Goal: Task Accomplishment & Management: Use online tool/utility

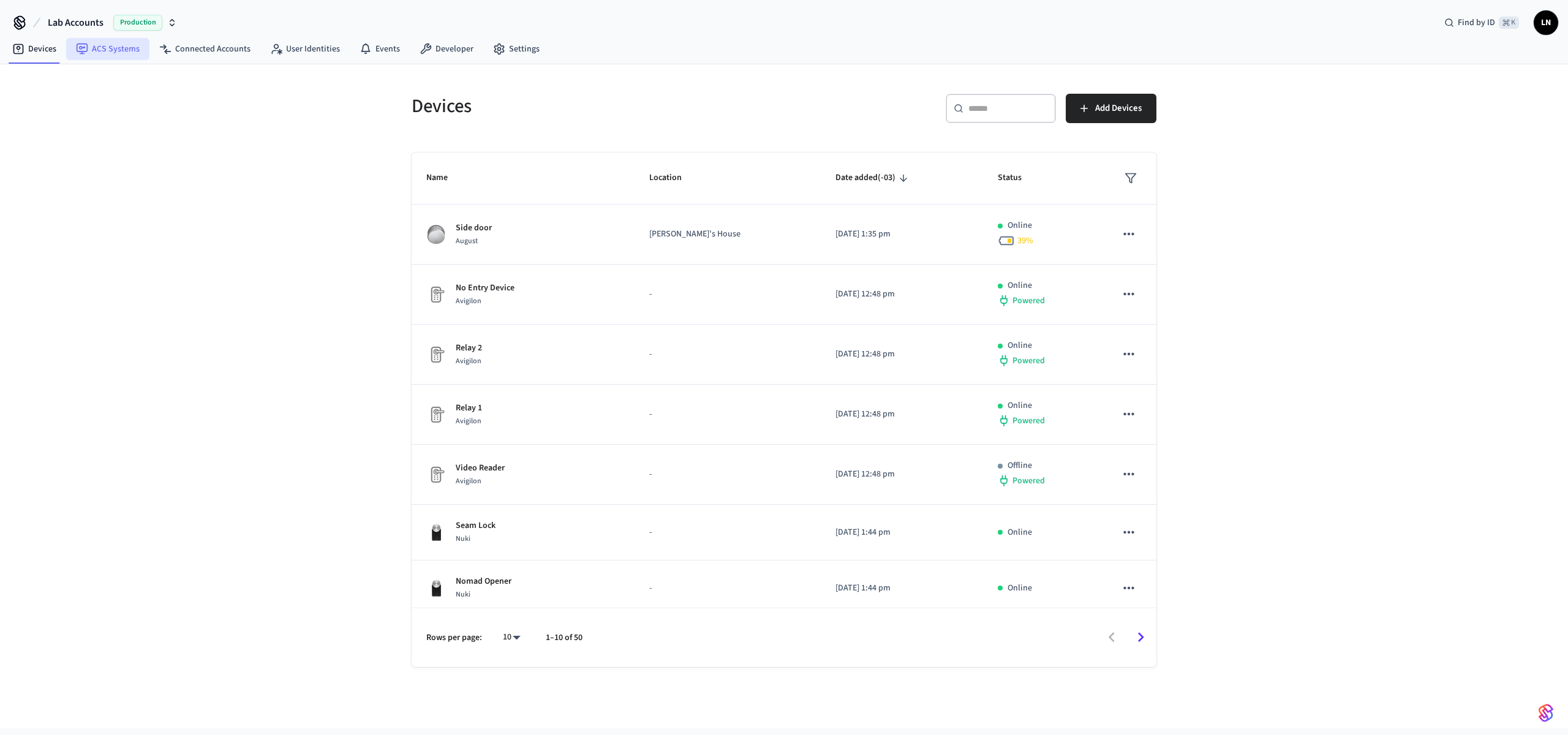
click at [89, 54] on link "ACS Systems" at bounding box center [108, 48] width 83 height 22
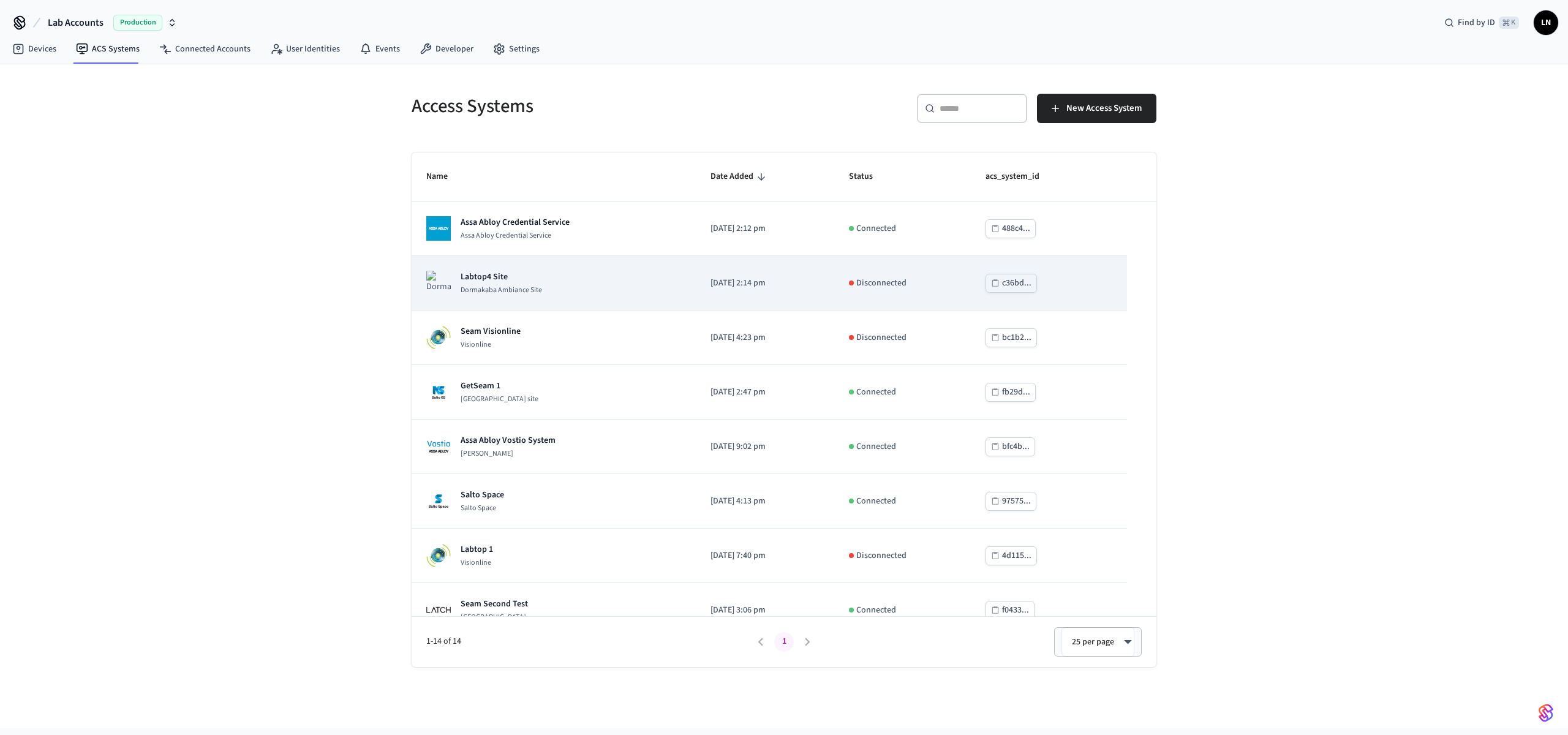
click at [571, 292] on div "Labtop4 Site Dormakaba Ambiance Site" at bounding box center [553, 283] width 255 height 24
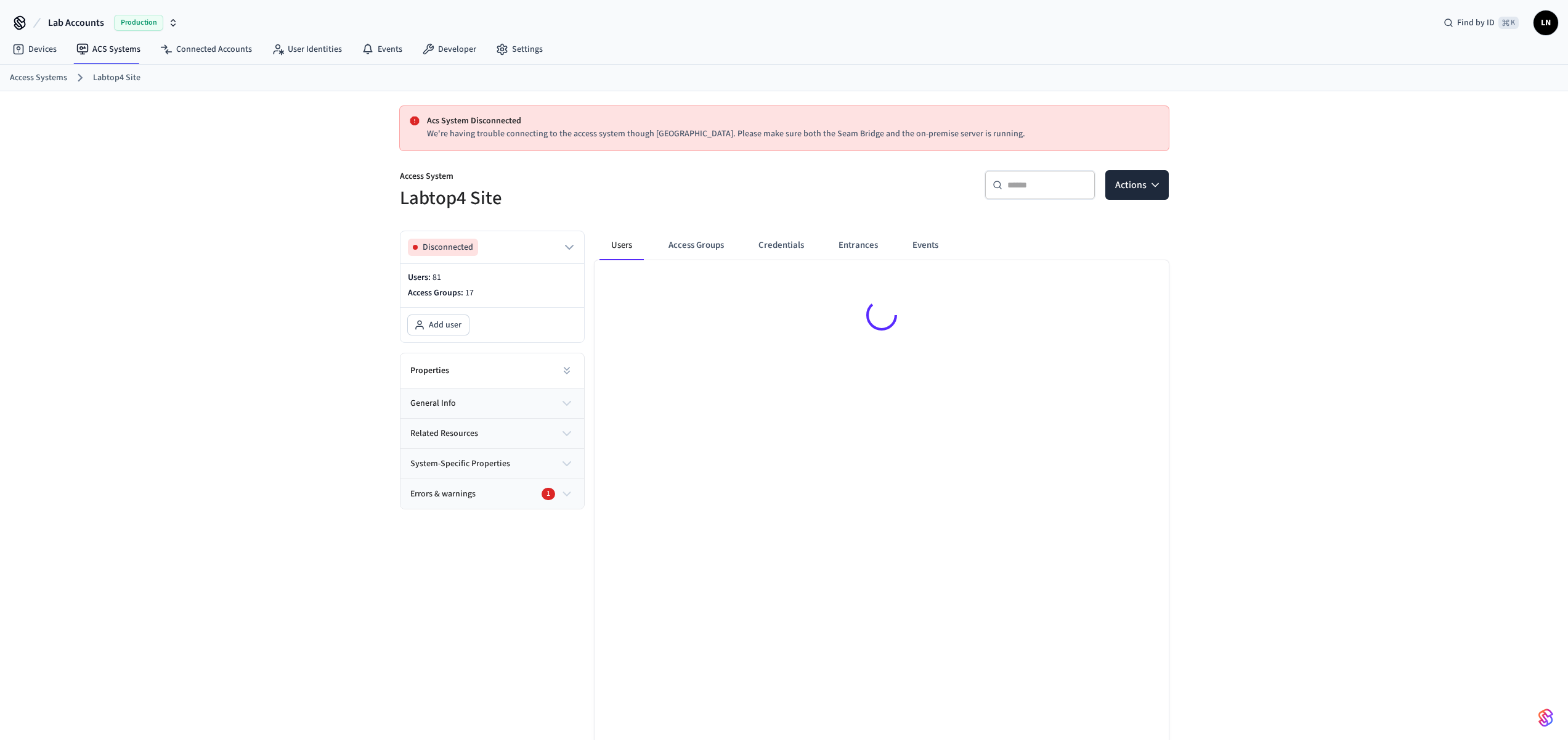
click at [71, 15] on span "Lab Accounts" at bounding box center [76, 22] width 56 height 14
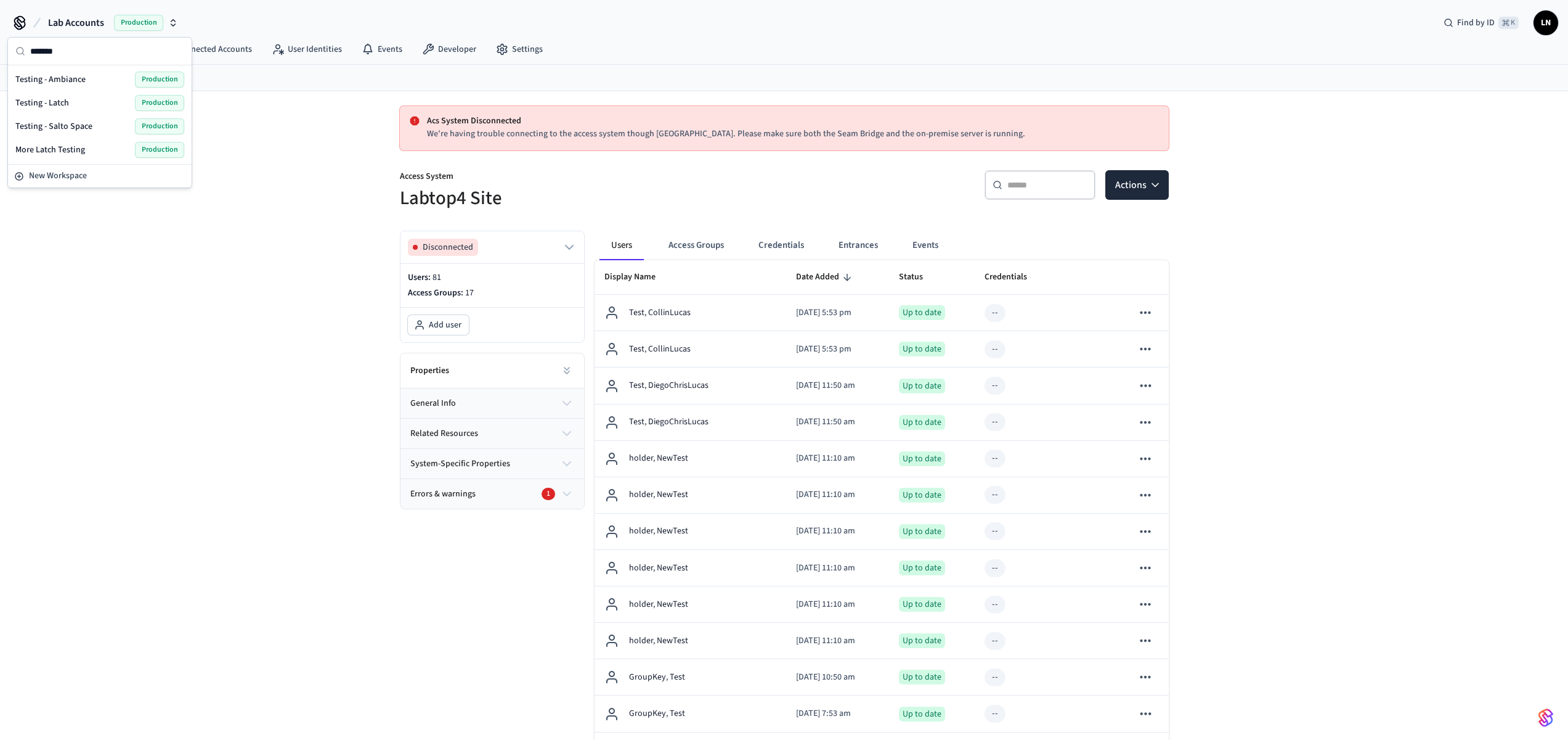
type input "*******"
click at [46, 77] on span "Testing - Ambiance" at bounding box center [50, 79] width 70 height 12
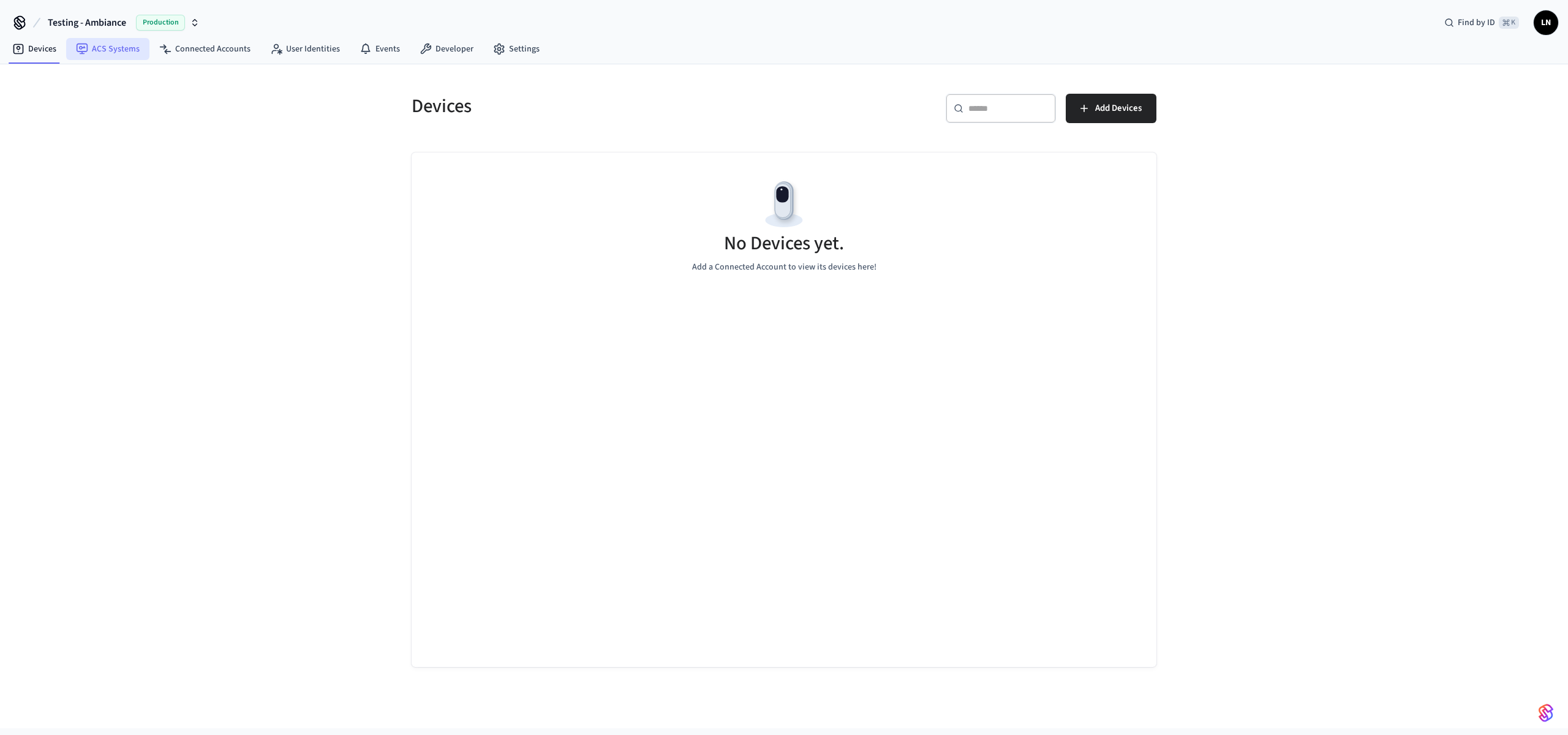
click at [113, 46] on link "ACS Systems" at bounding box center [108, 48] width 83 height 22
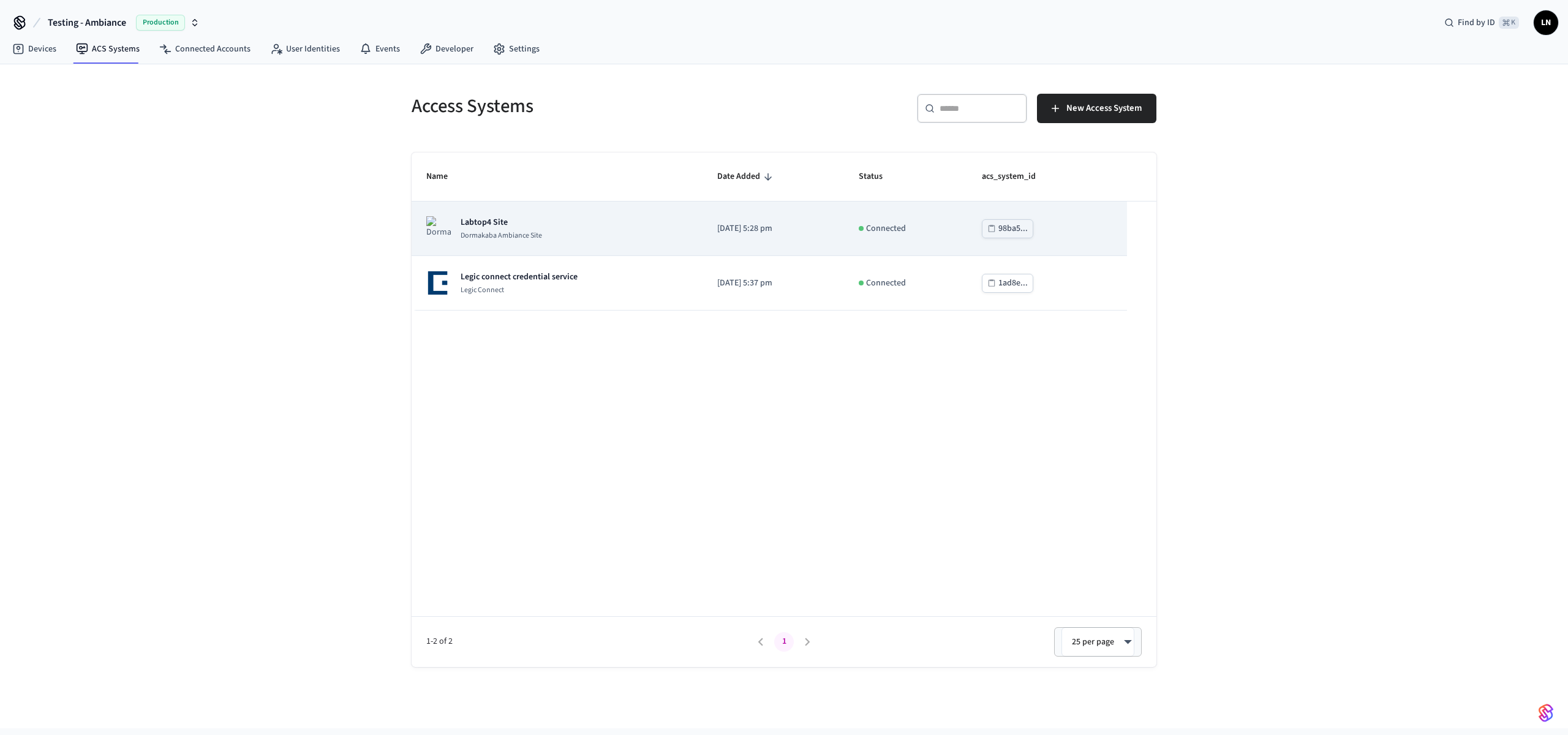
click at [707, 239] on td "[DATE] 5:28 pm" at bounding box center [774, 229] width 142 height 54
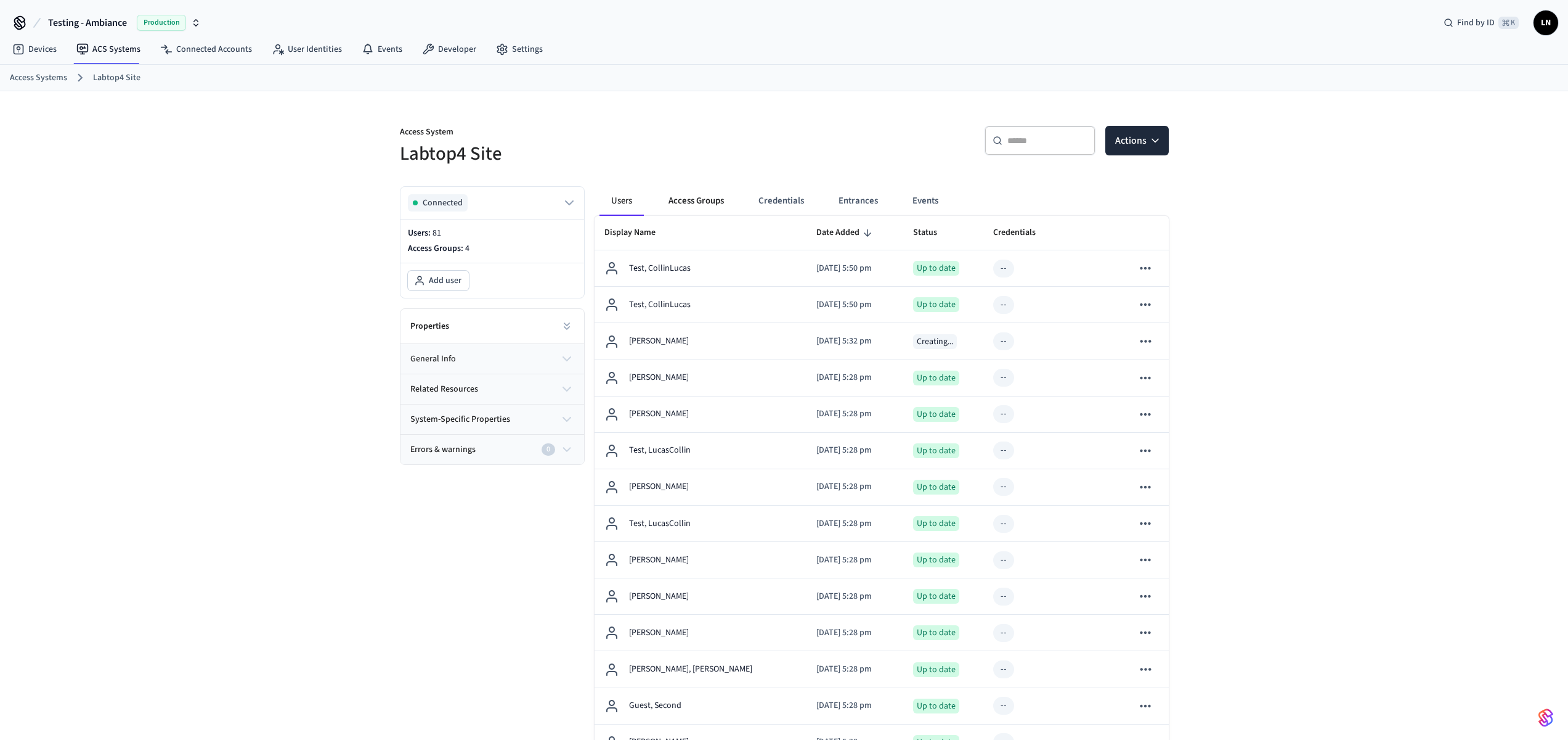
click at [724, 205] on button "Access Groups" at bounding box center [696, 201] width 75 height 30
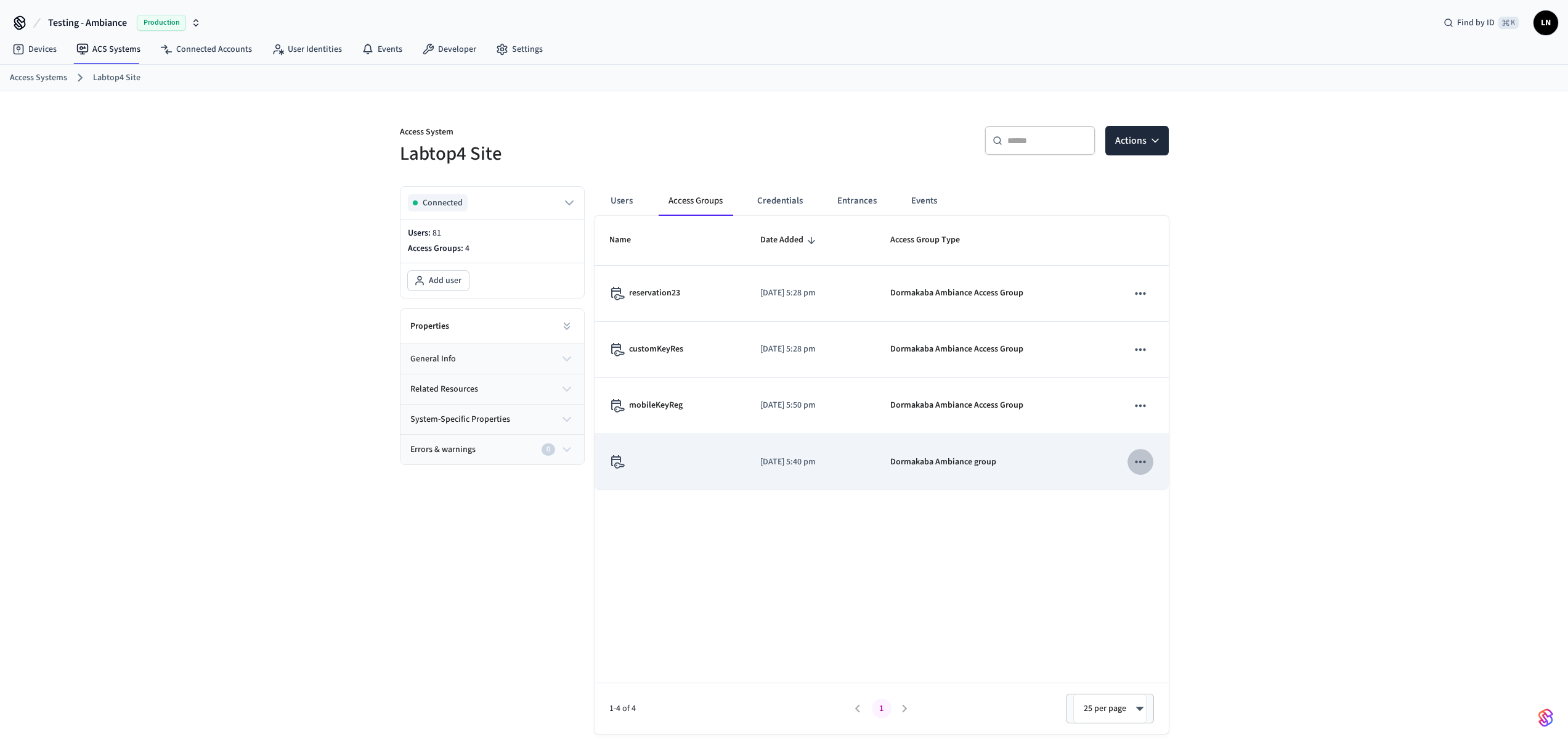
click at [1151, 460] on button "sticky table" at bounding box center [1141, 462] width 26 height 26
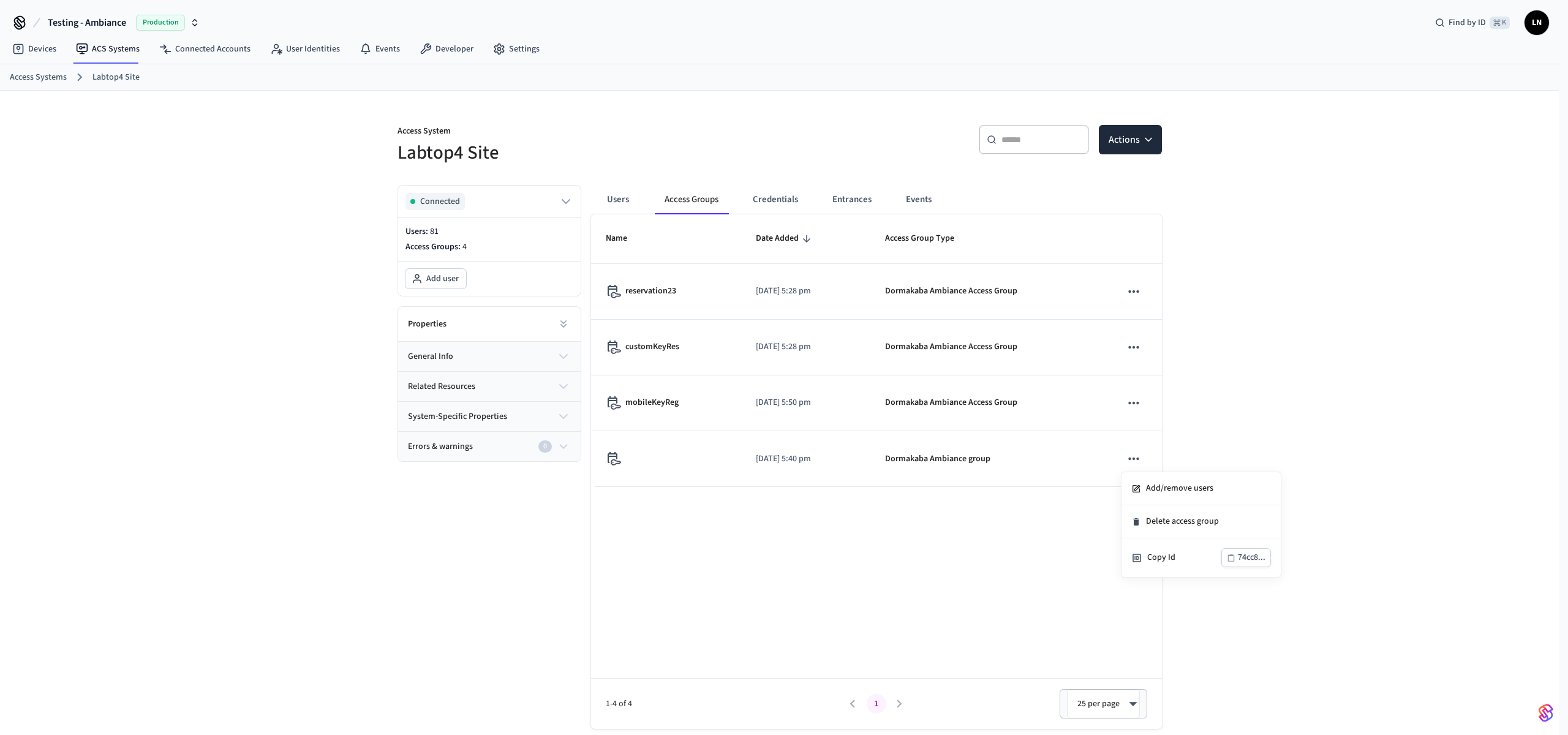
click at [1390, 419] on div at bounding box center [784, 367] width 1568 height 735
click at [769, 201] on button "Credentials" at bounding box center [775, 199] width 65 height 29
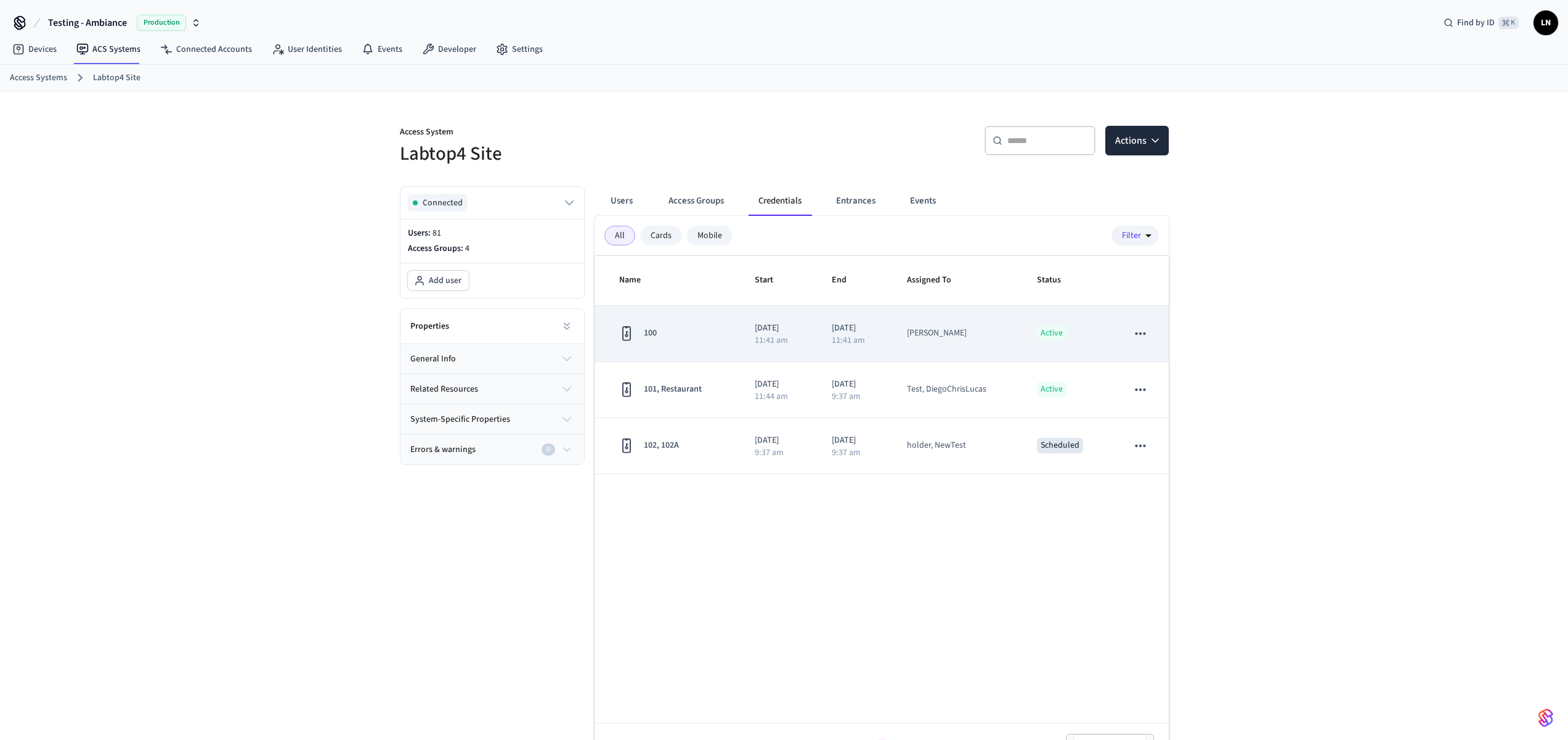
click at [686, 338] on div "100" at bounding box center [673, 333] width 106 height 15
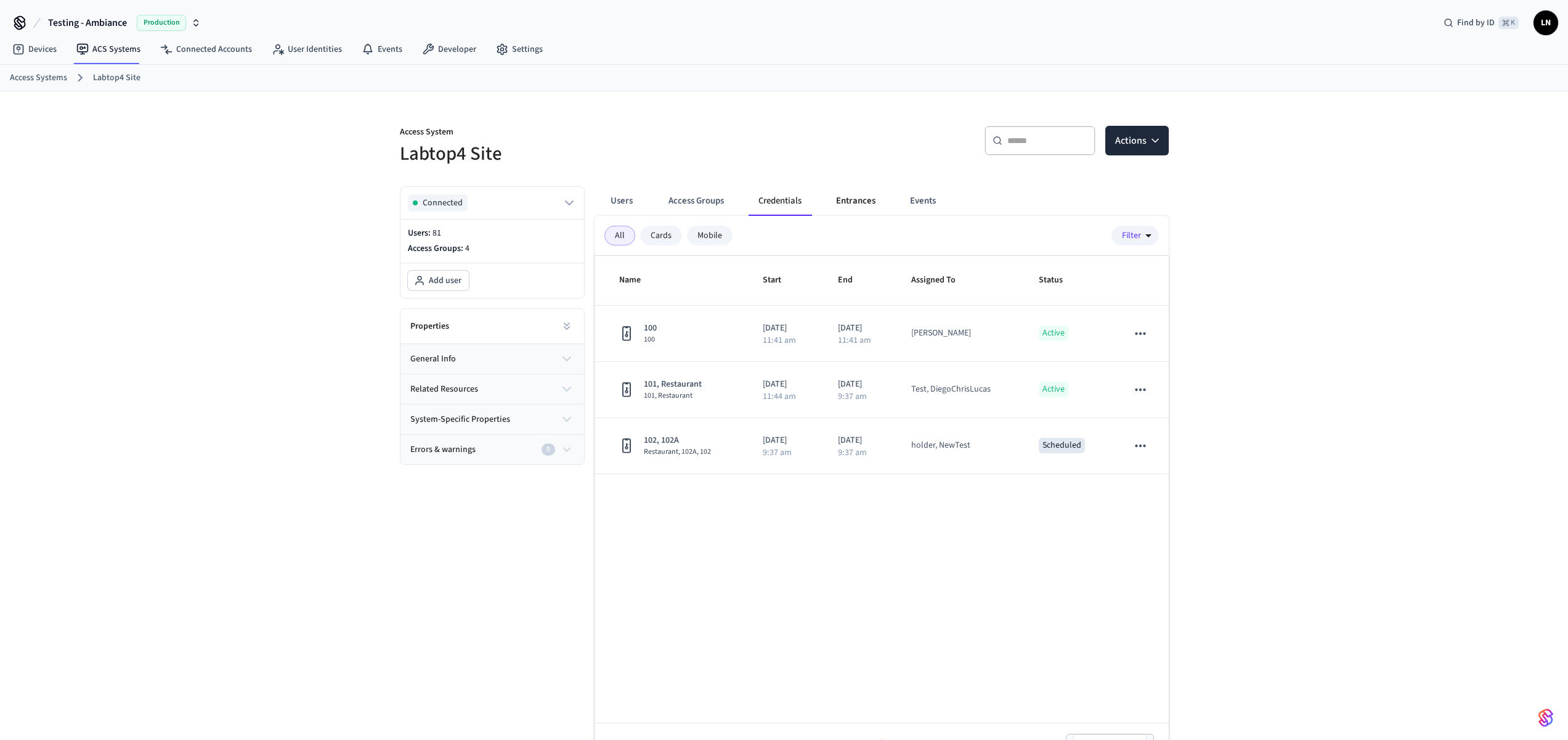
click at [863, 201] on button "Entrances" at bounding box center [856, 201] width 59 height 30
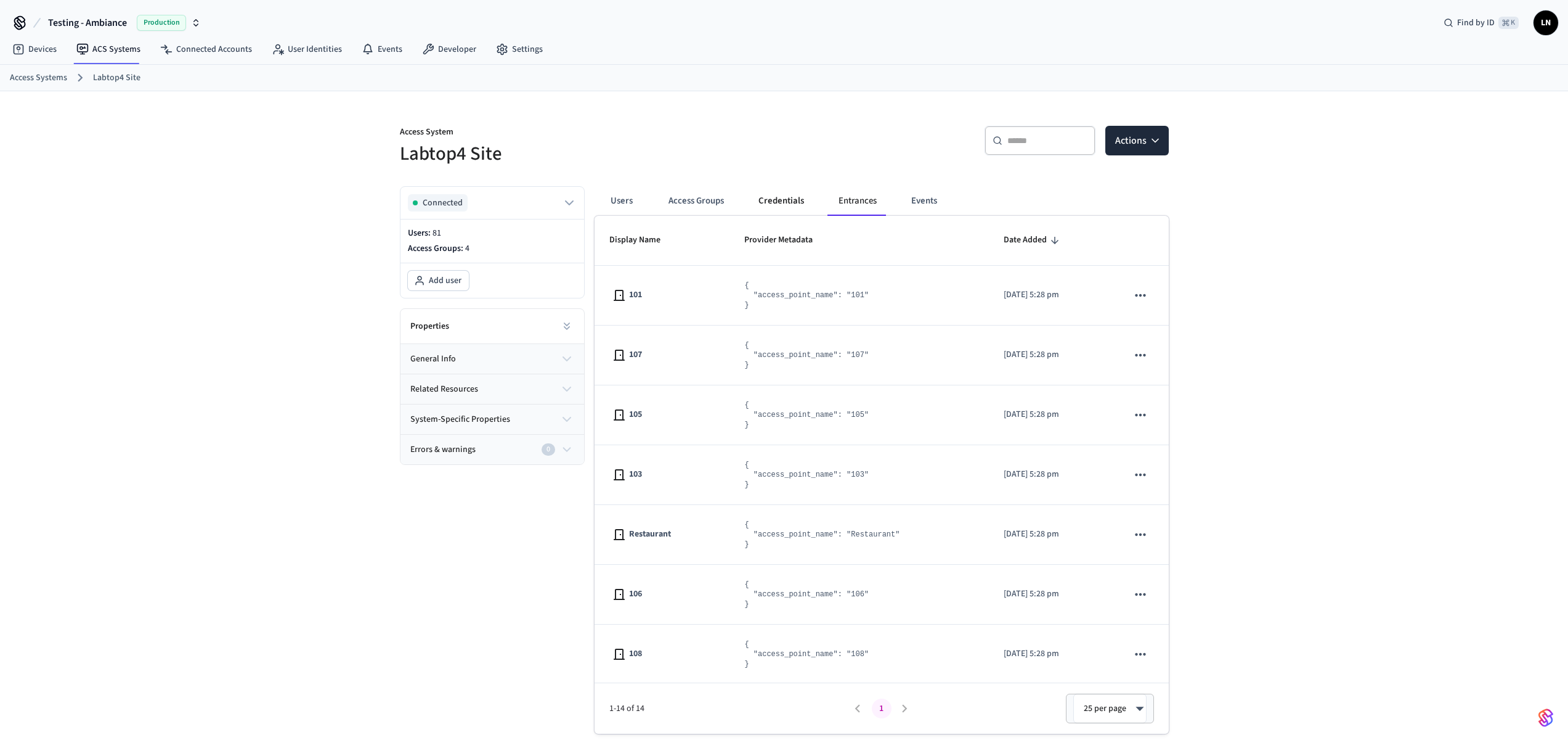
click at [781, 204] on button "Credentials" at bounding box center [781, 201] width 65 height 30
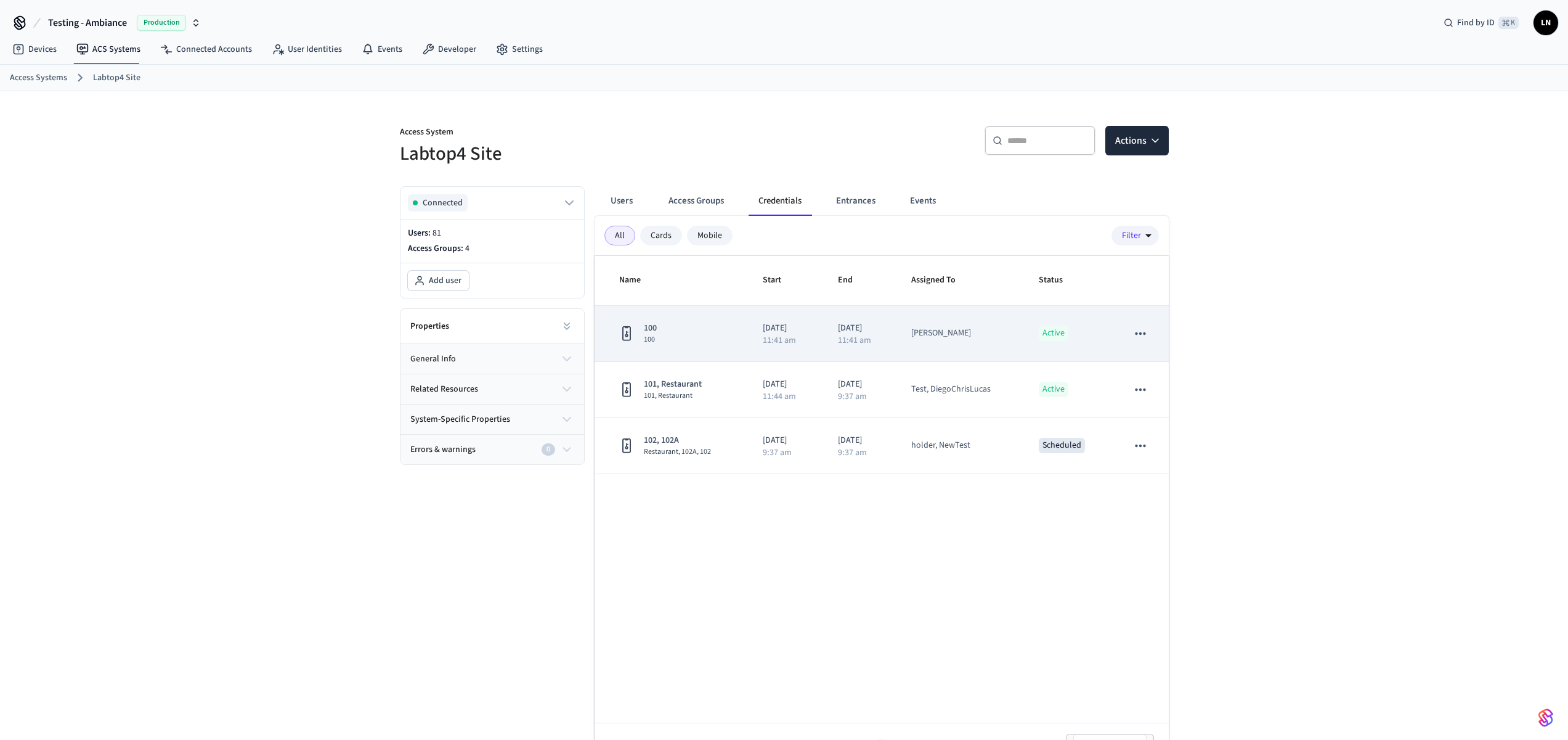
click at [627, 331] on icon "sticky table" at bounding box center [626, 333] width 14 height 15
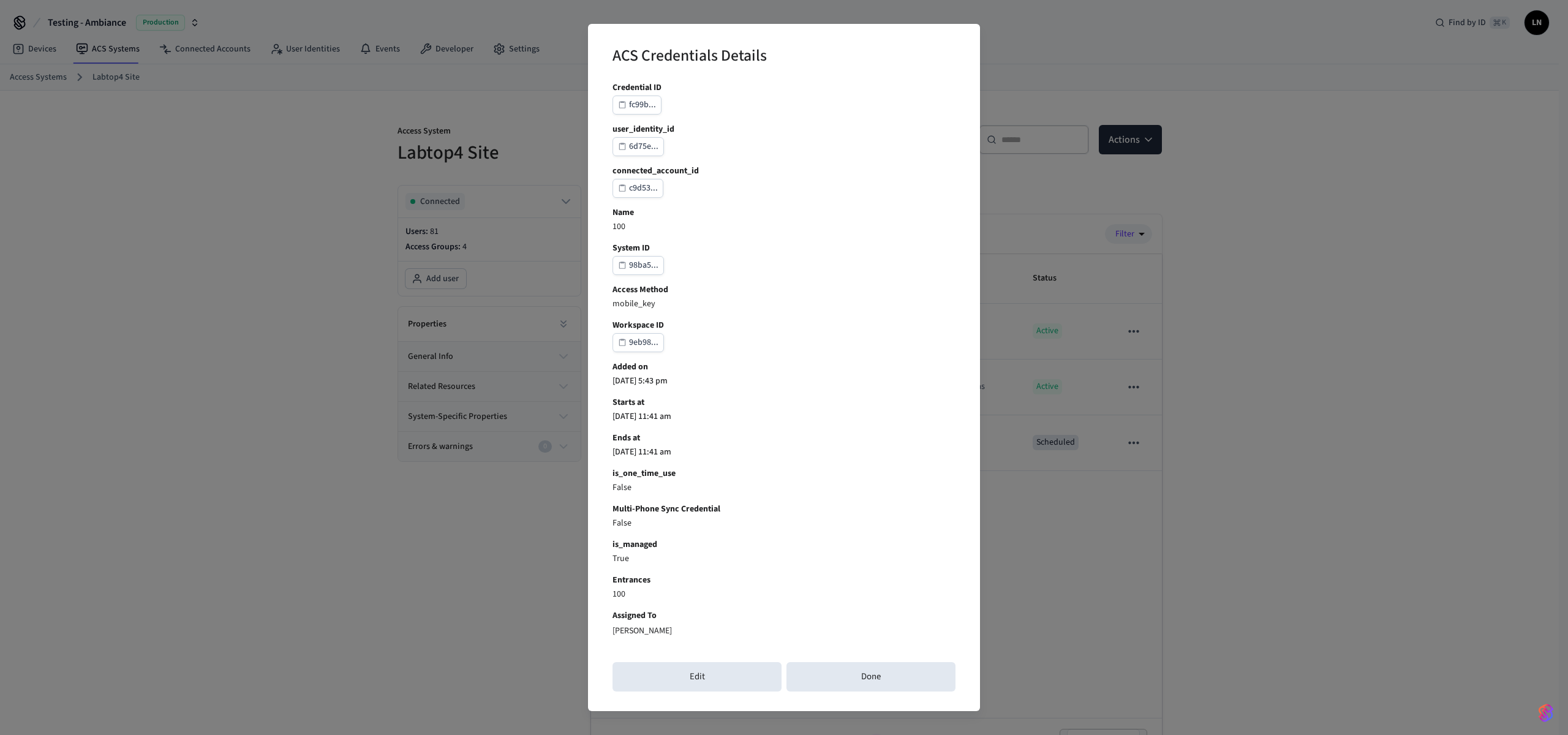
click at [636, 628] on p "Lucas Neiva" at bounding box center [642, 631] width 60 height 13
copy p "Lucas Neiva"
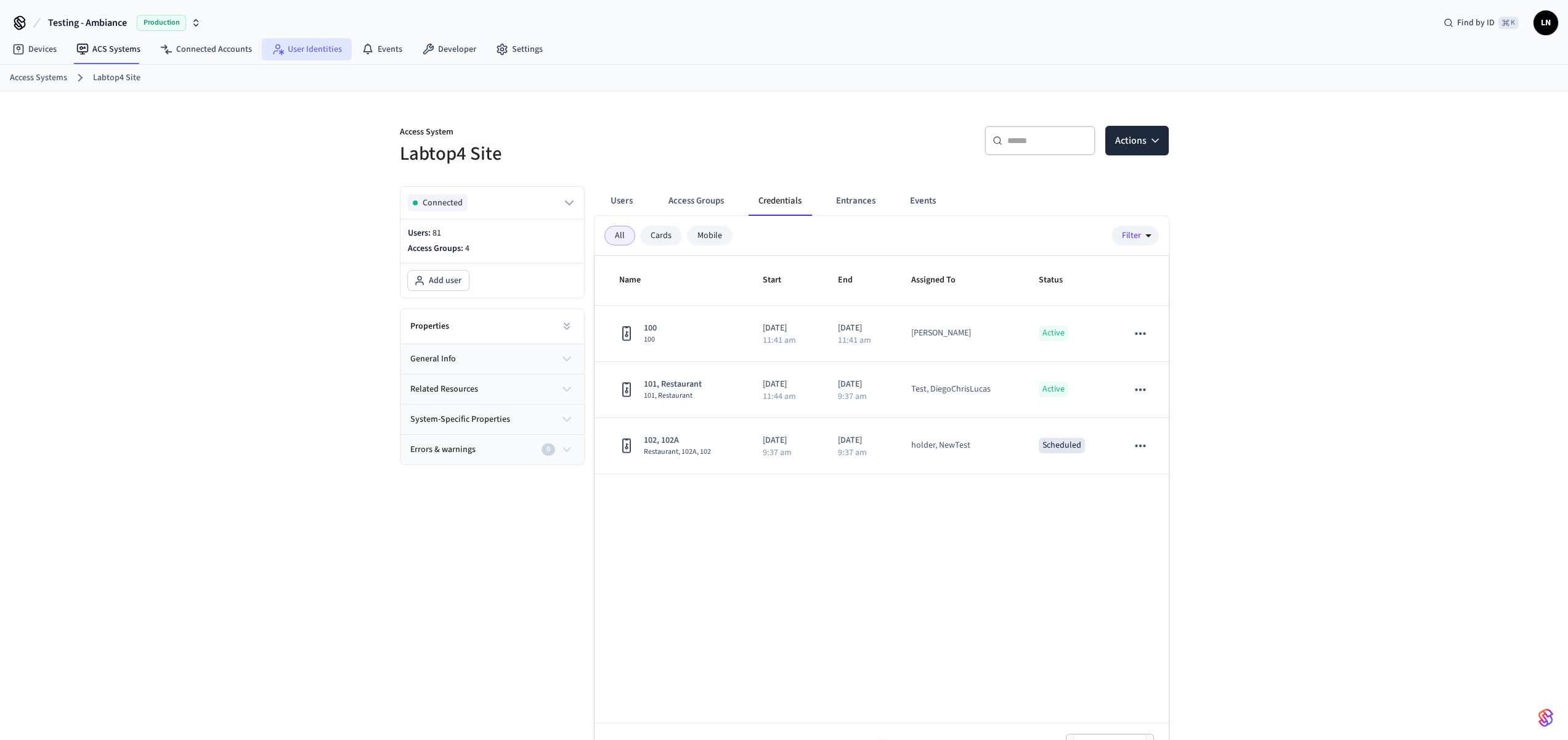
click at [283, 45] on link "User Identities" at bounding box center [307, 49] width 90 height 22
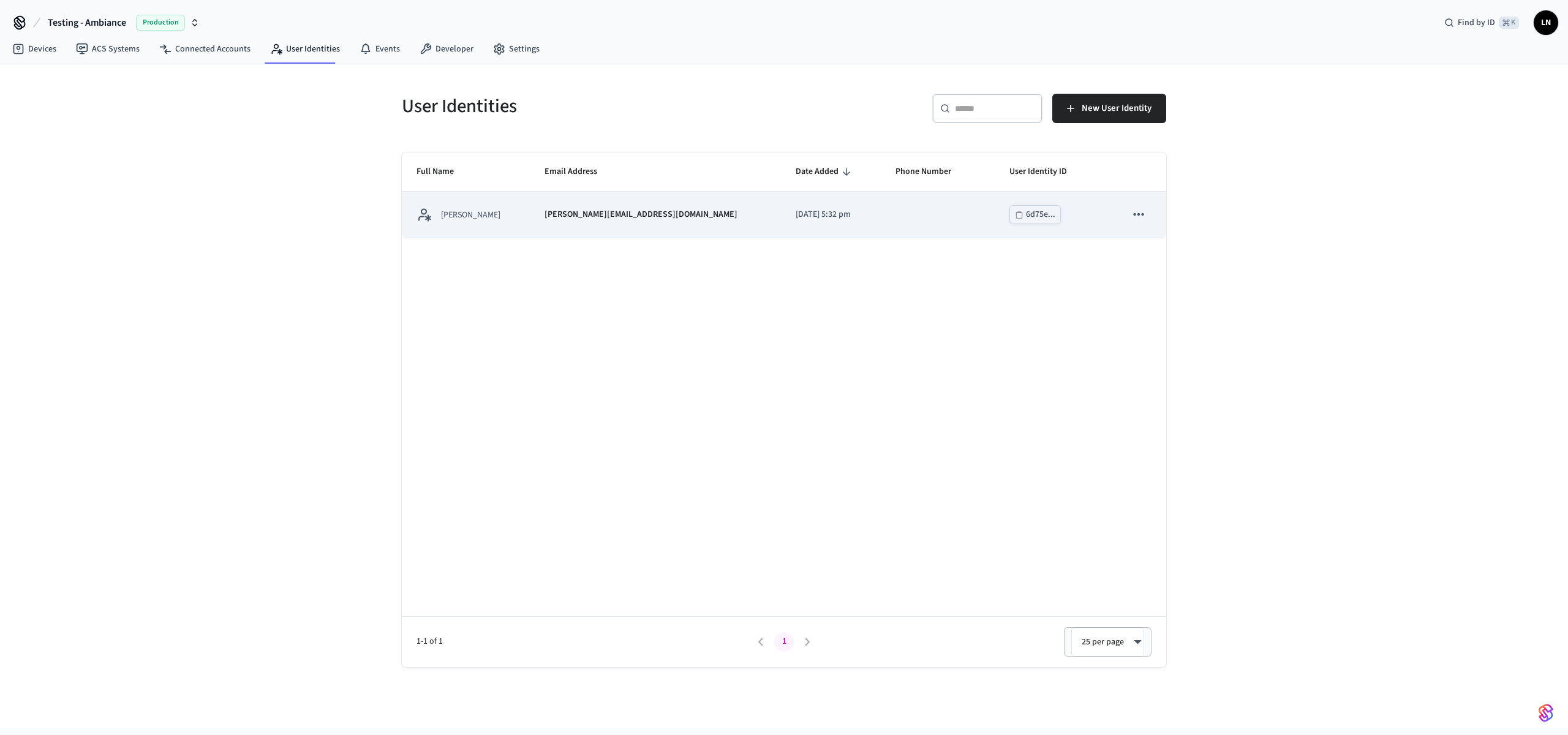
click at [568, 219] on p "lucas@getseam.com" at bounding box center [641, 215] width 193 height 13
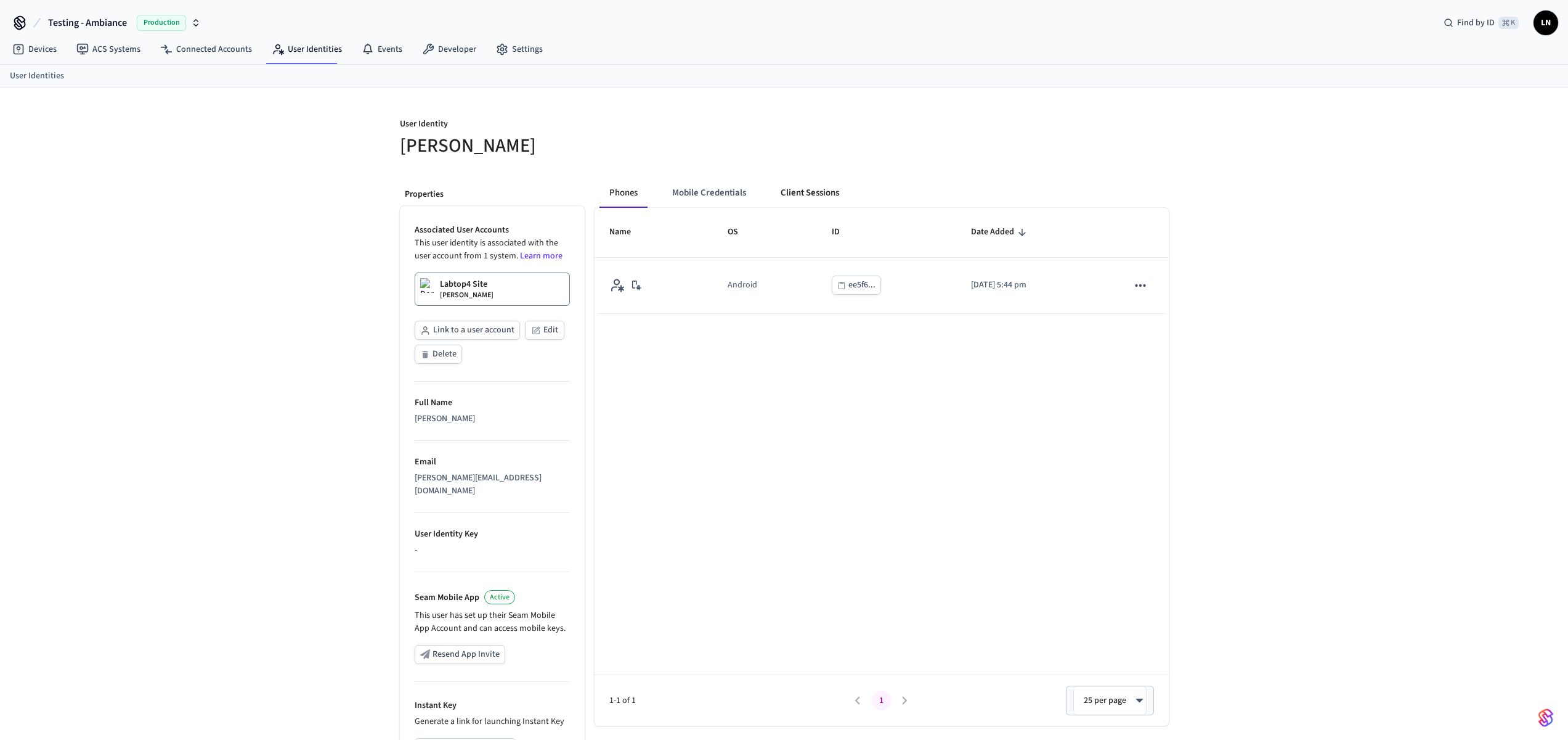
click at [800, 187] on button "Client Sessions" at bounding box center [809, 192] width 78 height 30
click at [629, 189] on button "Phones" at bounding box center [624, 192] width 49 height 30
click at [795, 192] on button "Client Sessions" at bounding box center [809, 192] width 78 height 30
click at [1113, 137] on span "New Client Sessions" at bounding box center [1115, 132] width 78 height 16
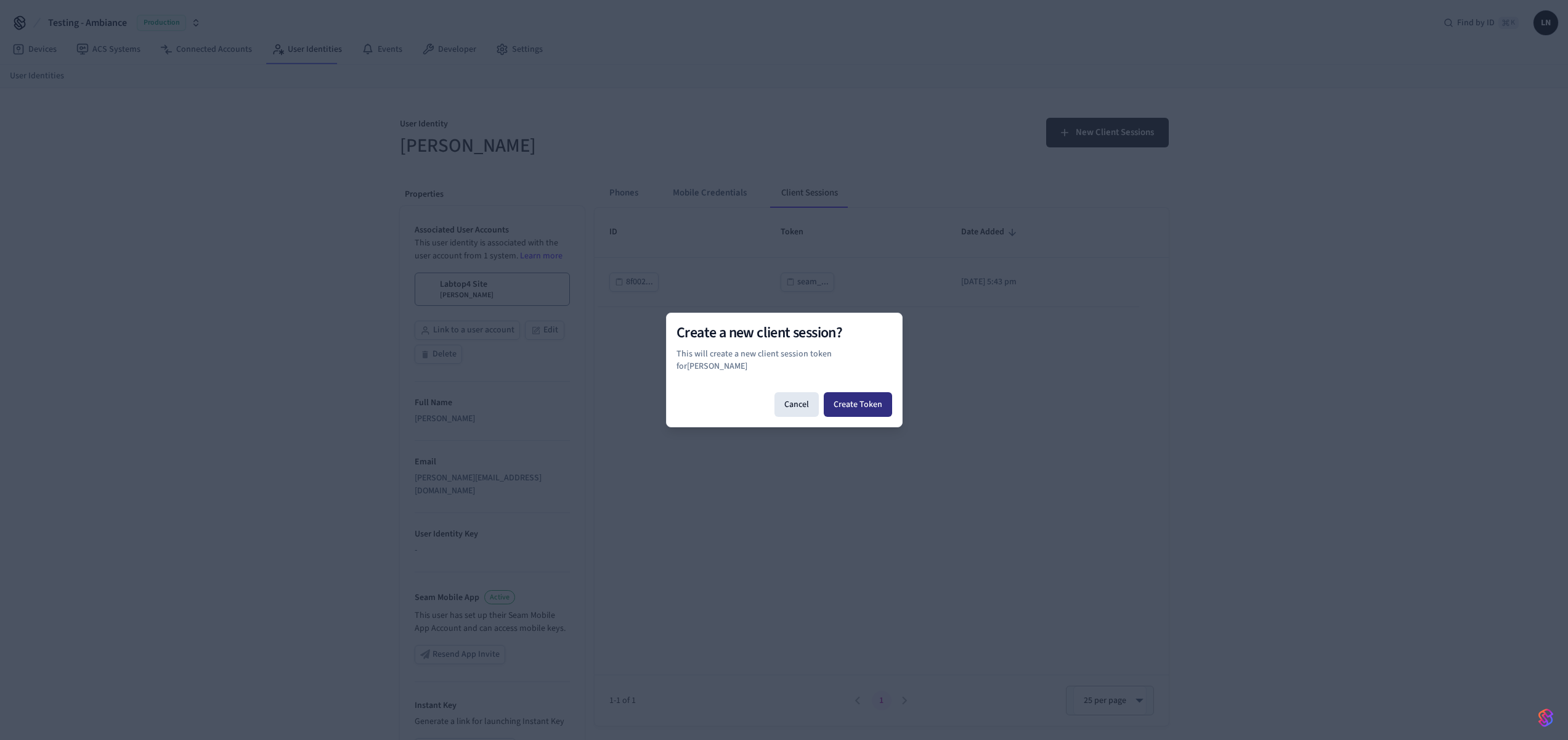
click at [863, 392] on button "Create Token" at bounding box center [858, 405] width 68 height 24
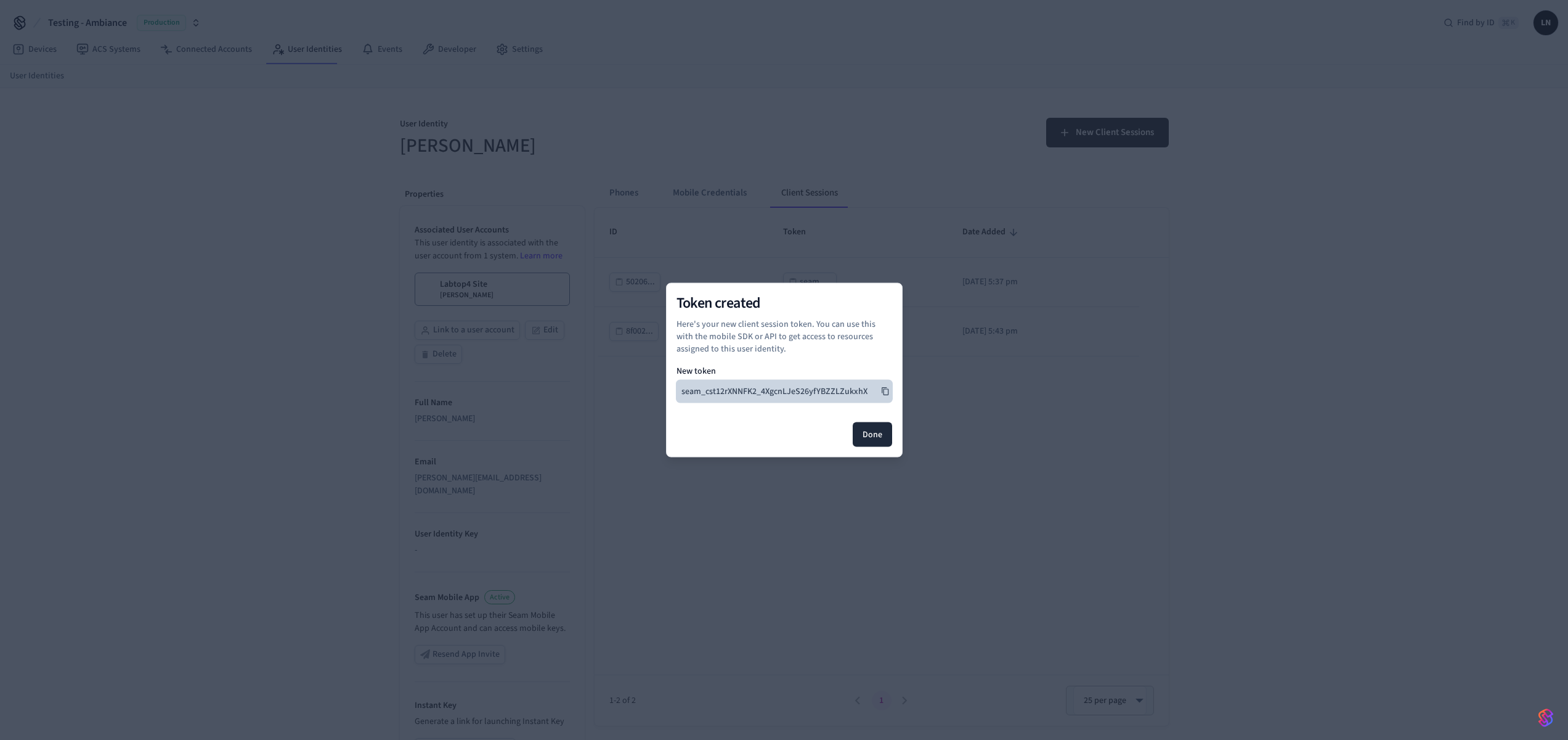
click at [871, 392] on button "seam_cst12rXNNFK2_4XgcnLJeS26yfYBZZLZukxhX" at bounding box center [784, 391] width 216 height 22
click at [885, 432] on button "Done" at bounding box center [873, 434] width 40 height 24
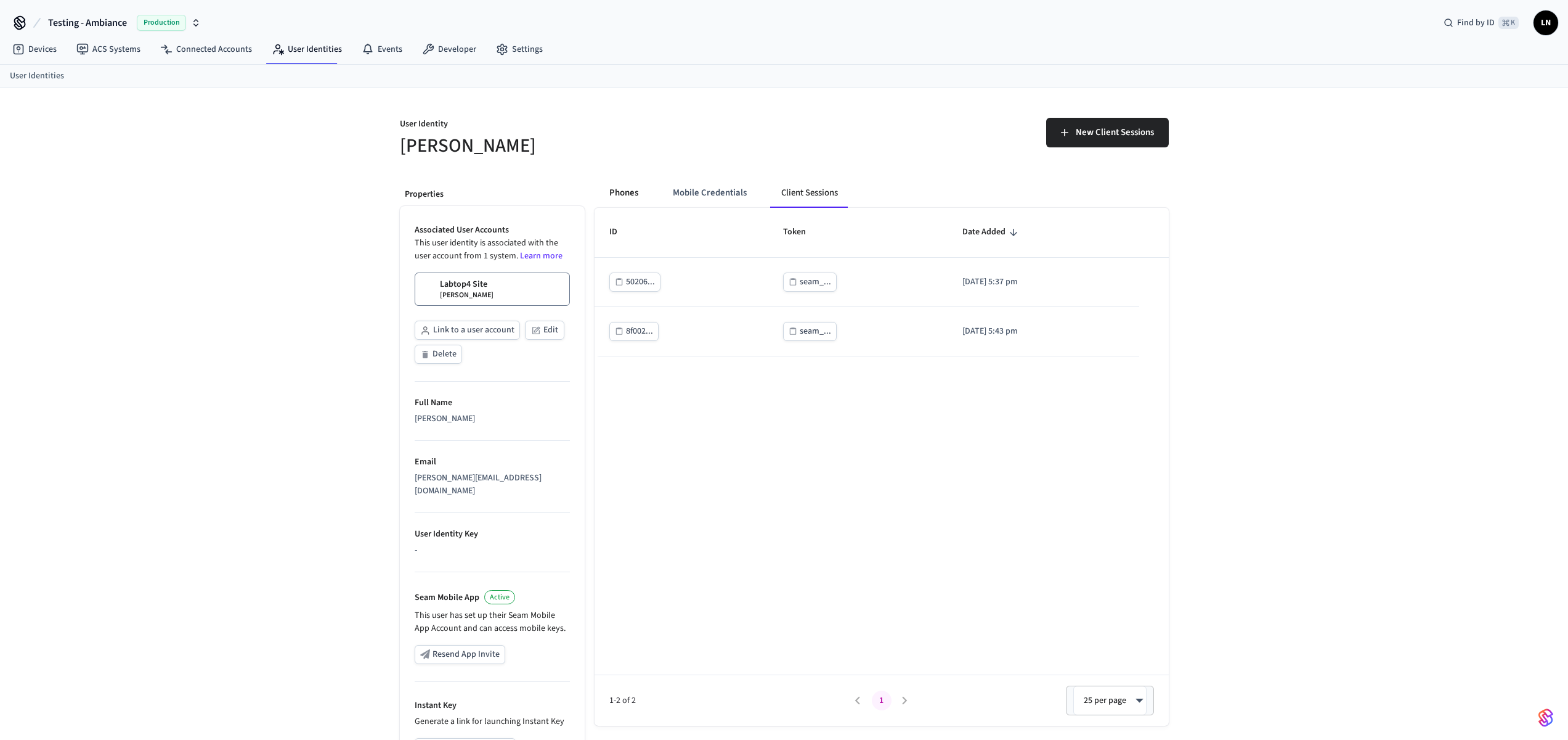
click at [605, 192] on button "Phones" at bounding box center [624, 192] width 49 height 30
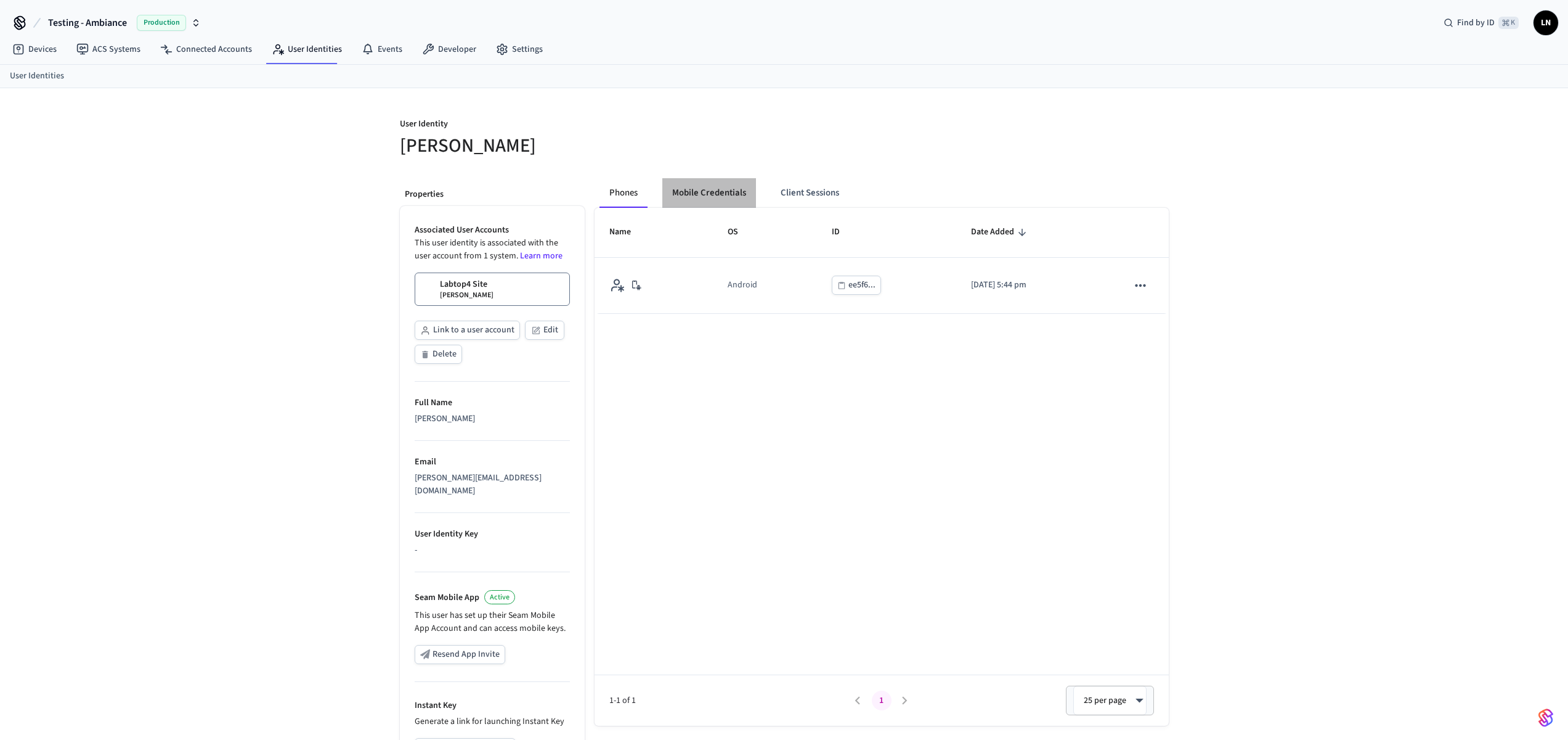
click at [721, 192] on button "Mobile Credentials" at bounding box center [709, 192] width 93 height 30
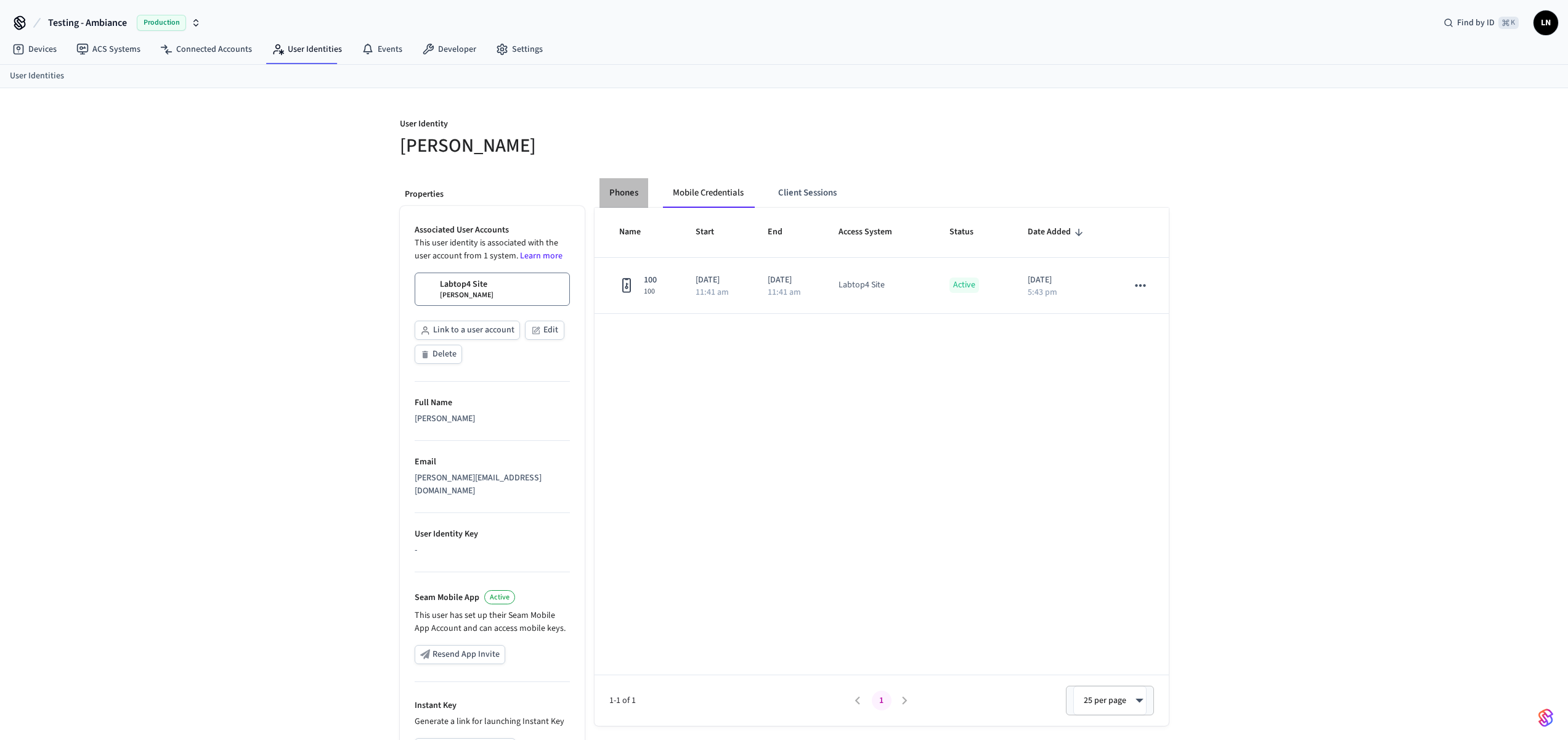
click at [640, 192] on button "Phones" at bounding box center [624, 192] width 49 height 30
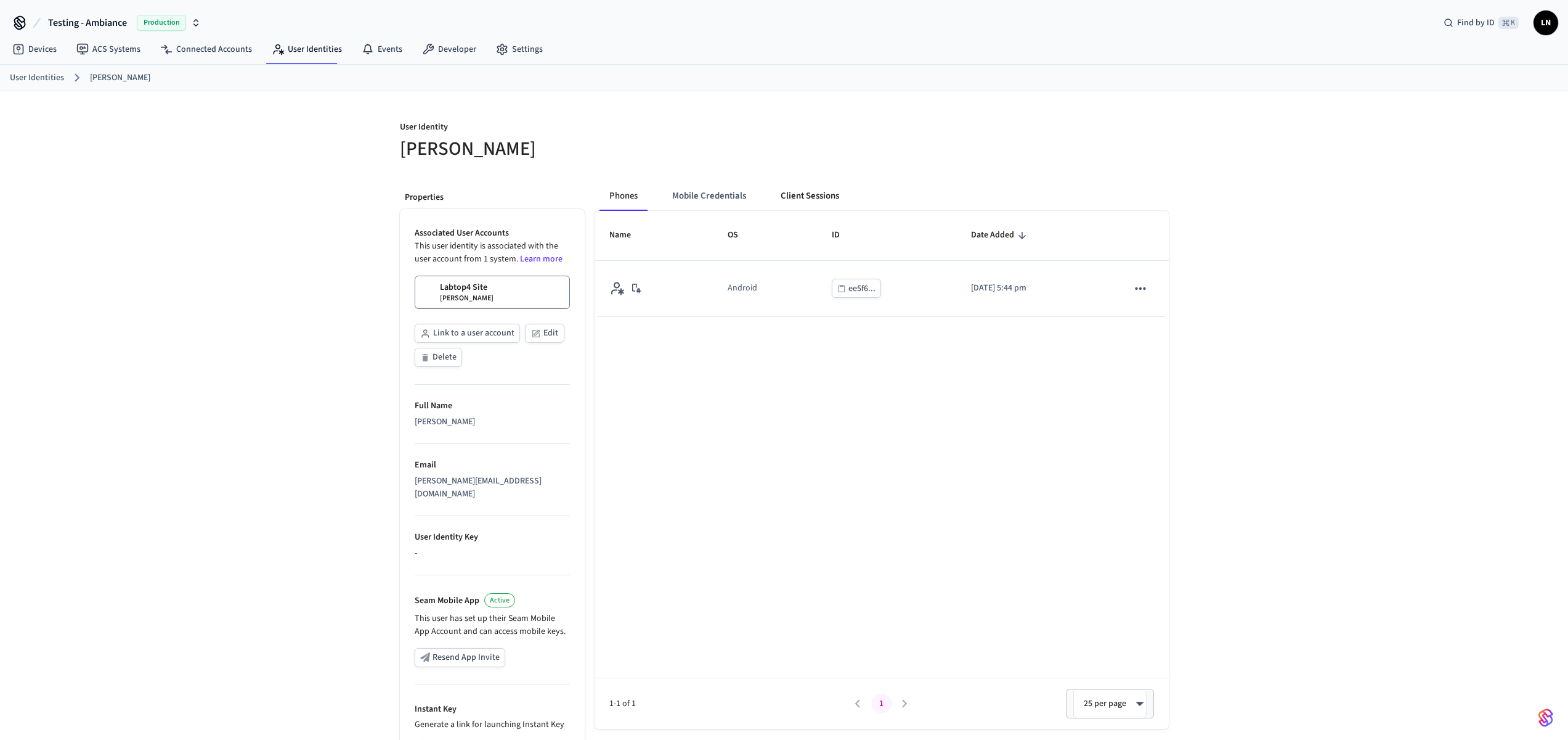
click at [814, 192] on button "Client Sessions" at bounding box center [809, 195] width 78 height 30
click at [714, 194] on button "Mobile Credentials" at bounding box center [709, 195] width 93 height 30
click at [632, 193] on button "Phones" at bounding box center [624, 195] width 49 height 30
click at [749, 351] on div "Name OS ID Date Added Android ee5f6... [DATE] 5:44 pm 1-1 of 1 1 25 per page **…" at bounding box center [882, 469] width 575 height 518
click at [717, 178] on div "Phones Mobile Credentials Client Sessions Name OS ID Date Added Android ee5f6..…" at bounding box center [876, 513] width 584 height 684
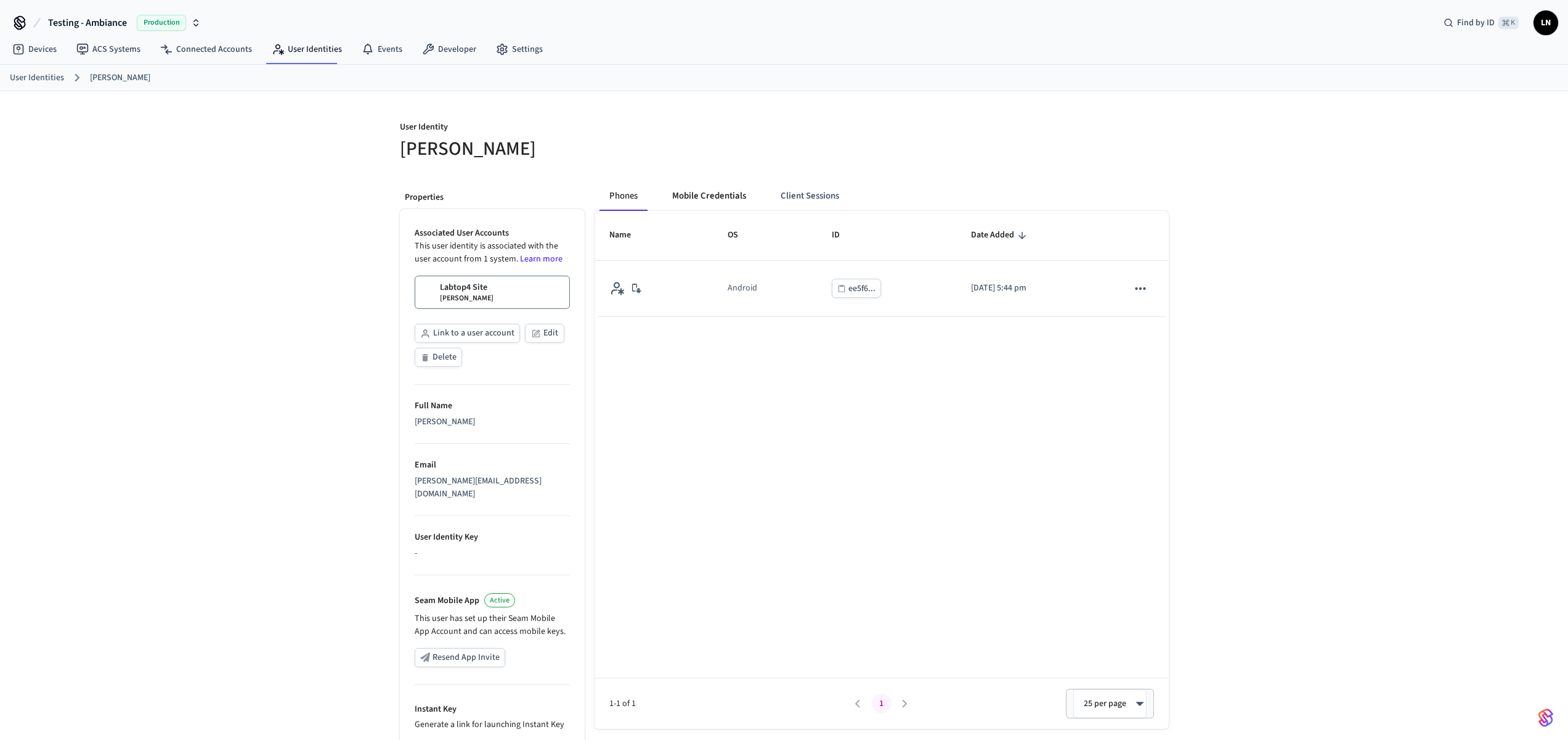
click at [712, 187] on button "Mobile Credentials" at bounding box center [709, 195] width 93 height 30
click at [623, 192] on button "Phones" at bounding box center [624, 195] width 49 height 30
click at [813, 196] on button "Client Sessions" at bounding box center [809, 195] width 78 height 30
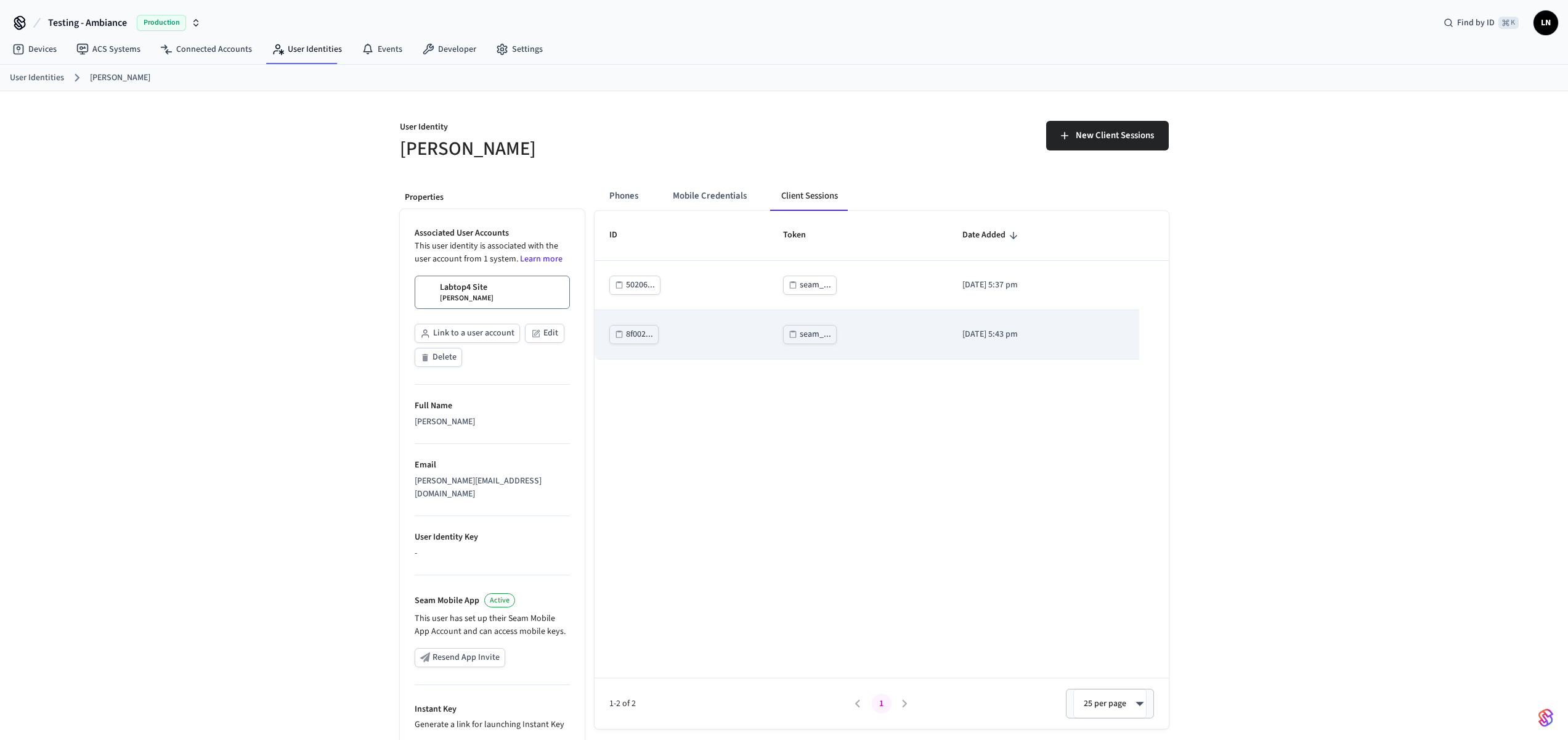
click at [866, 344] on td "seam_..." at bounding box center [858, 335] width 179 height 49
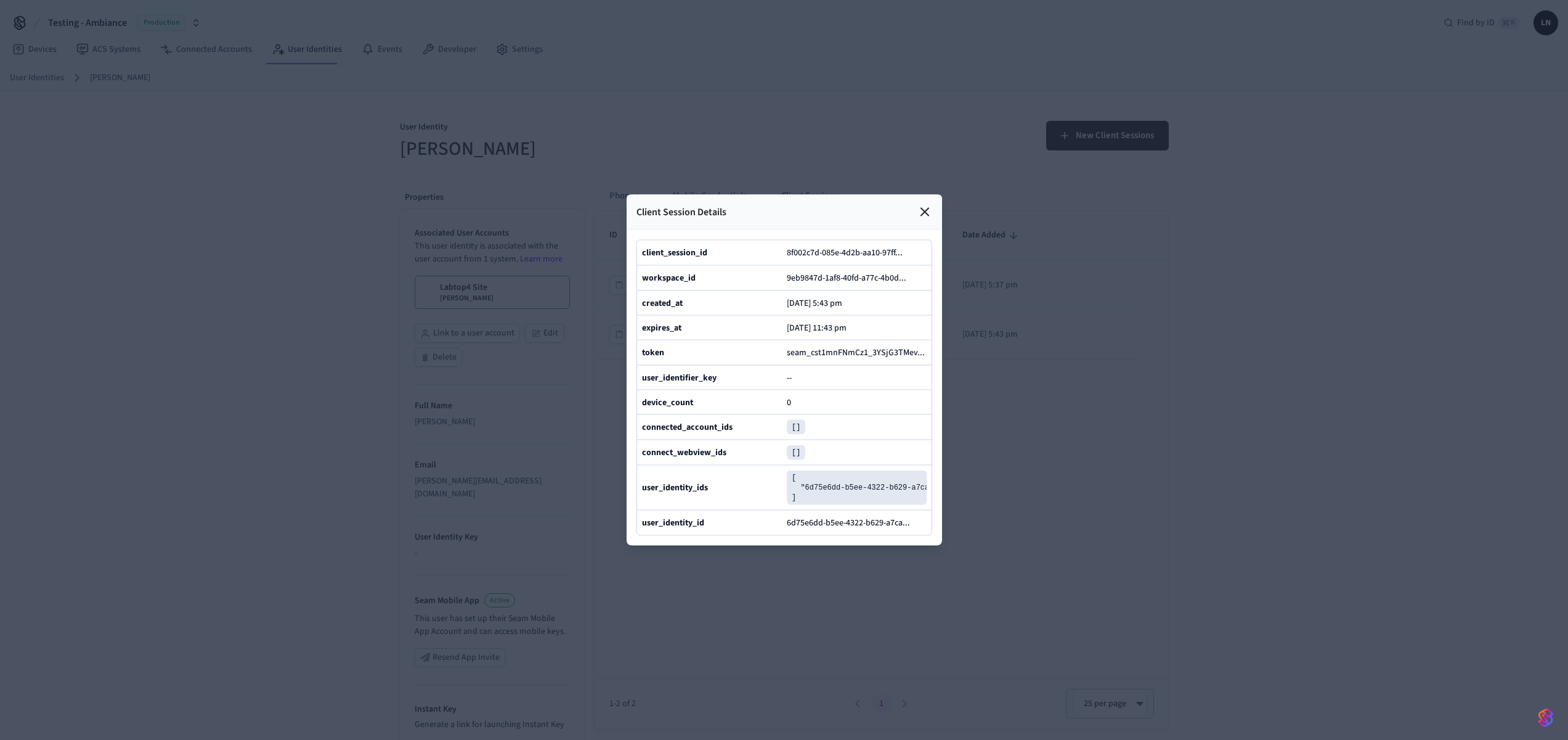
click at [846, 246] on div "8f002c7d-085e-4d2b-aa10-97ff ..." at bounding box center [857, 252] width 140 height 14
click at [845, 246] on button "8f002c7d-085e-4d2b-aa10-97ff ..." at bounding box center [850, 252] width 131 height 14
click at [926, 195] on div "Client Session Details" at bounding box center [784, 212] width 315 height 35
click at [927, 205] on icon at bounding box center [924, 211] width 14 height 14
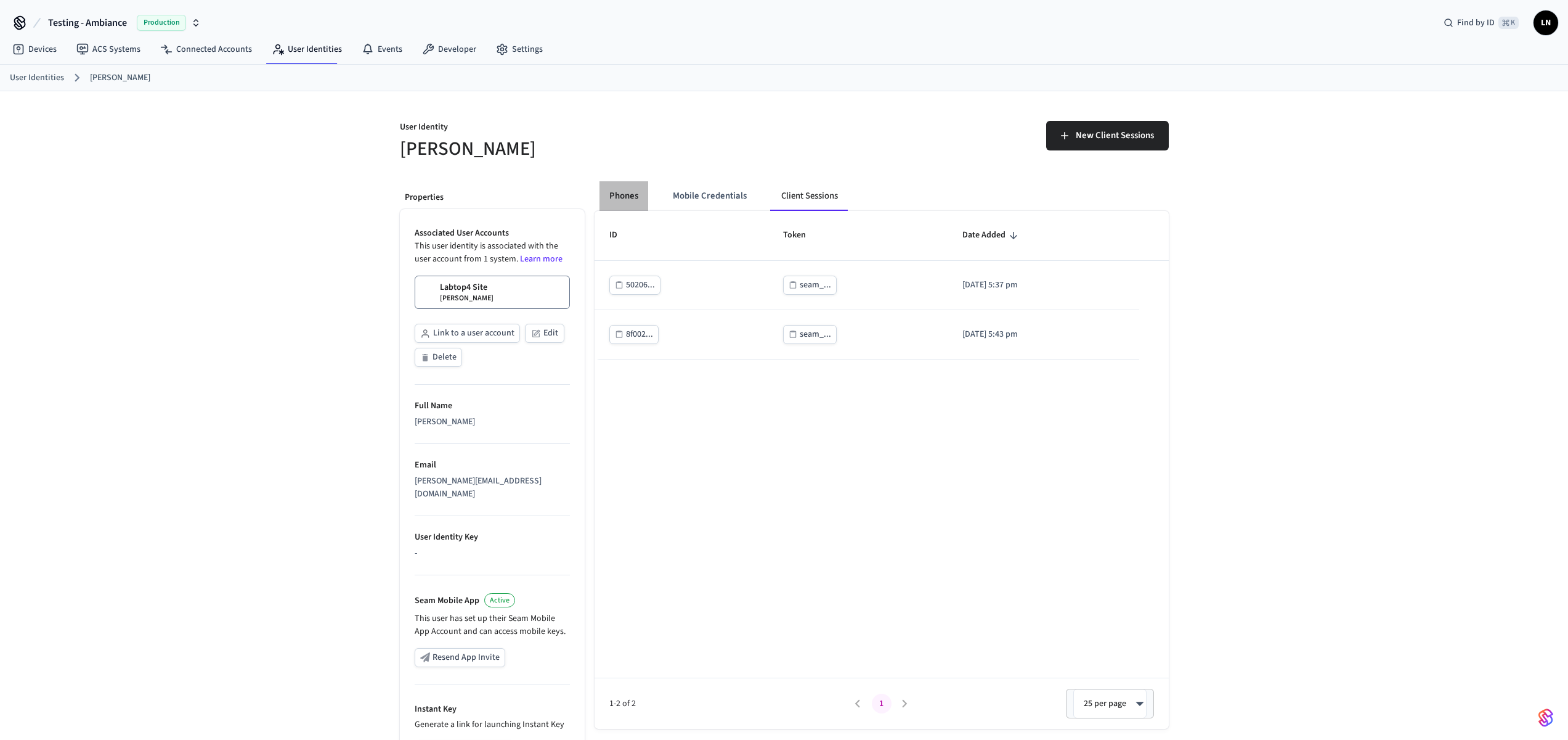
click at [613, 184] on button "Phones" at bounding box center [624, 195] width 49 height 30
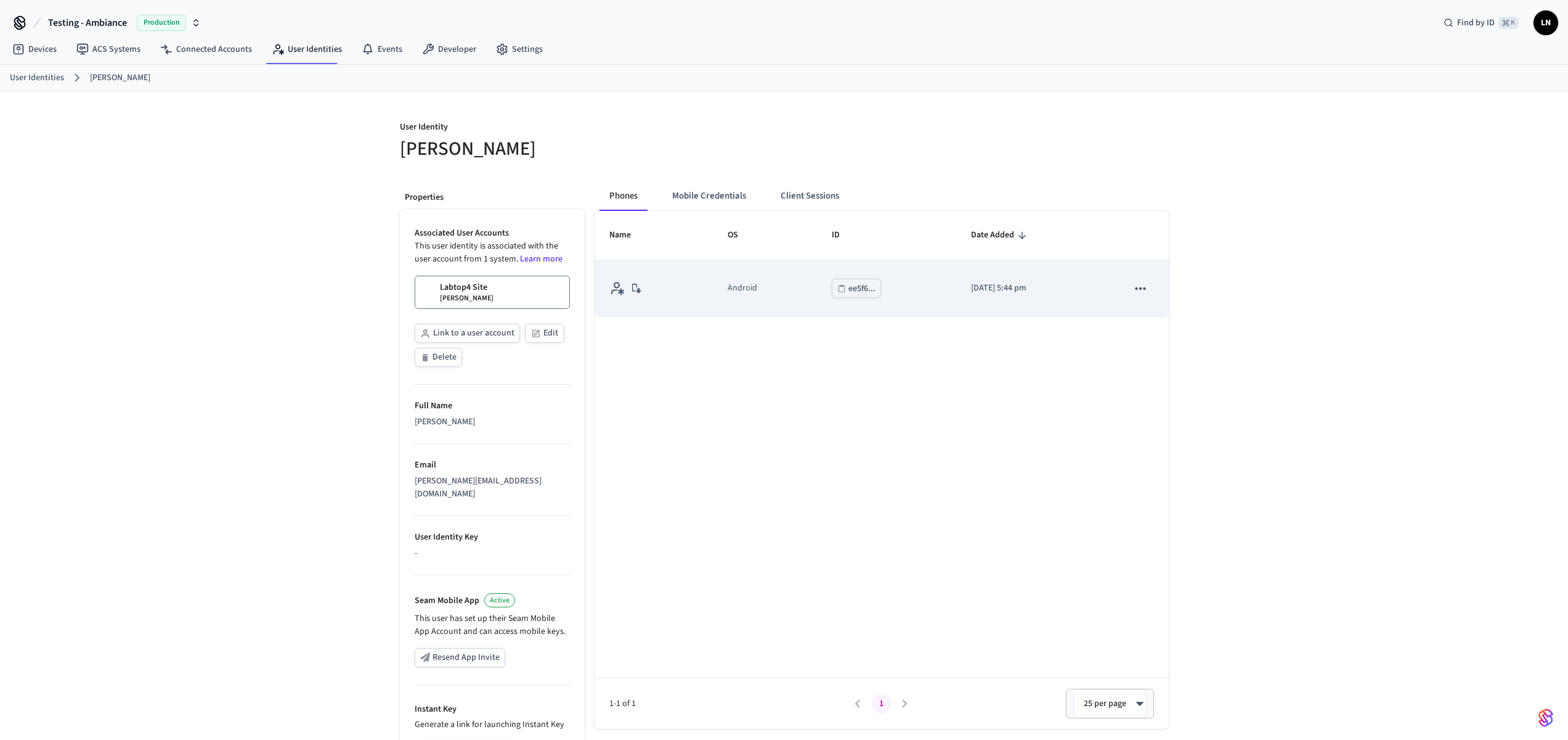
click at [848, 284] on div "ee5f6..." at bounding box center [862, 289] width 27 height 15
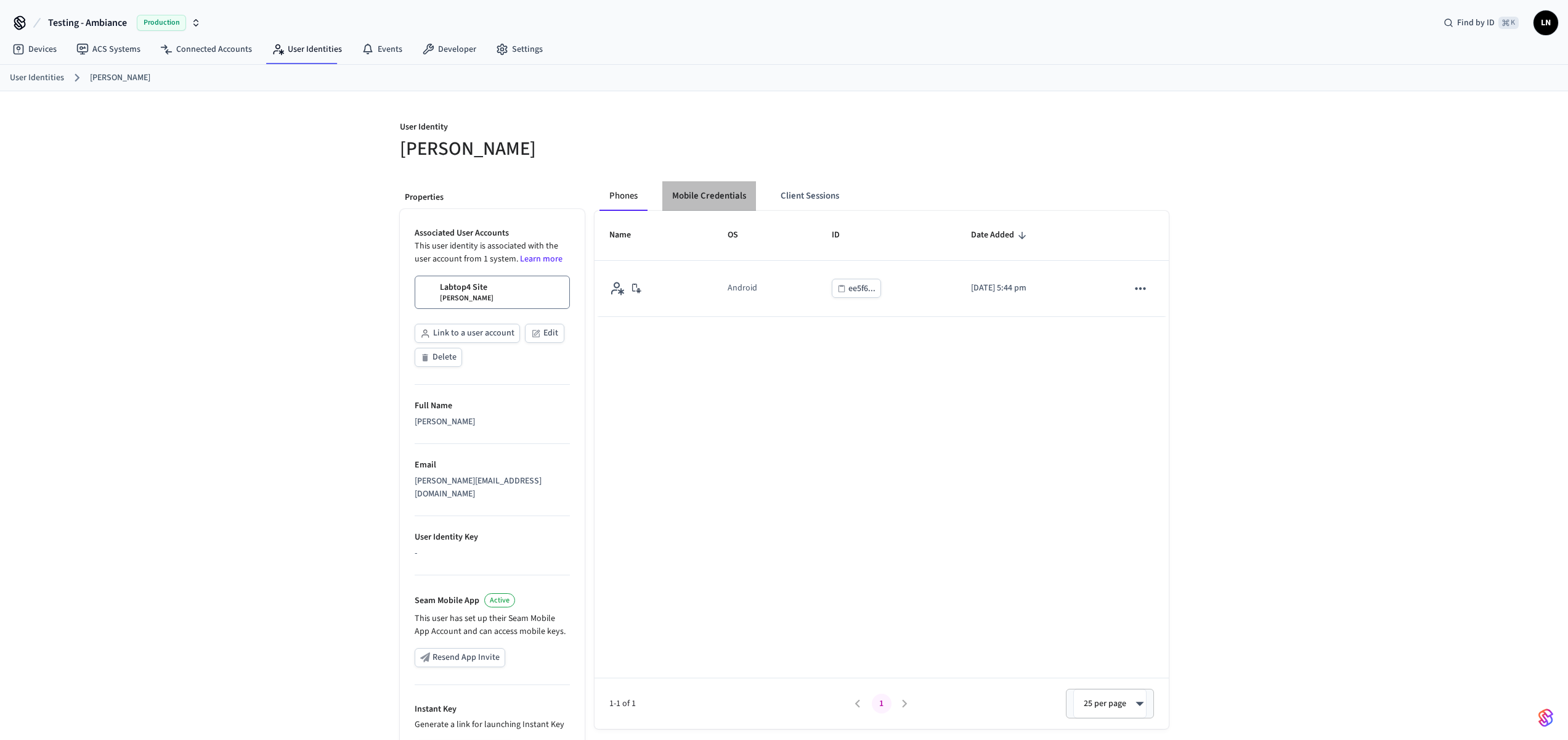
click at [686, 189] on button "Mobile Credentials" at bounding box center [709, 195] width 93 height 30
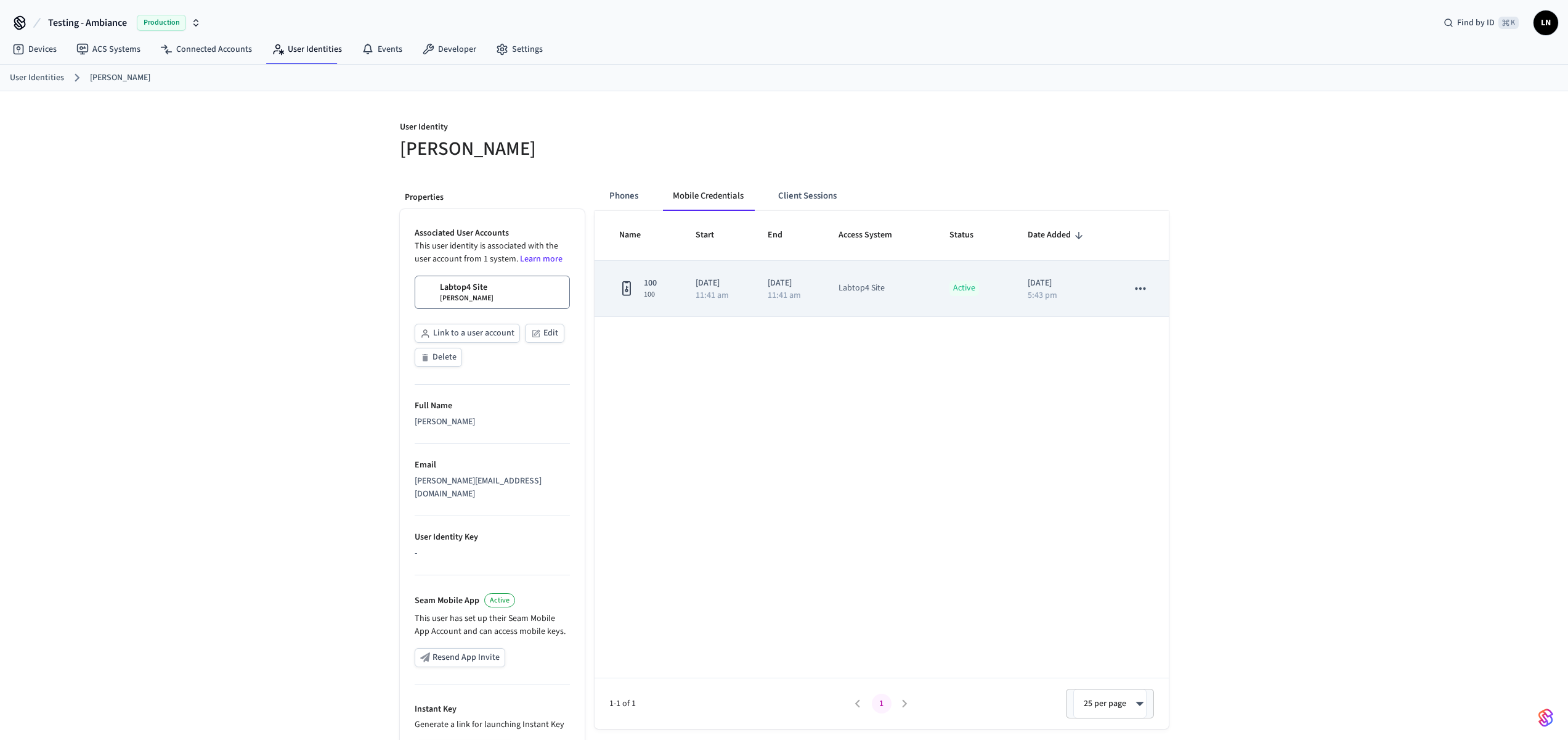
click at [964, 294] on p "Active" at bounding box center [964, 288] width 30 height 15
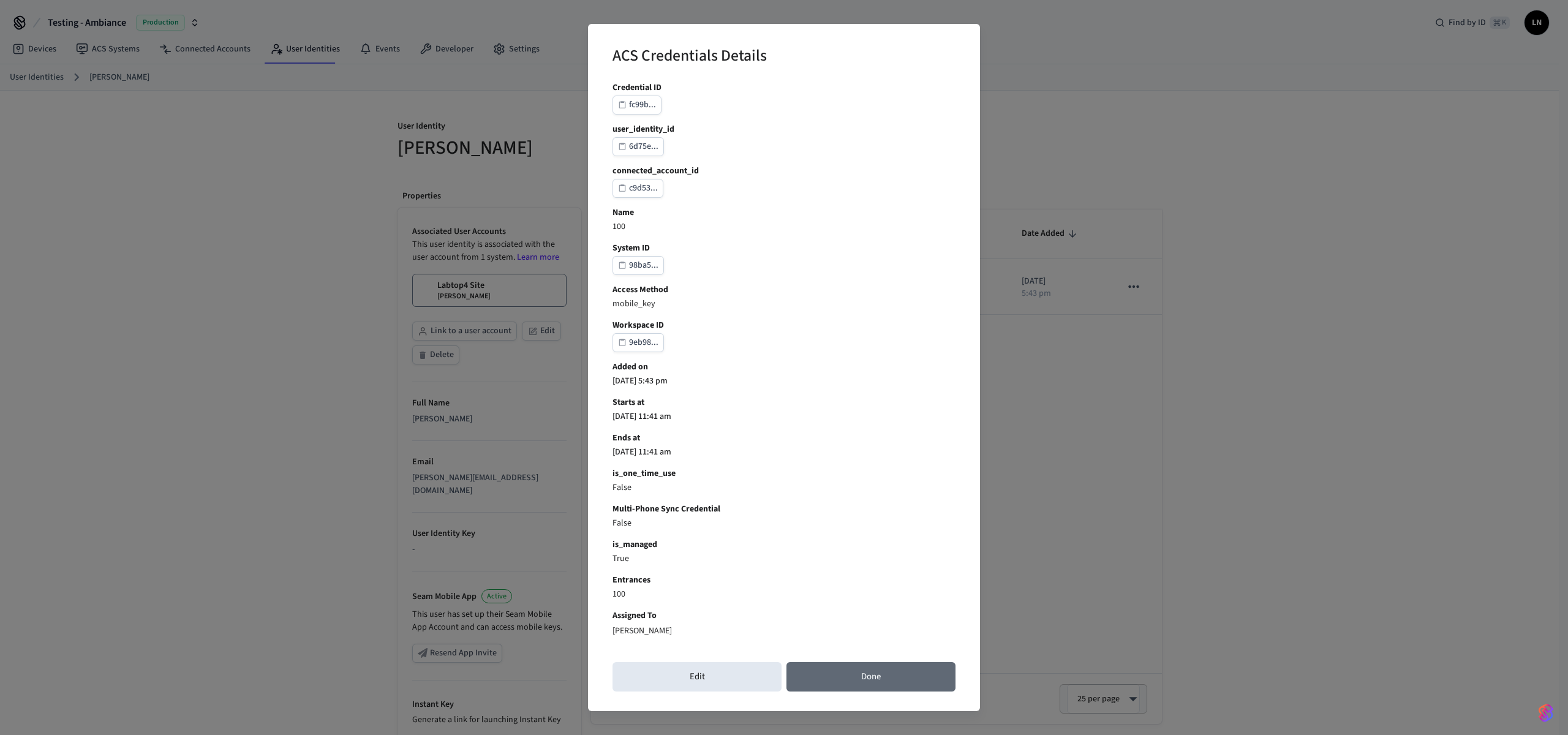
click at [846, 686] on button "Done" at bounding box center [871, 676] width 169 height 29
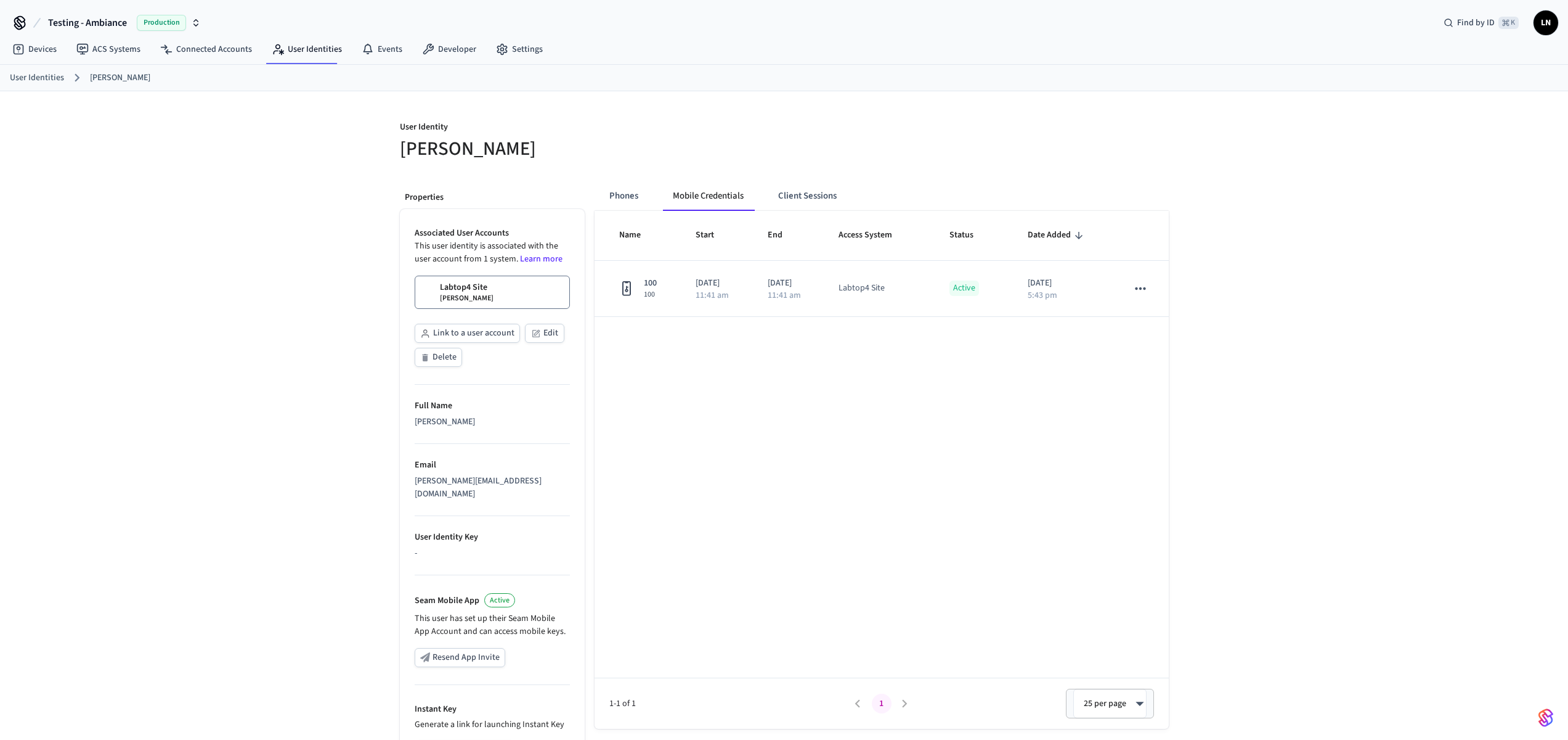
click at [93, 24] on span "Testing - Ambiance" at bounding box center [87, 22] width 79 height 14
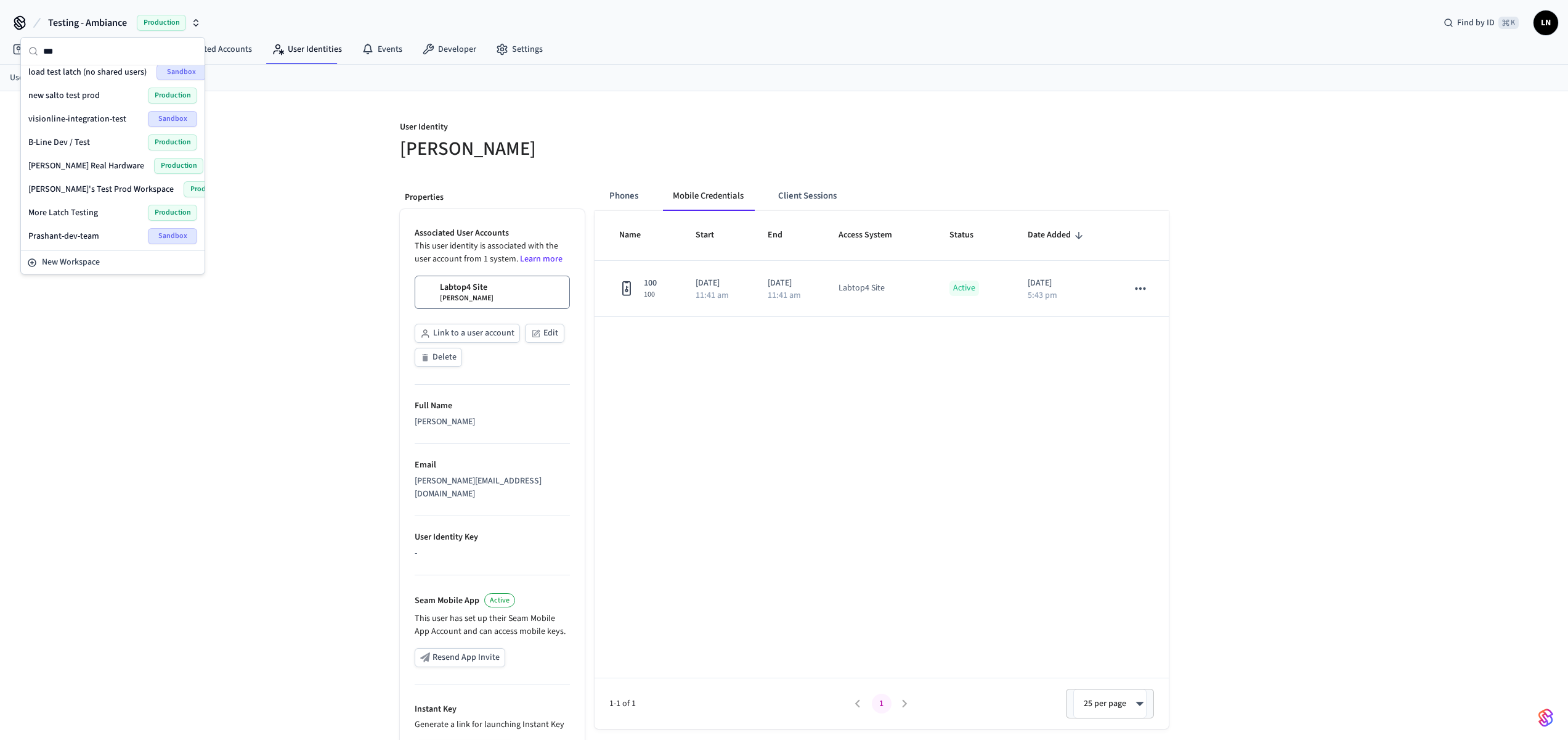
scroll to position [125, 0]
type input "****"
type input "***"
click at [89, 71] on div "Lab Accounts Production" at bounding box center [112, 71] width 169 height 16
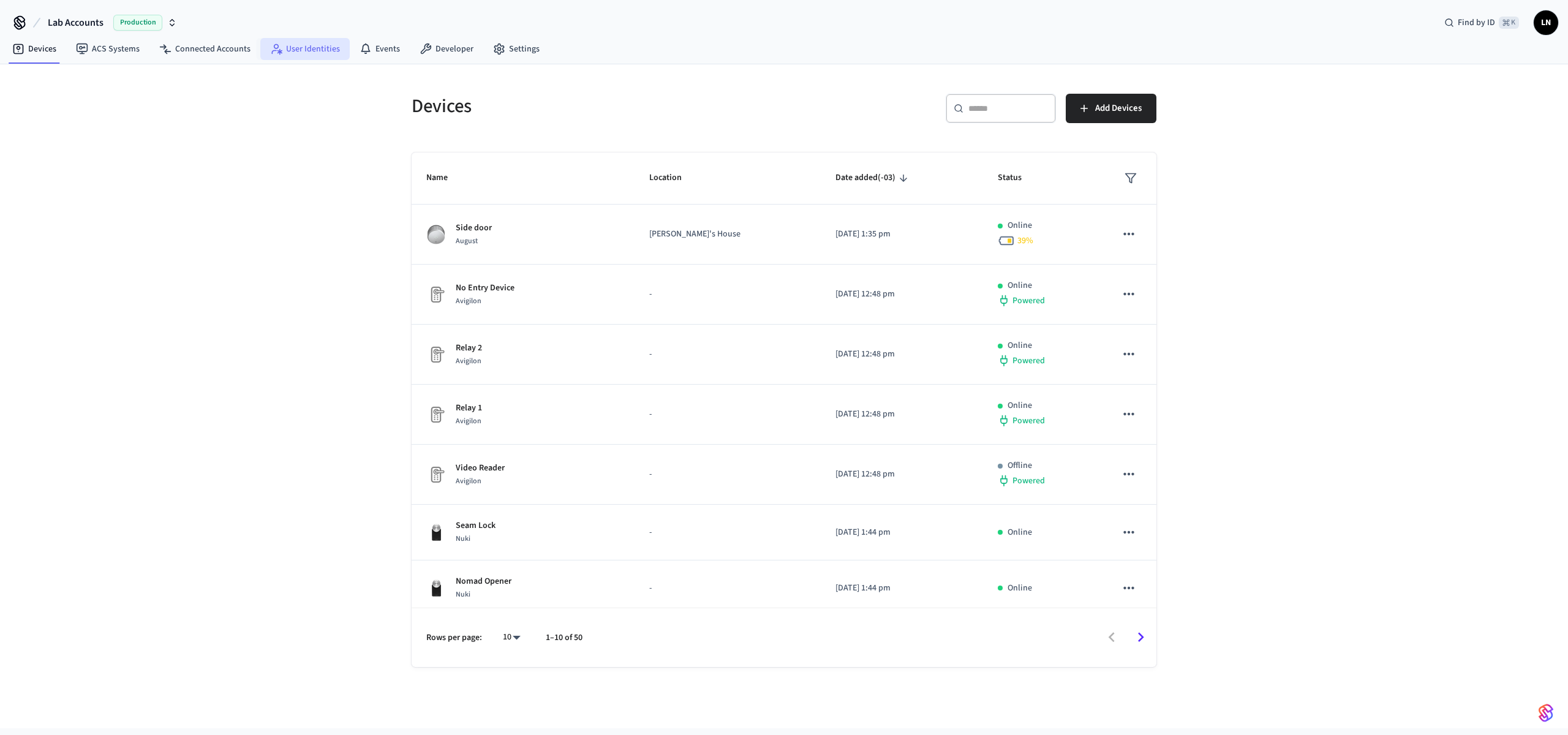
click at [332, 47] on link "User Identities" at bounding box center [305, 48] width 89 height 22
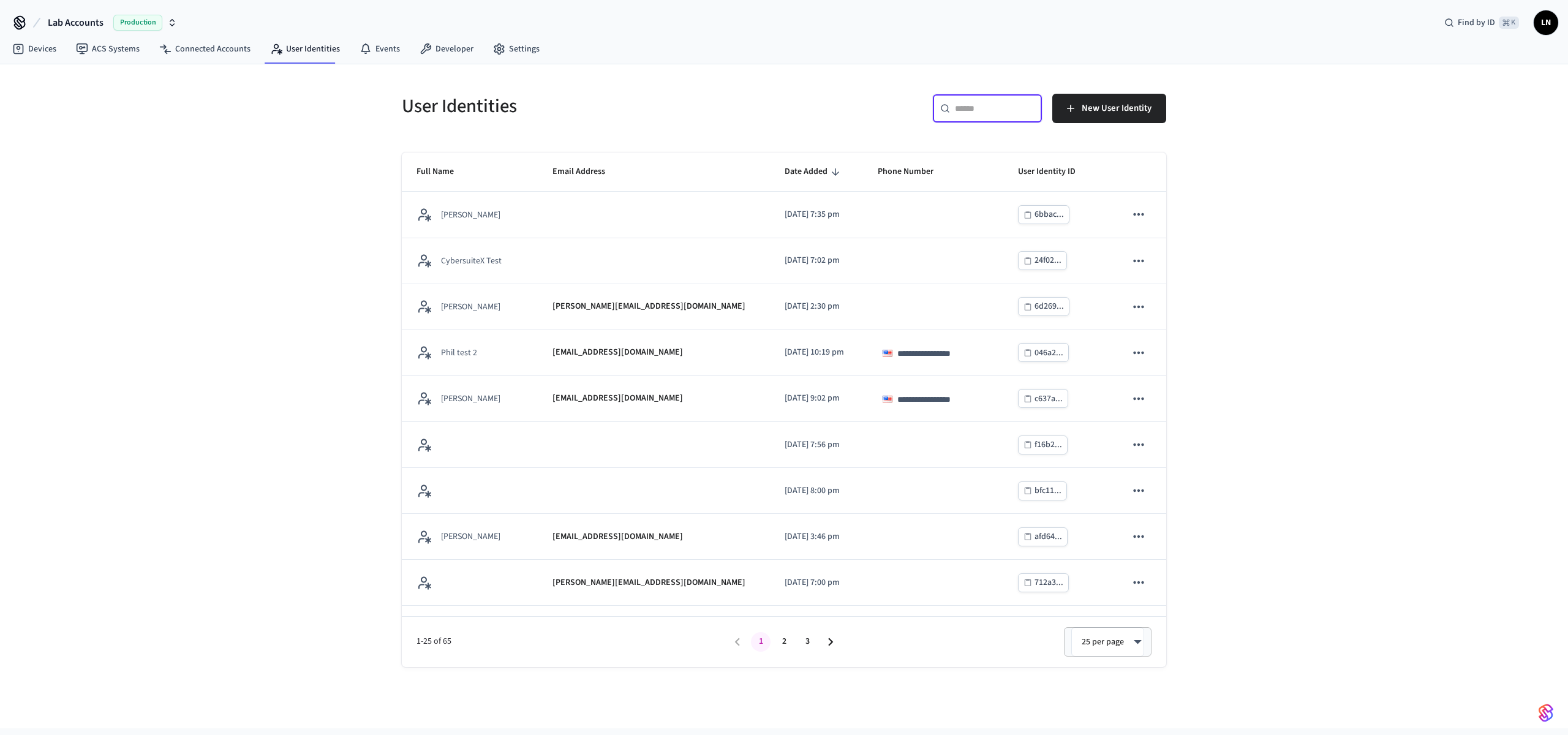
click at [965, 103] on input "text" at bounding box center [994, 108] width 79 height 12
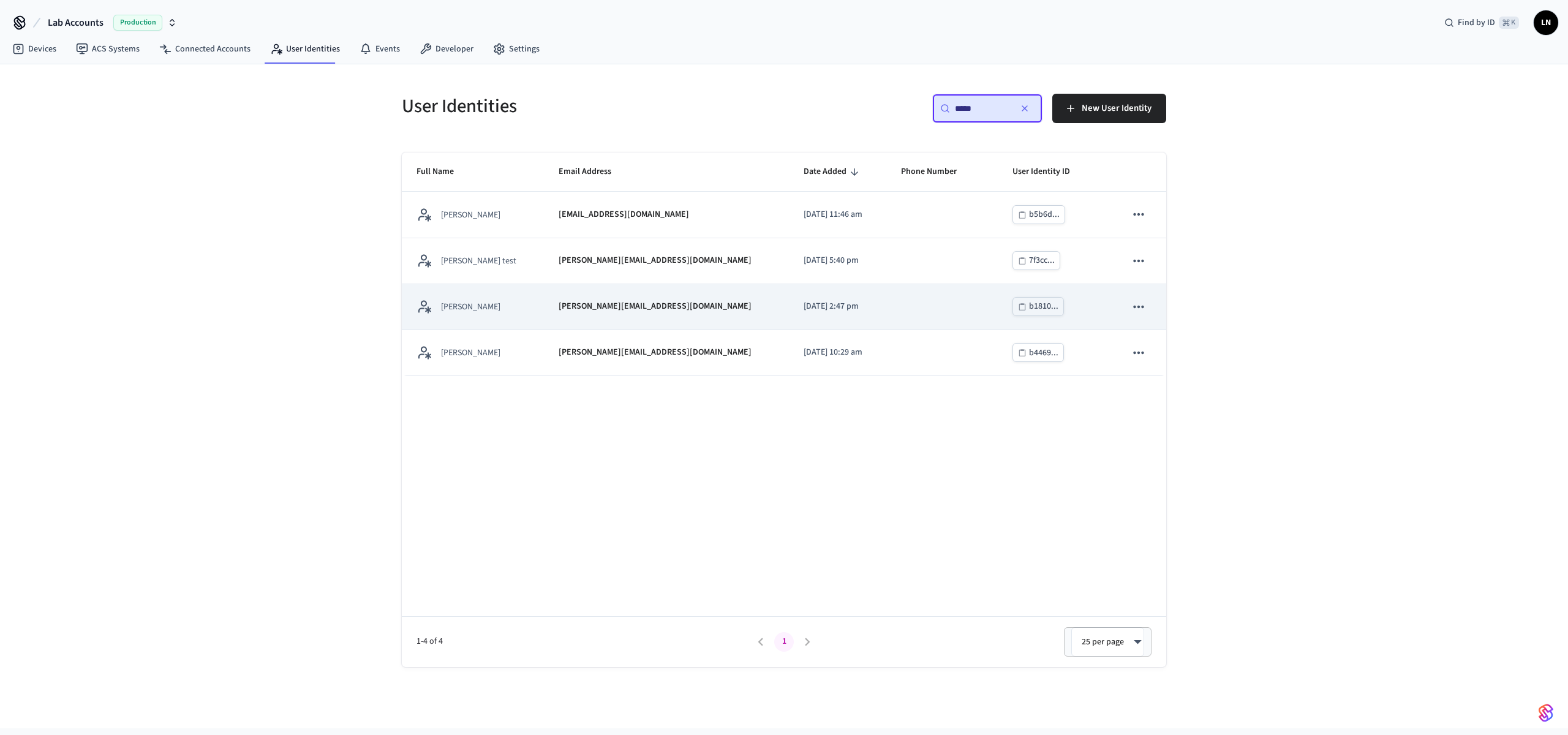
type input "*****"
click at [636, 315] on td "lucas+ambiance@getseam.com" at bounding box center [666, 307] width 245 height 46
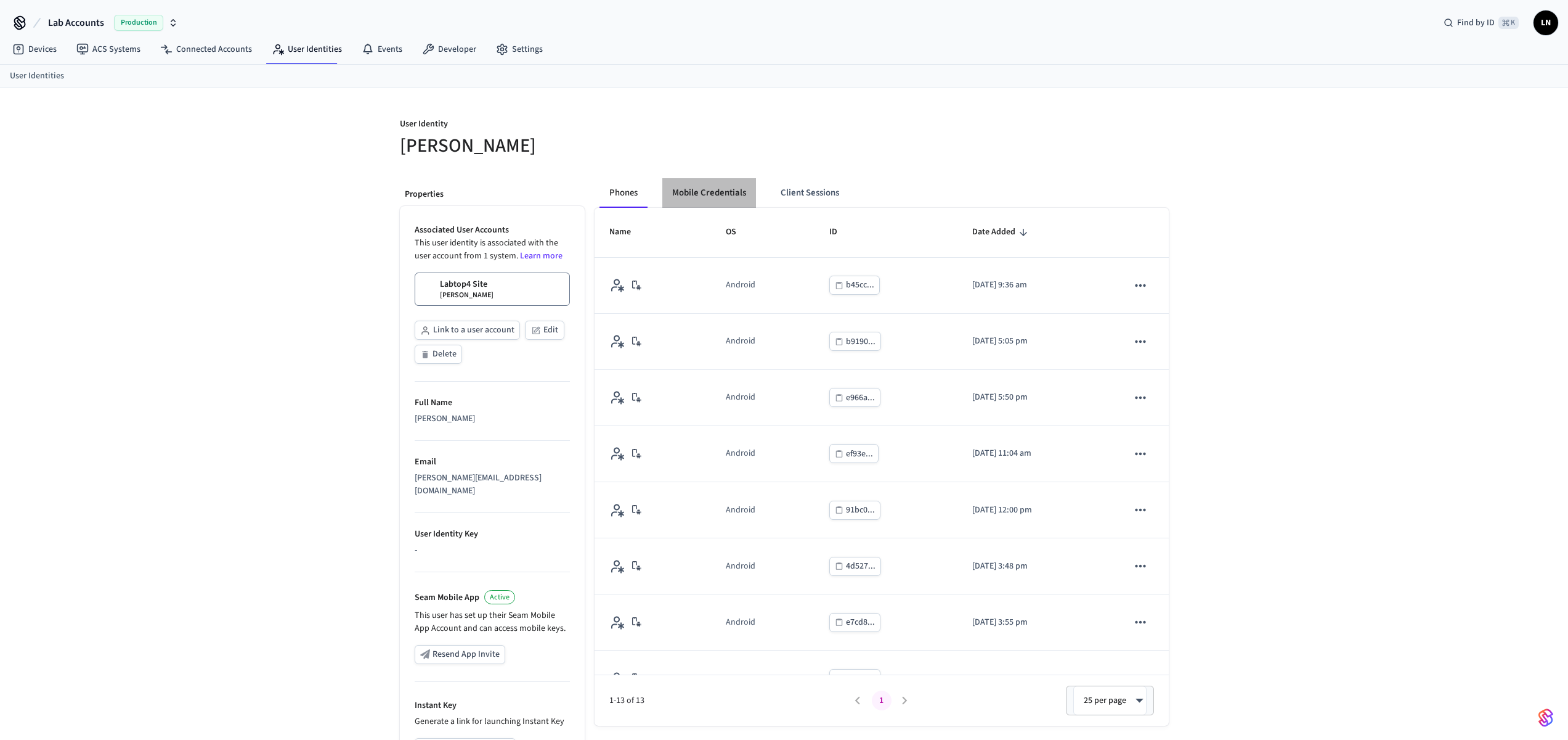
click at [714, 198] on button "Mobile Credentials" at bounding box center [709, 192] width 93 height 30
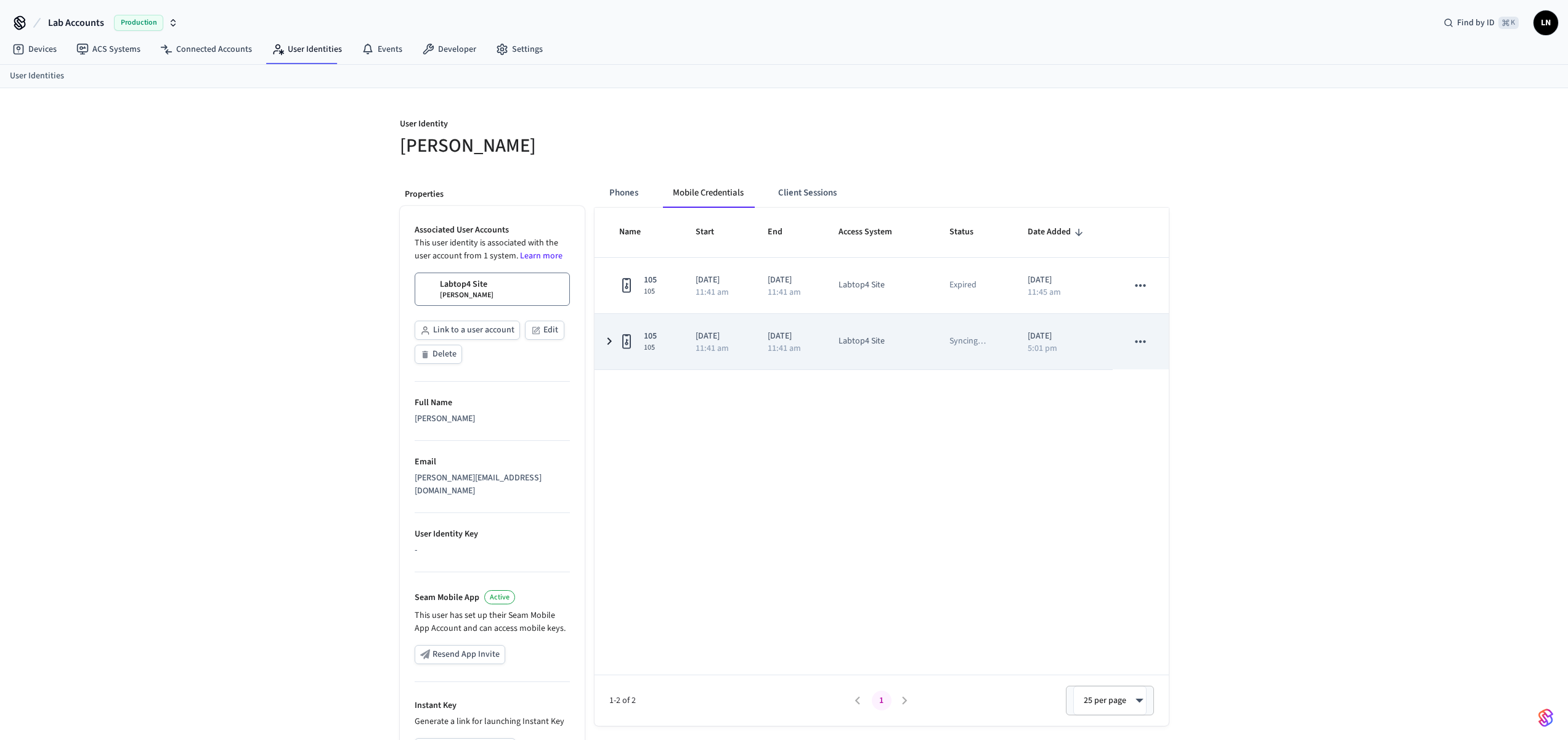
click at [607, 339] on icon "sticky table" at bounding box center [609, 341] width 14 height 15
click at [771, 346] on p "11:41 am" at bounding box center [784, 348] width 33 height 8
click at [1139, 341] on icon "sticky table" at bounding box center [1140, 341] width 16 height 16
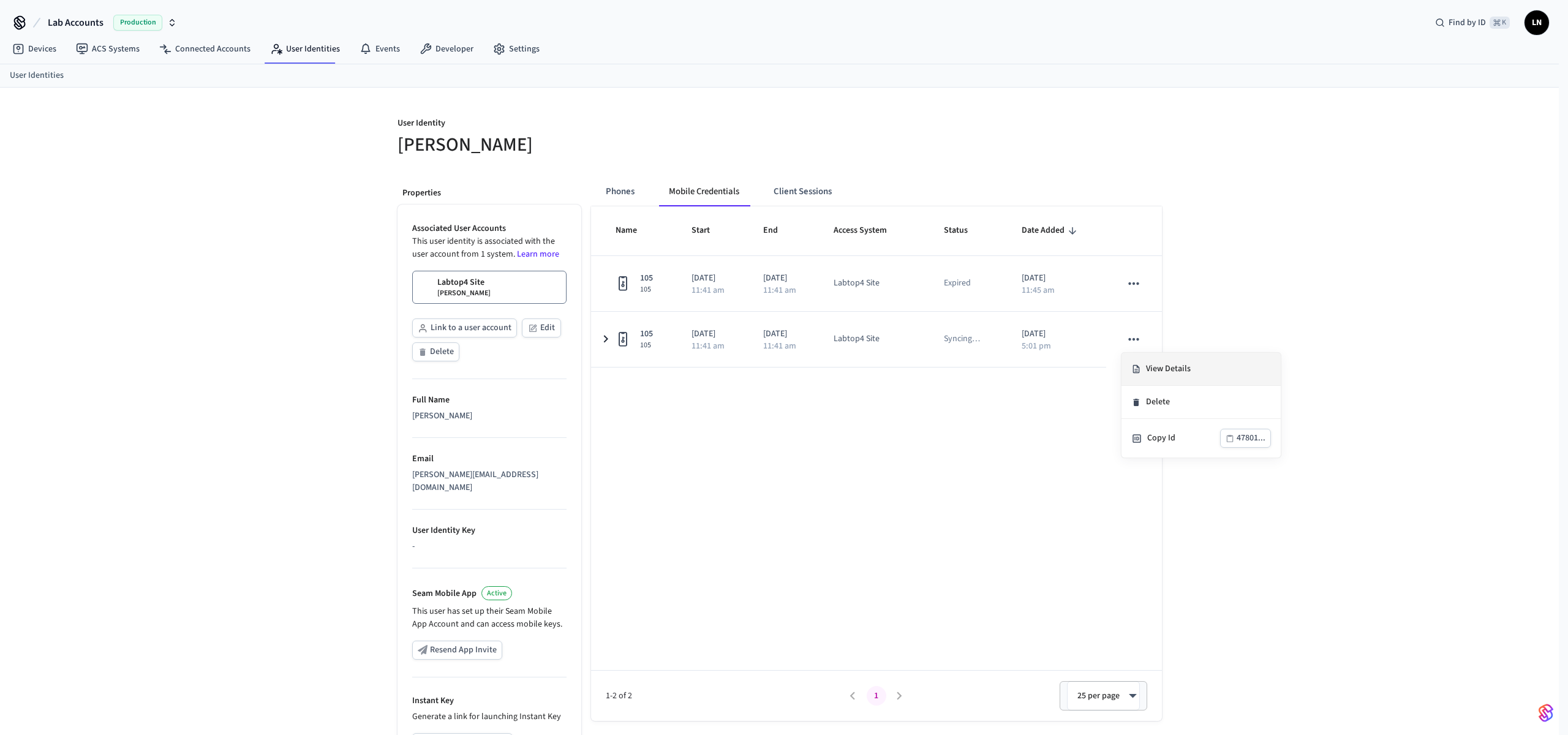
click at [1136, 368] on icon at bounding box center [1136, 369] width 10 height 11
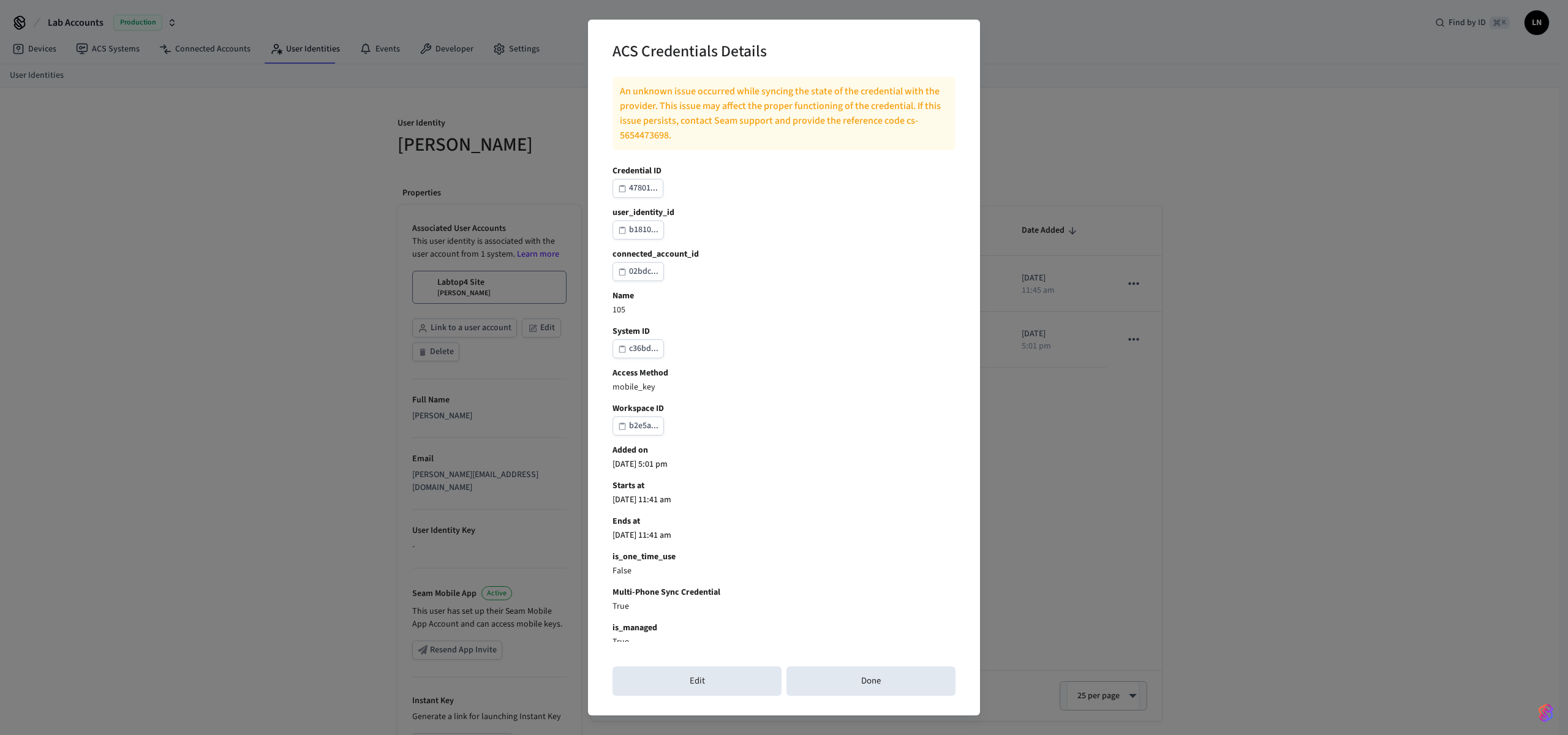
click at [647, 189] on div "47801..." at bounding box center [644, 188] width 29 height 15
click at [830, 687] on button "Done" at bounding box center [871, 681] width 169 height 29
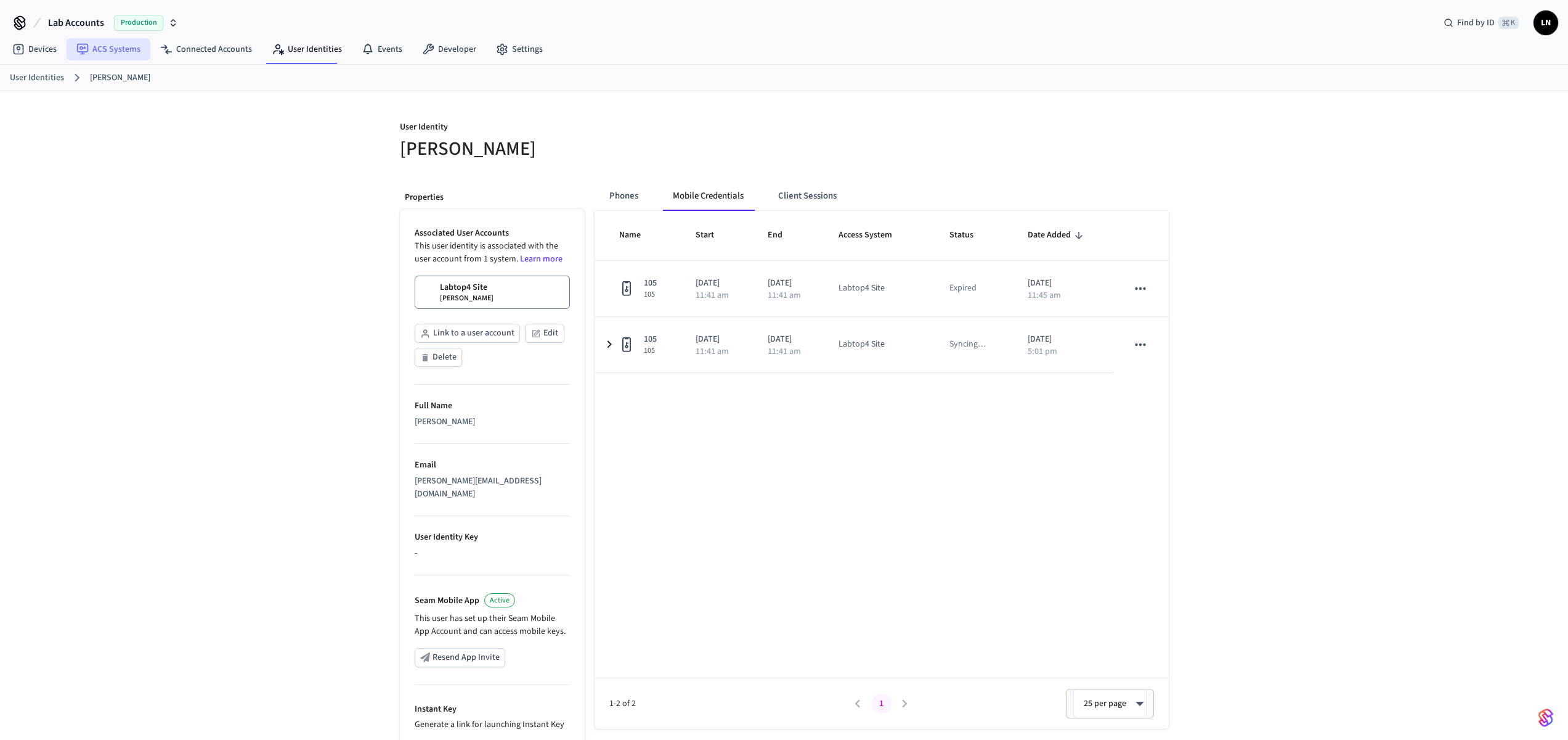
click at [122, 54] on link "ACS Systems" at bounding box center [109, 49] width 84 height 22
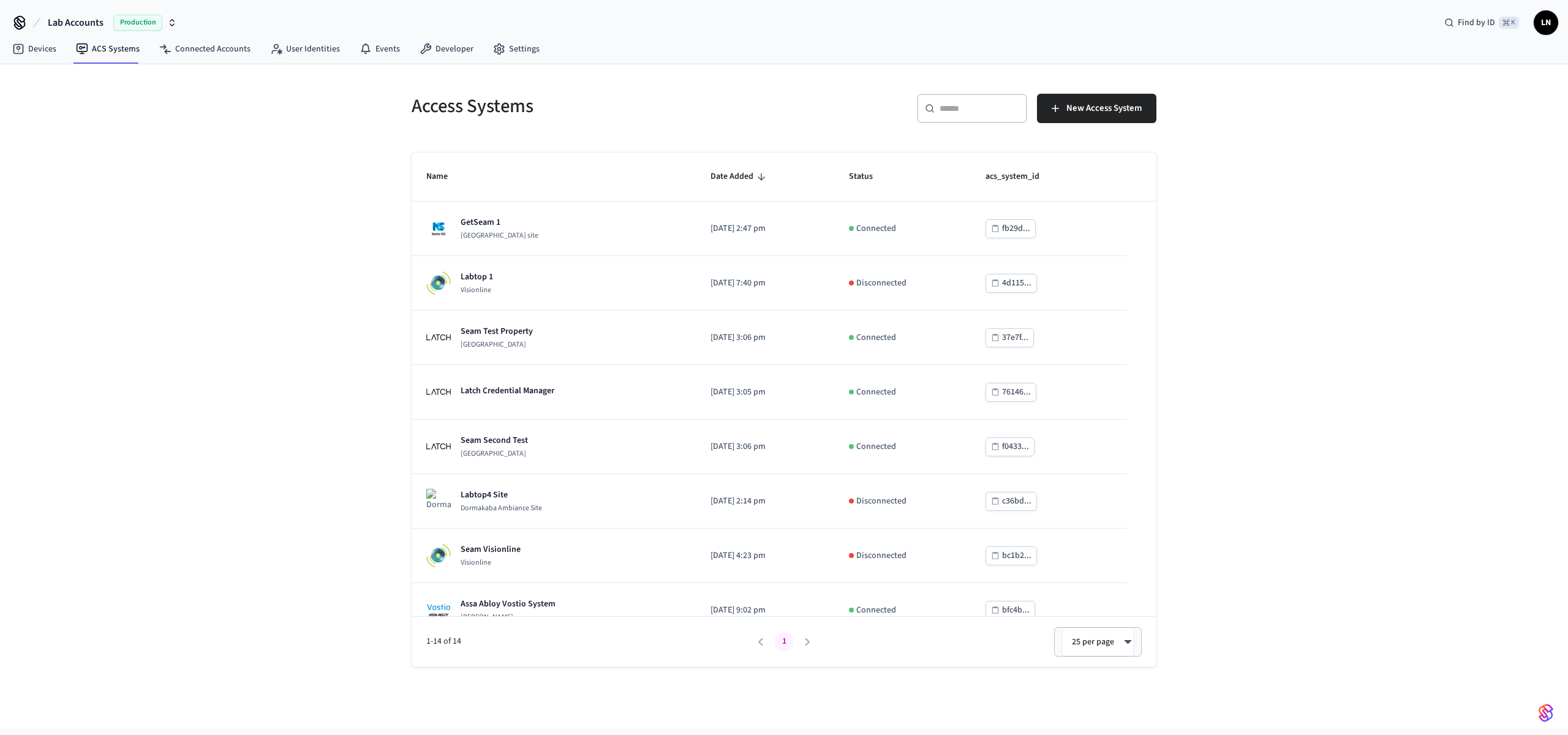
click at [85, 23] on span "Lab Accounts" at bounding box center [76, 22] width 56 height 14
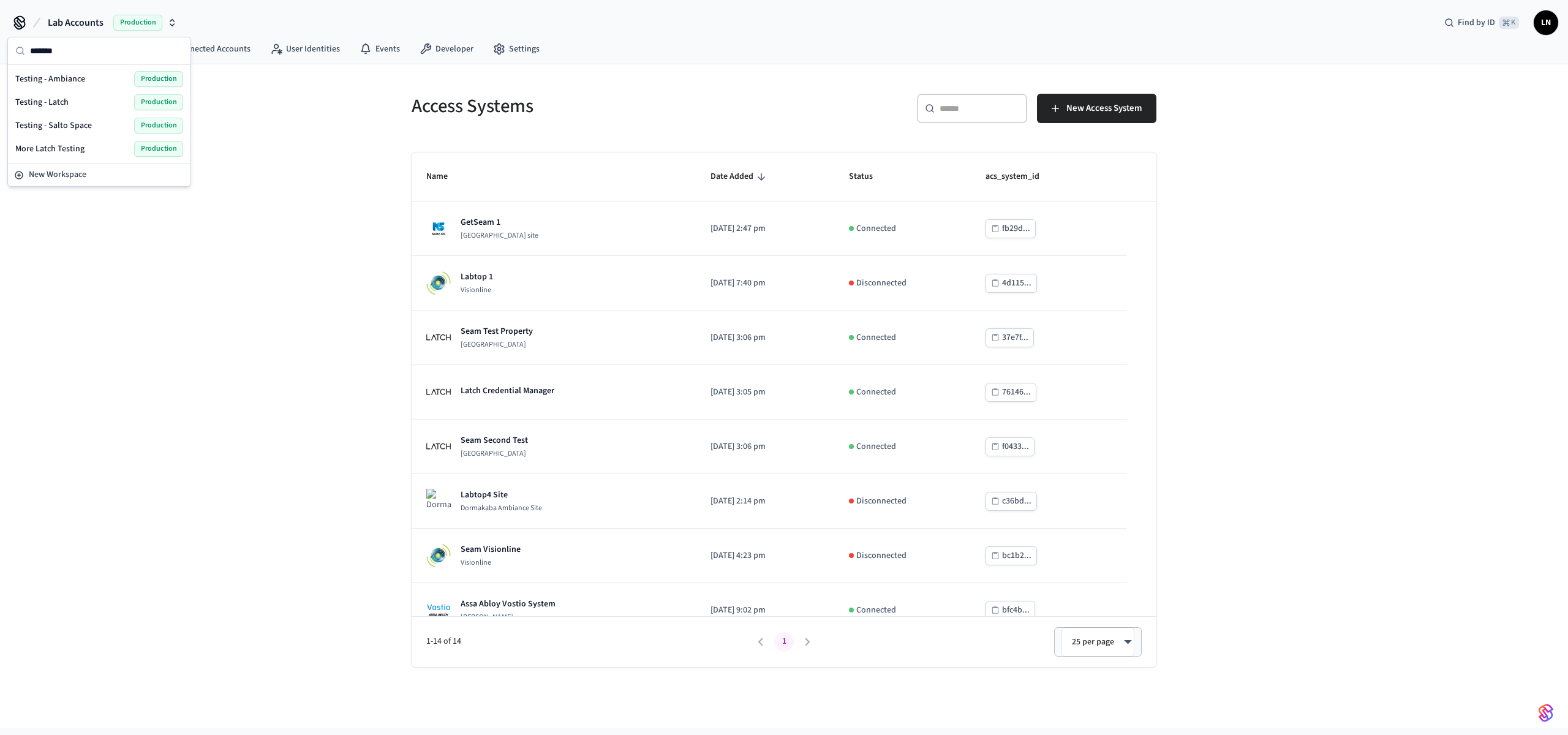
type input "*******"
click at [79, 81] on span "Testing - Ambiance" at bounding box center [50, 79] width 70 height 12
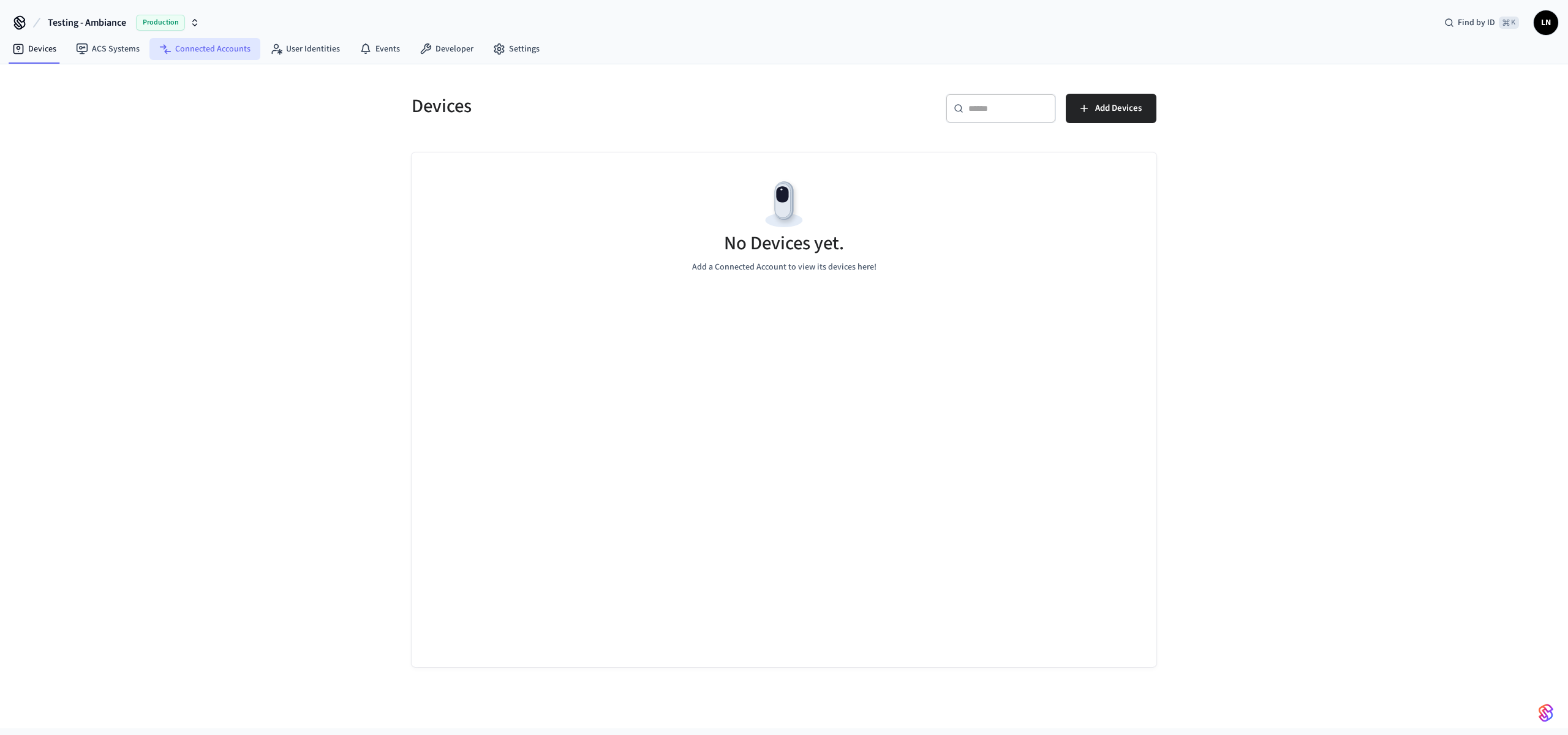
click at [176, 47] on link "Connected Accounts" at bounding box center [205, 48] width 111 height 22
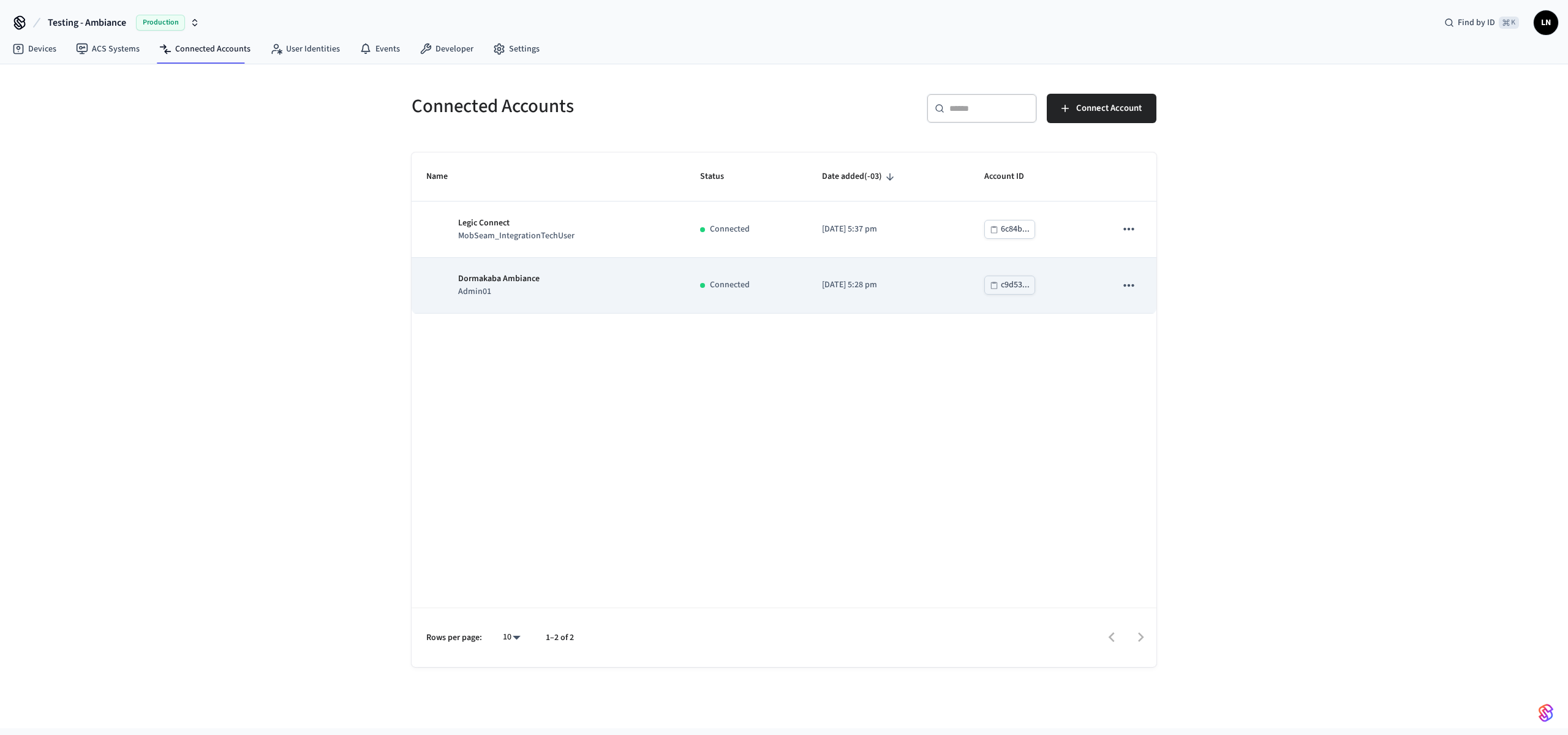
click at [587, 307] on td "Dormakaba Ambiance Admin01" at bounding box center [549, 286] width 274 height 56
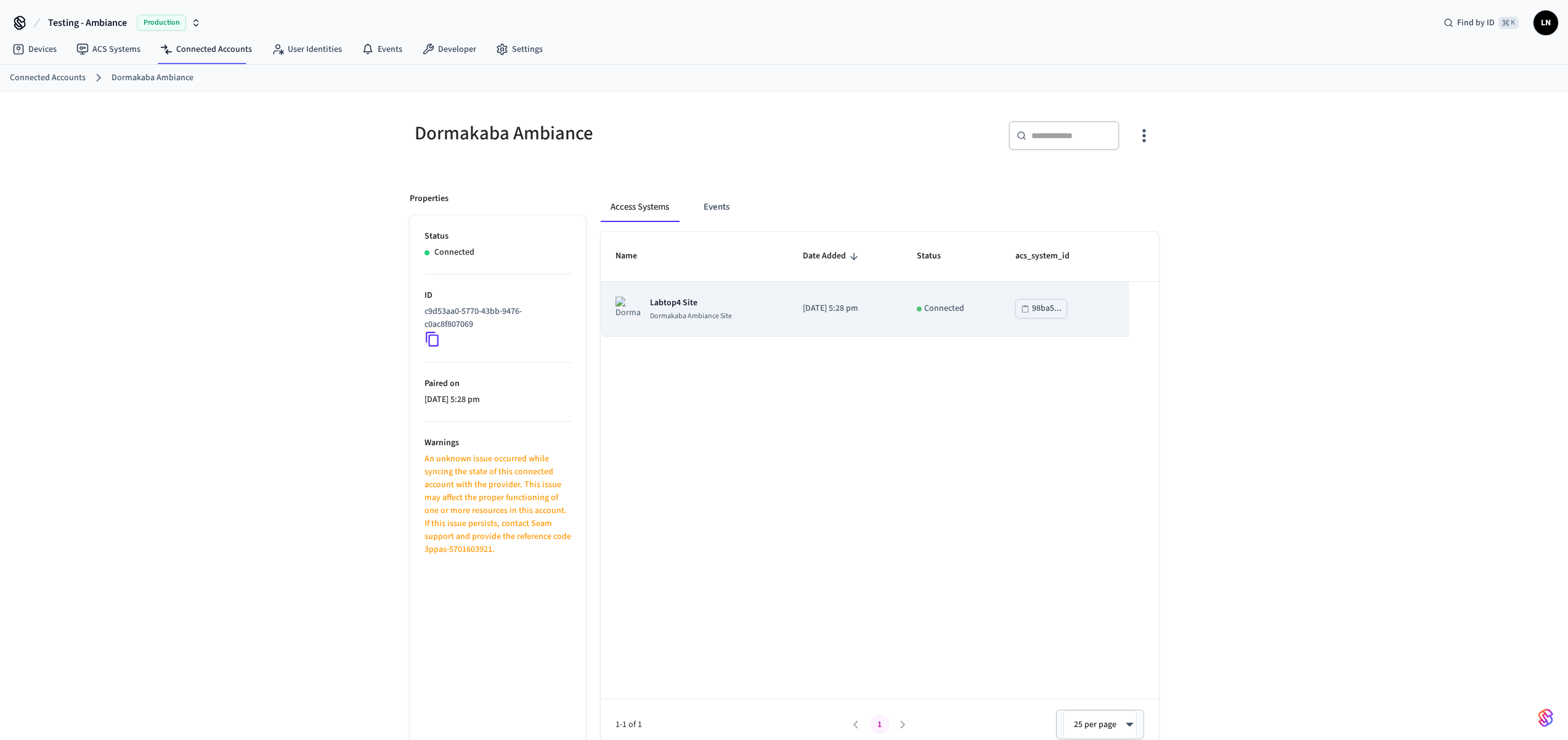
click at [669, 300] on p "Labtop4 Site" at bounding box center [691, 303] width 82 height 12
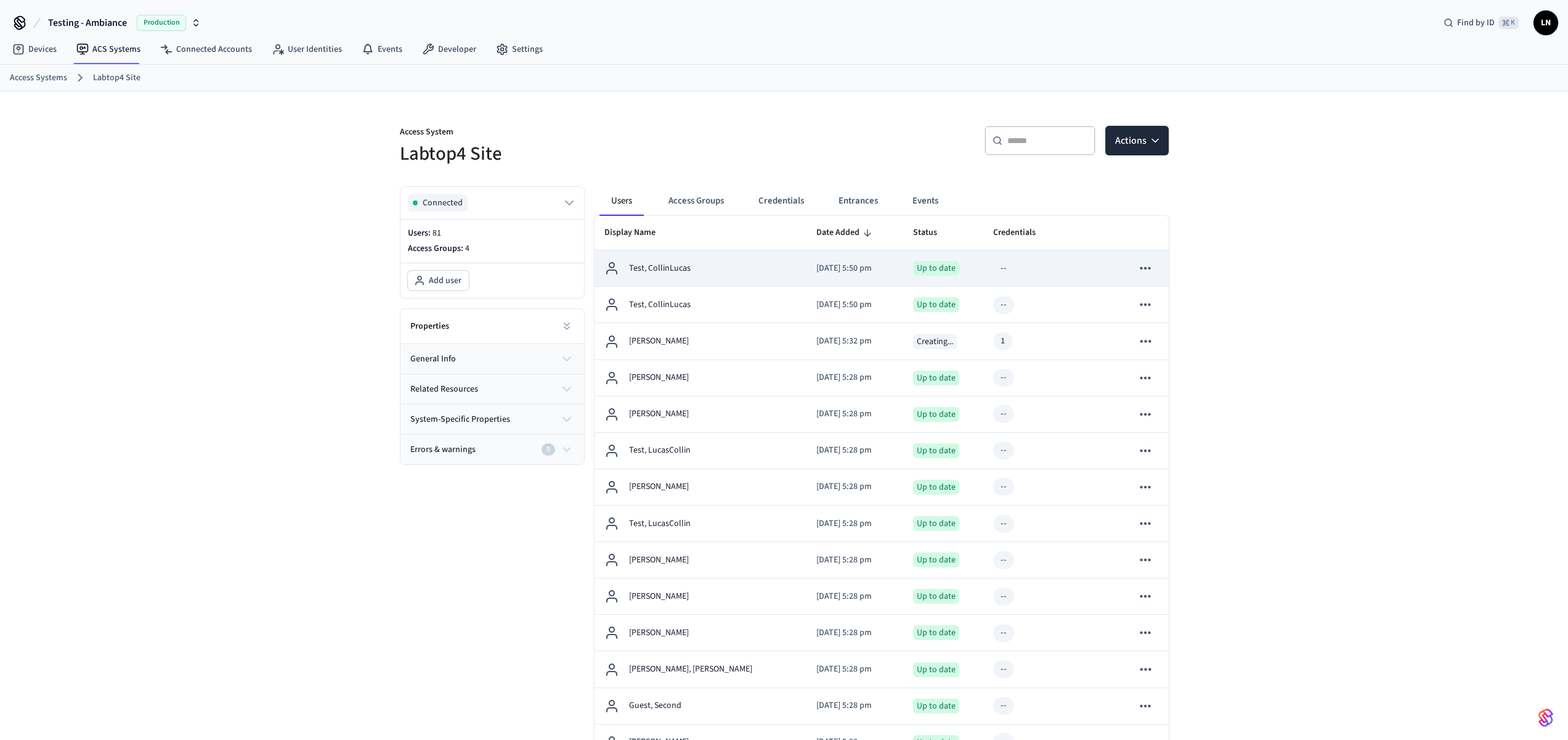
click at [708, 258] on td "Test, CollinLucas" at bounding box center [701, 268] width 213 height 37
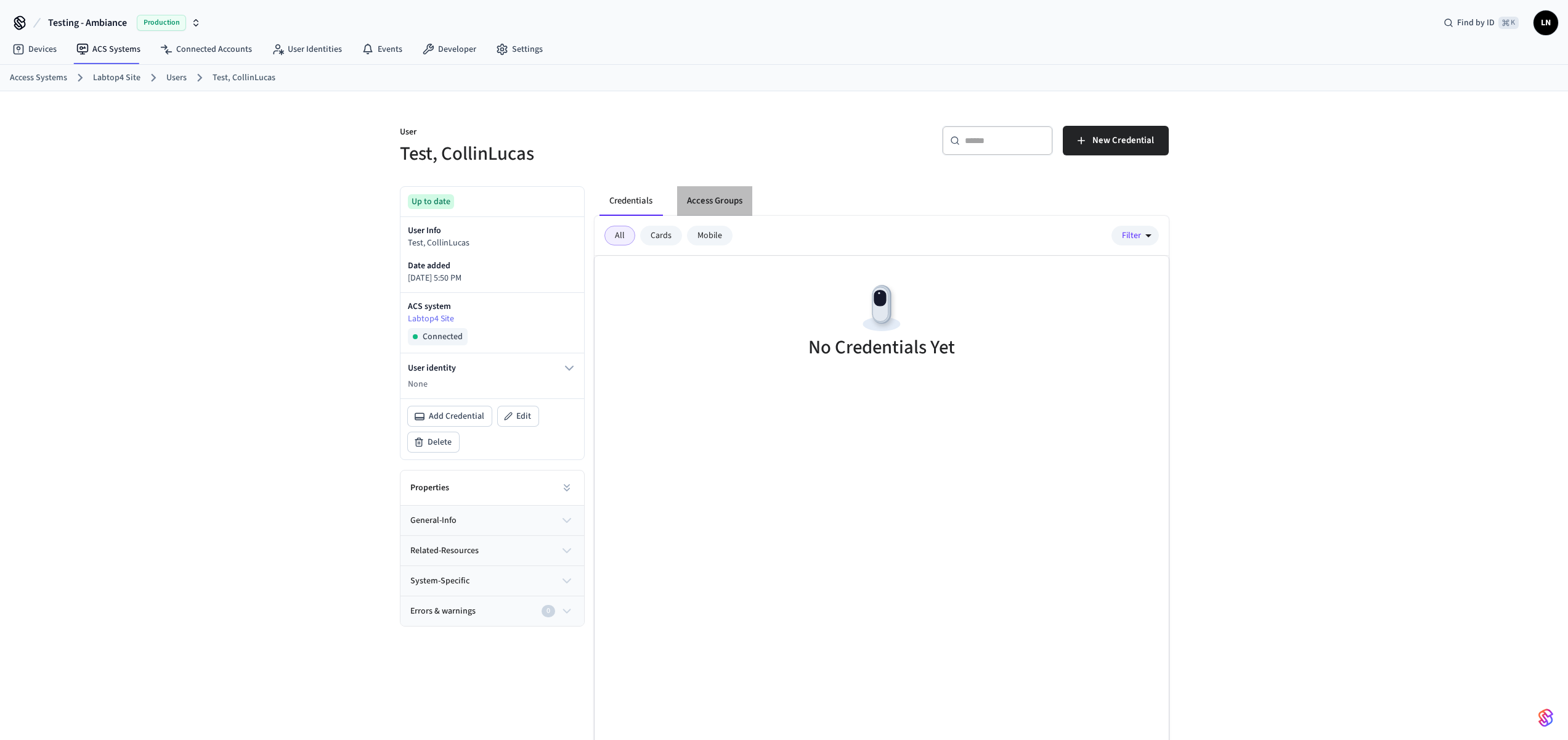
click at [705, 204] on button "Access Groups" at bounding box center [714, 201] width 75 height 30
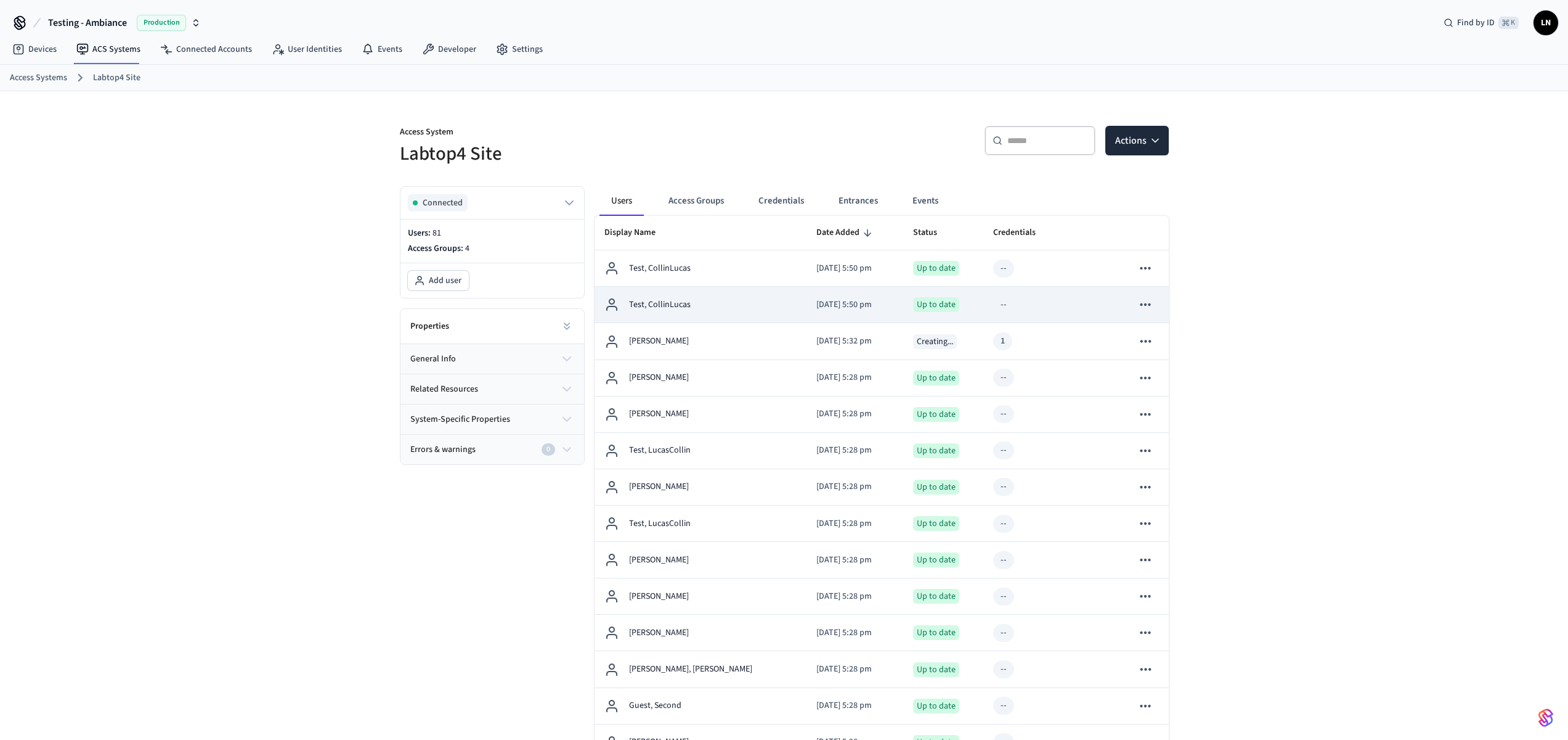
click at [692, 305] on div "Test, CollinLucas" at bounding box center [701, 304] width 193 height 14
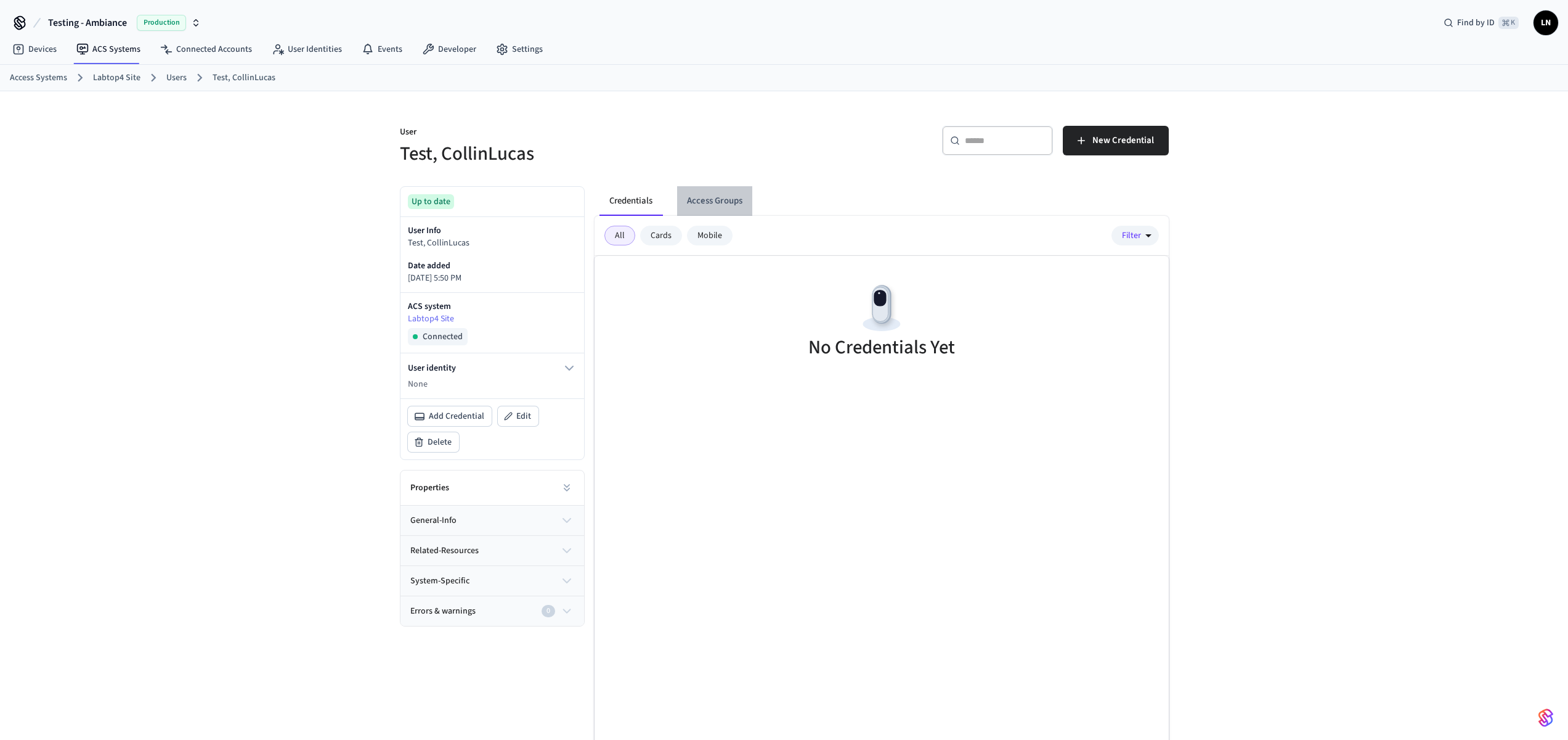
click at [736, 202] on button "Access Groups" at bounding box center [714, 201] width 75 height 30
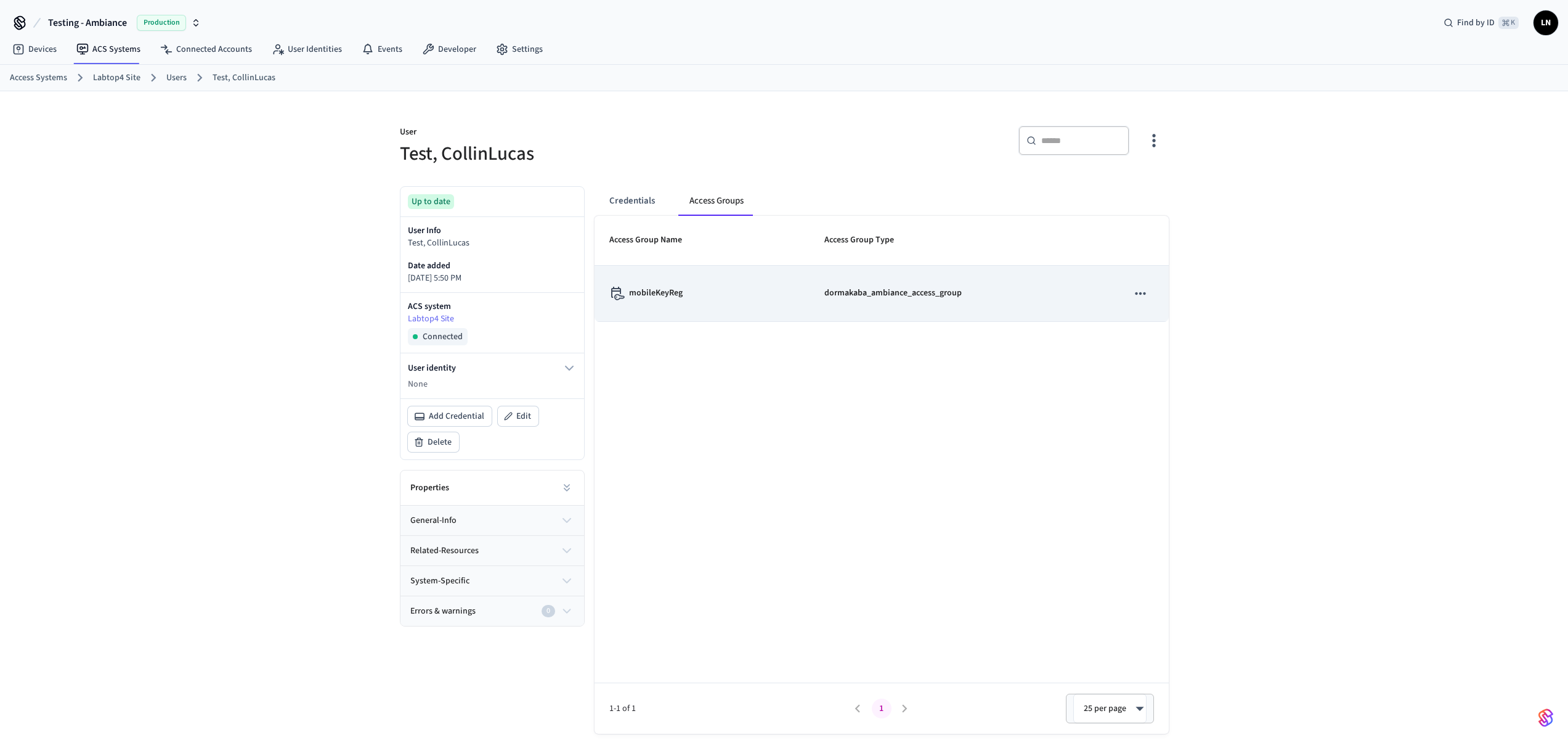
click at [733, 288] on div "mobileKeyReg" at bounding box center [702, 294] width 185 height 14
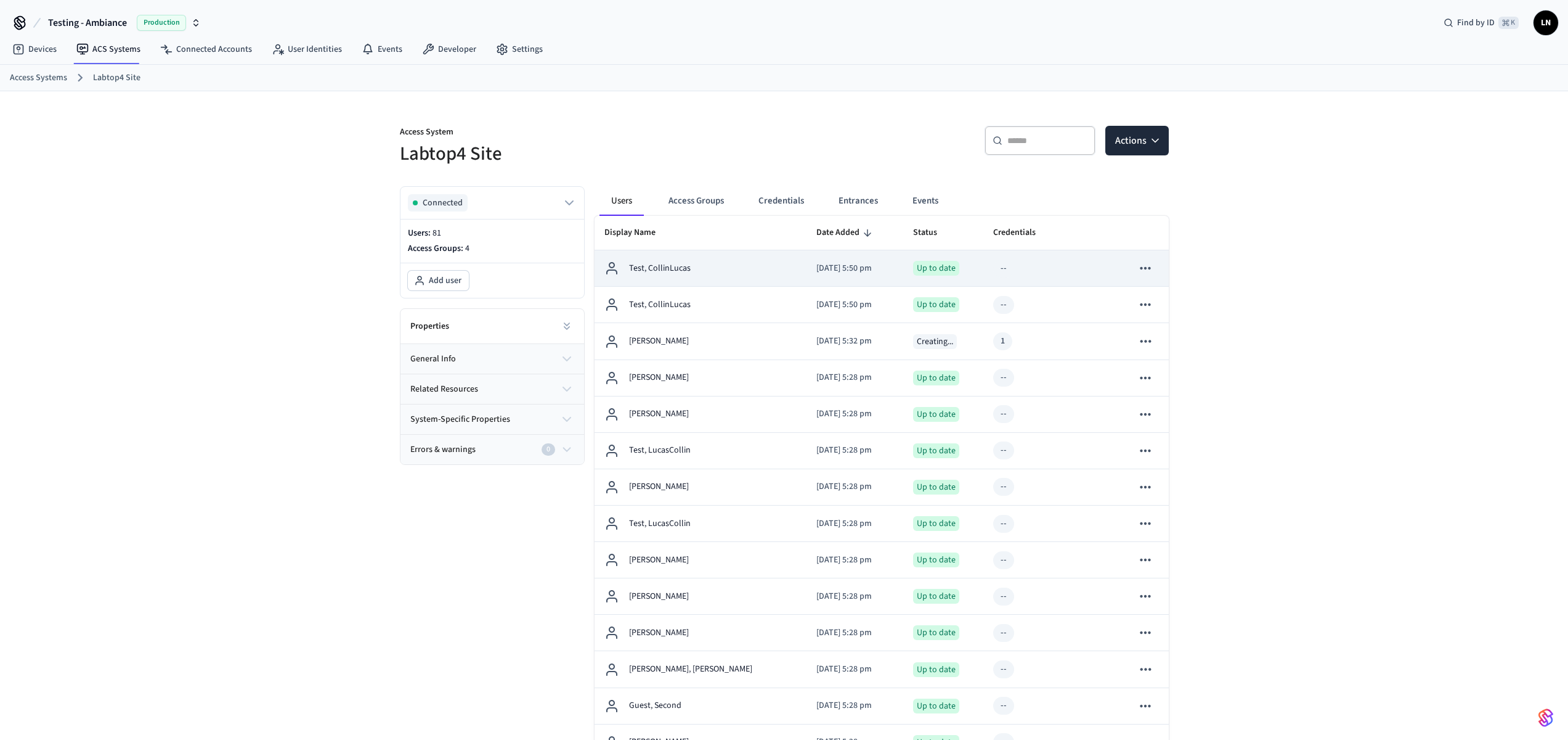
click at [749, 279] on td "Test, CollinLucas" at bounding box center [701, 268] width 213 height 37
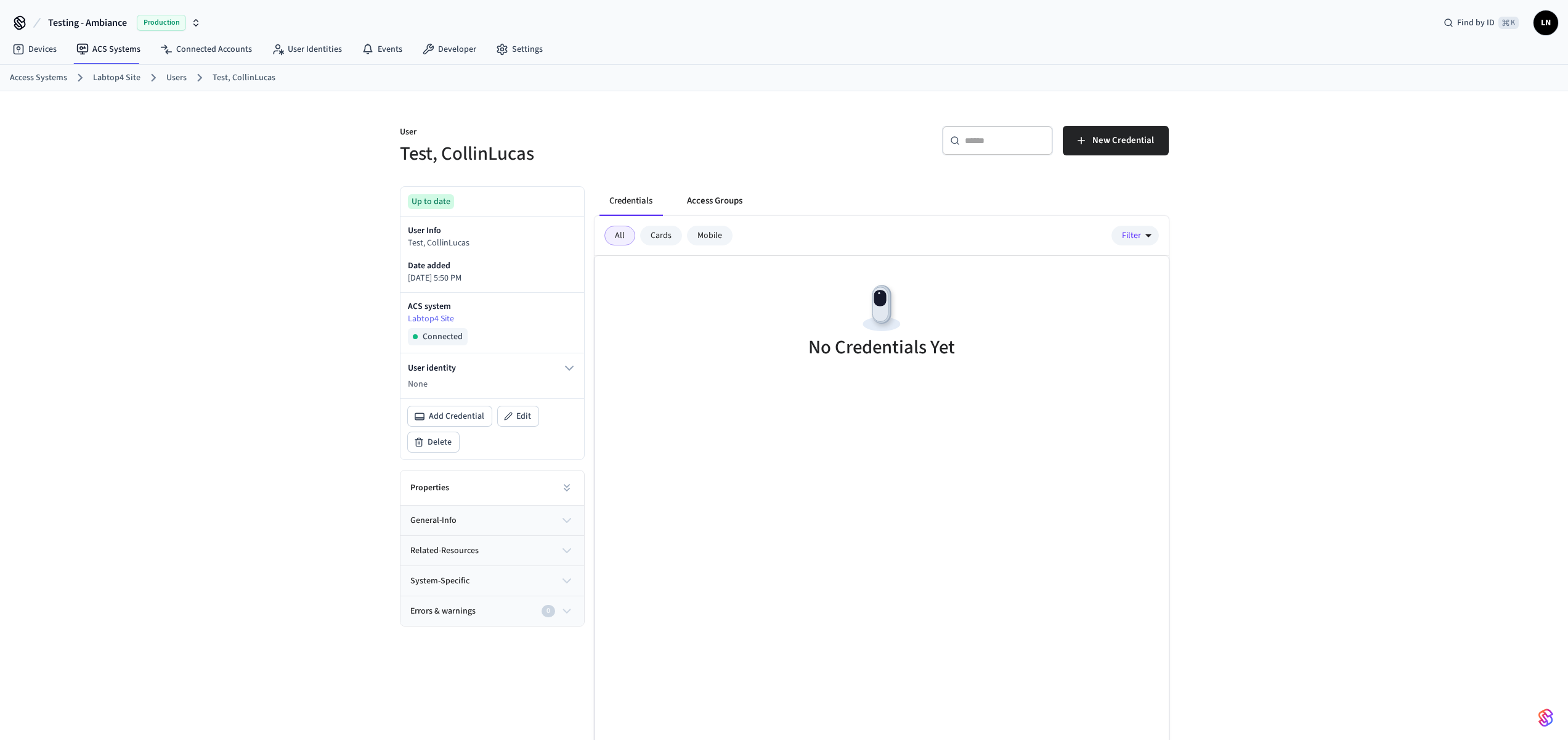
click at [727, 191] on button "Access Groups" at bounding box center [714, 201] width 75 height 30
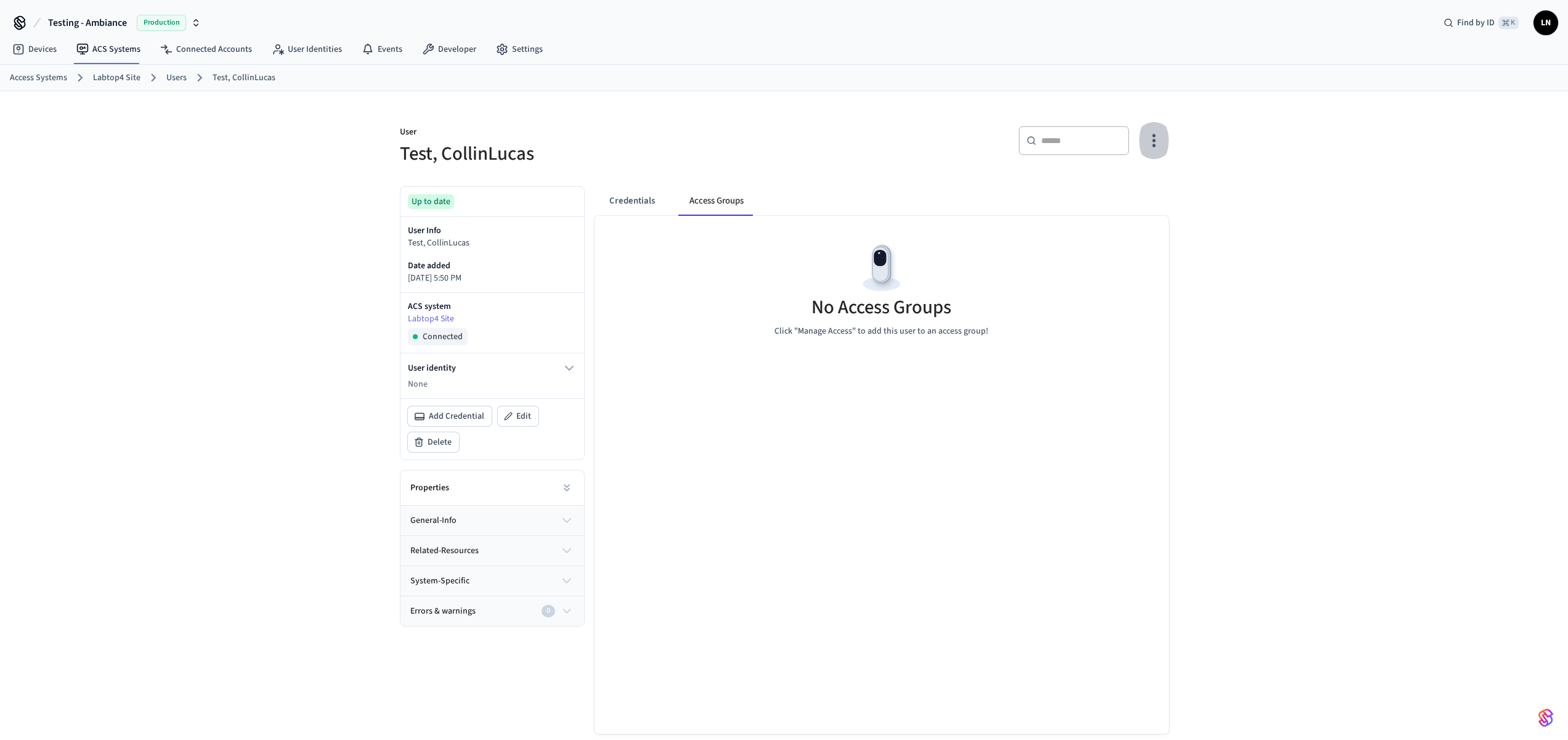
click at [1157, 138] on icon "button" at bounding box center [1154, 140] width 19 height 19
click at [1140, 185] on li "Manage Access" at bounding box center [1122, 191] width 74 height 33
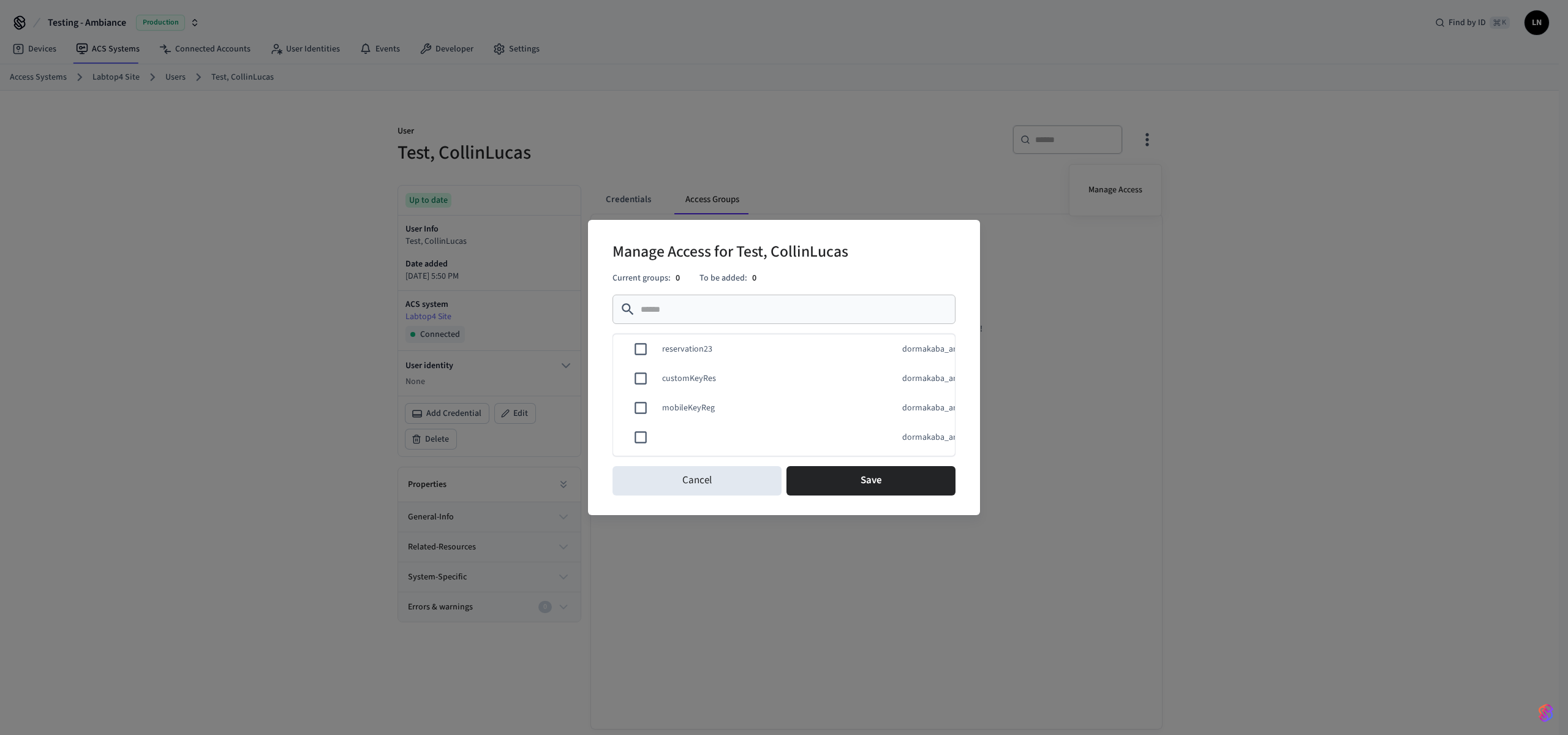
click at [735, 374] on td "customKeyRes" at bounding box center [765, 378] width 235 height 42
click at [710, 376] on td "customKeyRes" at bounding box center [765, 378] width 235 height 42
click at [721, 486] on button "Cancel" at bounding box center [697, 480] width 169 height 29
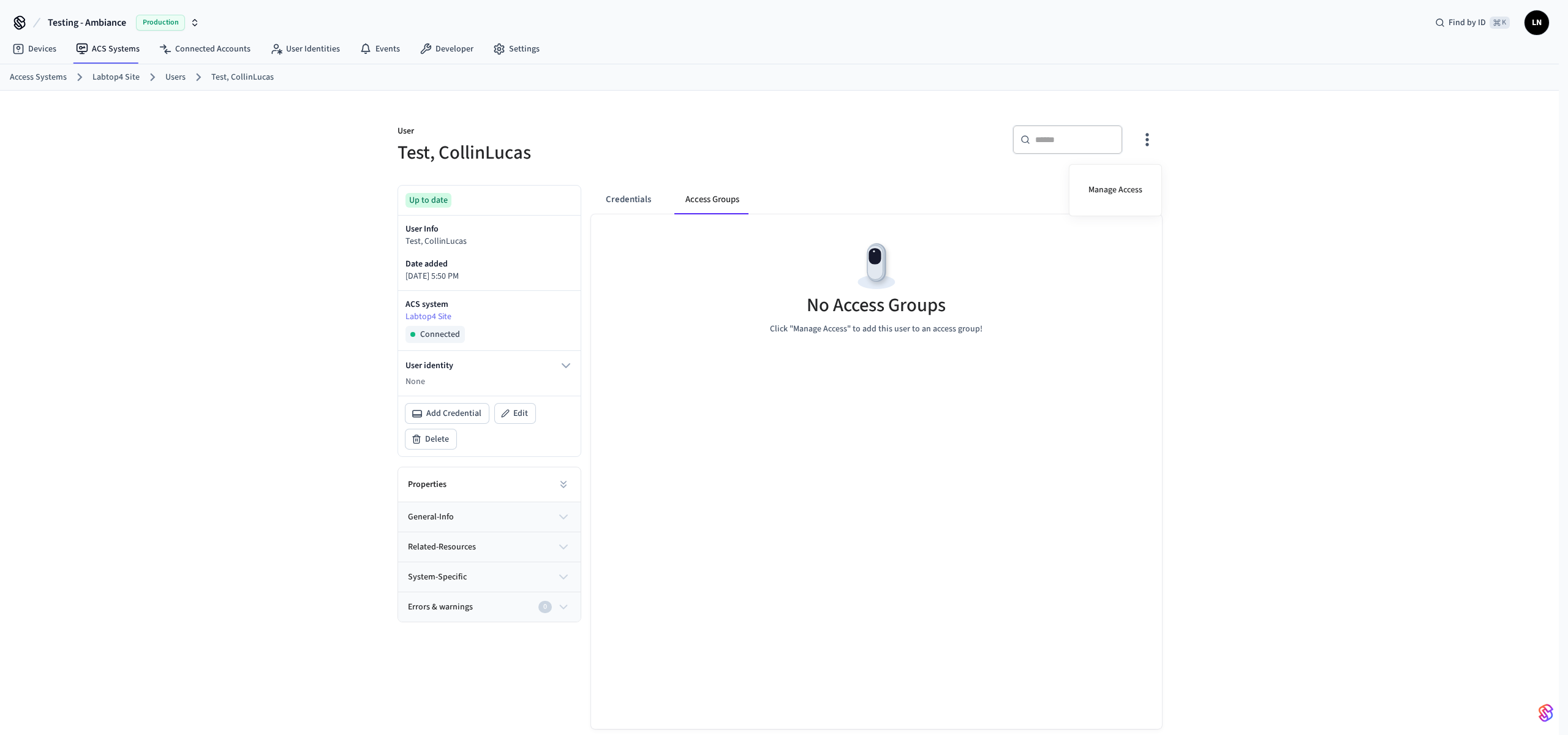
click at [542, 513] on div at bounding box center [784, 367] width 1568 height 735
click at [555, 516] on button "general-info" at bounding box center [490, 517] width 183 height 29
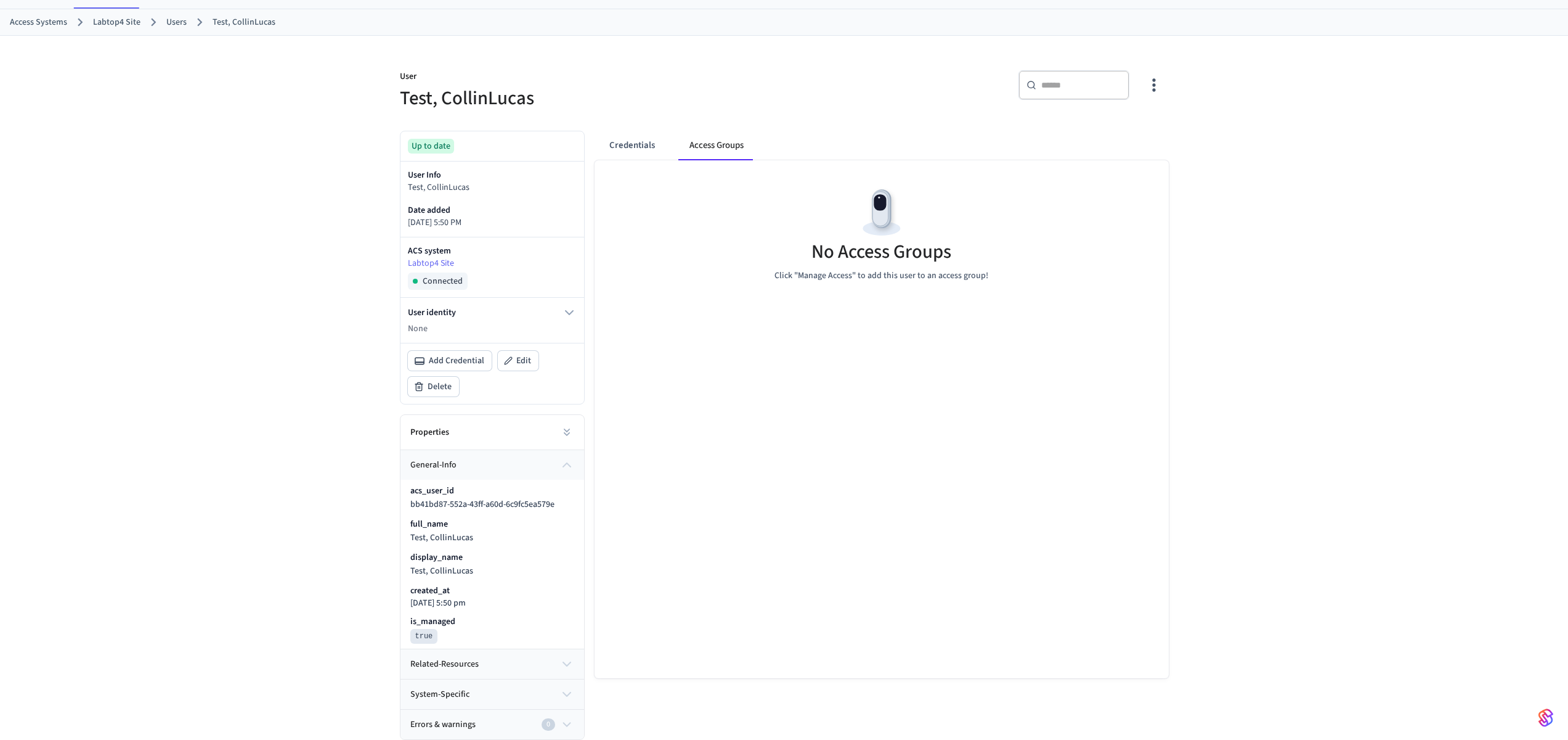
click at [532, 658] on button "related-resources" at bounding box center [493, 664] width 184 height 30
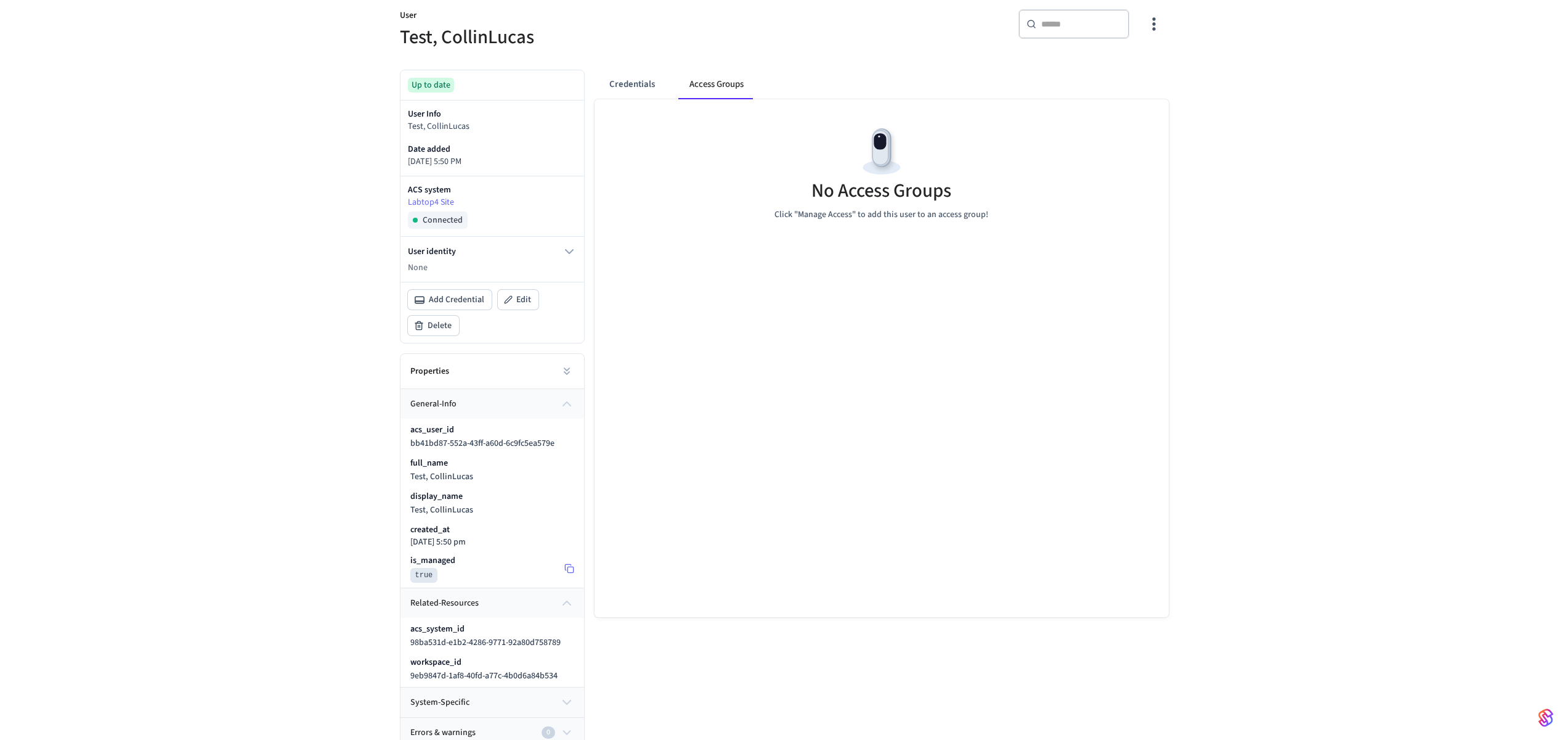
scroll to position [125, 0]
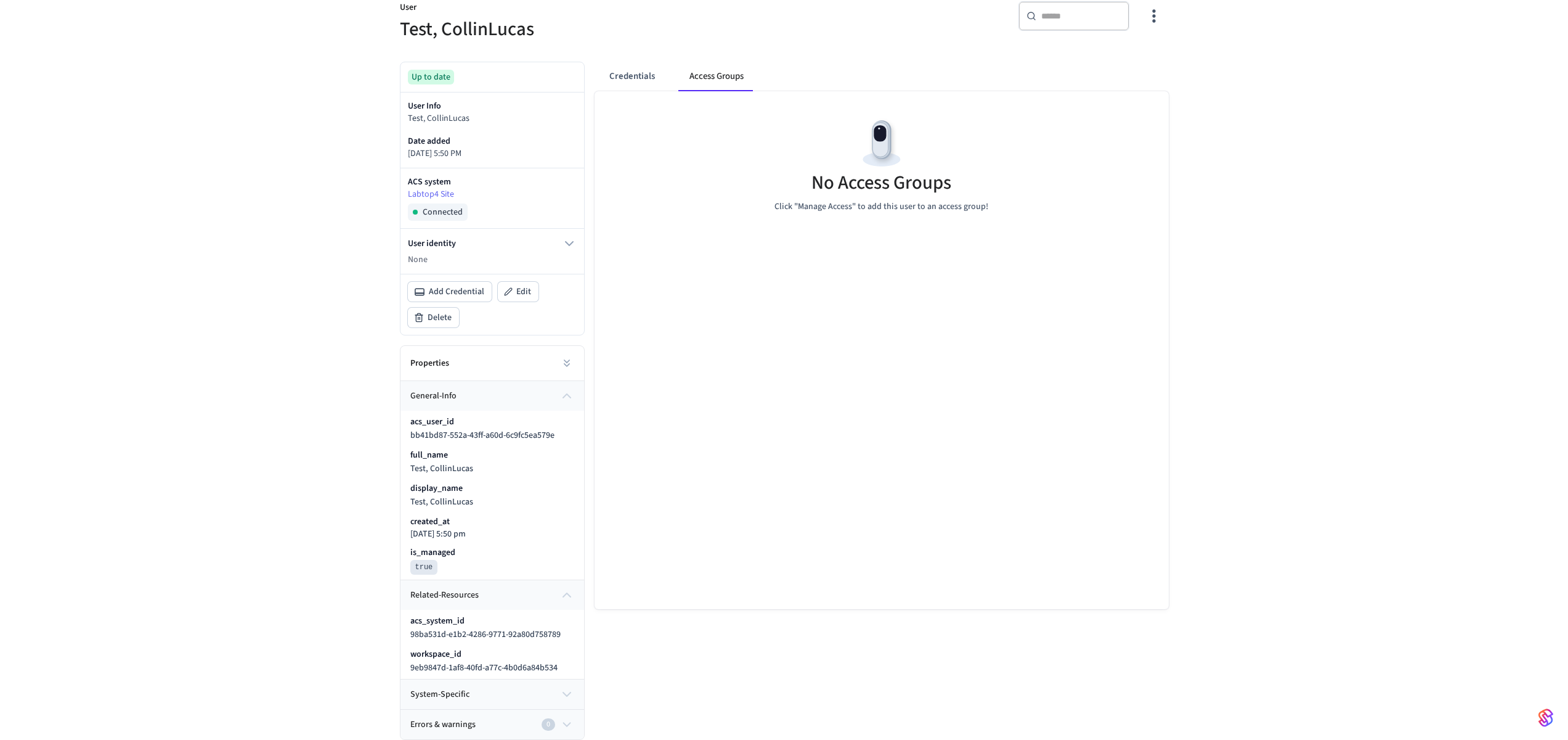
click at [553, 686] on button "system-specific" at bounding box center [493, 694] width 184 height 30
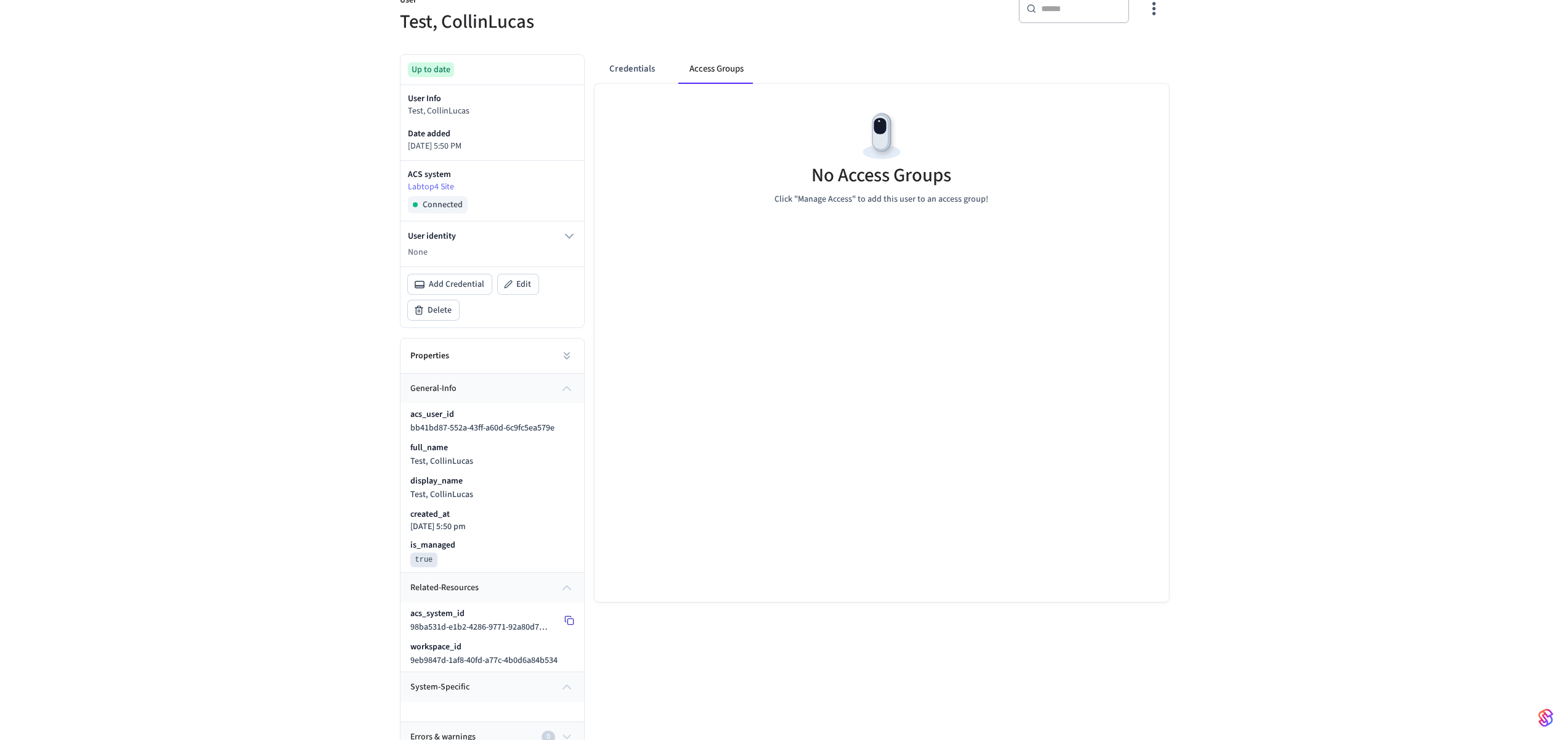
scroll to position [145, 0]
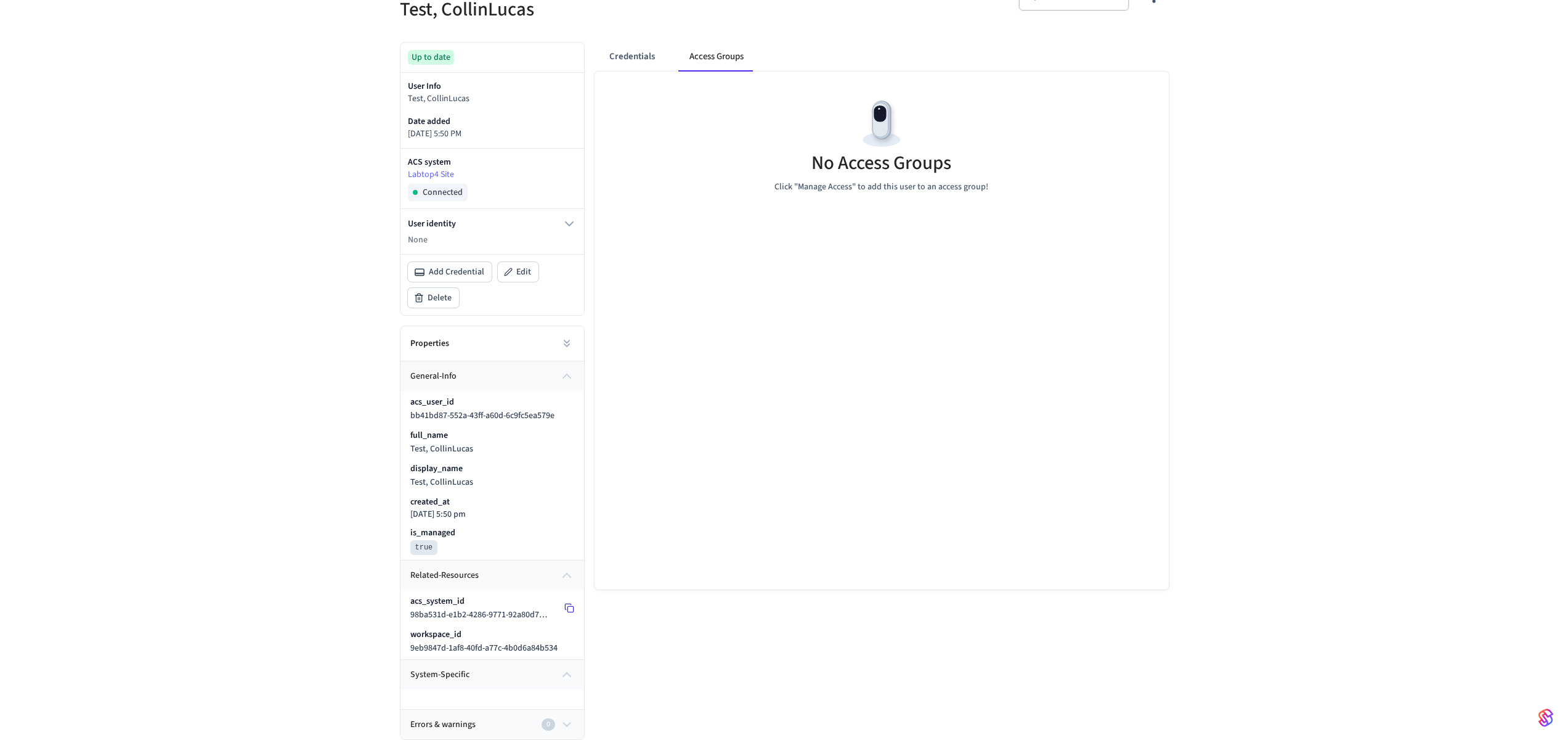
click at [565, 609] on icon at bounding box center [567, 607] width 5 height 5
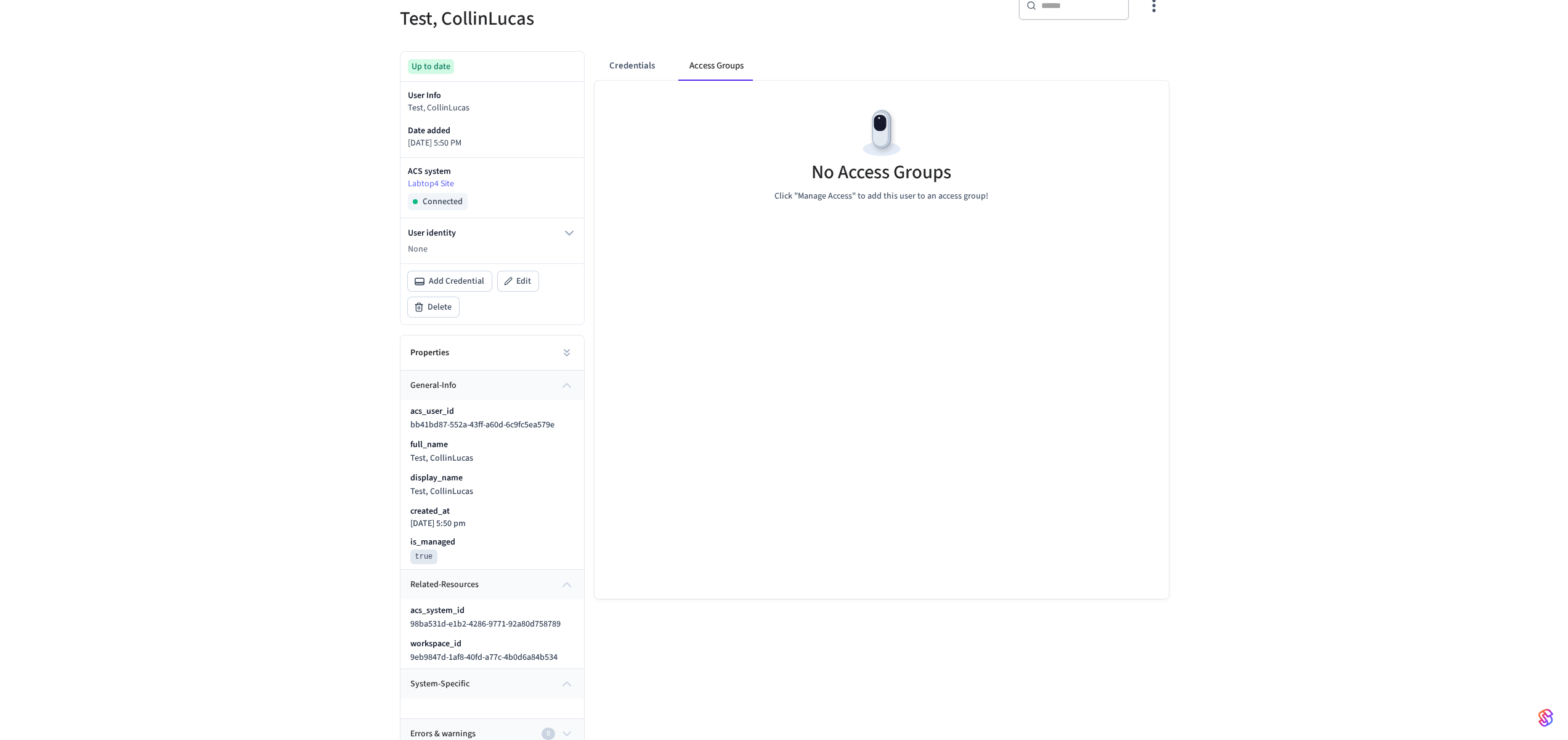
scroll to position [120, 0]
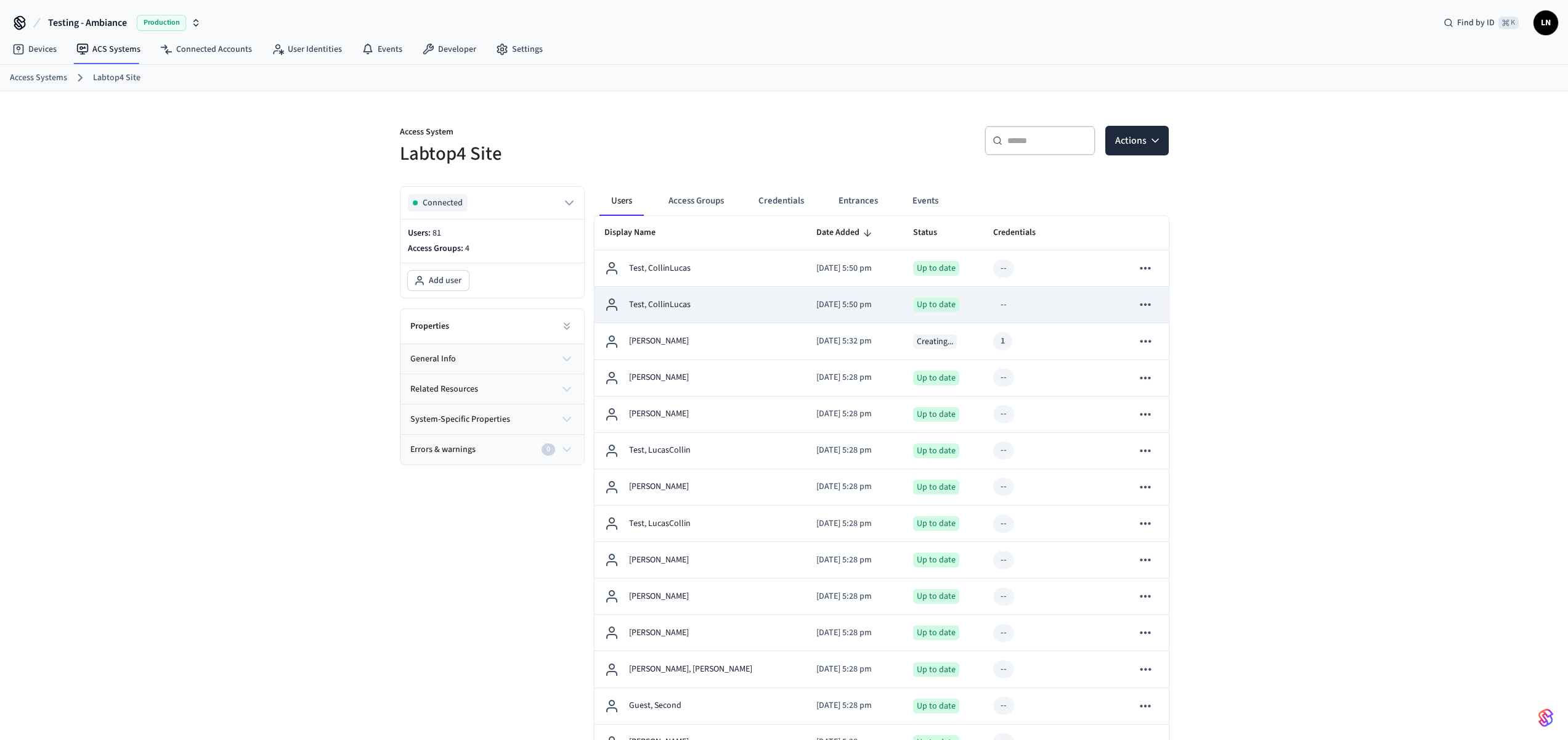
click at [644, 301] on p "Test, CollinLucas" at bounding box center [660, 304] width 62 height 13
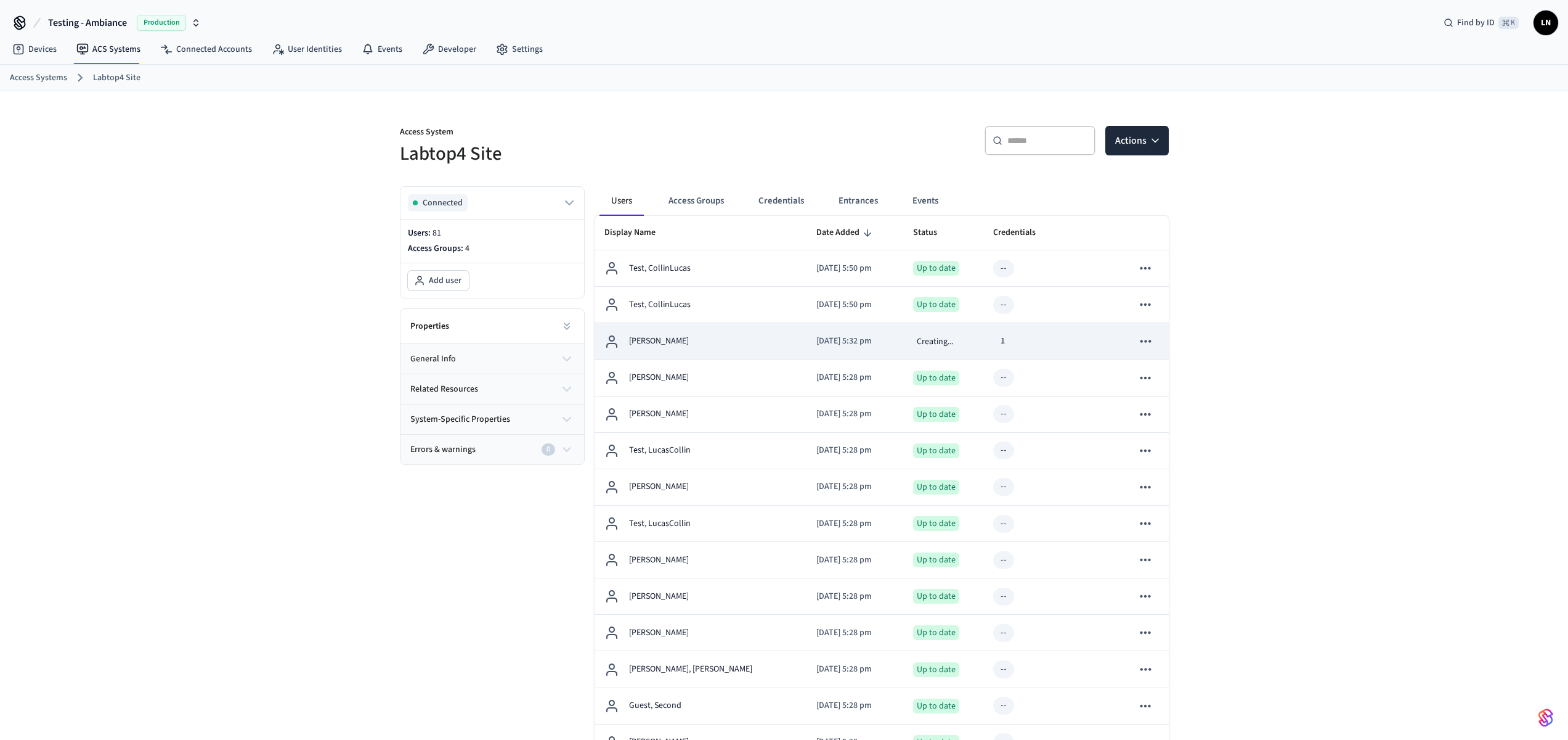
click at [724, 348] on div "Lucas Neiva" at bounding box center [701, 341] width 193 height 14
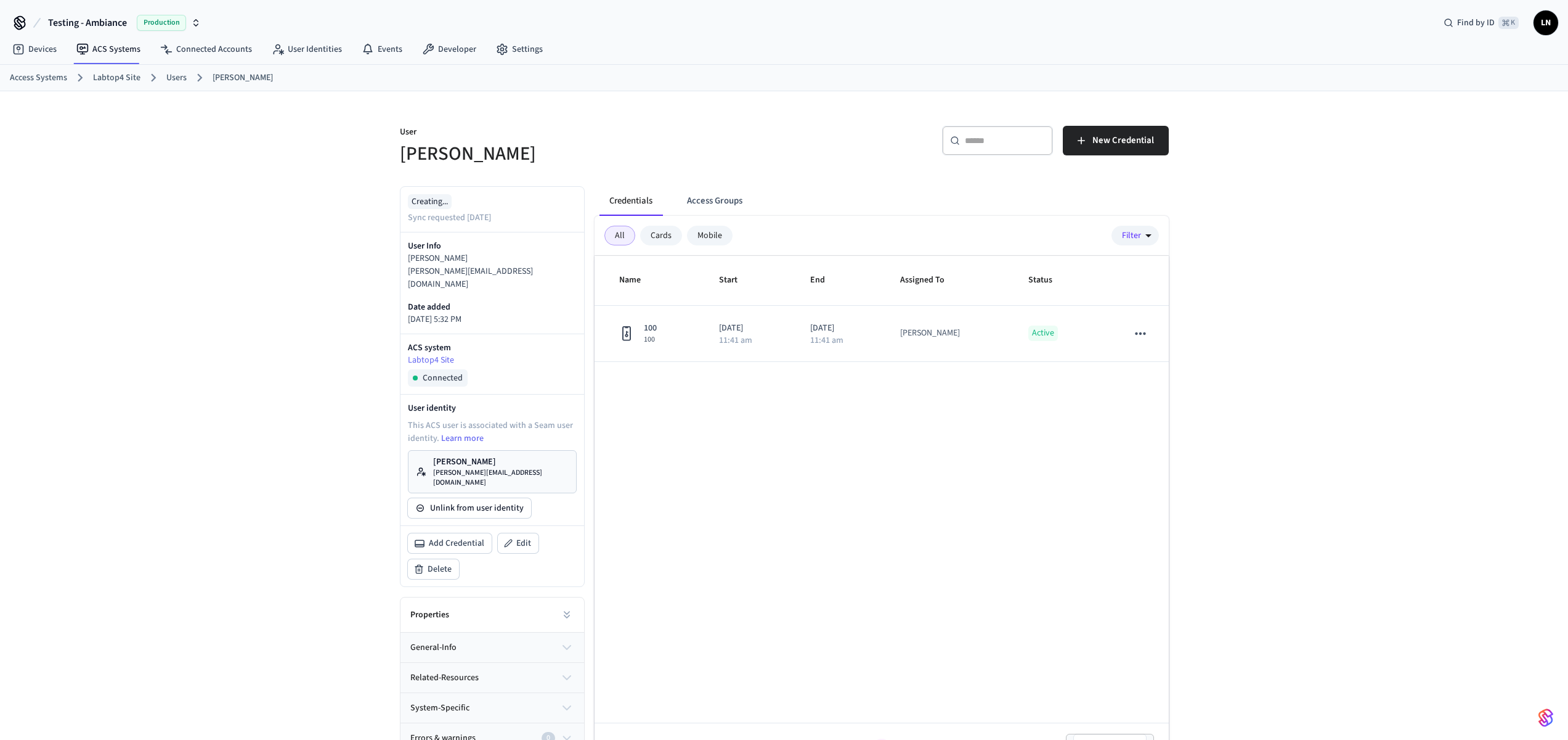
click at [1322, 141] on div "User Lucas Neiva ​ ​ New Credential Creating... Sync requested 1 day ago User I…" at bounding box center [784, 432] width 1568 height 682
click at [438, 39] on link "Developer" at bounding box center [448, 49] width 74 height 22
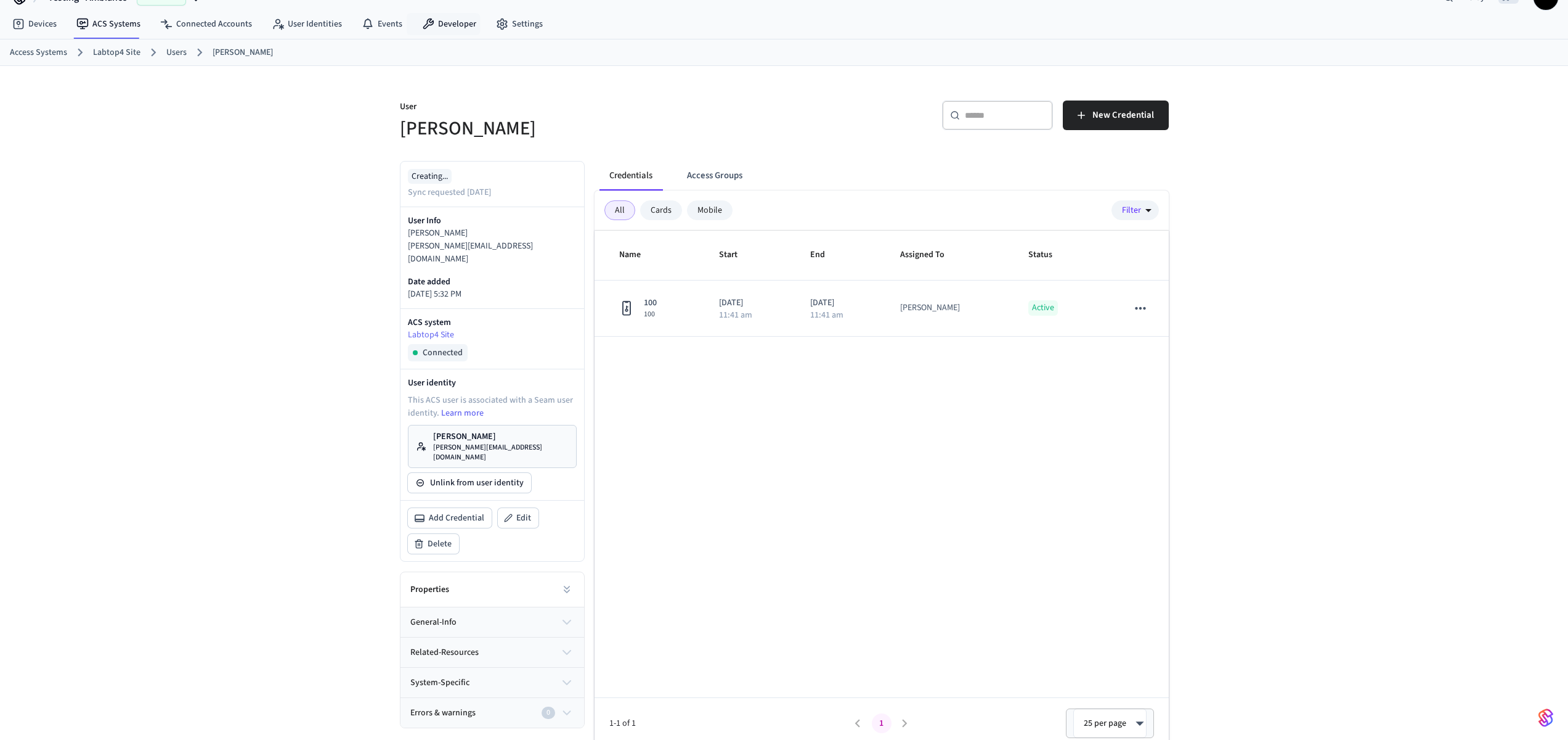
scroll to position [34, 0]
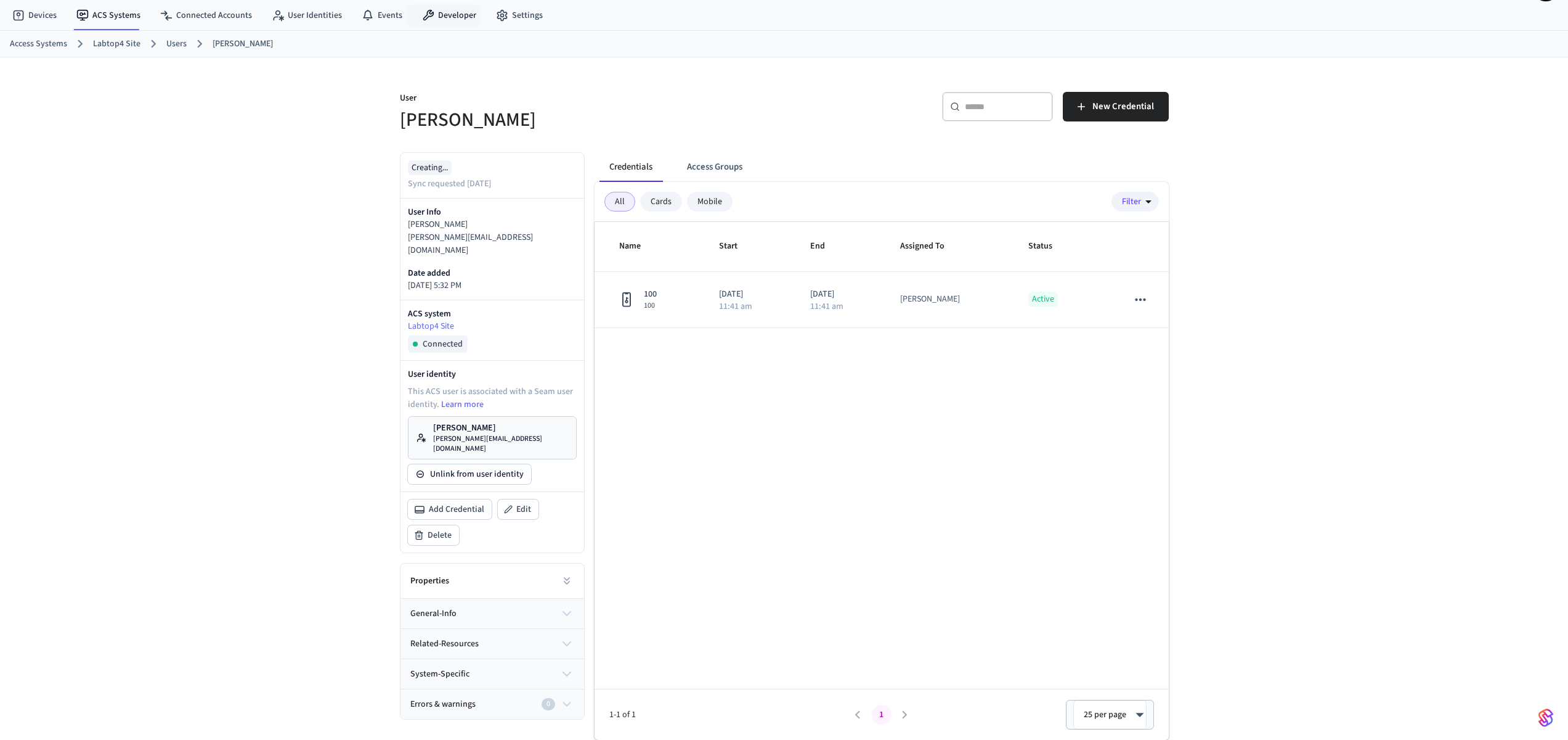
click at [460, 241] on p "lucas@getseam.com" at bounding box center [493, 244] width 169 height 26
click at [543, 570] on div "Properties" at bounding box center [493, 581] width 184 height 35
click at [553, 599] on button "general-info" at bounding box center [493, 613] width 184 height 30
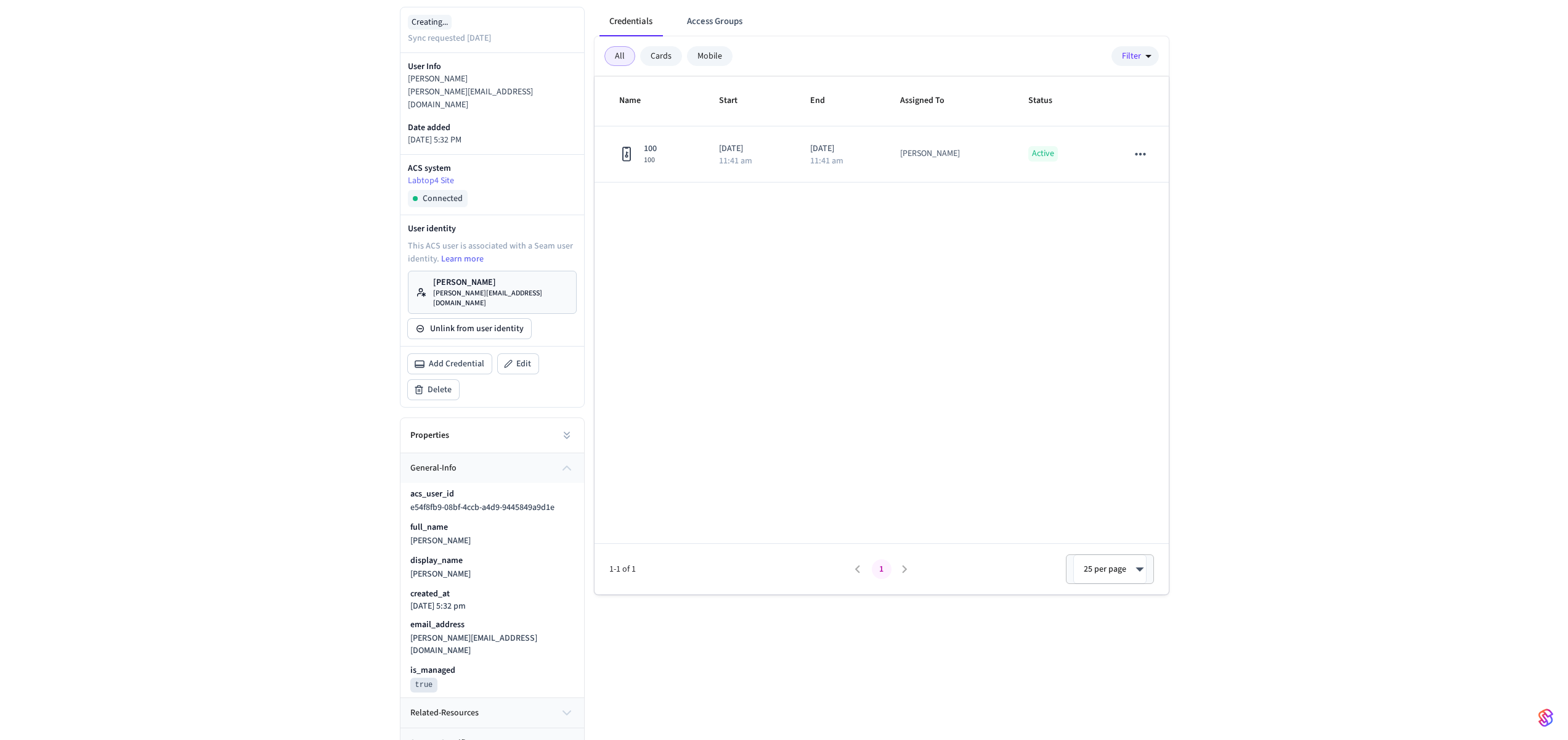
scroll to position [193, 0]
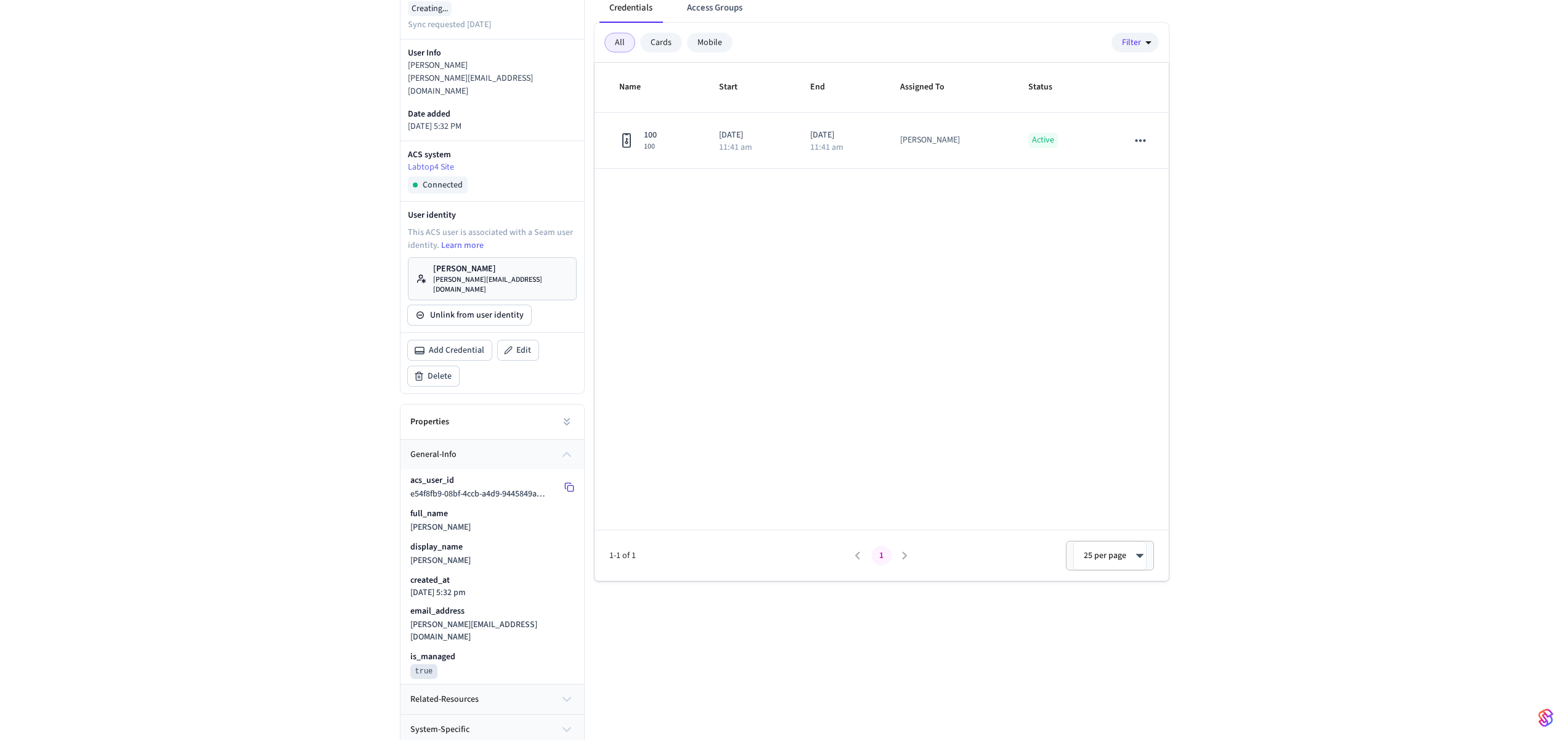
click at [572, 486] on rect at bounding box center [570, 488] width 5 height 5
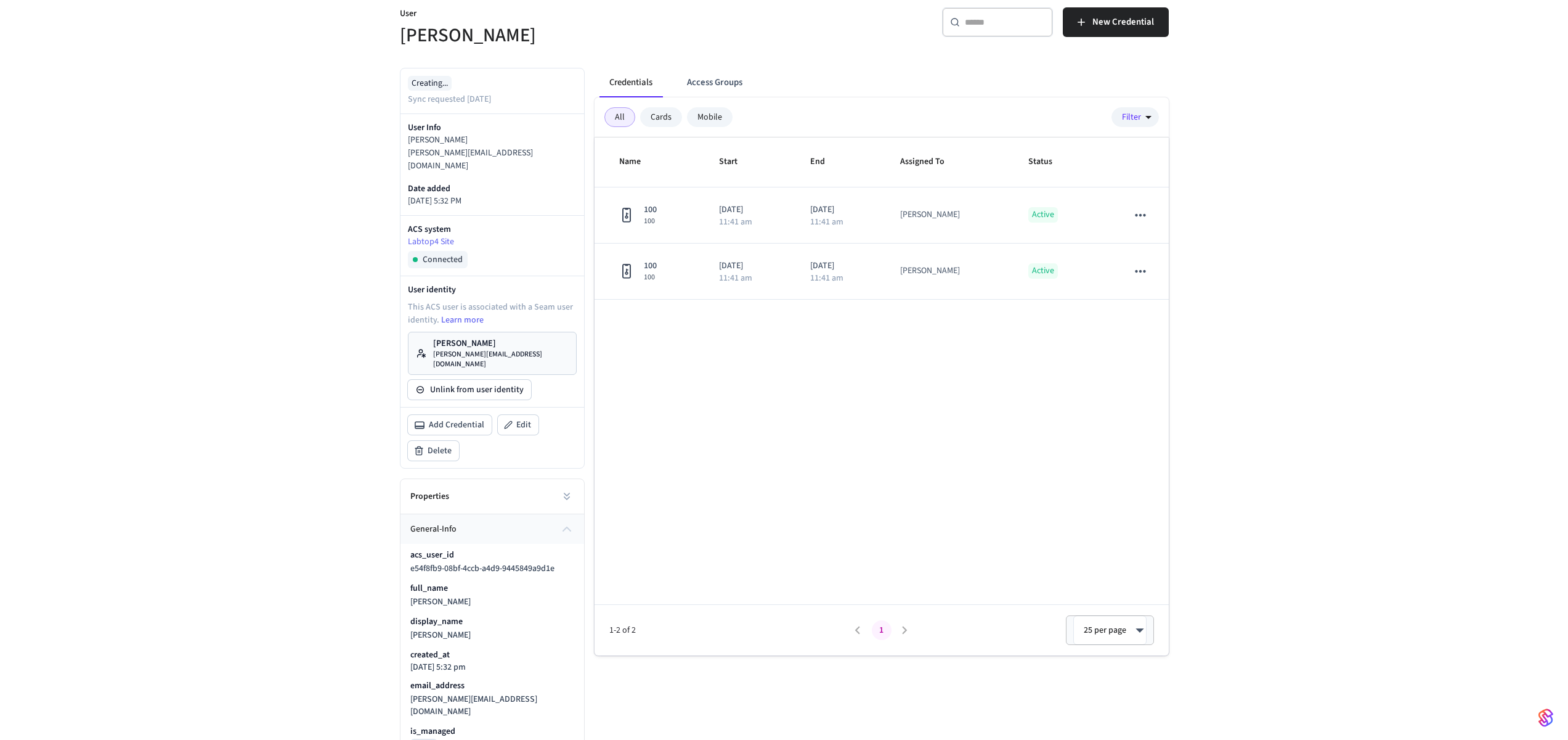
scroll to position [97, 0]
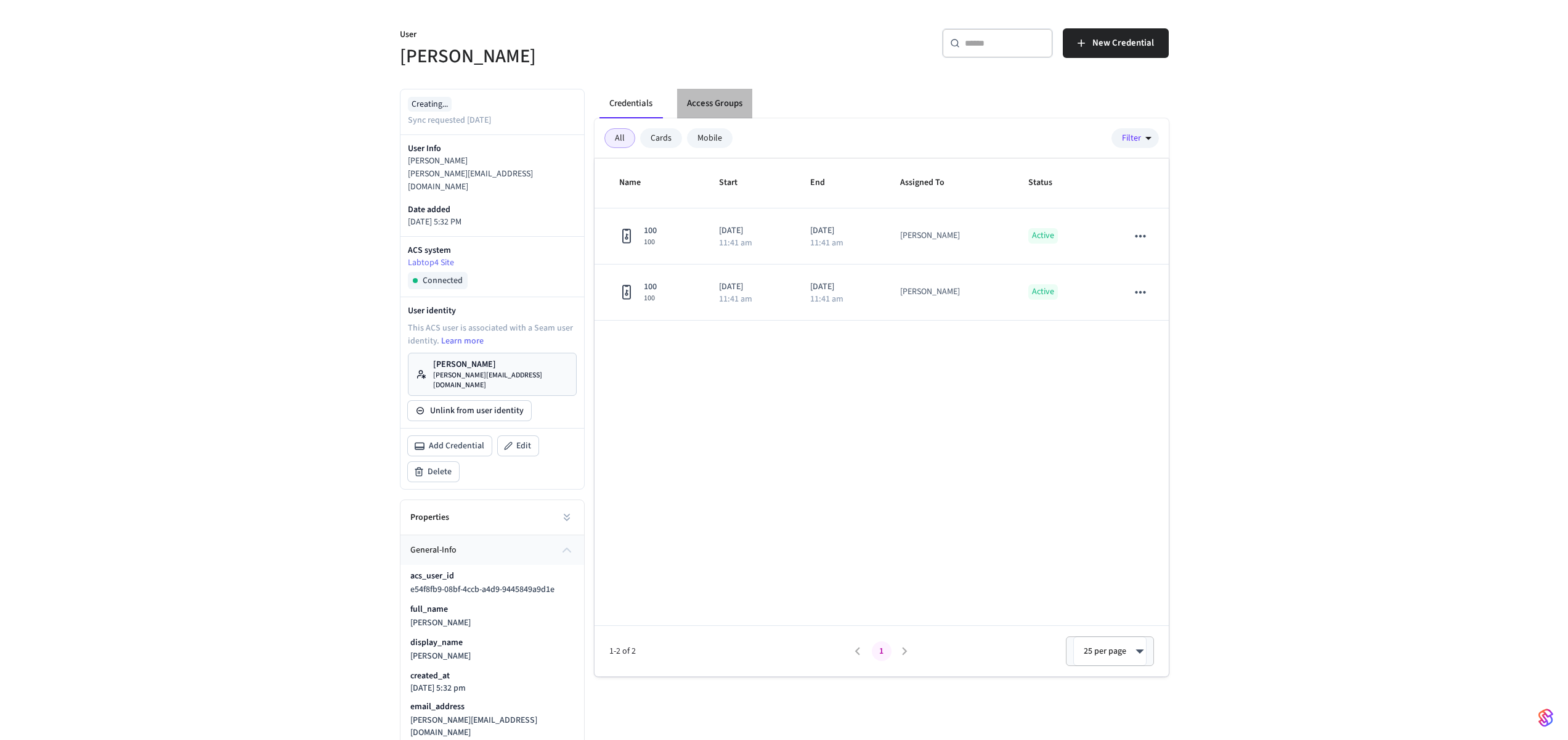
click at [709, 103] on button "Access Groups" at bounding box center [714, 103] width 75 height 30
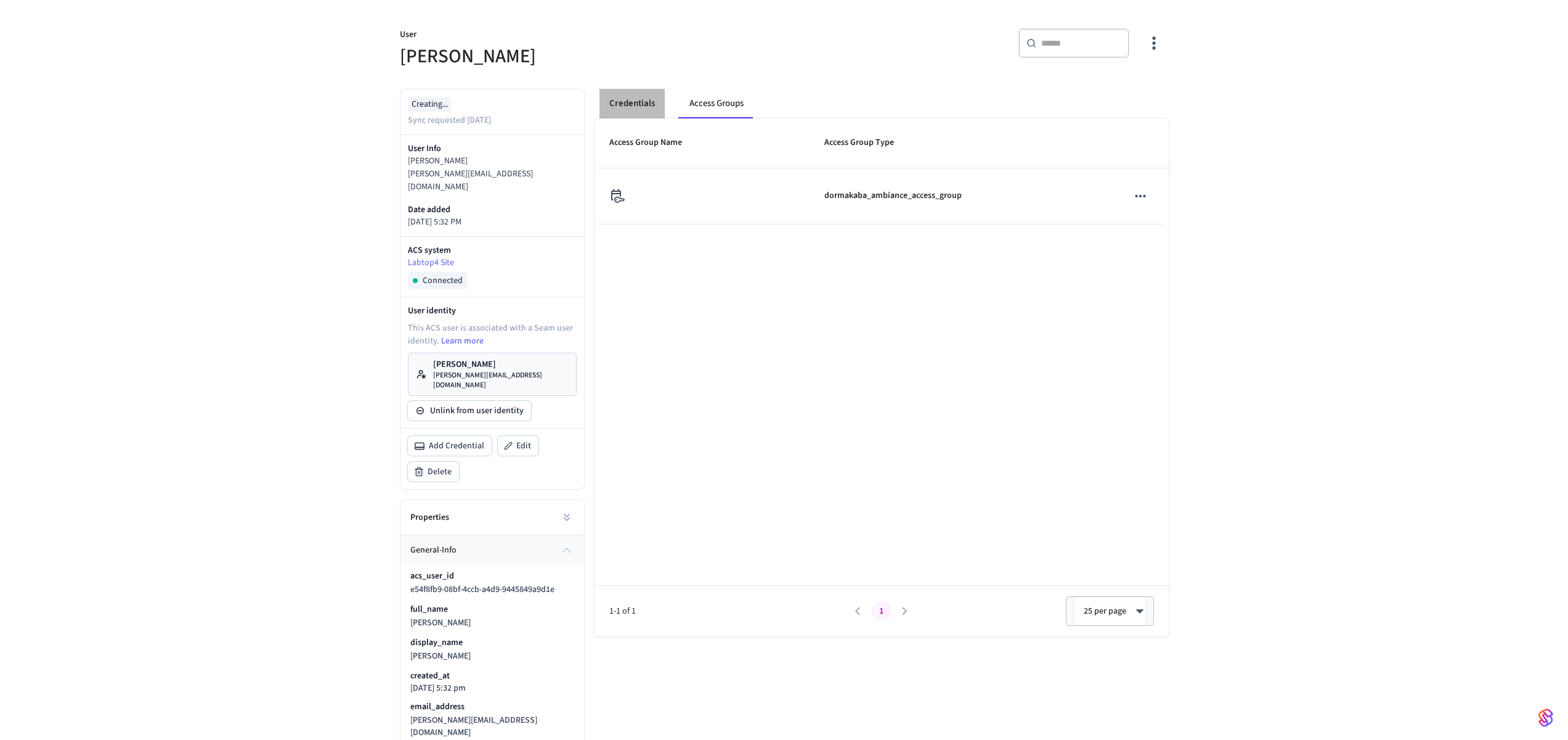
click at [643, 111] on button "Credentials" at bounding box center [632, 103] width 65 height 30
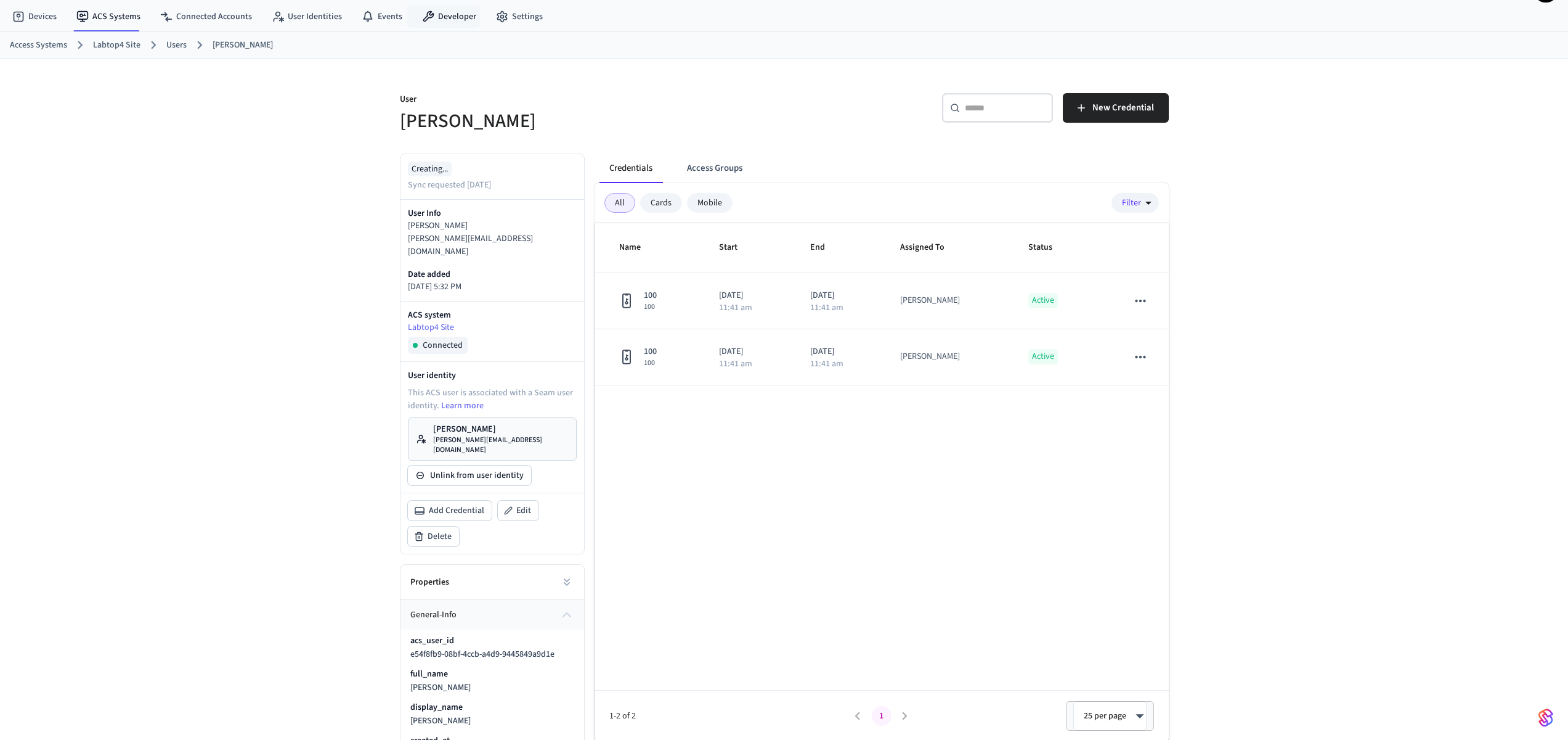
scroll to position [0, 0]
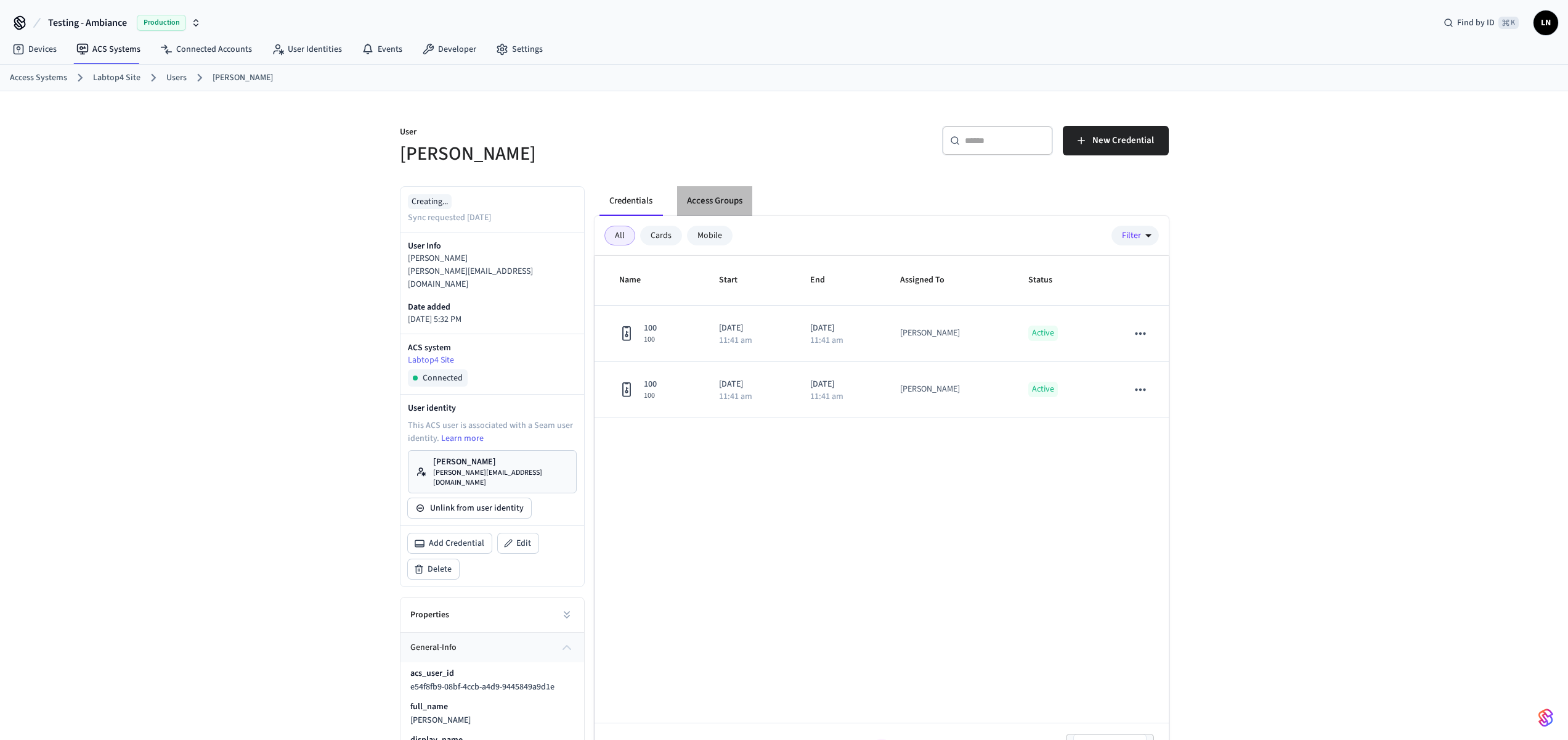
click at [717, 208] on button "Access Groups" at bounding box center [714, 201] width 75 height 30
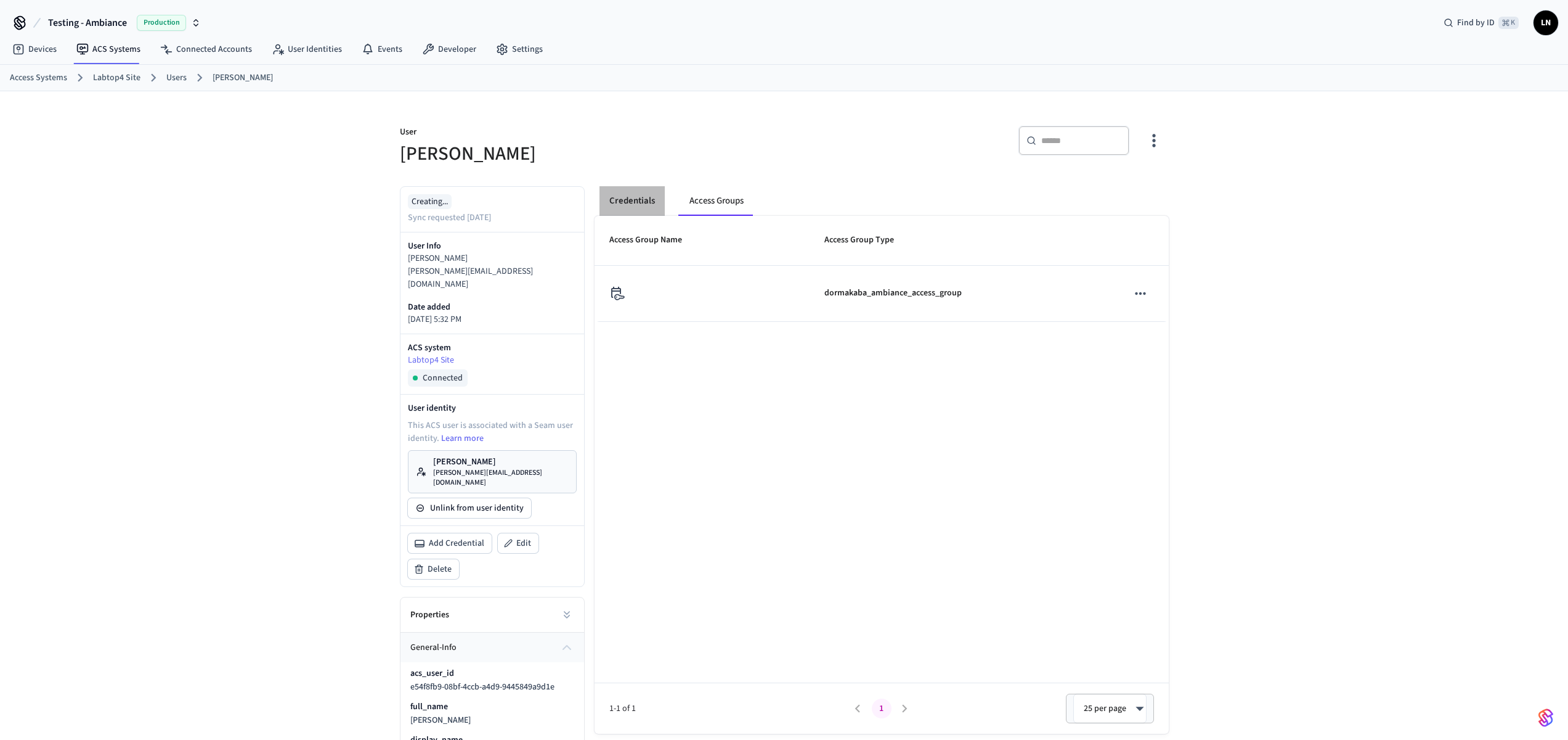
click at [654, 202] on button "Credentials" at bounding box center [632, 201] width 65 height 30
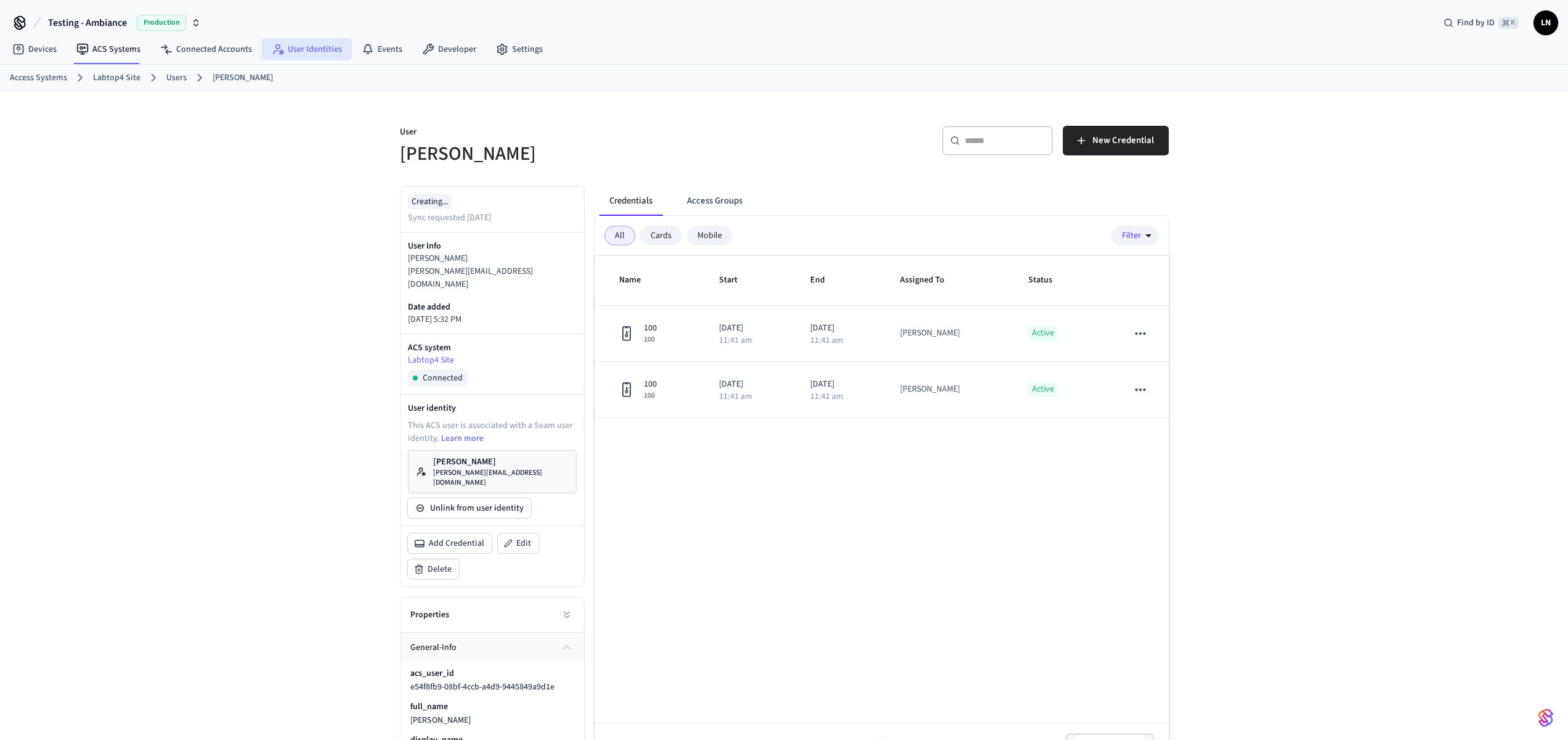
click at [315, 56] on link "User Identities" at bounding box center [307, 49] width 90 height 22
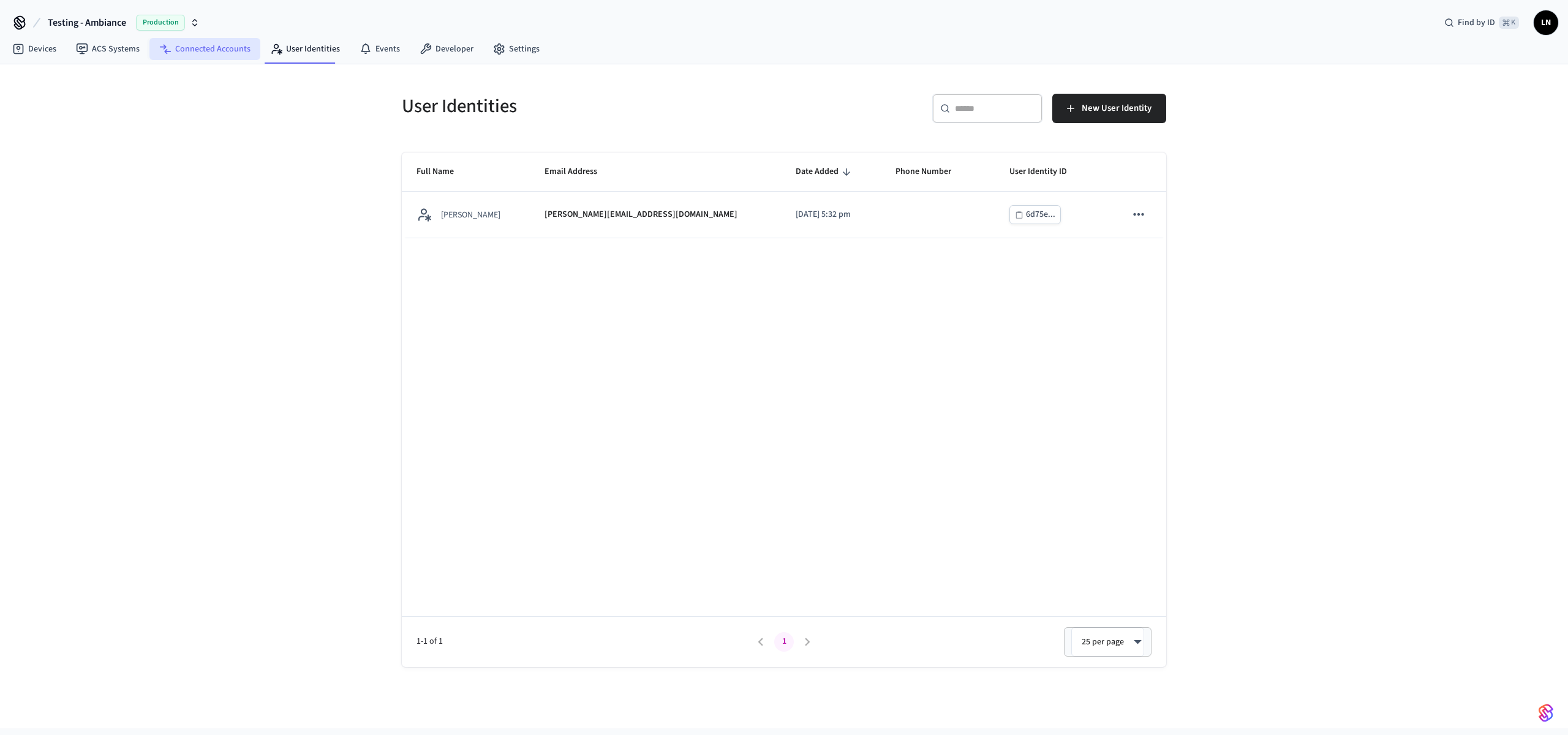
click at [195, 43] on link "Connected Accounts" at bounding box center [205, 48] width 111 height 22
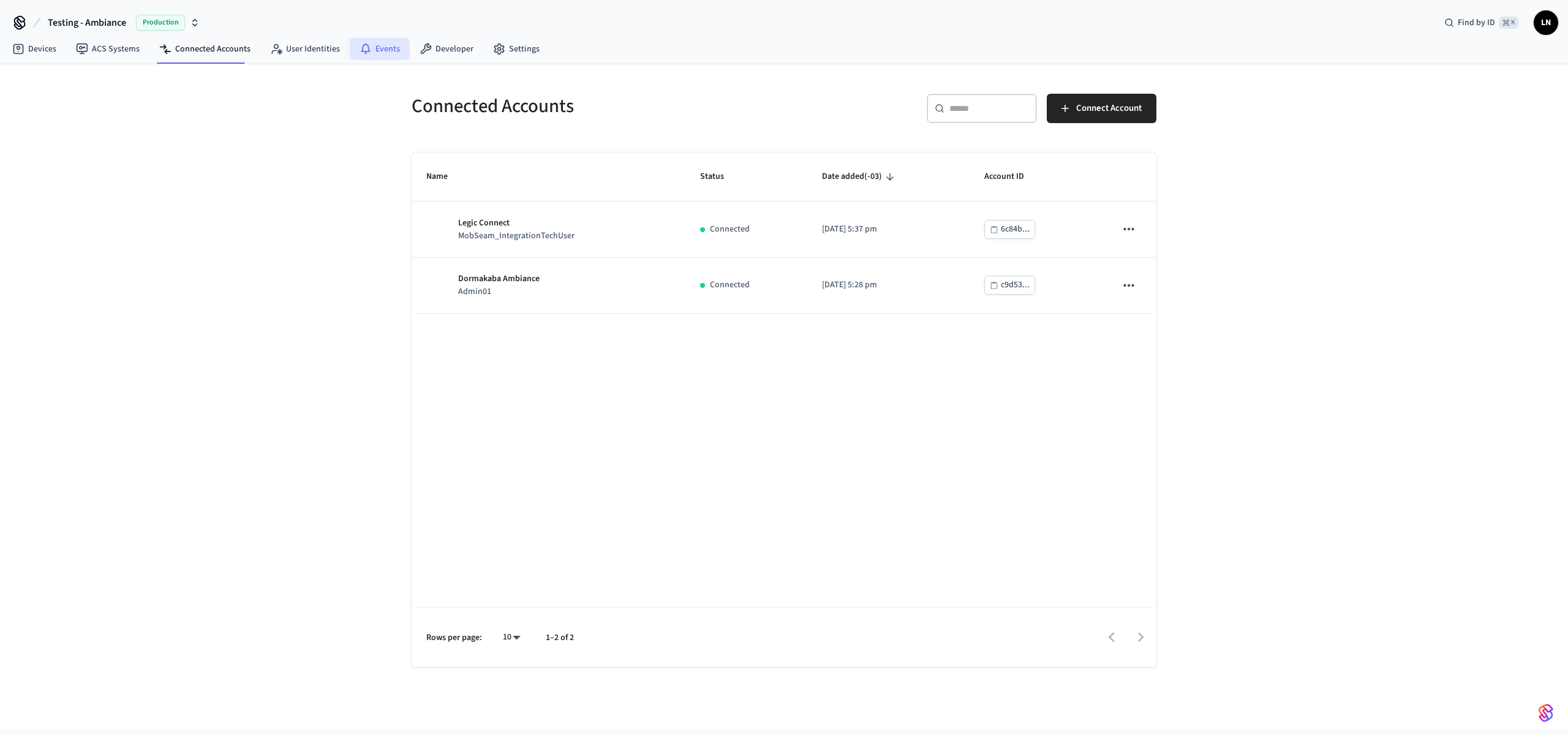
click at [360, 54] on icon at bounding box center [366, 49] width 12 height 12
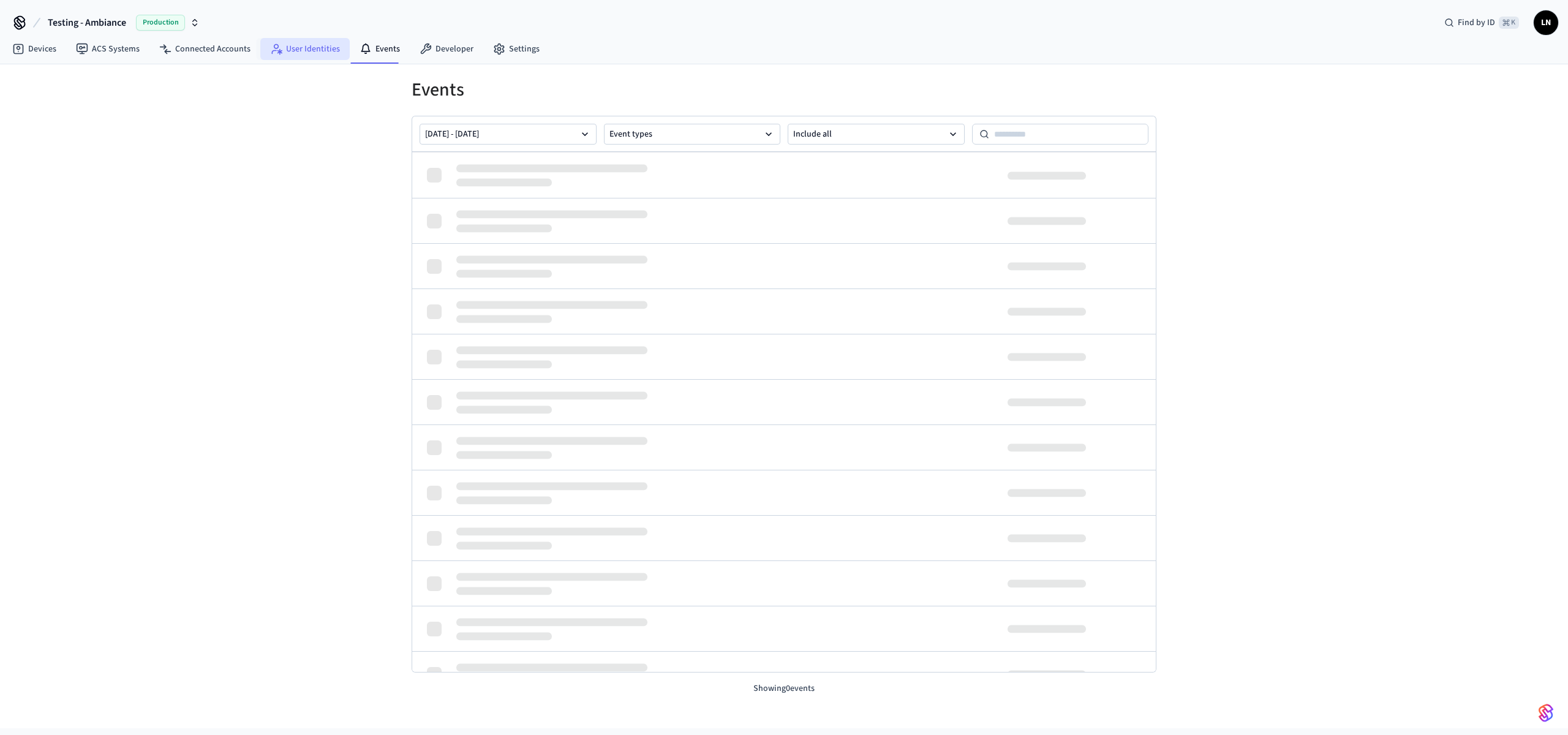
click at [277, 55] on link "User Identities" at bounding box center [305, 48] width 89 height 22
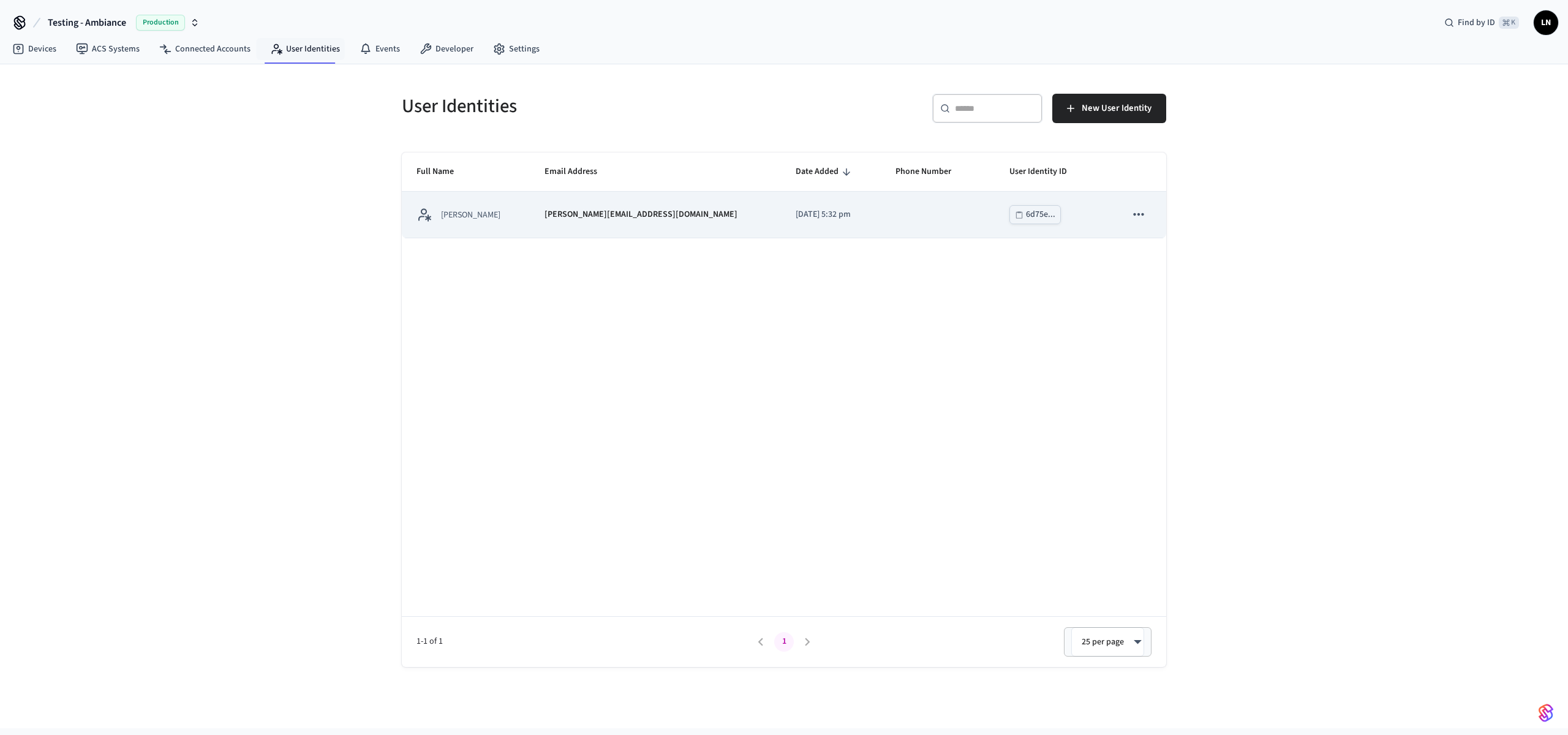
click at [509, 224] on td "Lucas Neiva" at bounding box center [465, 215] width 128 height 46
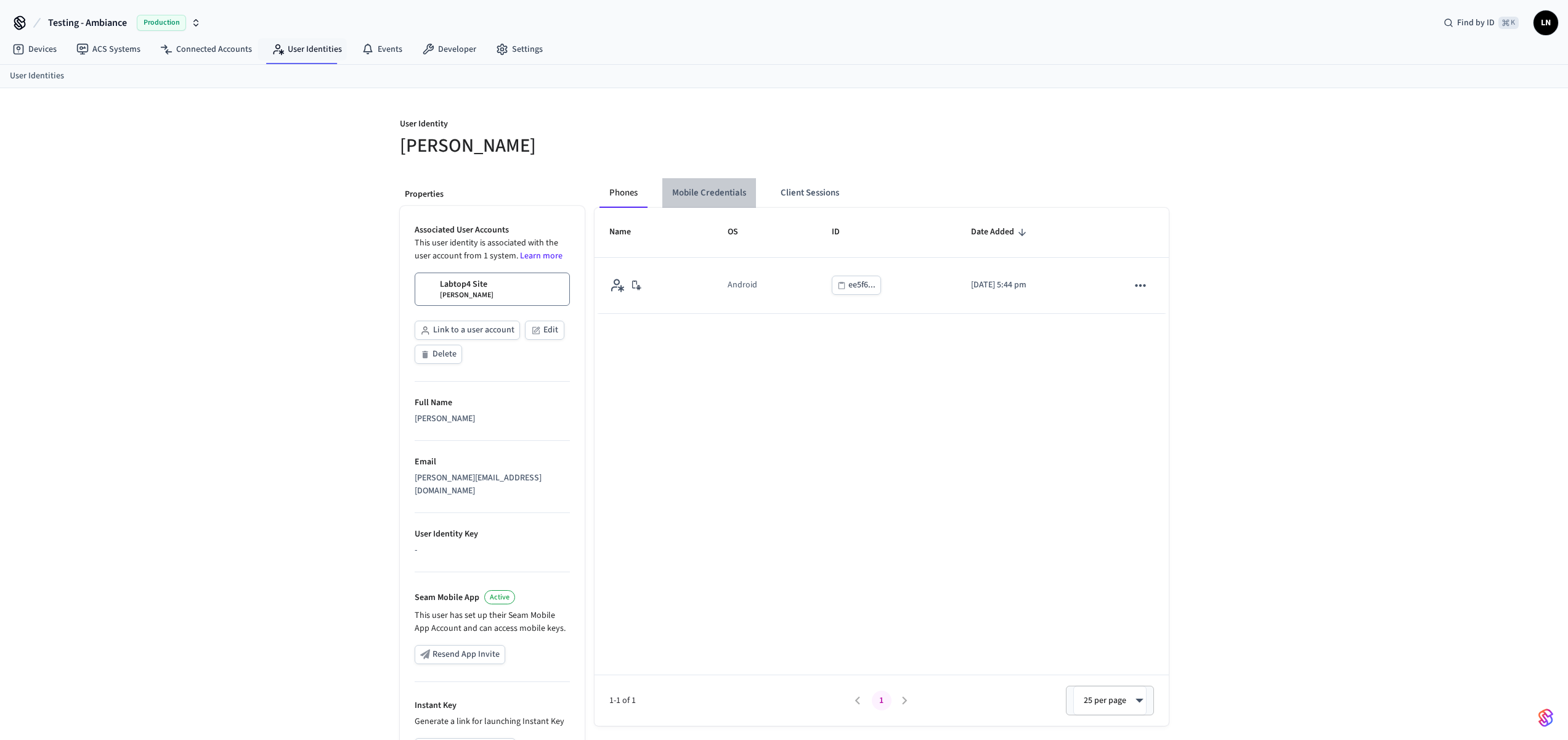
click at [745, 192] on button "Mobile Credentials" at bounding box center [709, 192] width 93 height 30
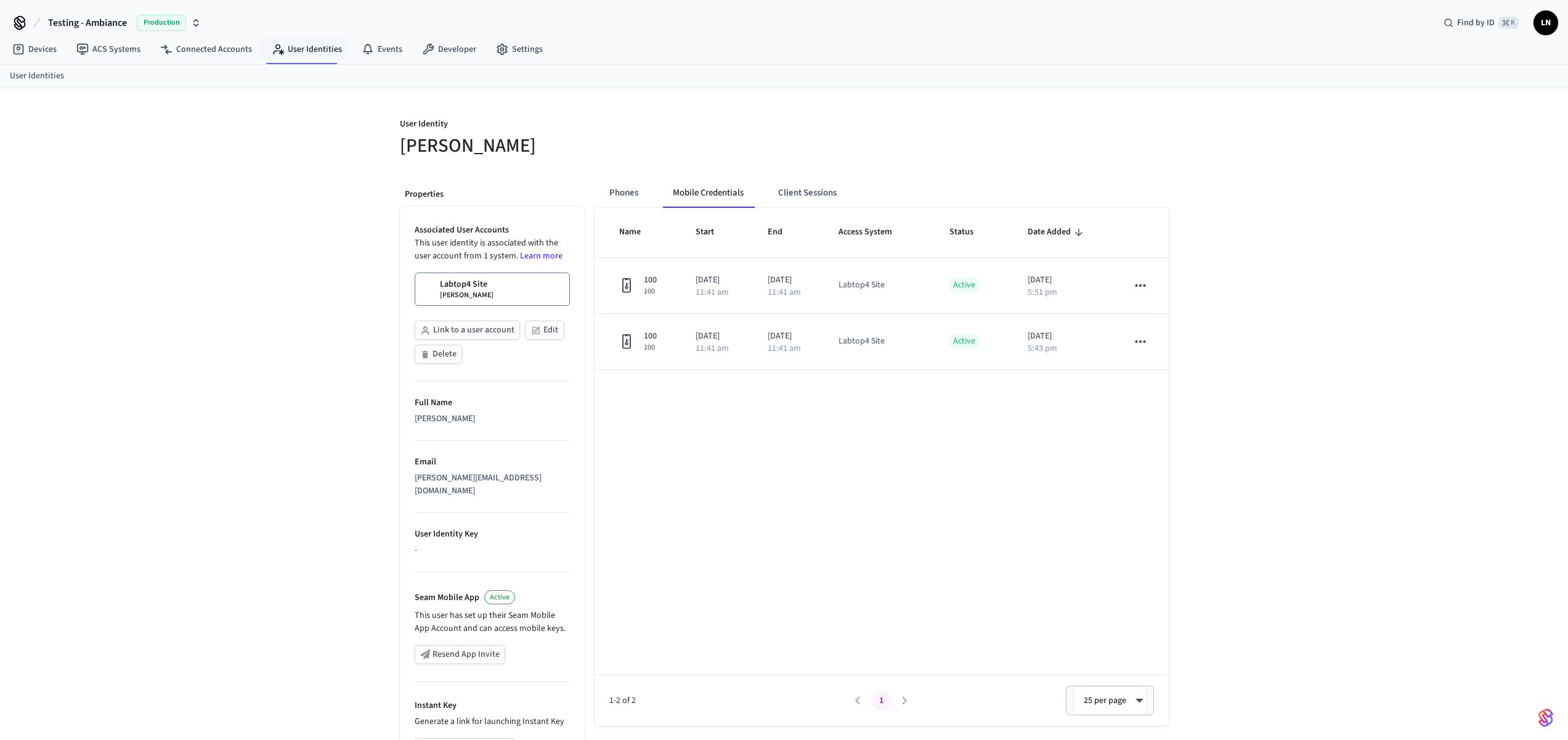
click at [654, 187] on div "Phones Mobile Credentials Client Sessions" at bounding box center [730, 192] width 262 height 30
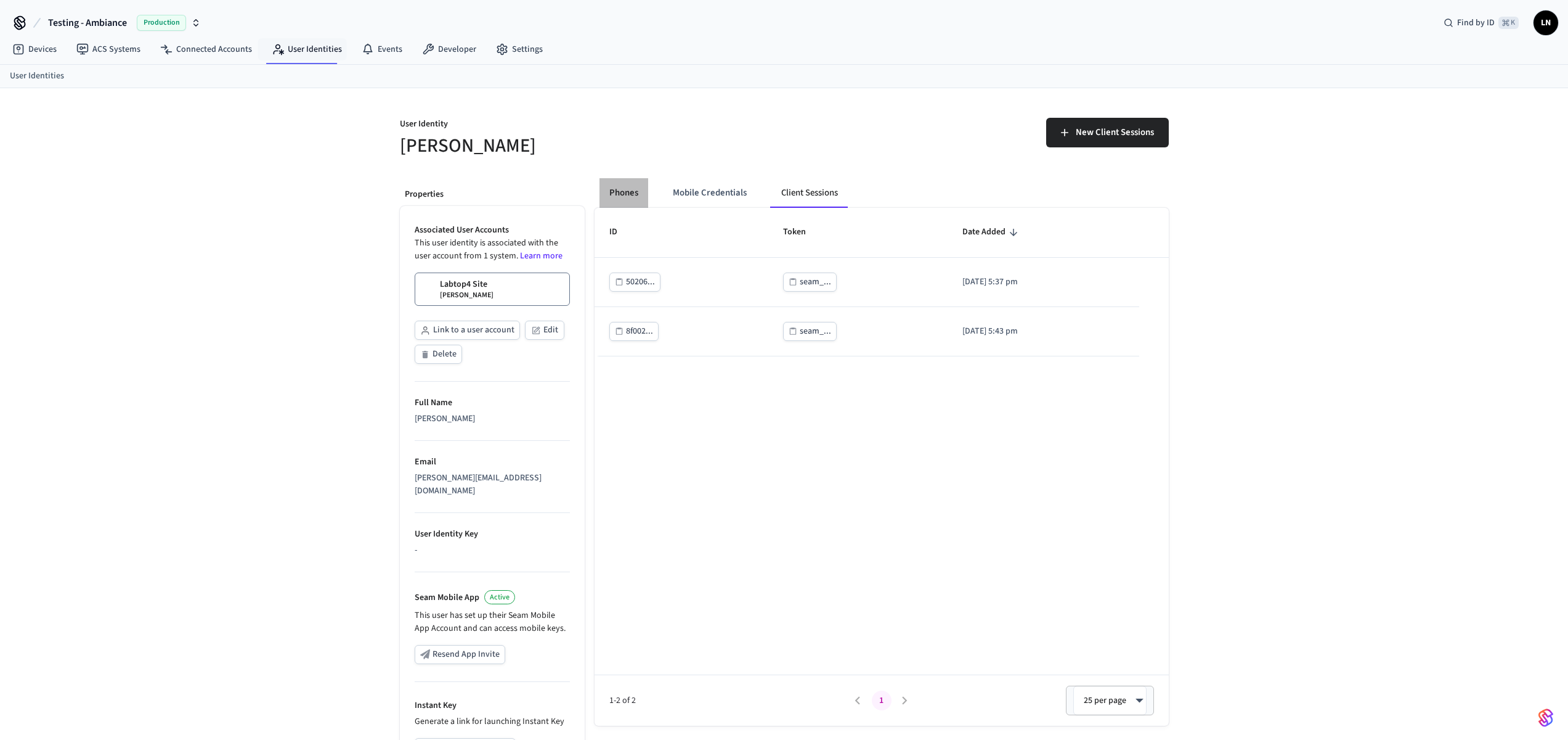
click at [626, 202] on button "Phones" at bounding box center [624, 192] width 49 height 30
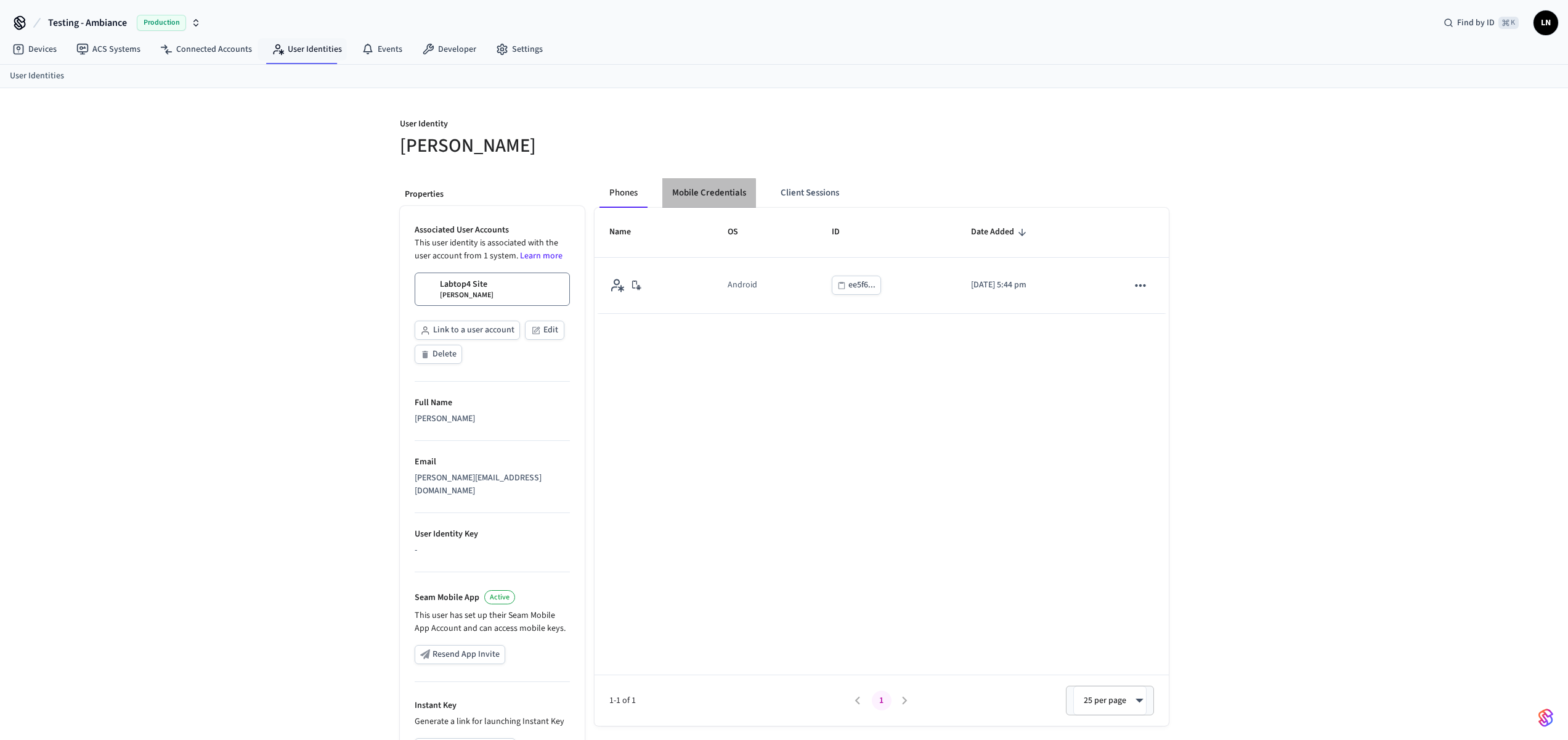
click at [704, 193] on button "Mobile Credentials" at bounding box center [709, 192] width 93 height 30
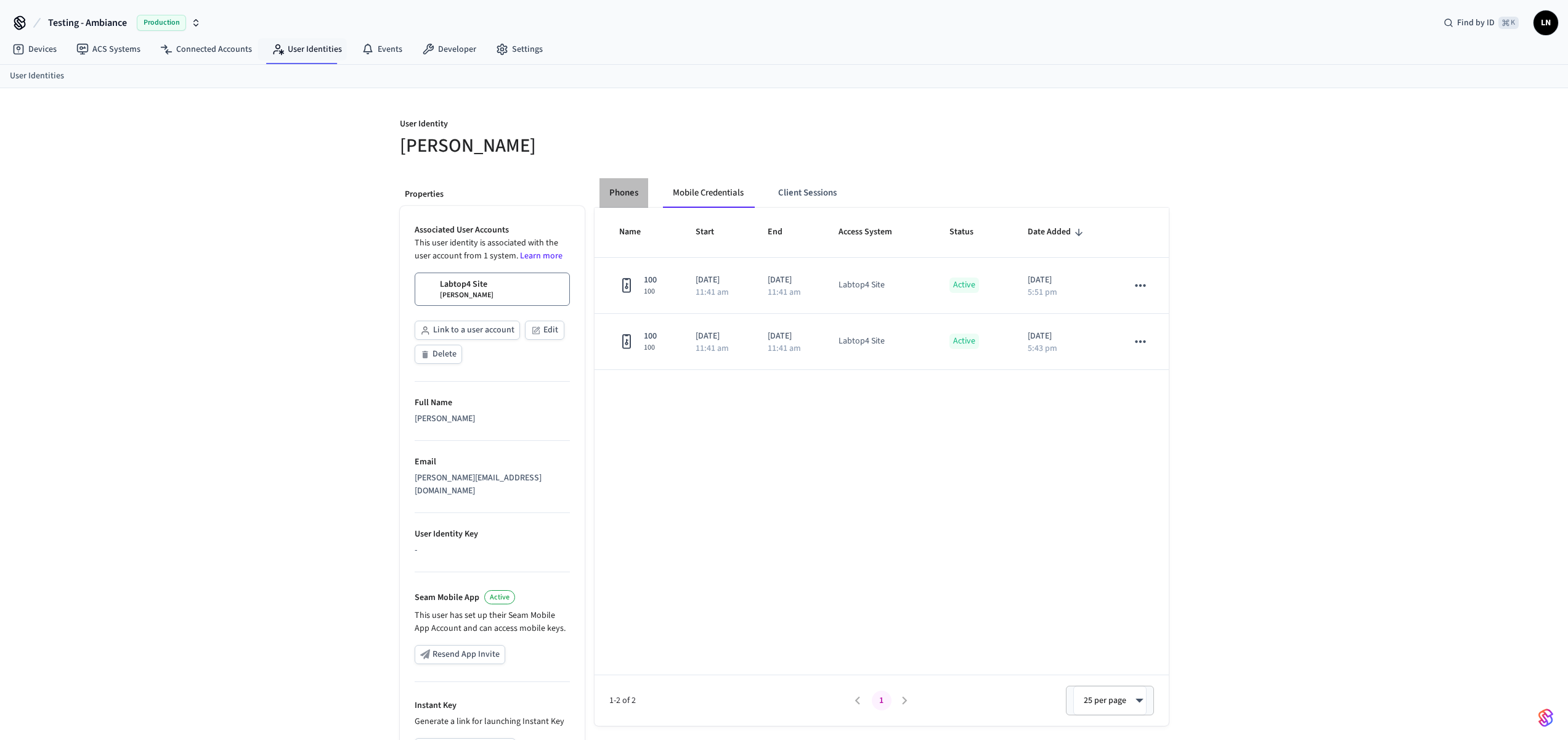
click at [629, 196] on button "Phones" at bounding box center [624, 192] width 49 height 30
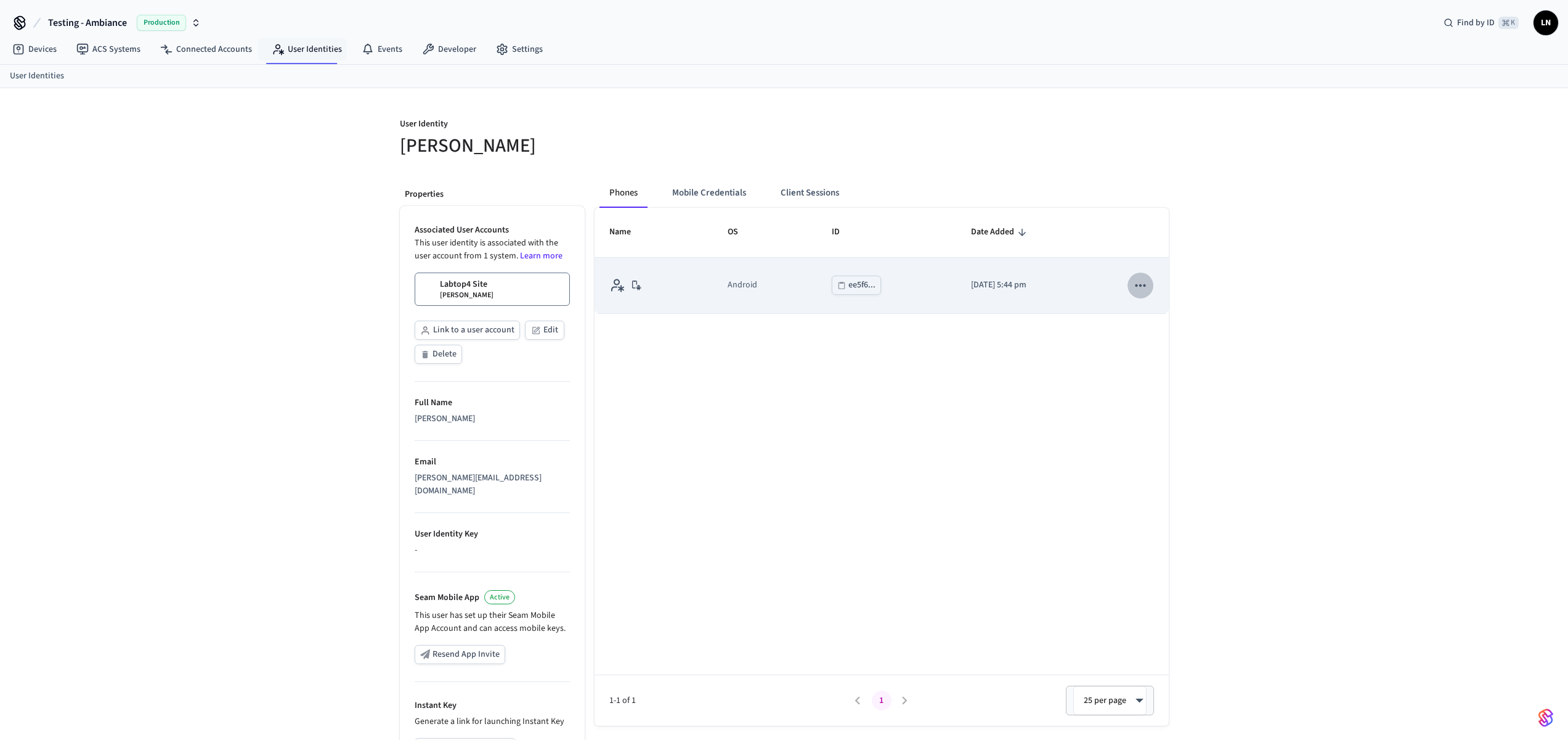
click at [1148, 292] on icon "sticky table" at bounding box center [1140, 285] width 16 height 16
drag, startPoint x: 1153, startPoint y: 455, endPoint x: 755, endPoint y: 301, distance: 426.8
click at [1142, 452] on div at bounding box center [788, 370] width 1577 height 740
click at [646, 275] on td "sticky table" at bounding box center [654, 286] width 119 height 56
click at [848, 288] on div "ee5f6..." at bounding box center [862, 285] width 27 height 15
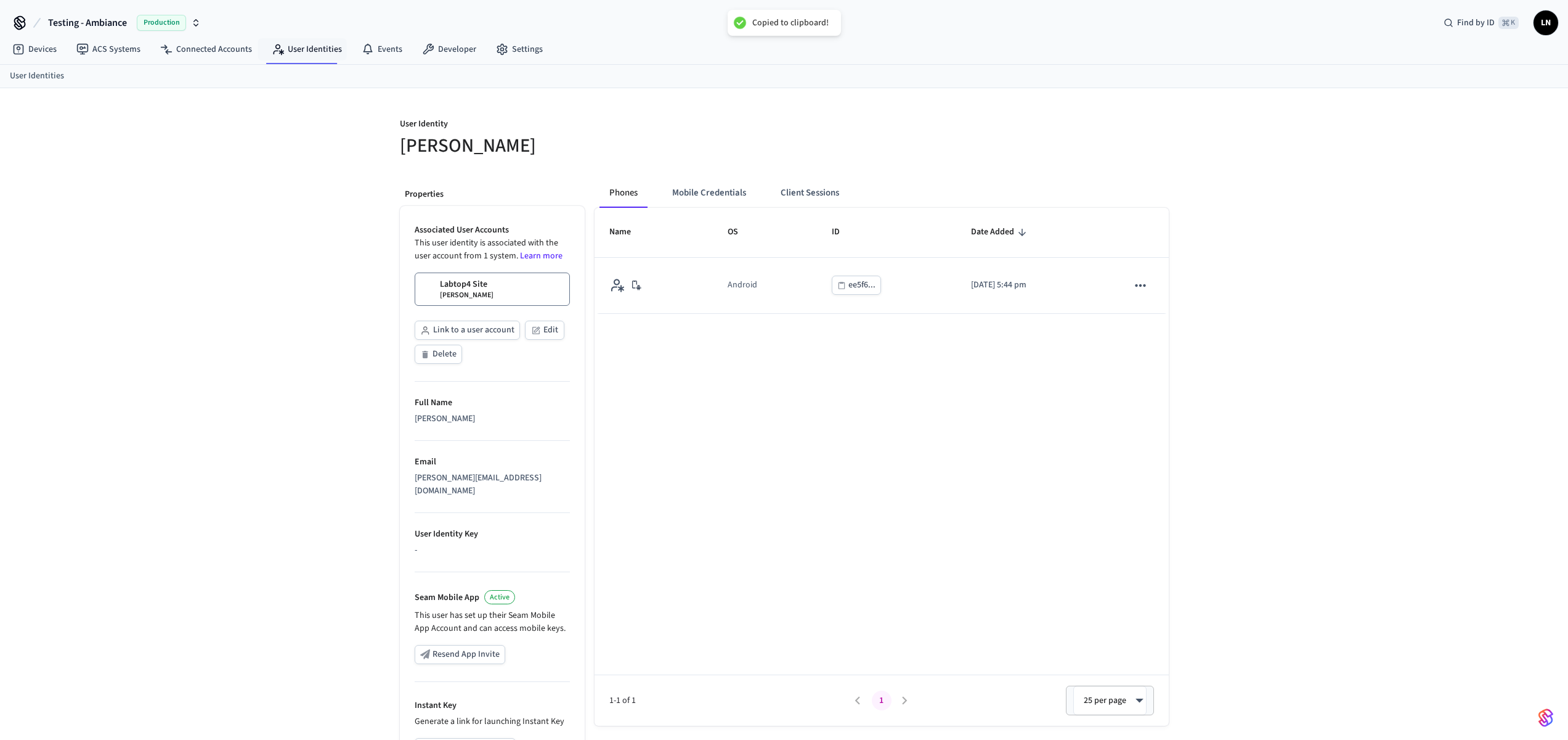
click at [715, 176] on div "Phones Mobile Credentials Client Sessions Name OS ID Date Added Android ee5f6..…" at bounding box center [876, 510] width 584 height 684
click at [702, 189] on button "Mobile Credentials" at bounding box center [709, 192] width 93 height 30
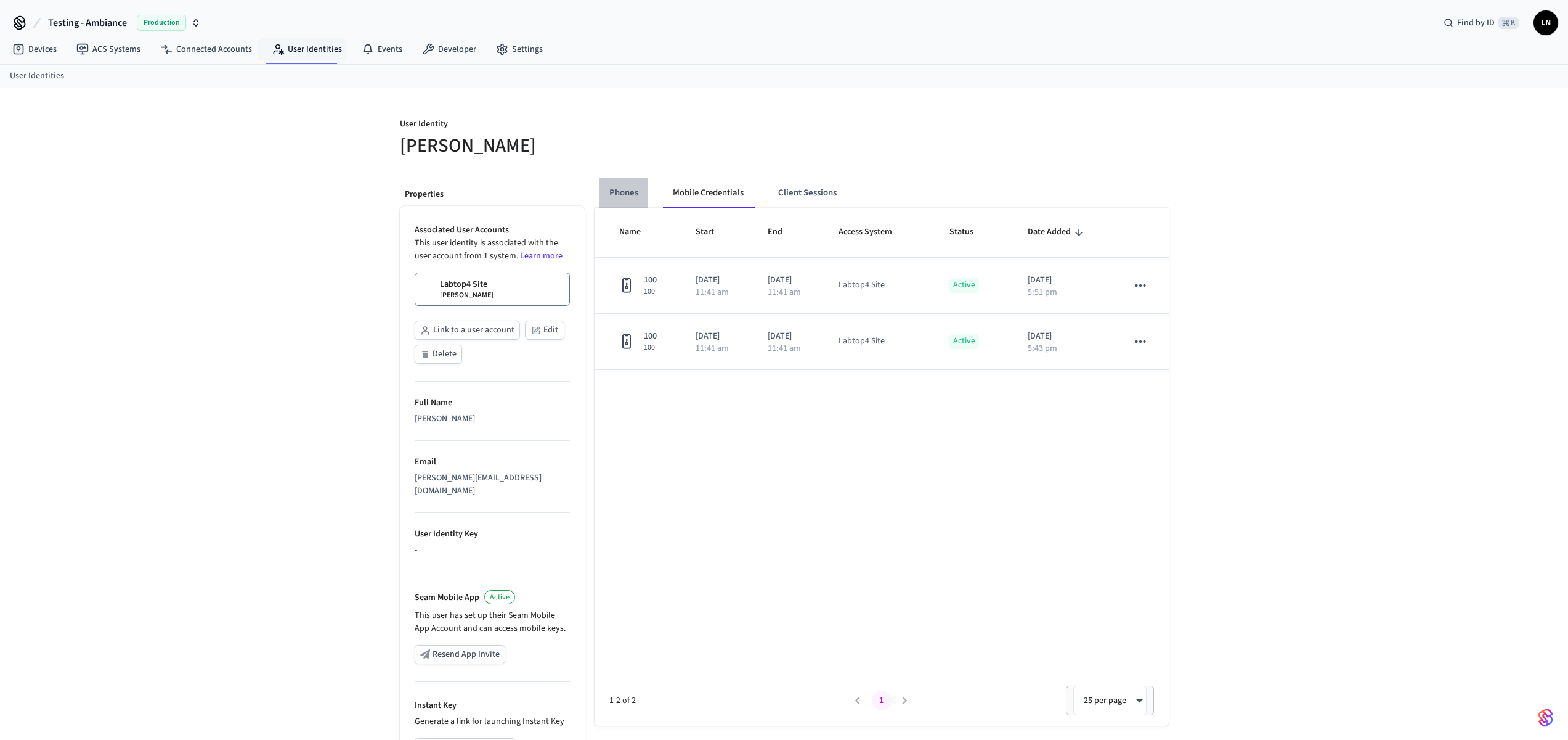
click at [606, 198] on button "Phones" at bounding box center [624, 192] width 49 height 30
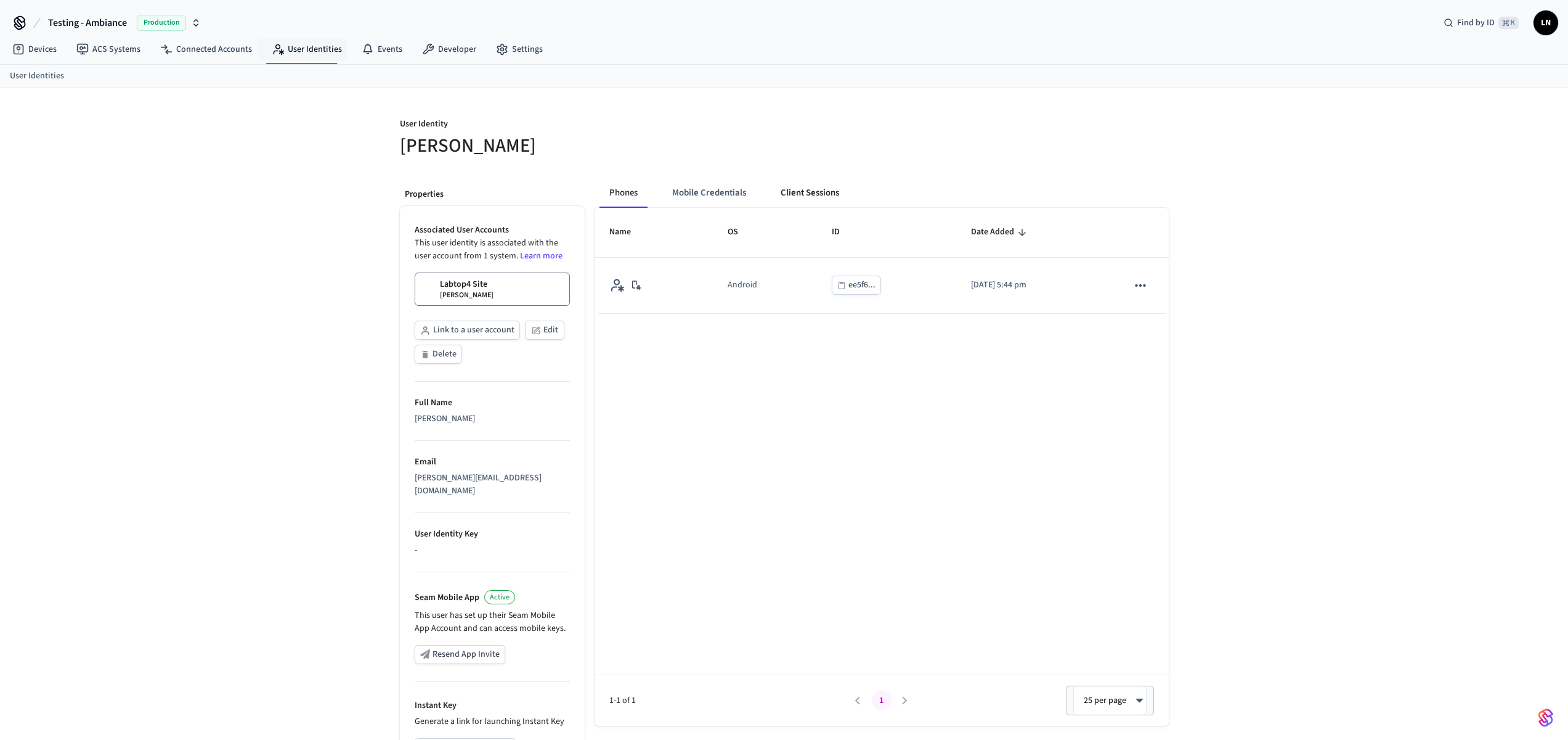
click at [815, 191] on button "Client Sessions" at bounding box center [809, 192] width 78 height 30
click at [618, 202] on button "Phones" at bounding box center [624, 192] width 49 height 30
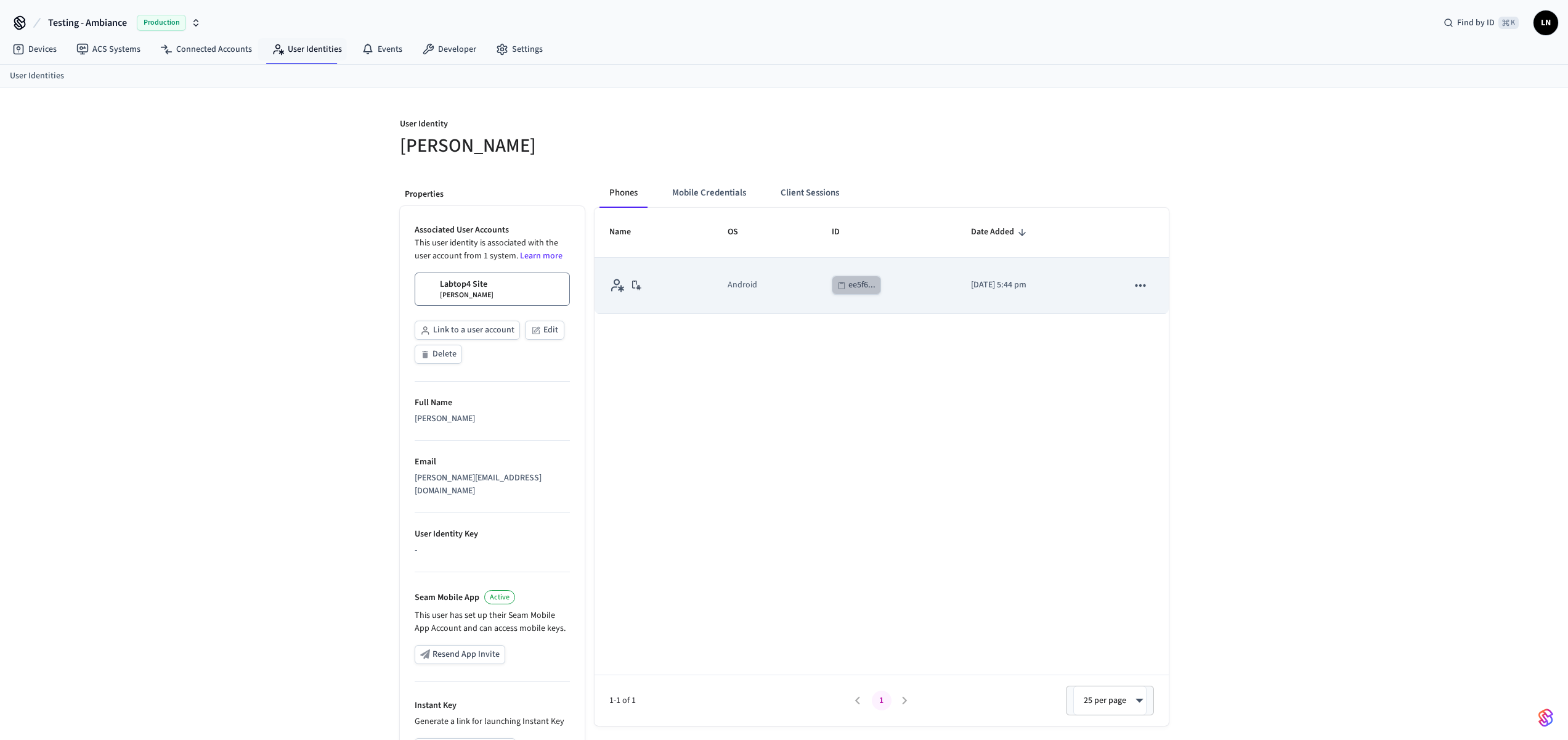
click at [848, 279] on div "ee5f6..." at bounding box center [862, 285] width 27 height 15
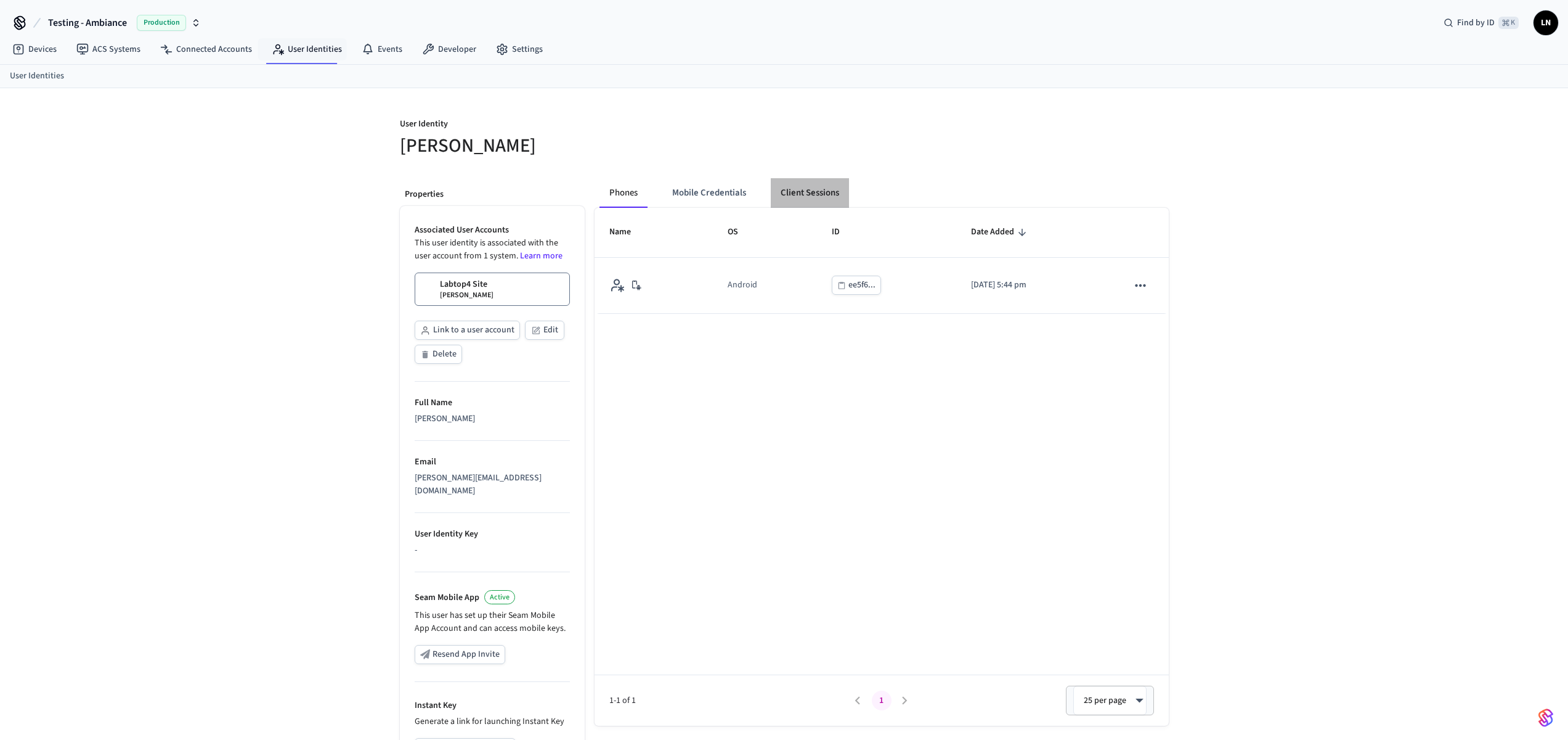
click at [822, 200] on button "Client Sessions" at bounding box center [809, 192] width 78 height 30
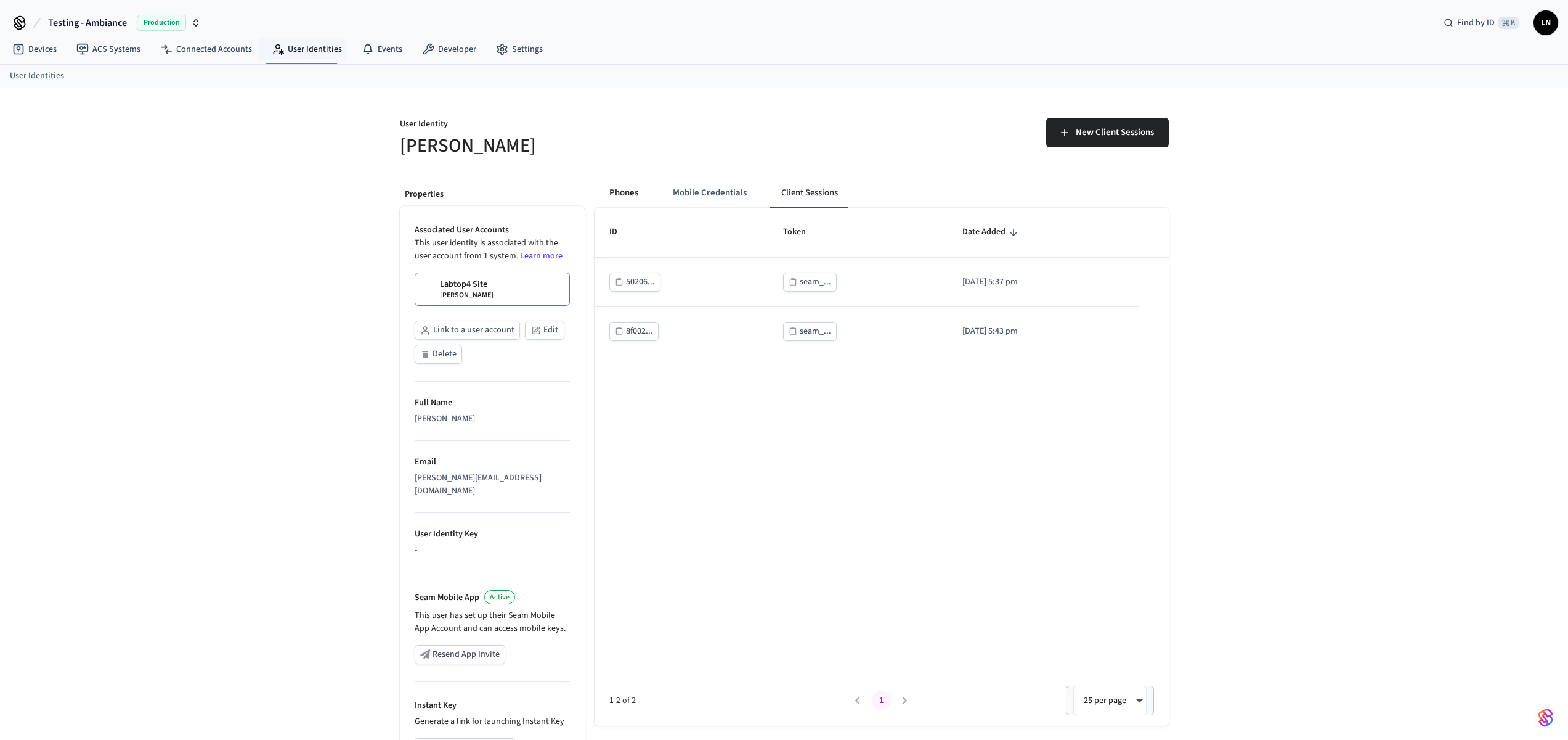
click at [614, 194] on button "Phones" at bounding box center [624, 192] width 49 height 30
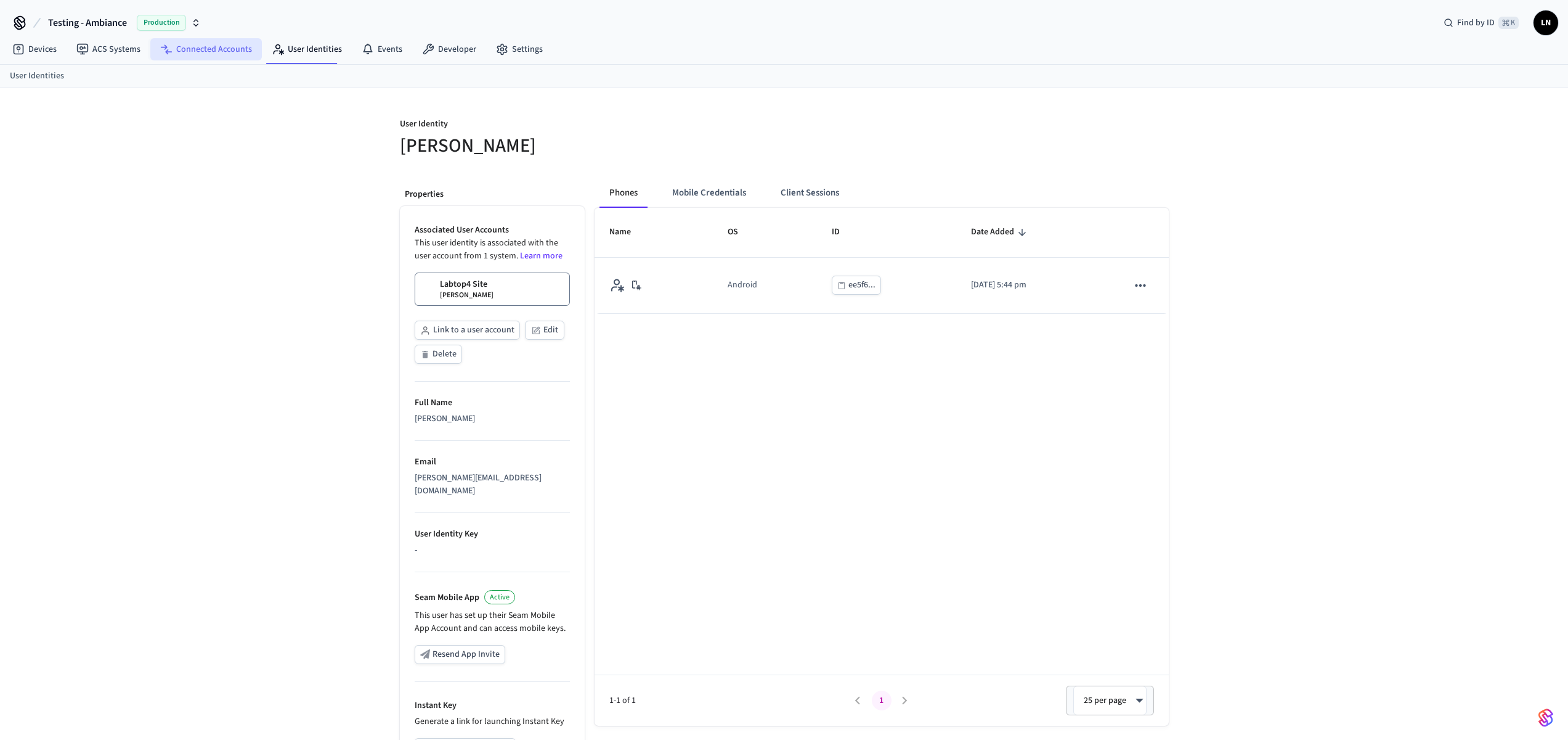
click at [216, 52] on link "Connected Accounts" at bounding box center [206, 49] width 112 height 22
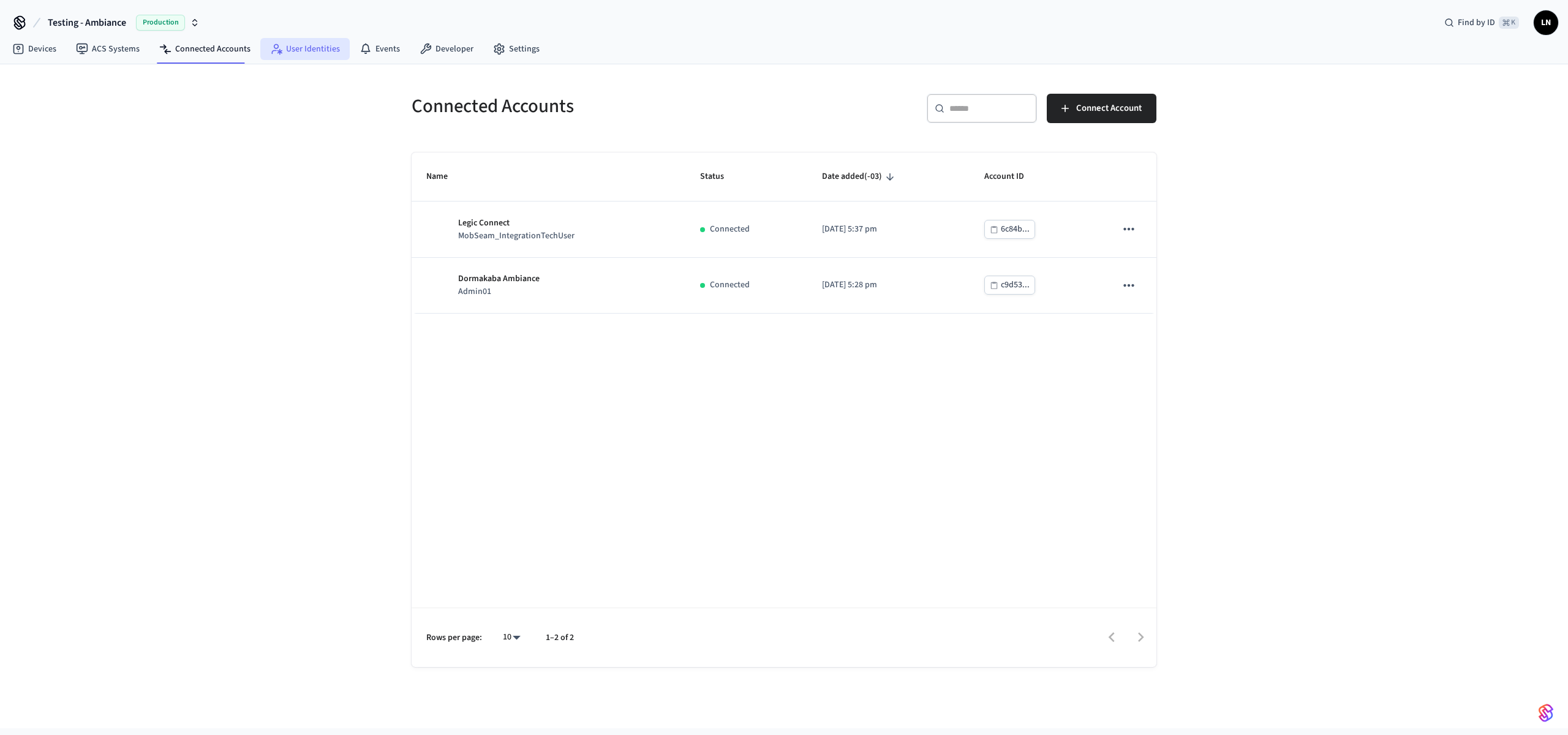
click at [289, 48] on link "User Identities" at bounding box center [305, 48] width 89 height 22
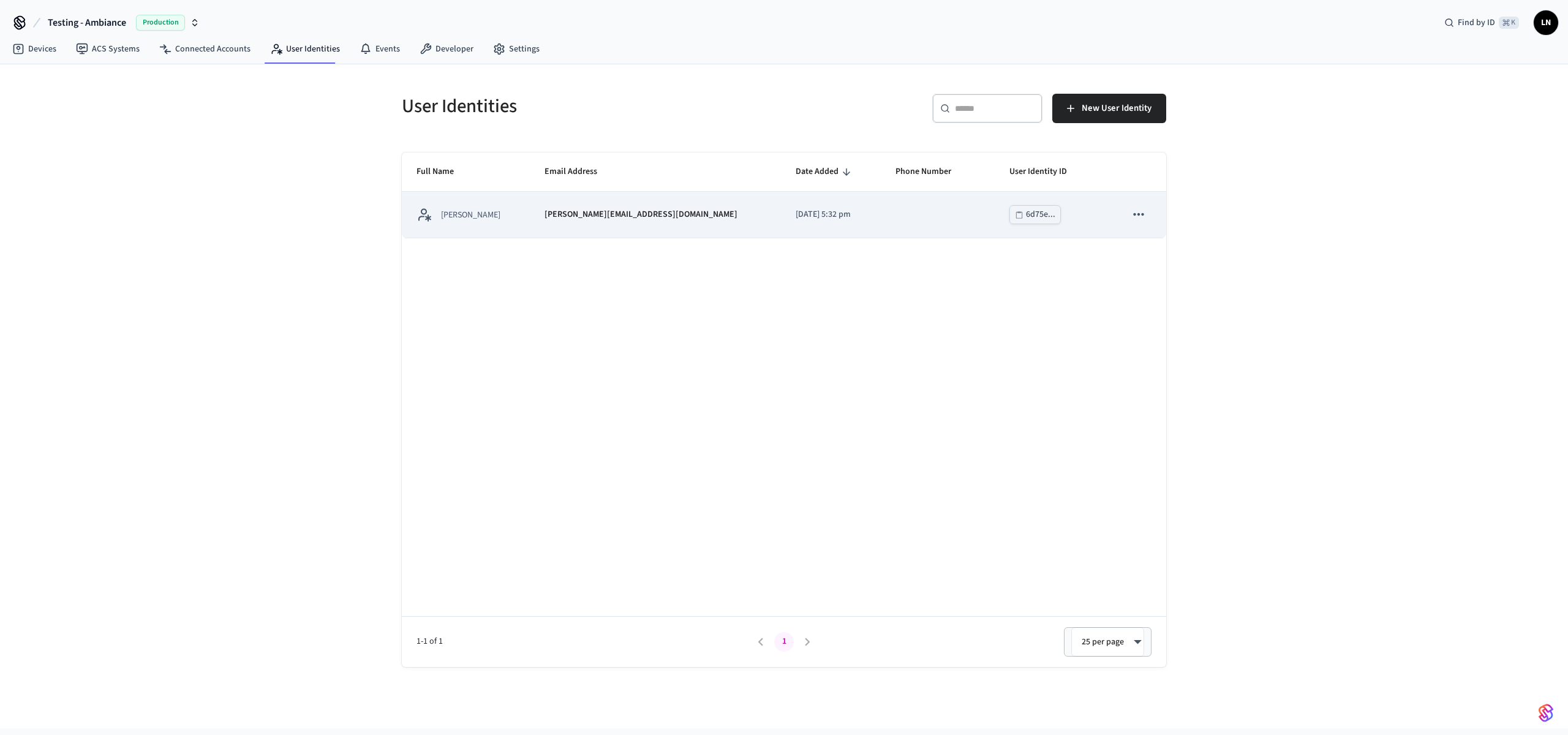
click at [636, 230] on td "lucas@getseam.com" at bounding box center [655, 215] width 251 height 46
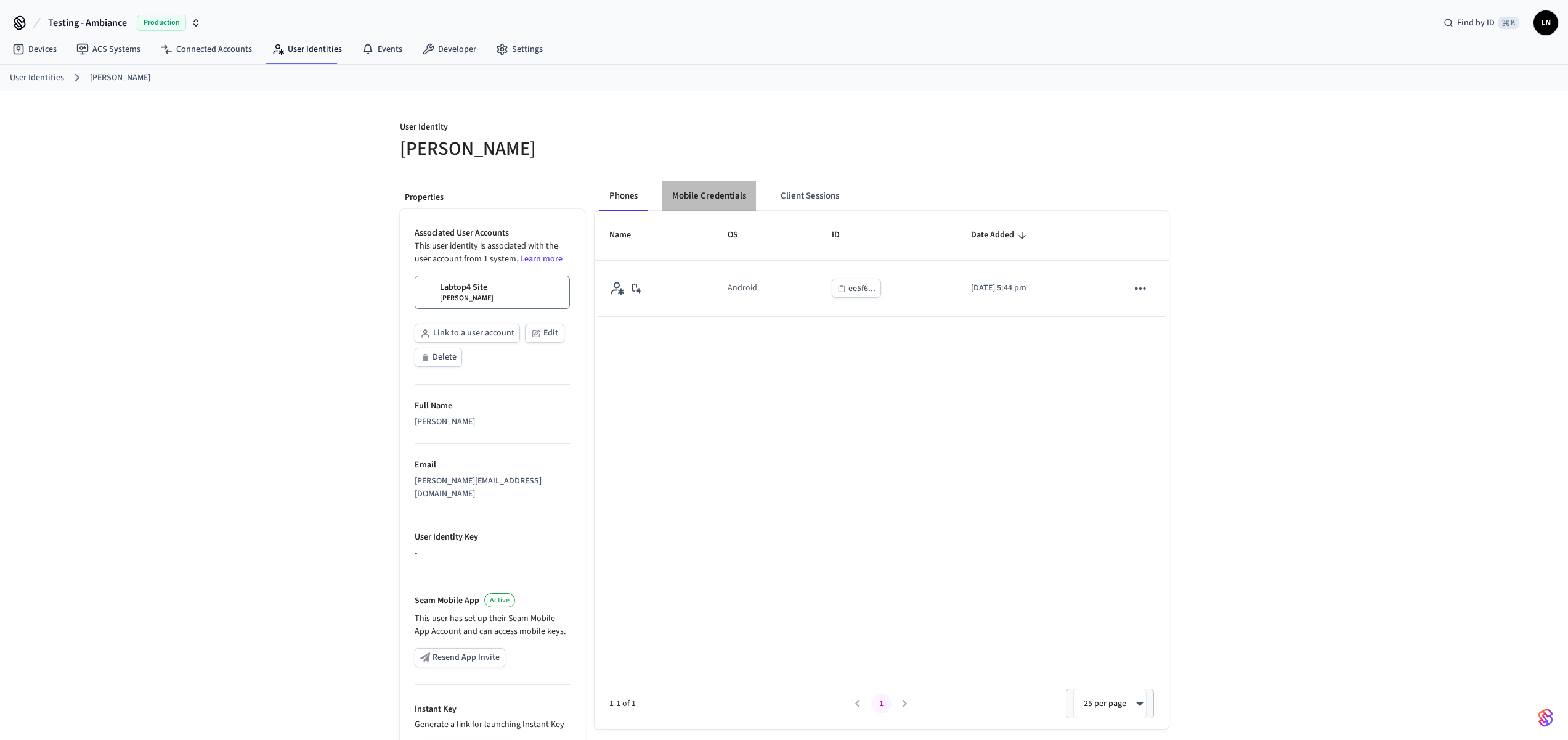
click at [724, 192] on button "Mobile Credentials" at bounding box center [709, 195] width 93 height 30
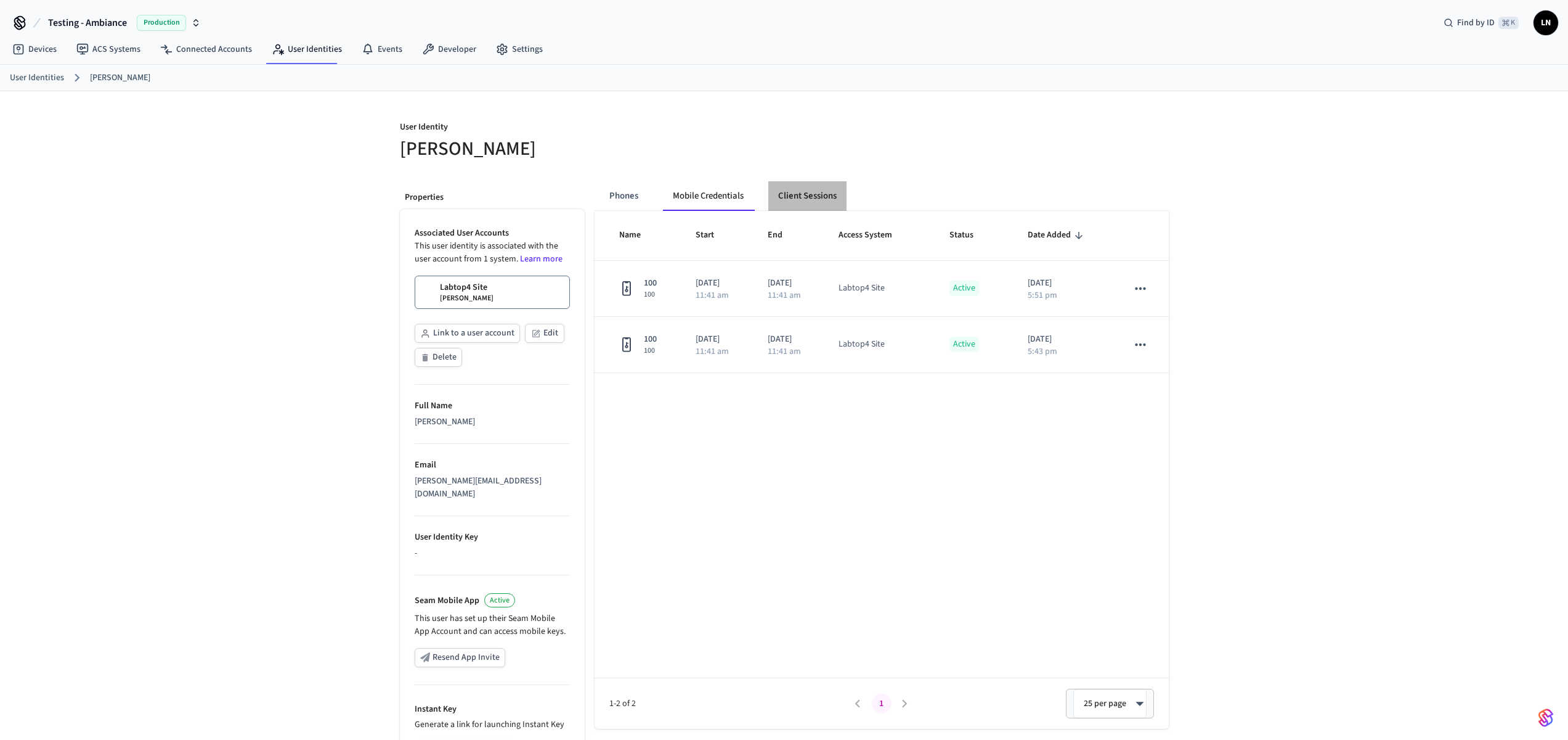
click at [835, 202] on button "Client Sessions" at bounding box center [807, 195] width 78 height 30
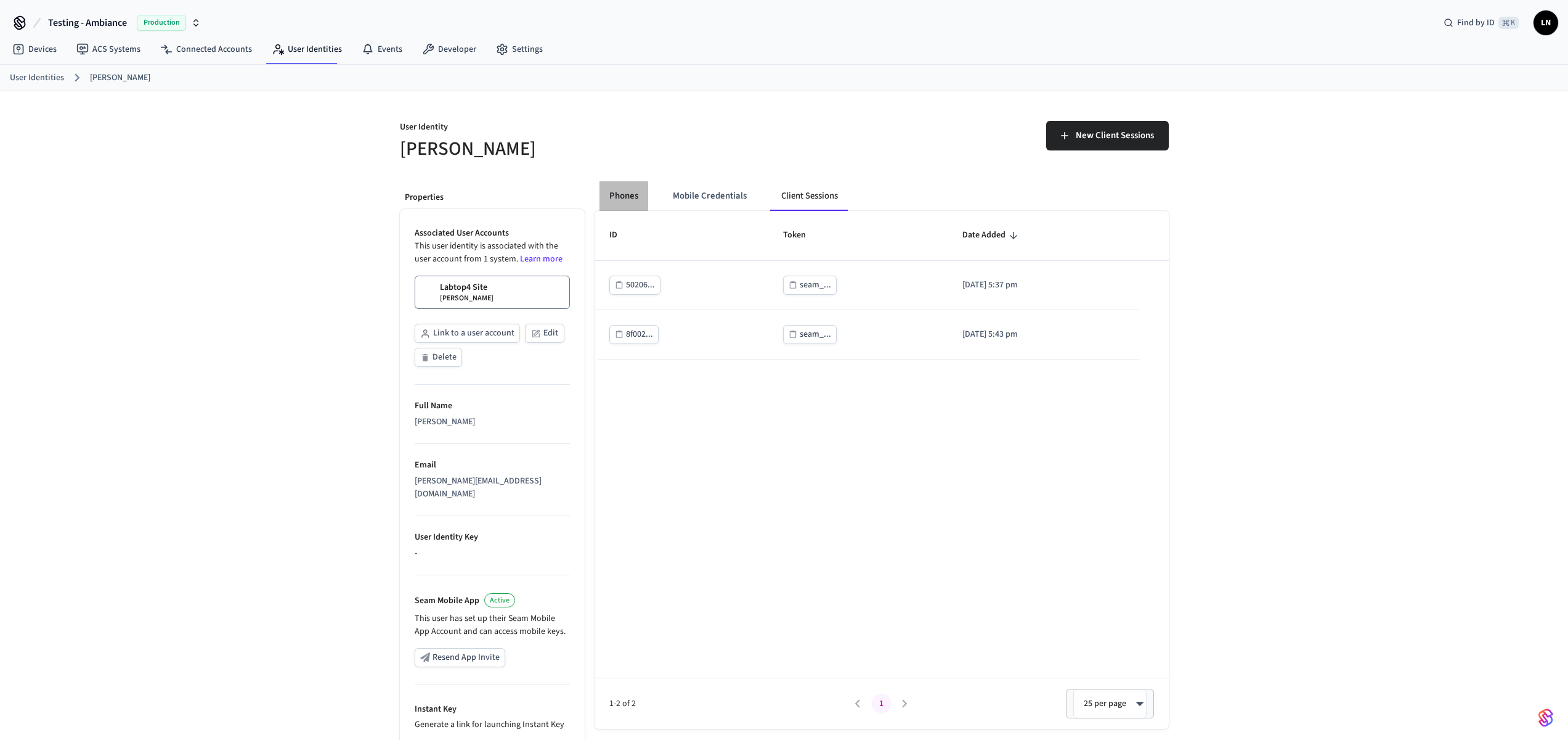
click at [636, 194] on button "Phones" at bounding box center [624, 195] width 49 height 30
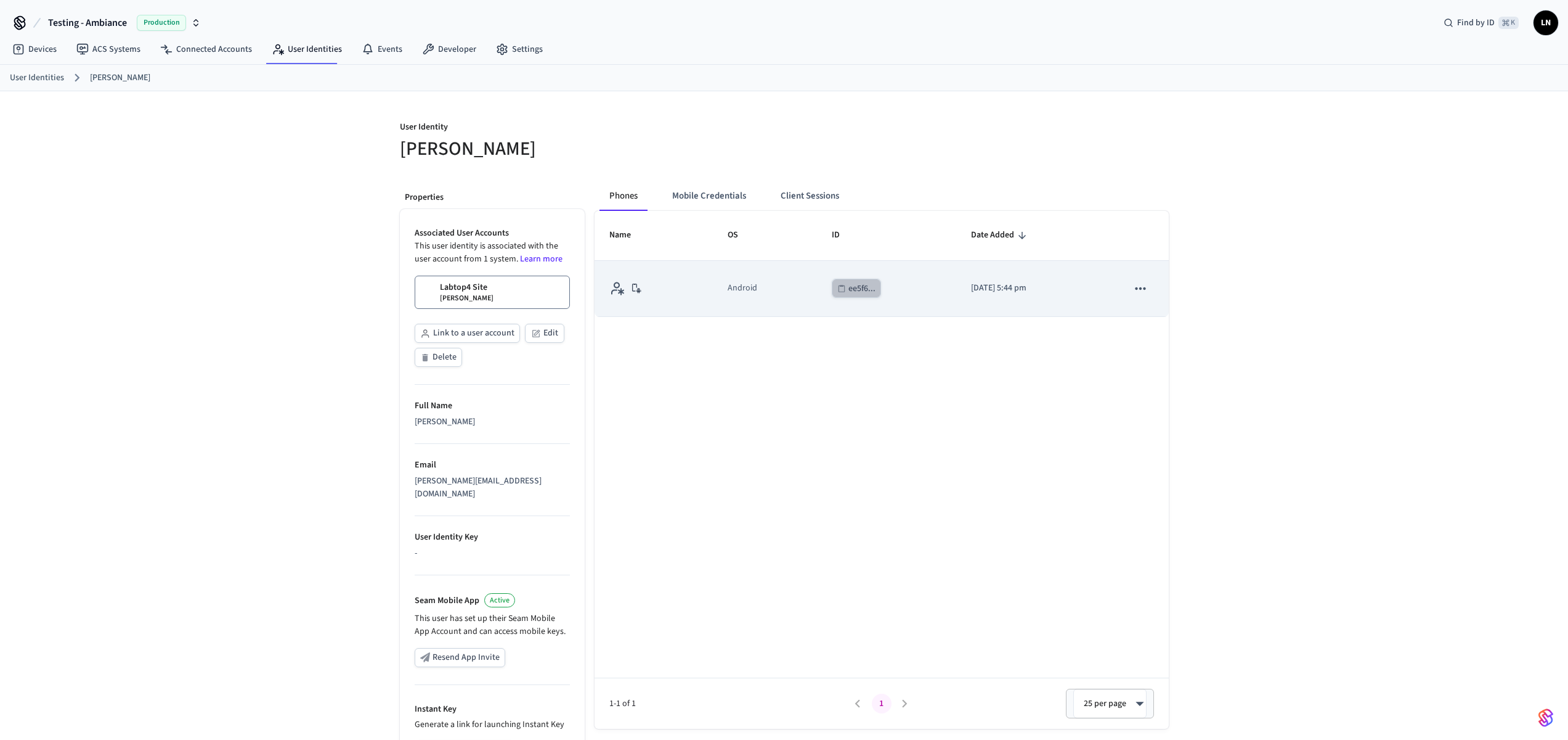
click at [850, 289] on div "ee5f6..." at bounding box center [862, 289] width 27 height 15
click at [1131, 284] on button "sticky table" at bounding box center [1141, 288] width 26 height 26
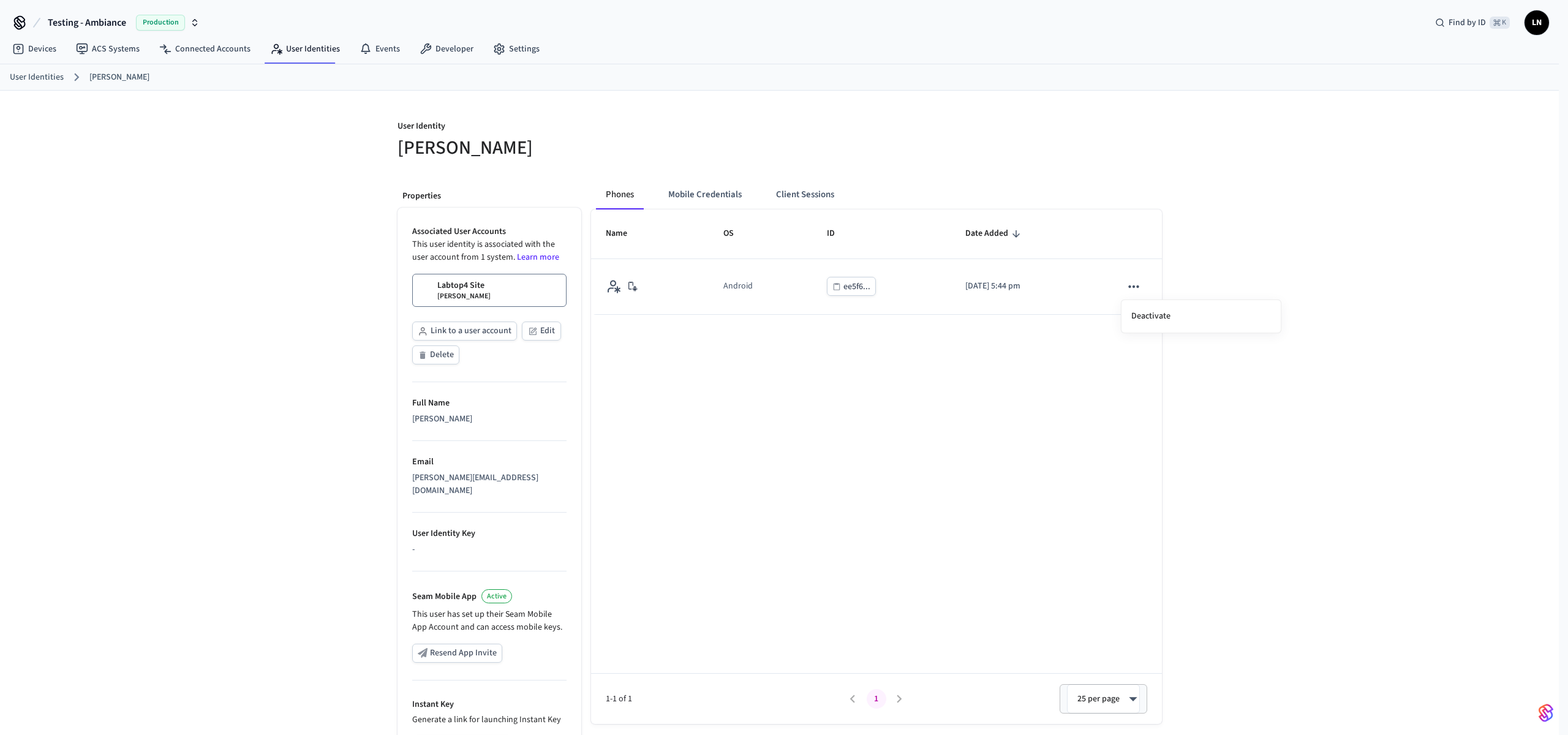
click at [1048, 341] on div at bounding box center [784, 367] width 1568 height 735
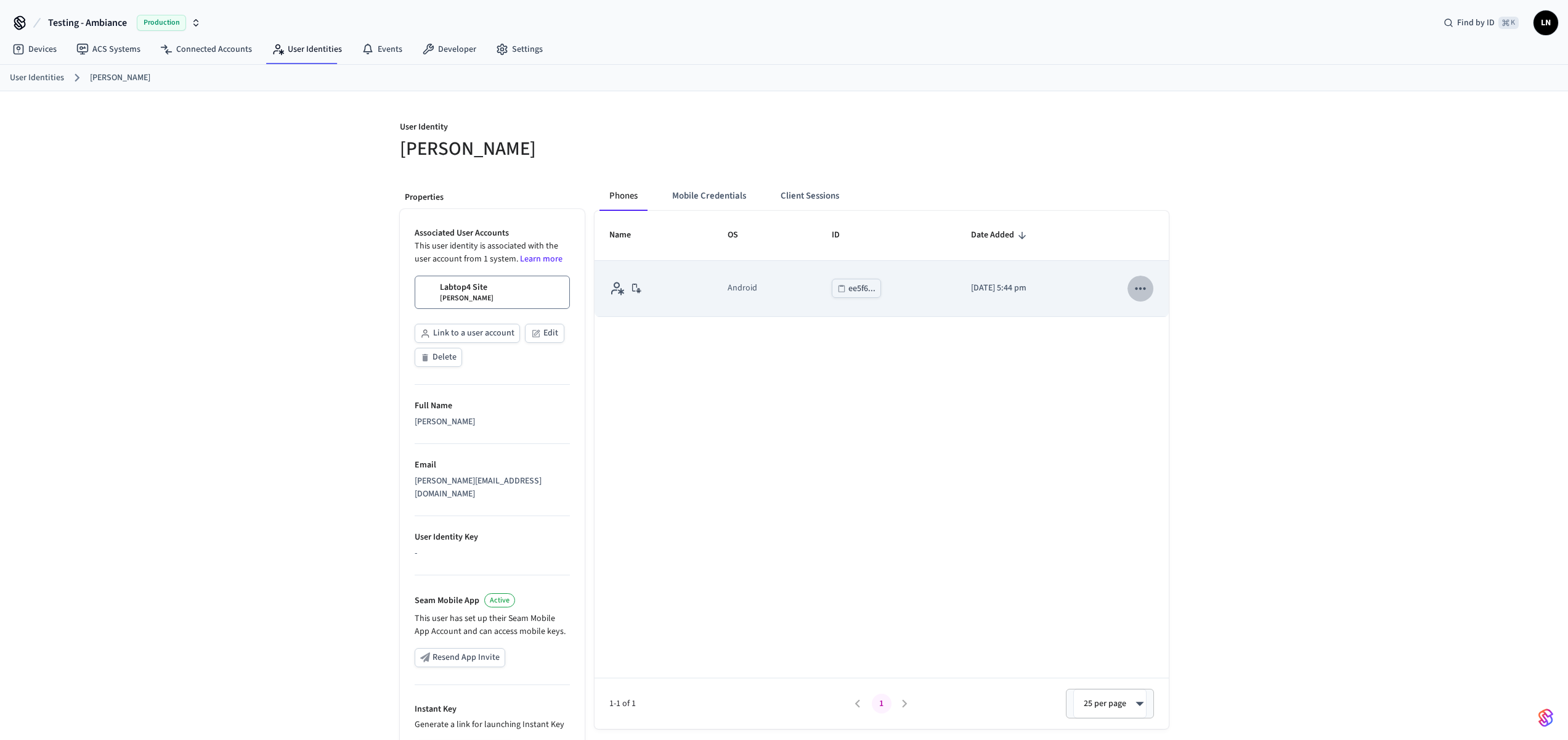
click at [1138, 288] on icon "sticky table" at bounding box center [1141, 288] width 11 height 2
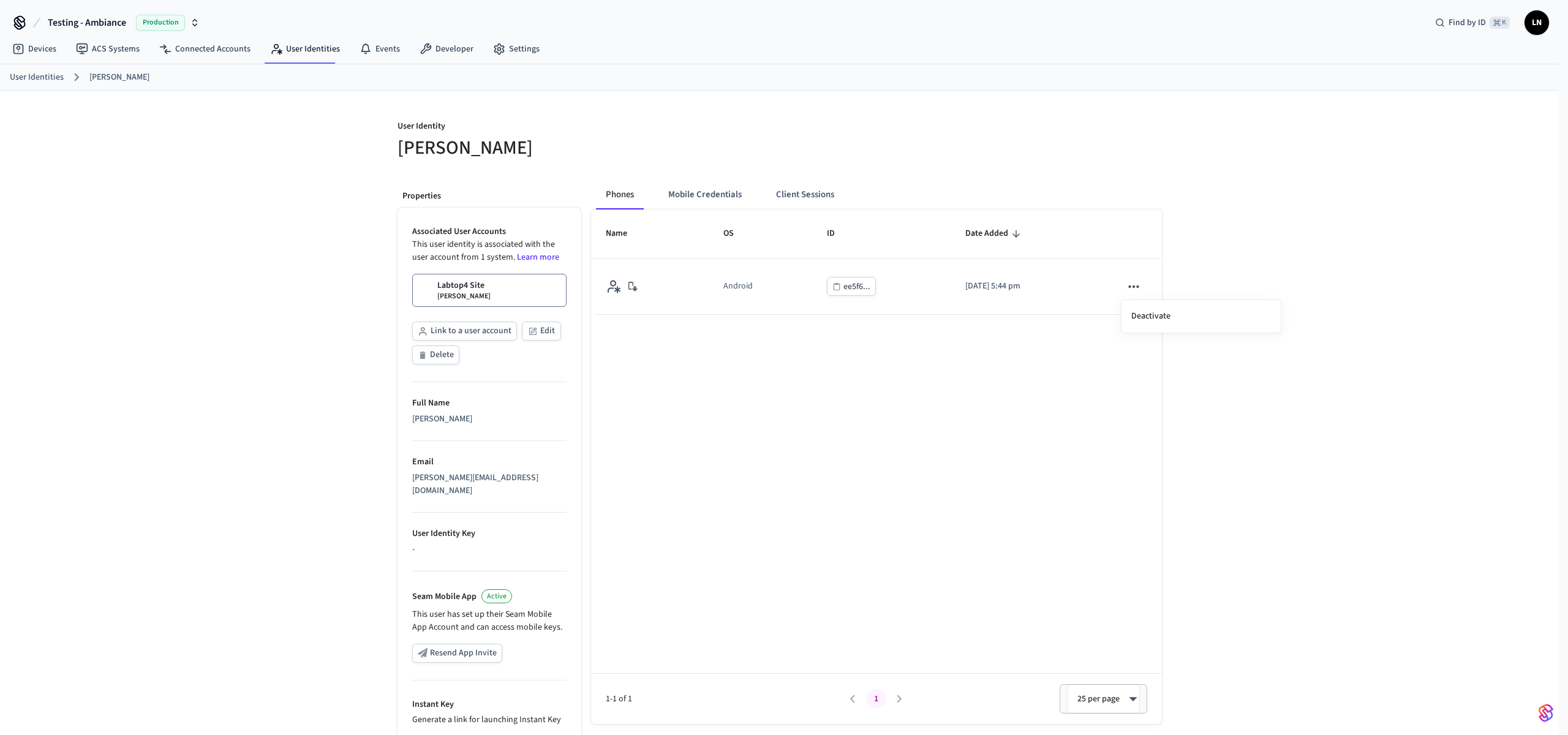
click at [988, 551] on div at bounding box center [784, 367] width 1568 height 735
click at [727, 205] on button "Mobile Credentials" at bounding box center [705, 194] width 93 height 29
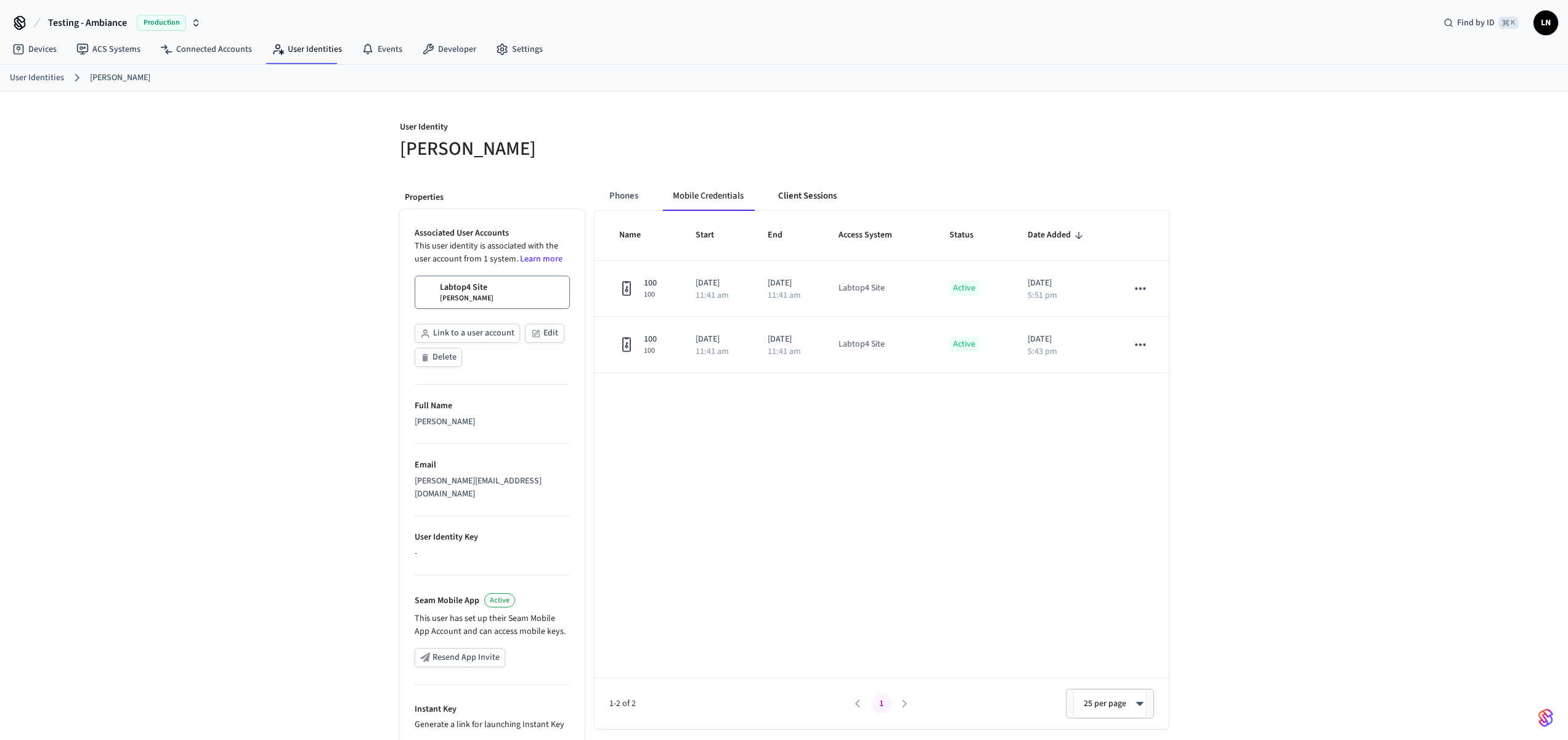
click at [795, 198] on button "Client Sessions" at bounding box center [807, 195] width 78 height 30
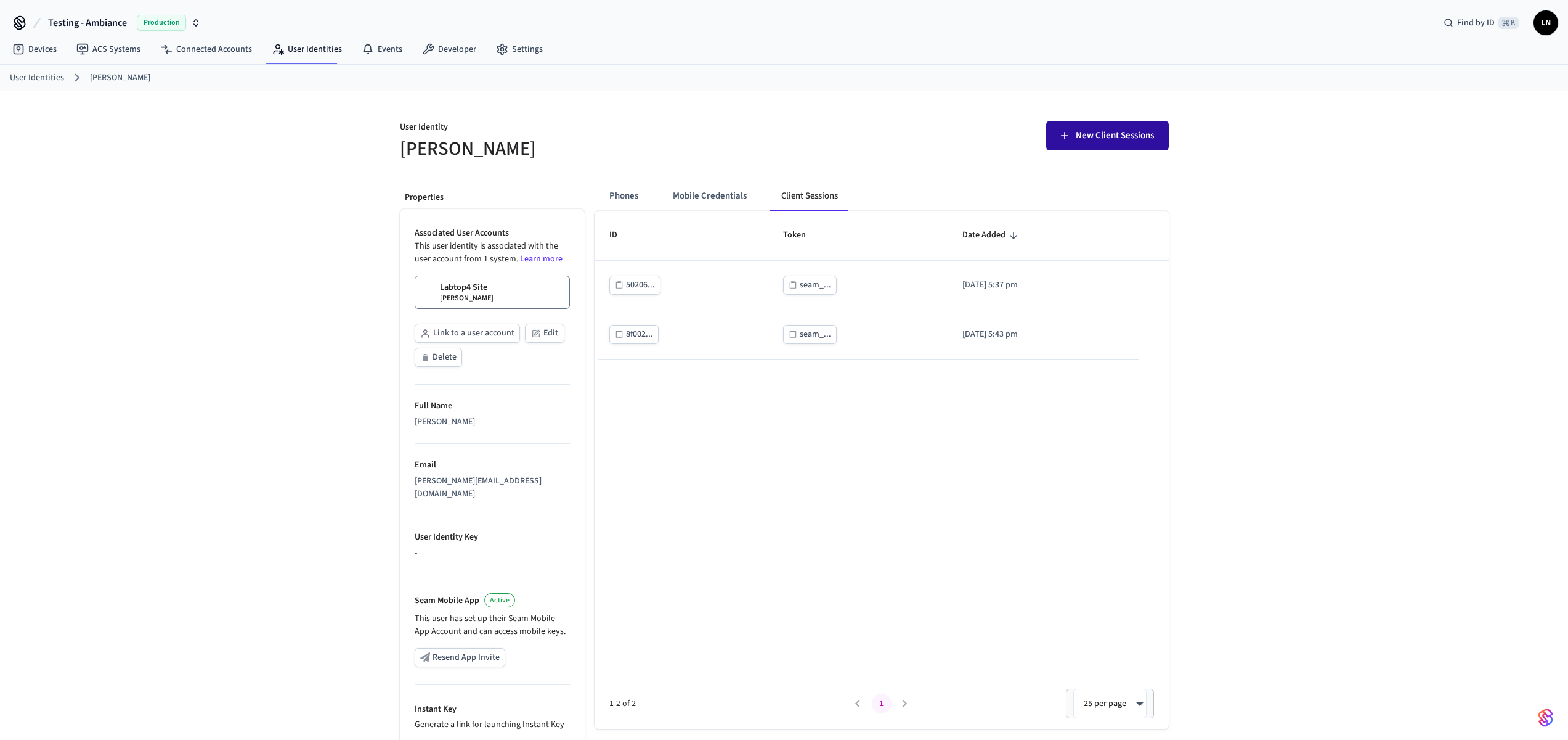
click at [1118, 141] on span "New Client Sessions" at bounding box center [1115, 135] width 78 height 16
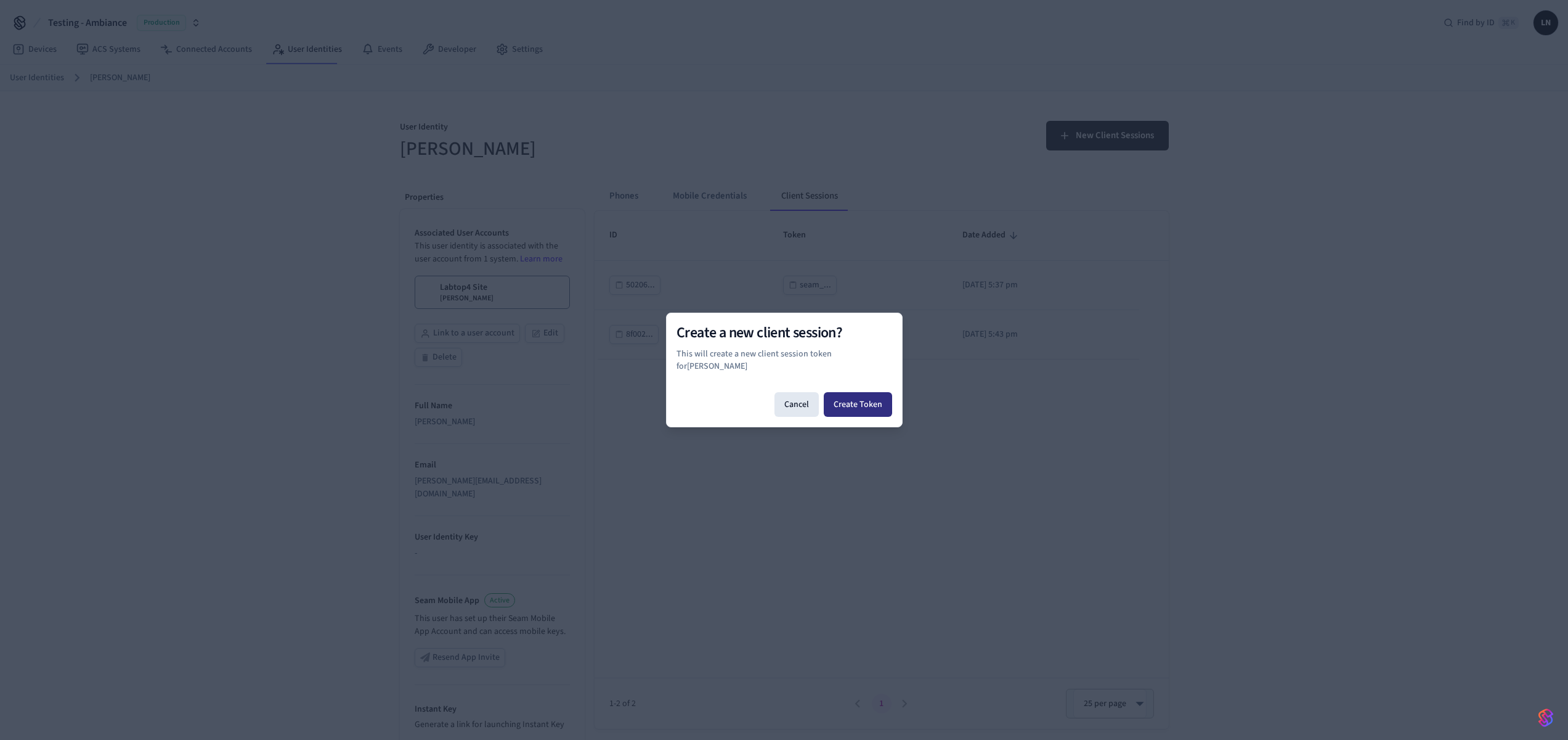
click at [871, 407] on button "Create Token" at bounding box center [858, 405] width 68 height 24
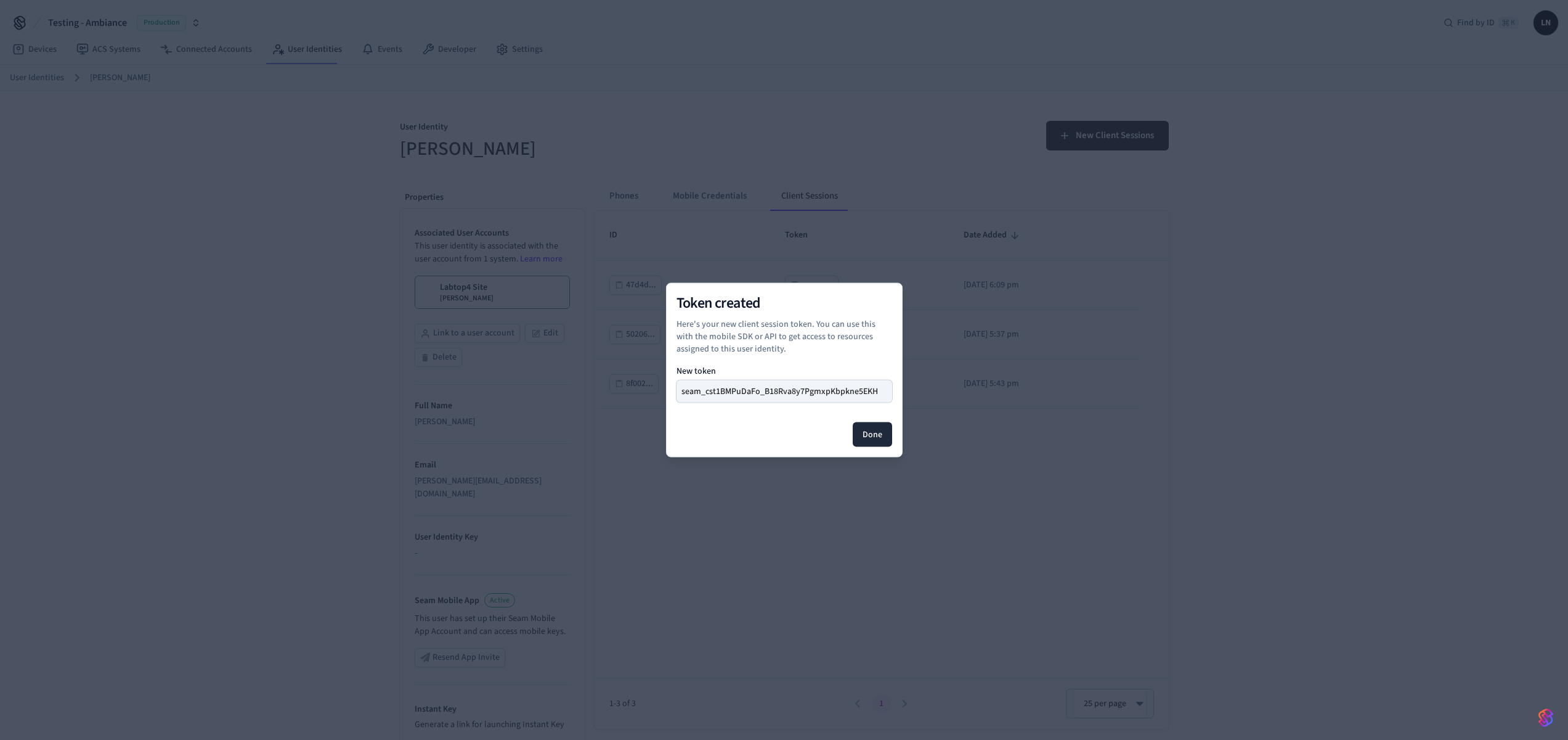
drag, startPoint x: 869, startPoint y: 388, endPoint x: 871, endPoint y: 402, distance: 14.1
click at [869, 388] on button "seam_cst1BMPuDaFo_B18Rva8y7PgmxpKbpkne5EKH" at bounding box center [784, 391] width 216 height 22
click at [861, 435] on button "Done" at bounding box center [873, 434] width 40 height 24
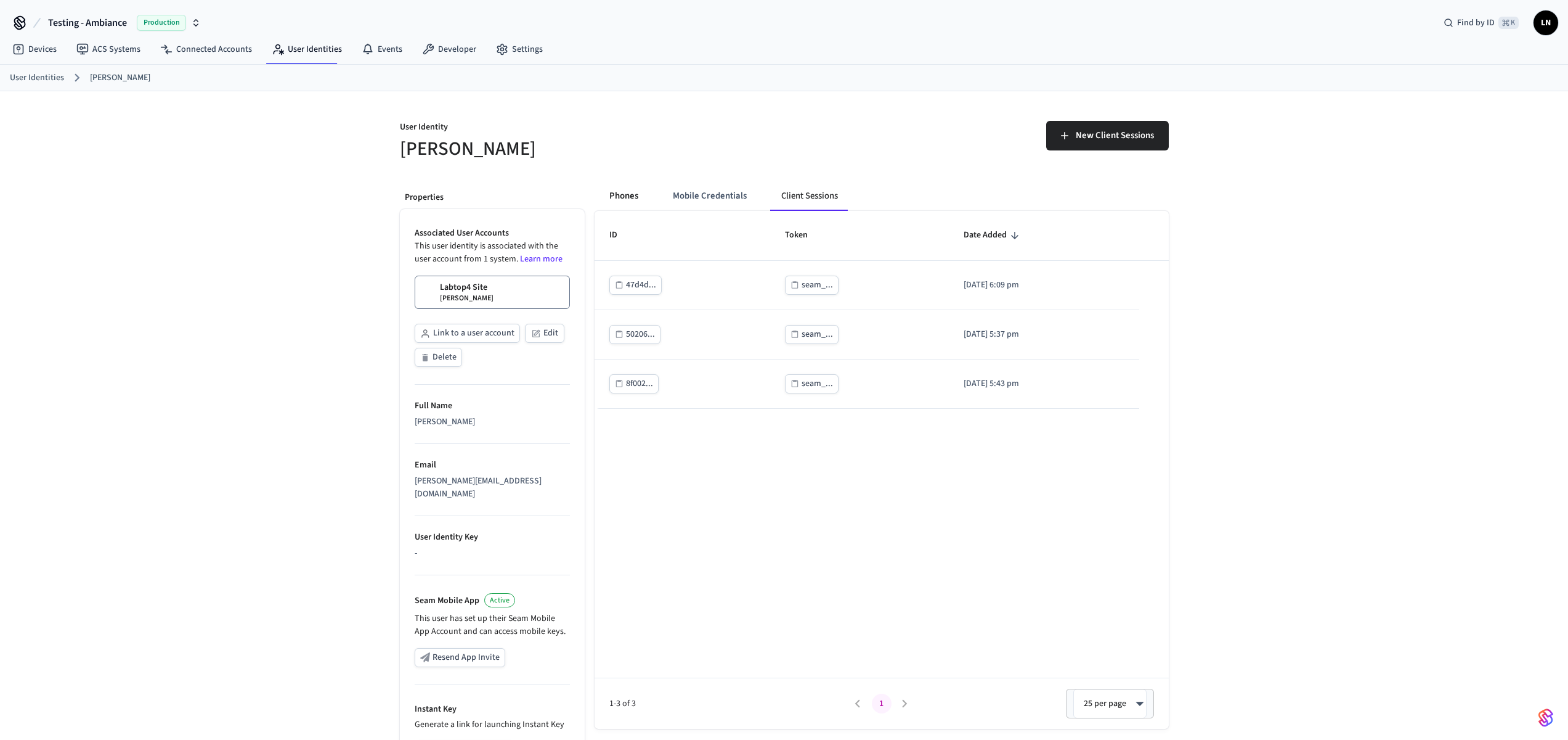
click at [626, 204] on button "Phones" at bounding box center [624, 195] width 49 height 30
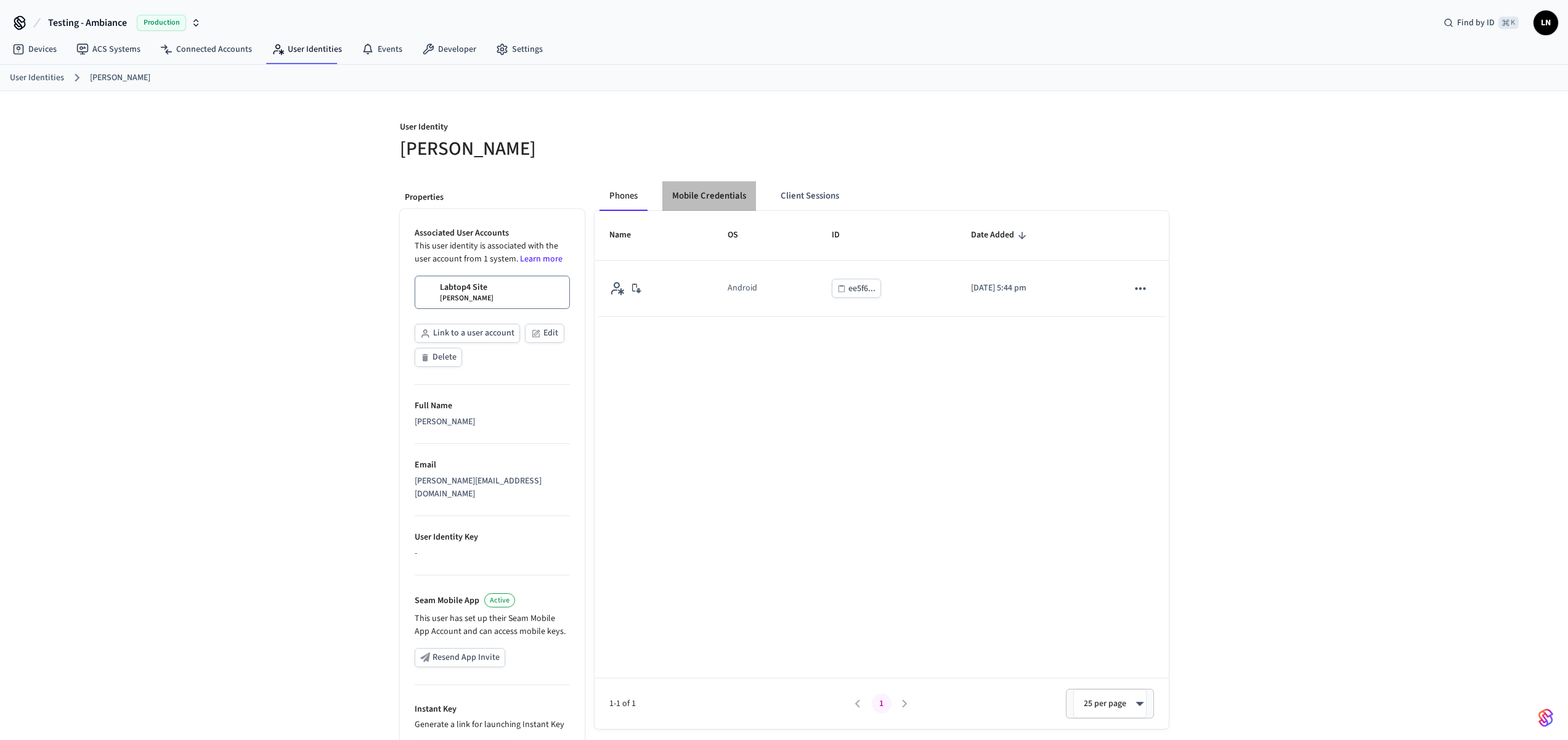
click at [676, 194] on button "Mobile Credentials" at bounding box center [709, 195] width 93 height 30
click at [620, 192] on button "Phones" at bounding box center [624, 195] width 49 height 30
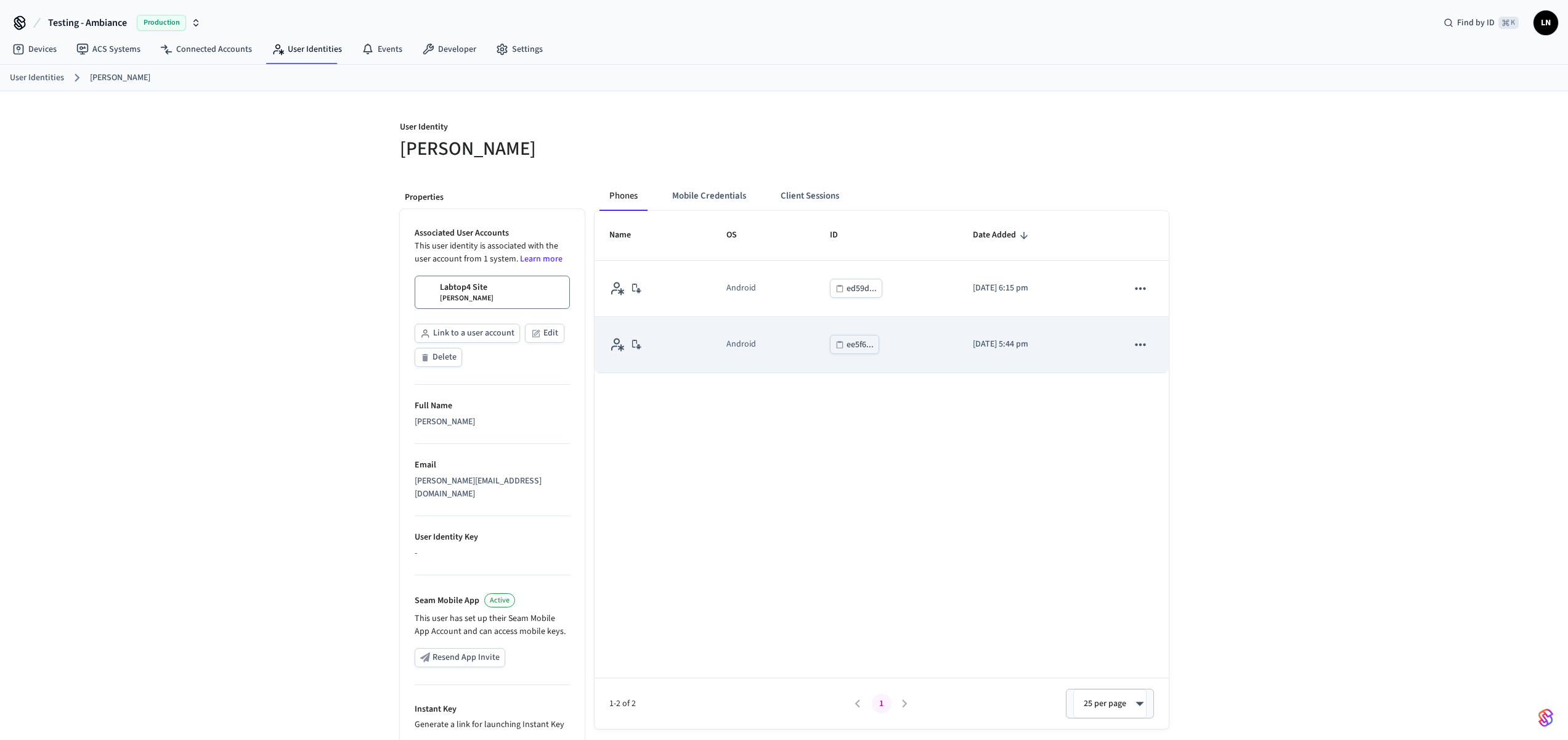
click at [850, 346] on div "ee5f6..." at bounding box center [860, 345] width 27 height 15
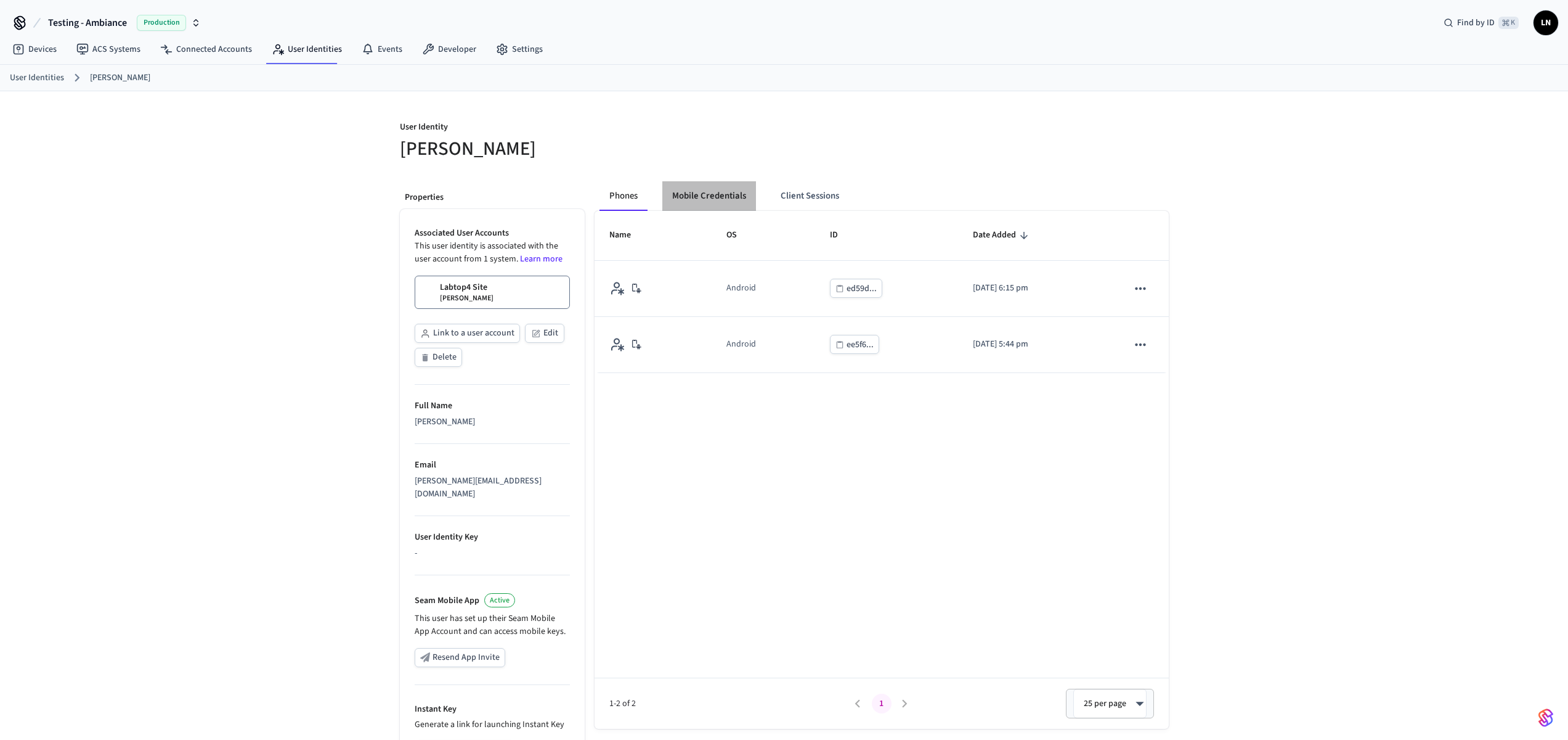
click at [727, 197] on button "Mobile Credentials" at bounding box center [709, 195] width 93 height 30
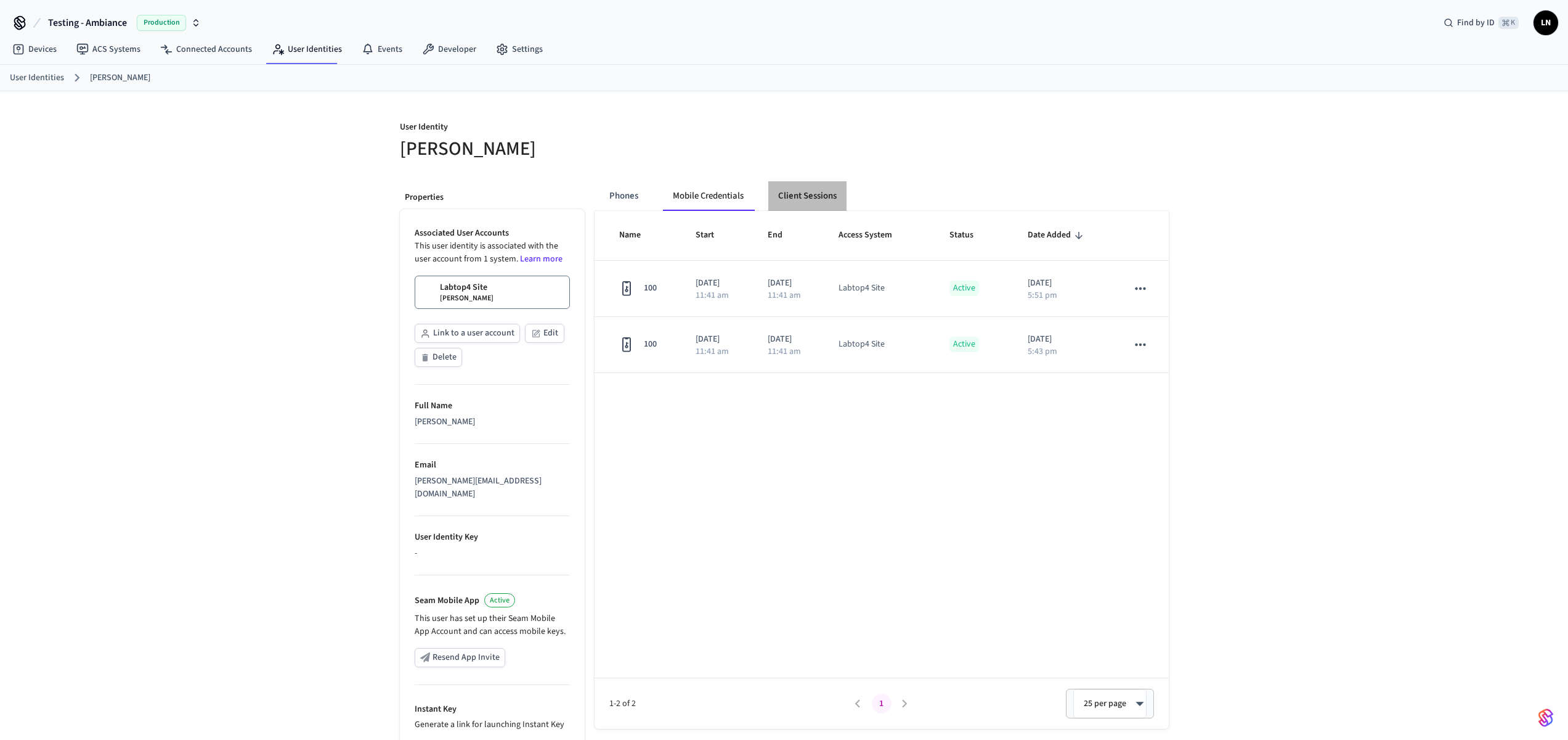
click at [801, 198] on button "Client Sessions" at bounding box center [807, 195] width 78 height 30
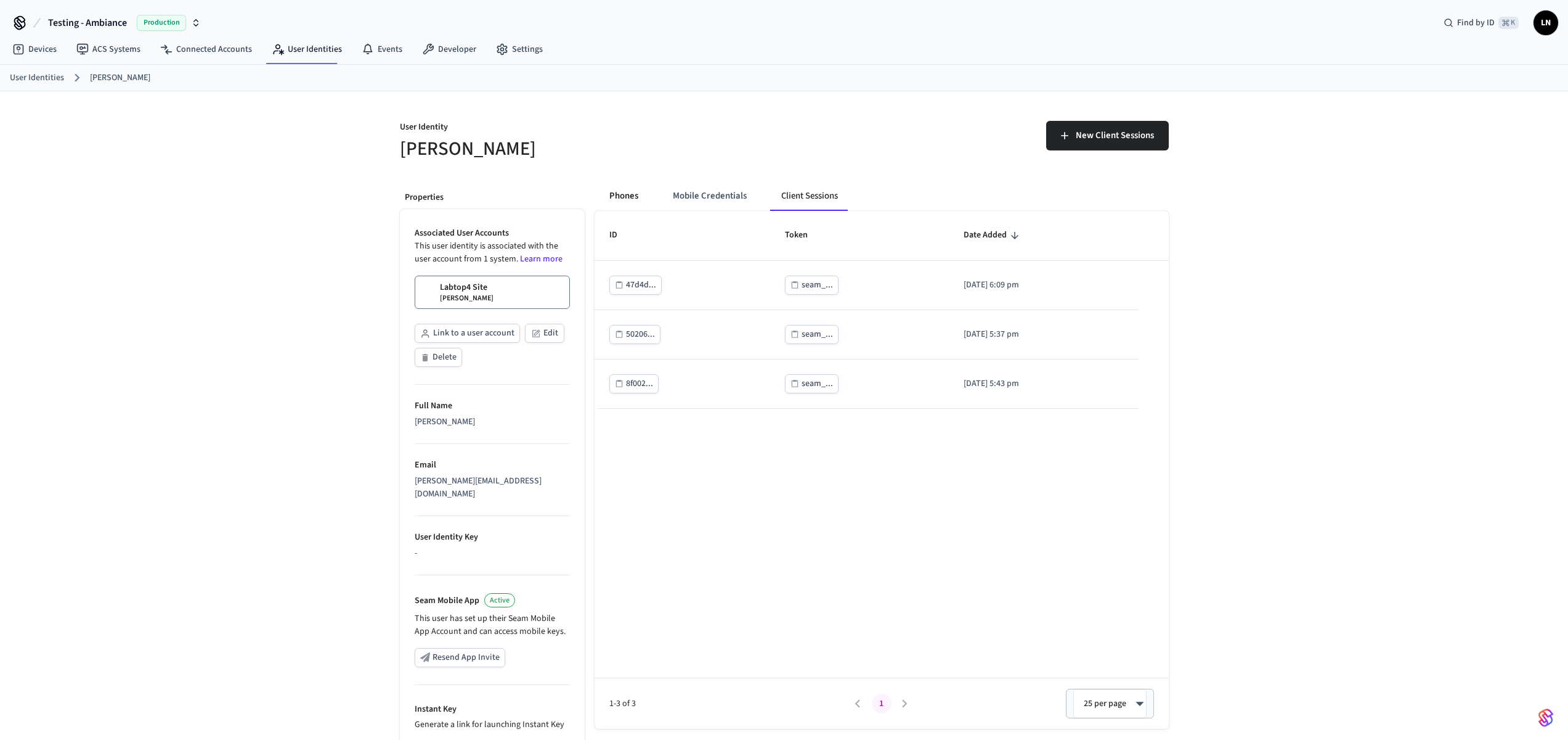
click at [642, 193] on button "Phones" at bounding box center [624, 195] width 49 height 30
click at [757, 194] on div "Phones Mobile Credentials Client Sessions" at bounding box center [732, 195] width 265 height 30
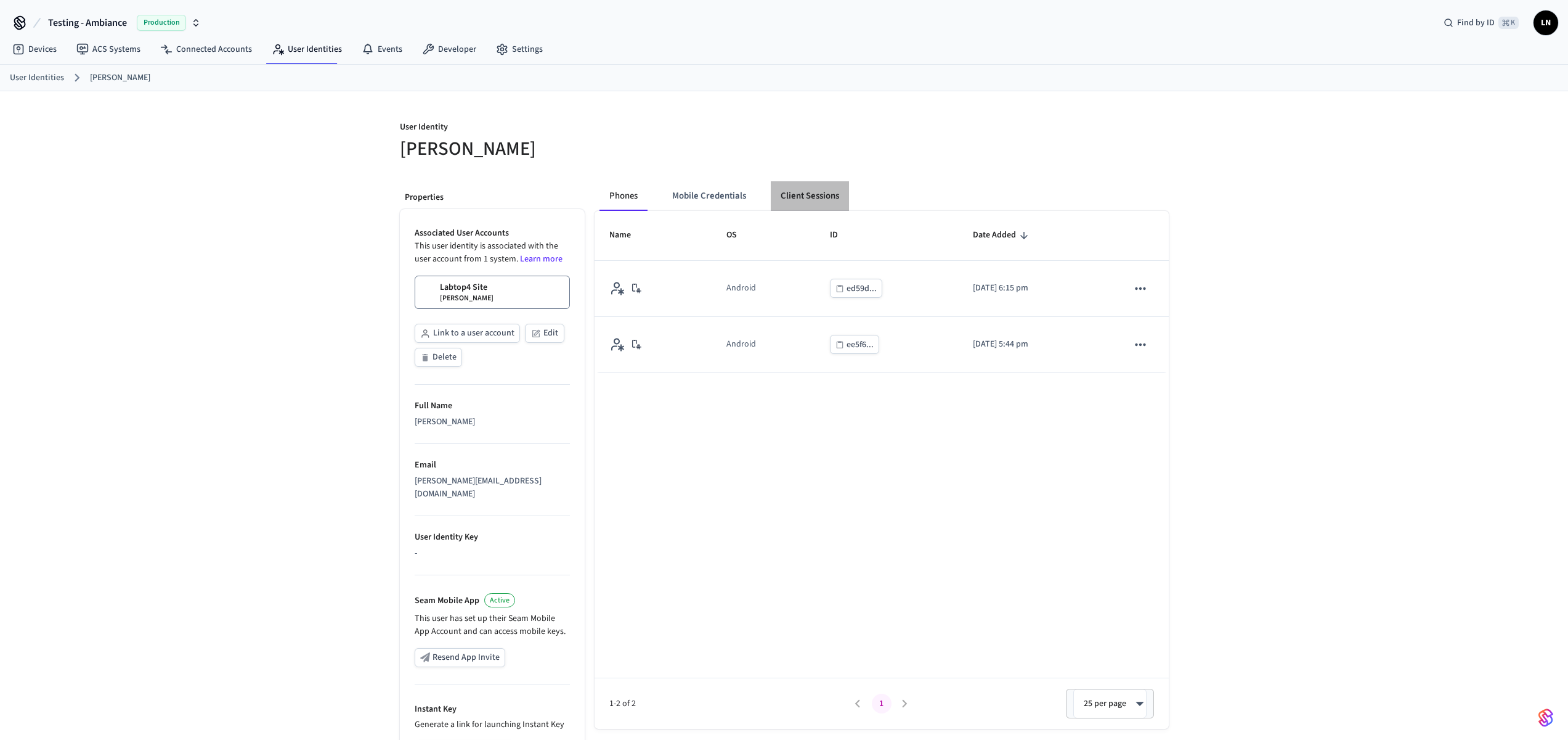
click at [839, 194] on button "Client Sessions" at bounding box center [809, 195] width 78 height 30
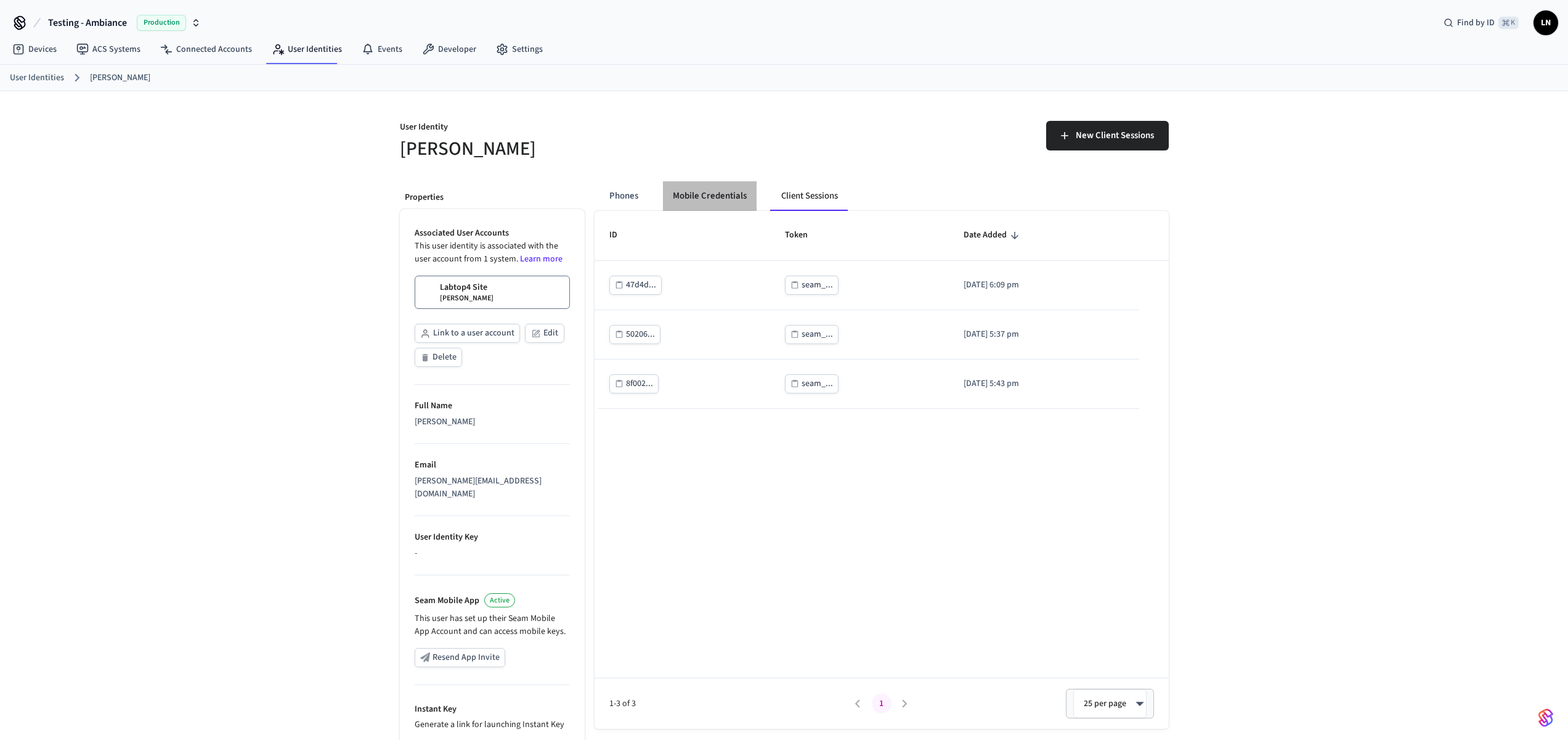
click at [667, 182] on button "Mobile Credentials" at bounding box center [709, 195] width 93 height 30
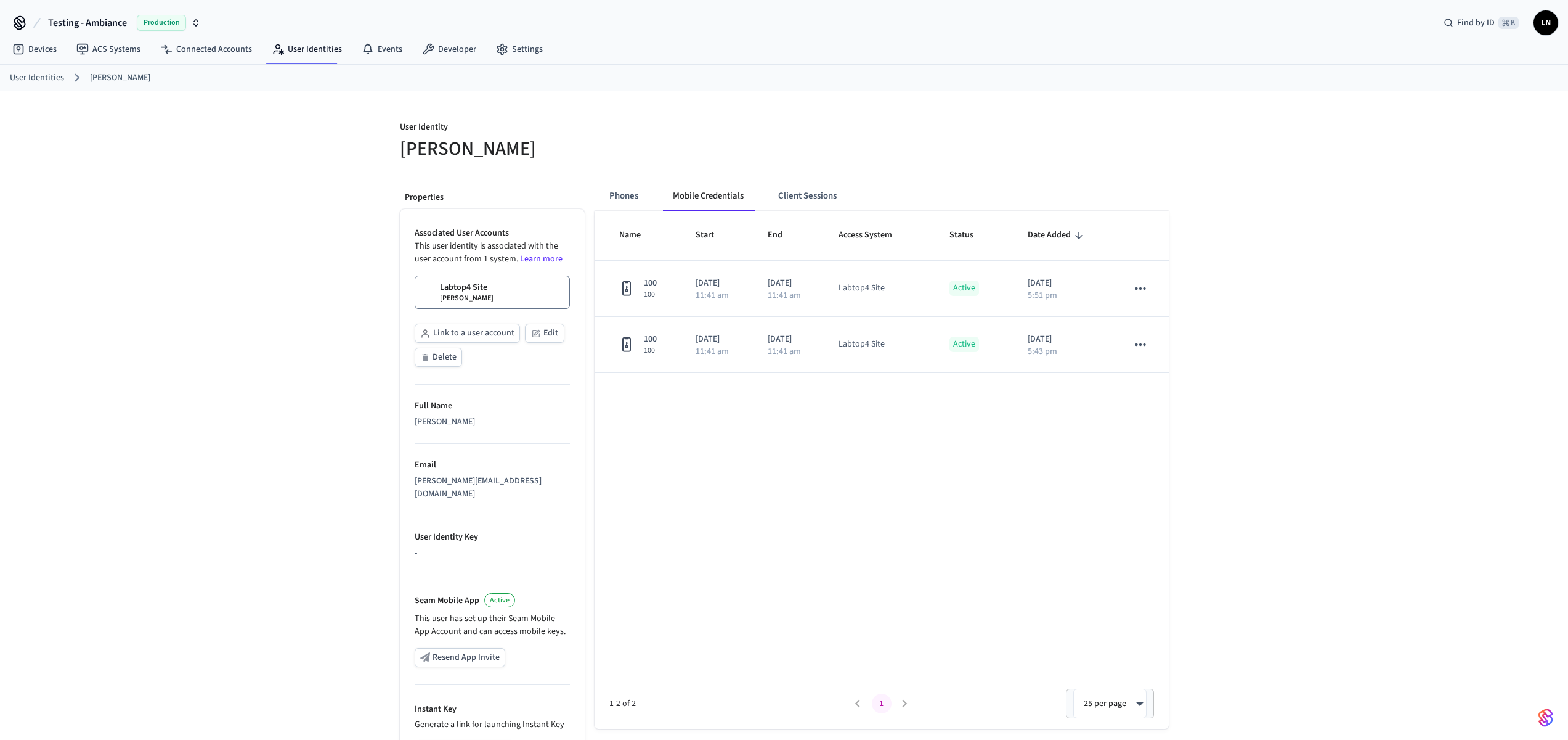
click at [635, 197] on button "Phones" at bounding box center [624, 195] width 49 height 30
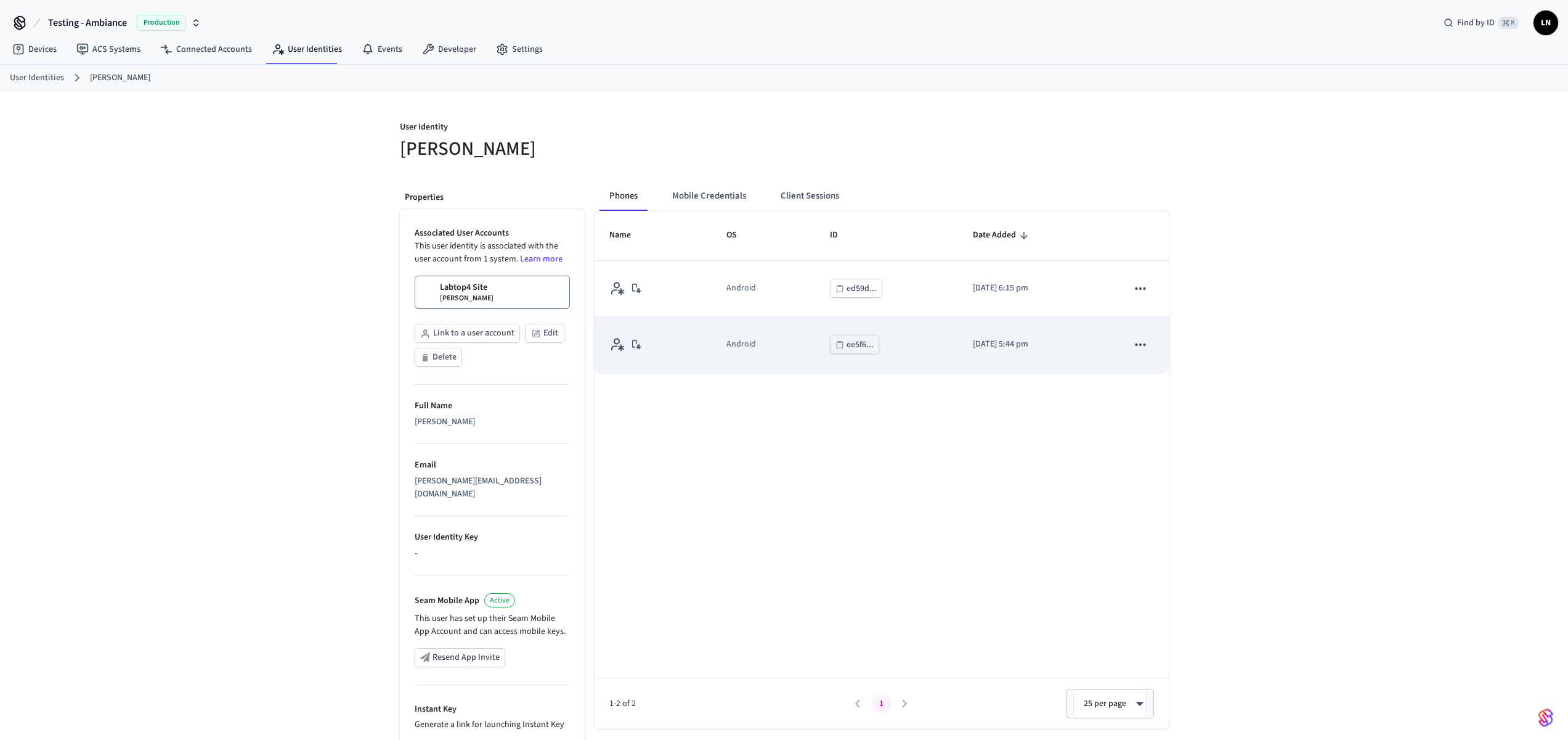
click at [850, 346] on div "ee5f6..." at bounding box center [860, 345] width 27 height 15
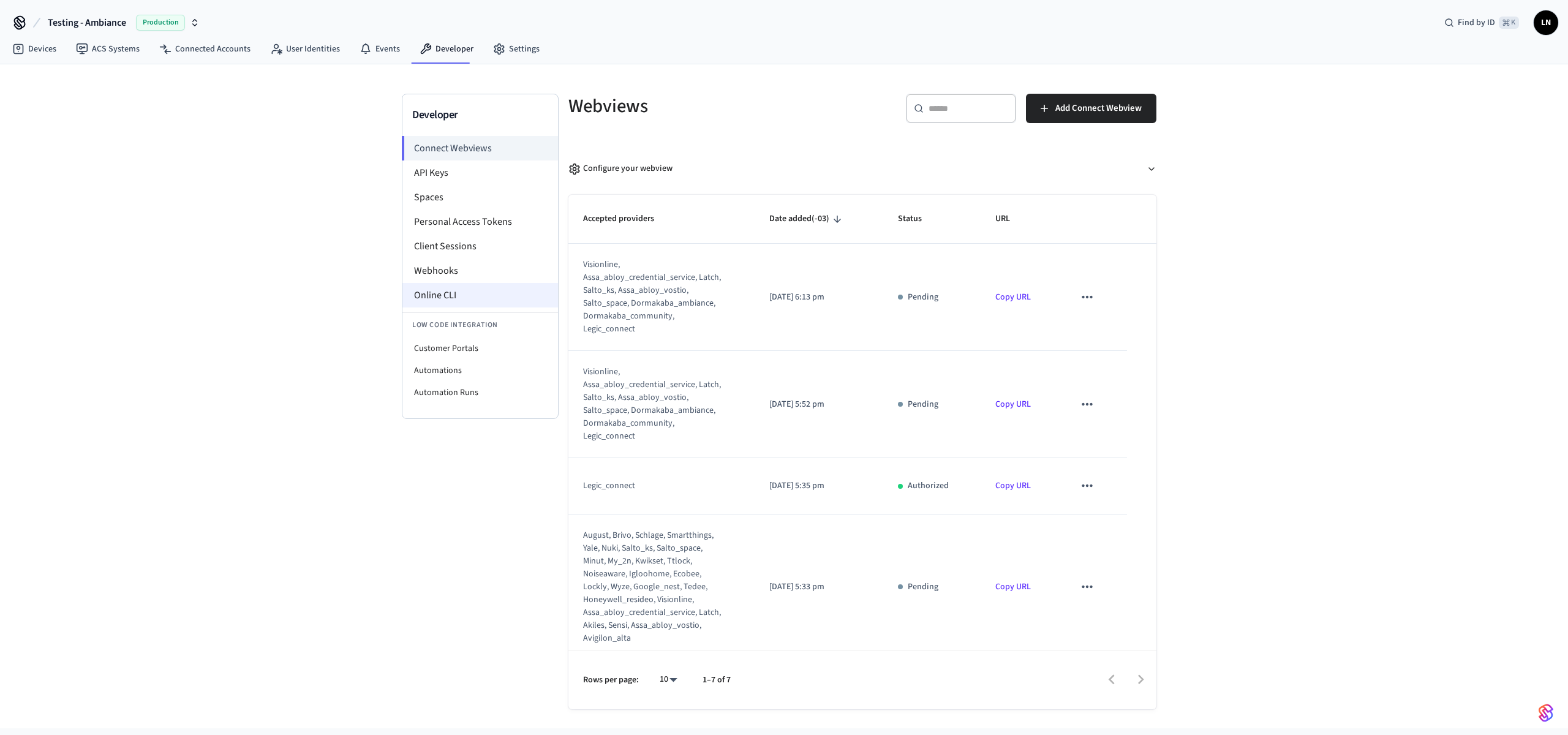
click at [462, 290] on li "Online CLI" at bounding box center [481, 295] width 156 height 24
drag, startPoint x: 445, startPoint y: 266, endPoint x: 441, endPoint y: 273, distance: 8.1
click at [445, 266] on li "Webhooks" at bounding box center [481, 270] width 156 height 24
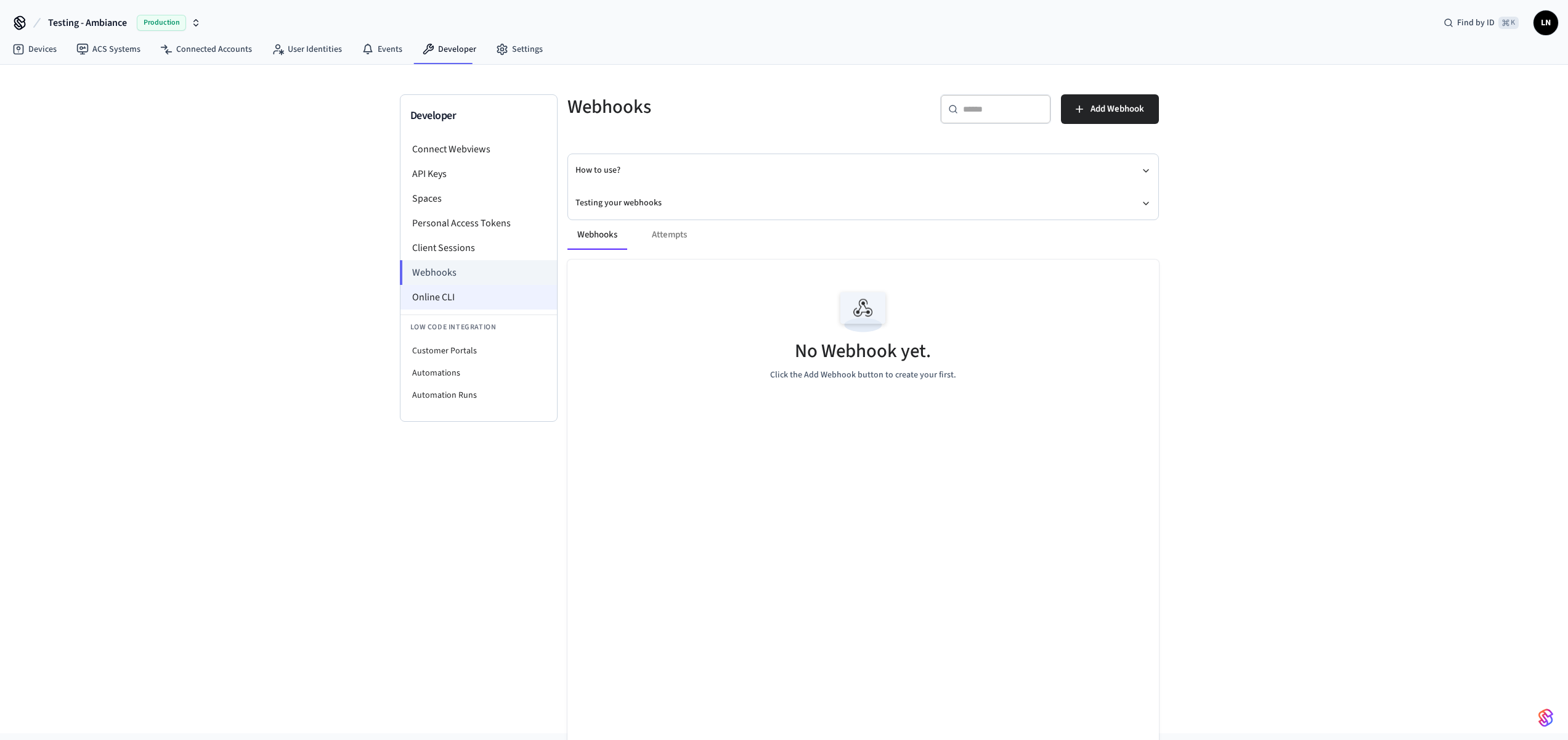
click at [439, 304] on li "Online CLI" at bounding box center [479, 297] width 157 height 24
click at [451, 297] on li "Online CLI" at bounding box center [479, 297] width 157 height 24
click at [472, 249] on li "Client Sessions" at bounding box center [479, 248] width 157 height 24
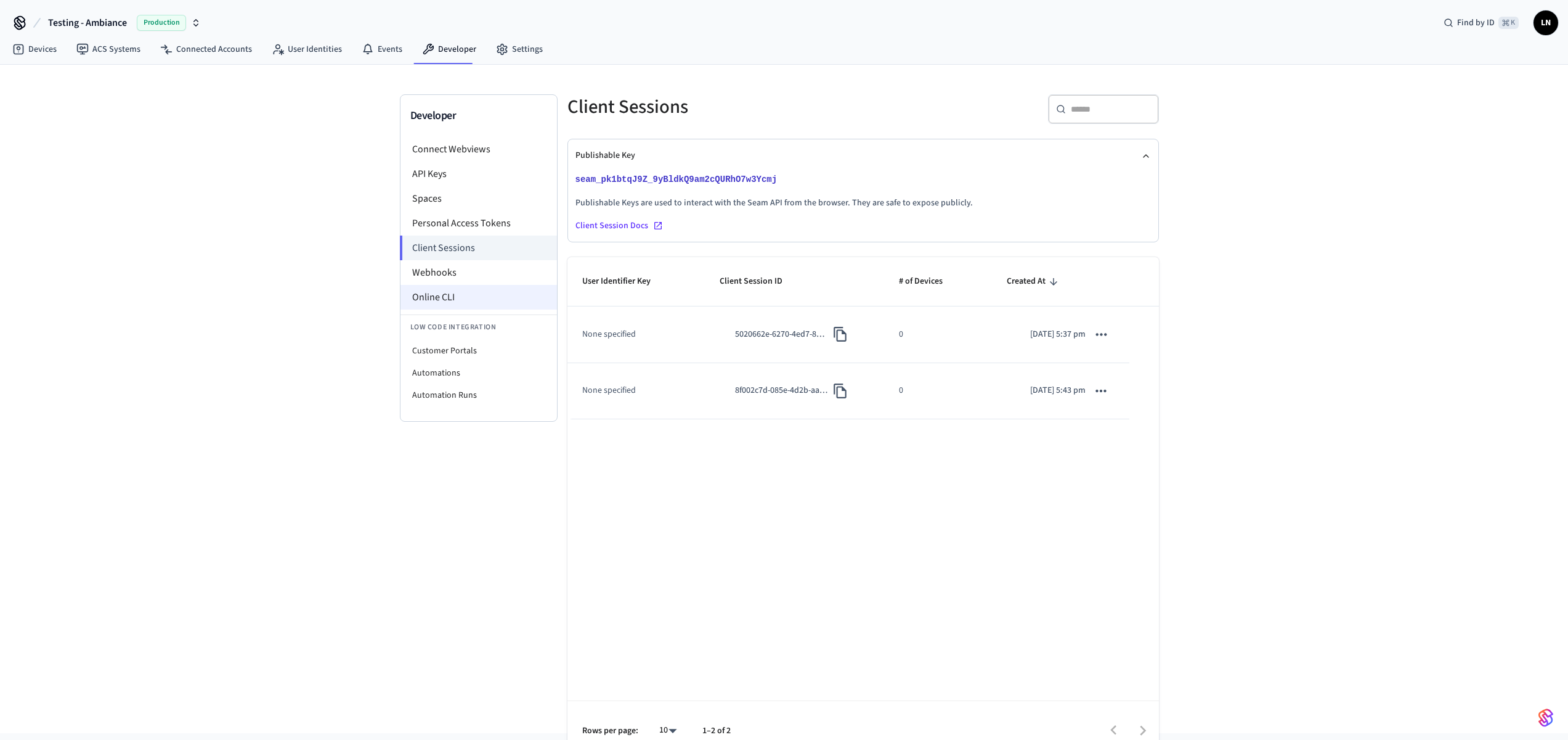
click at [474, 297] on li "Online CLI" at bounding box center [479, 297] width 157 height 24
click at [474, 291] on li "Online CLI" at bounding box center [479, 297] width 157 height 24
drag, startPoint x: 441, startPoint y: 302, endPoint x: 442, endPoint y: 294, distance: 8.1
click at [442, 294] on li "Online CLI" at bounding box center [479, 297] width 157 height 24
click at [486, 221] on li "Personal Access Tokens" at bounding box center [479, 223] width 157 height 24
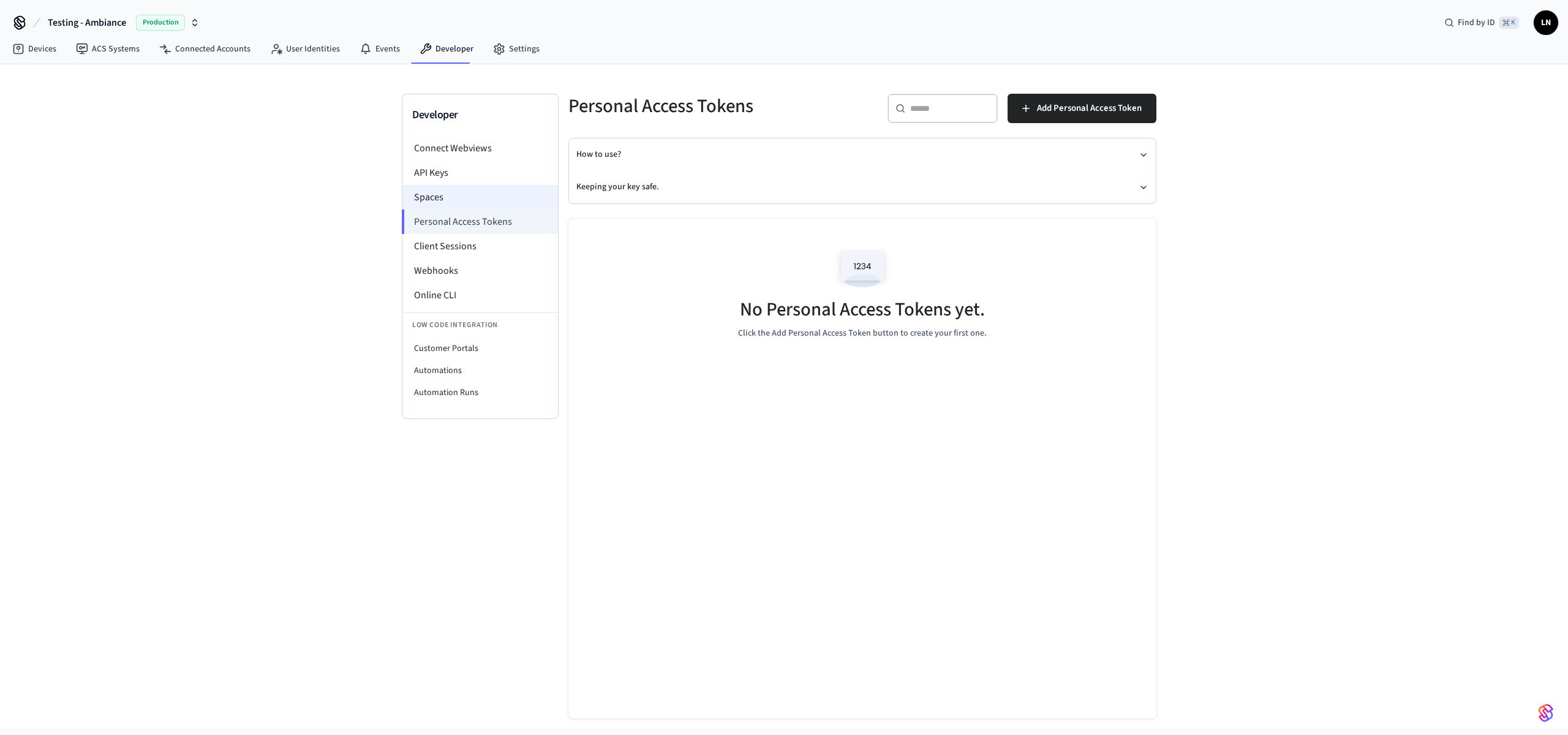
click at [481, 197] on li "Spaces" at bounding box center [481, 197] width 156 height 24
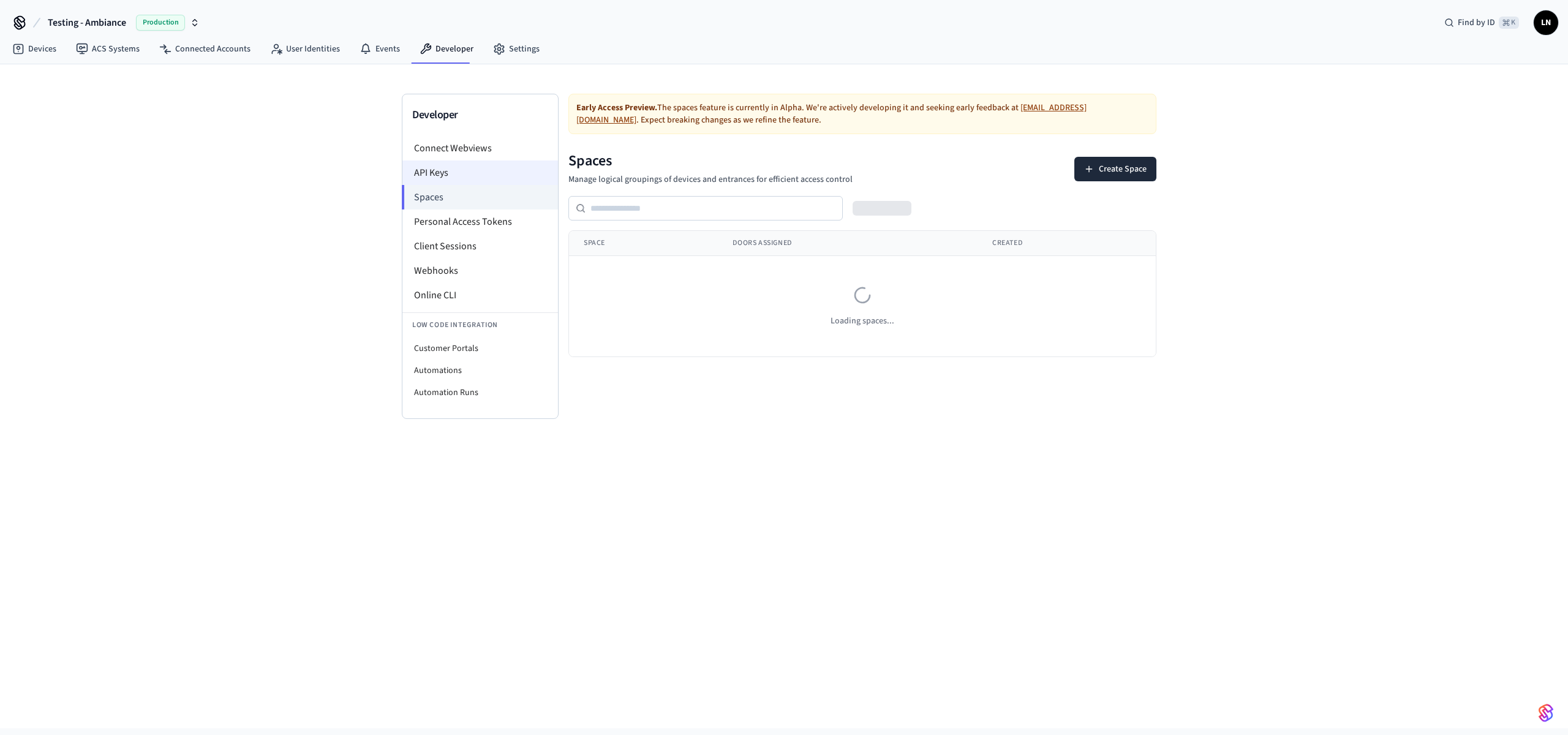
click at [481, 176] on li "API Keys" at bounding box center [481, 172] width 156 height 24
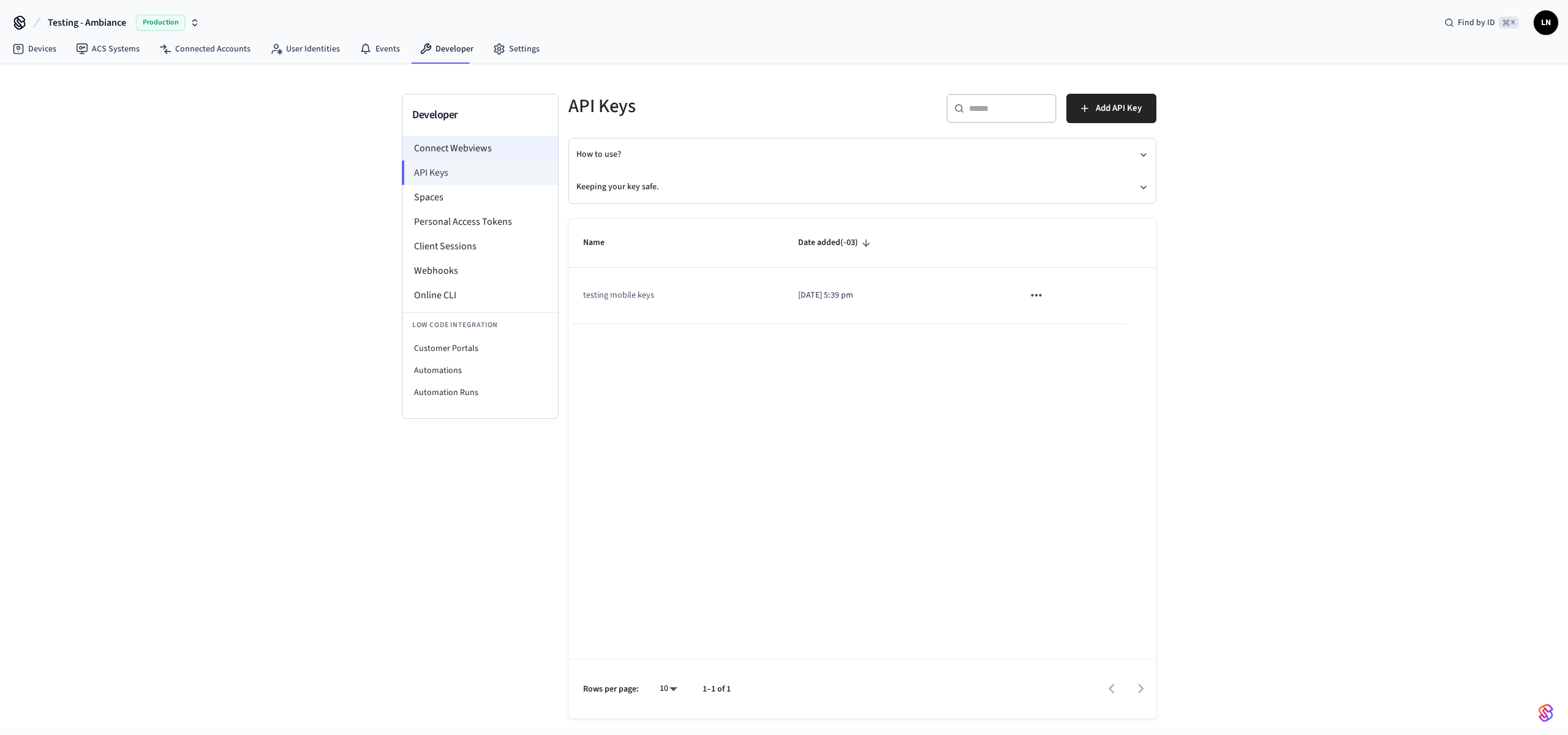
click at [487, 158] on li "Connect Webviews" at bounding box center [481, 148] width 156 height 24
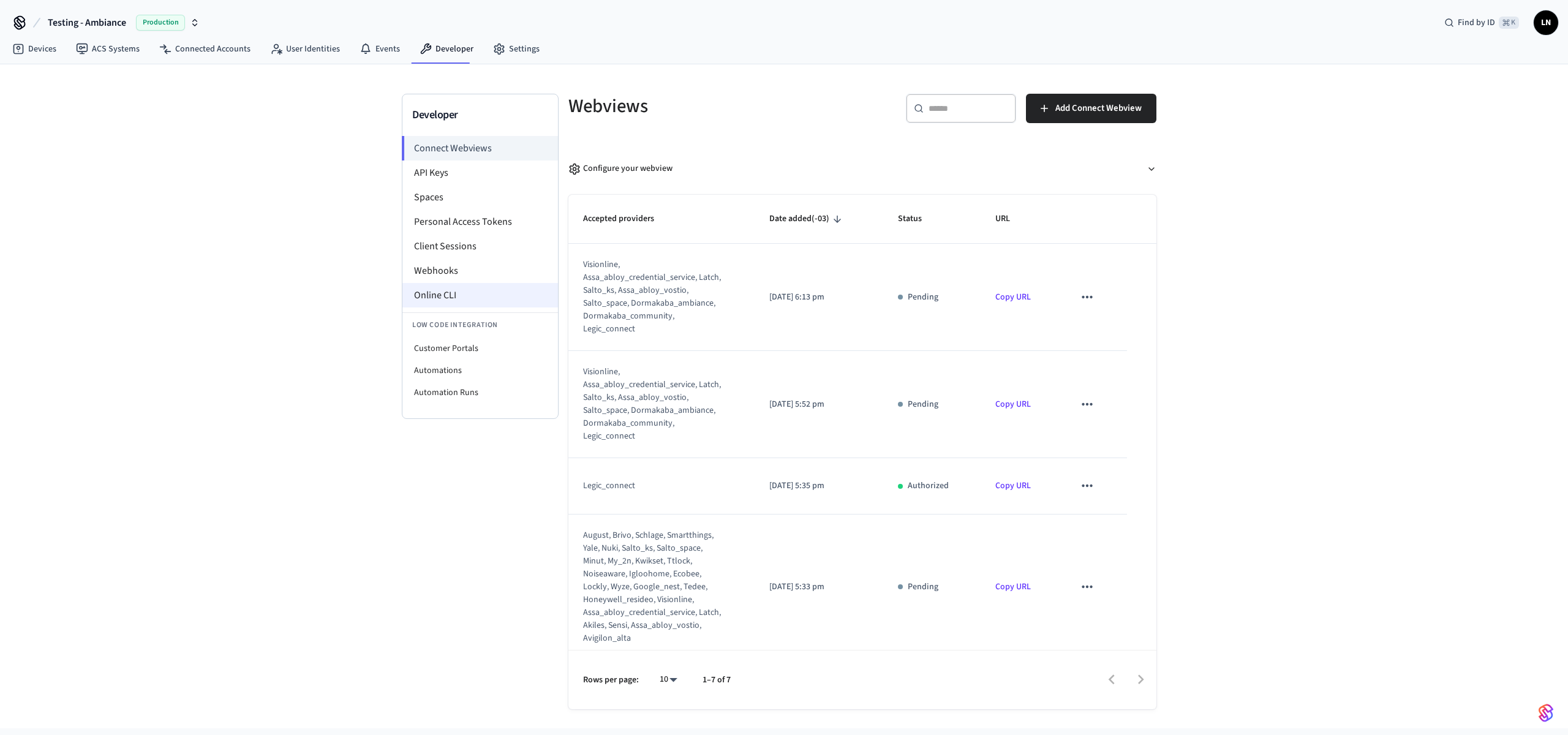
click at [474, 295] on li "Online CLI" at bounding box center [481, 295] width 156 height 24
click at [470, 170] on li "API Keys" at bounding box center [481, 172] width 156 height 24
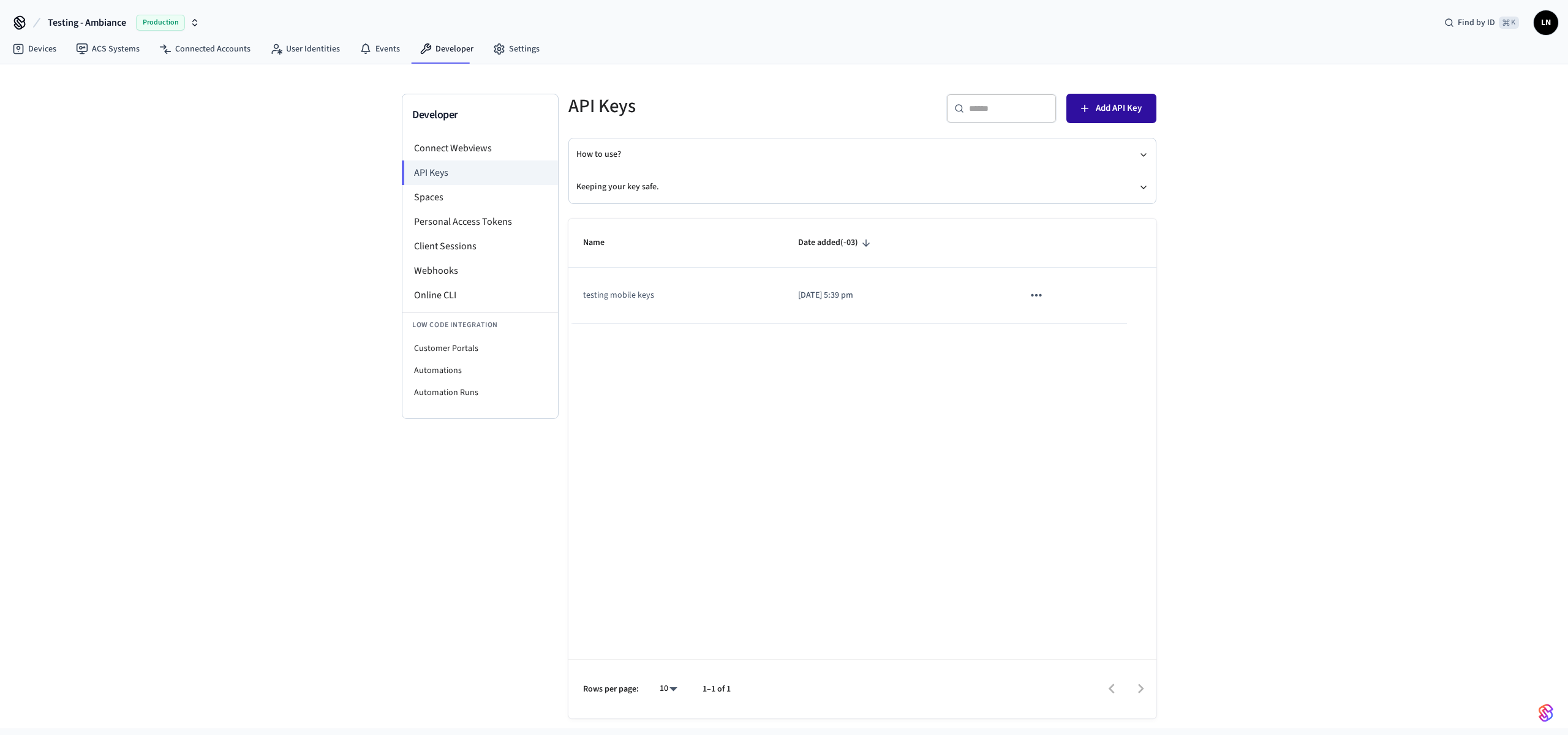
click at [1145, 102] on button "Add API Key" at bounding box center [1111, 108] width 90 height 29
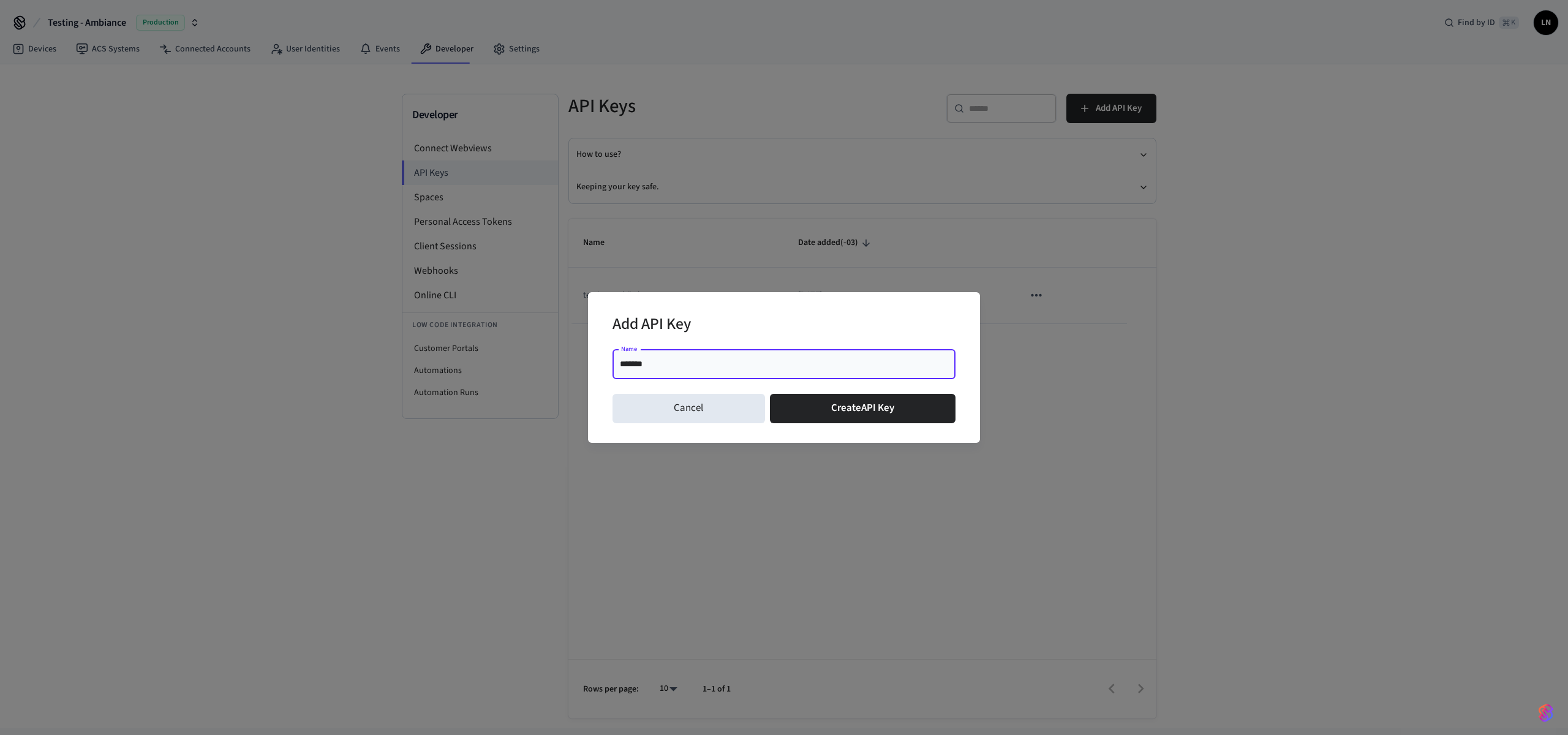
type input "********"
click button "Create API Key" at bounding box center [863, 408] width 186 height 29
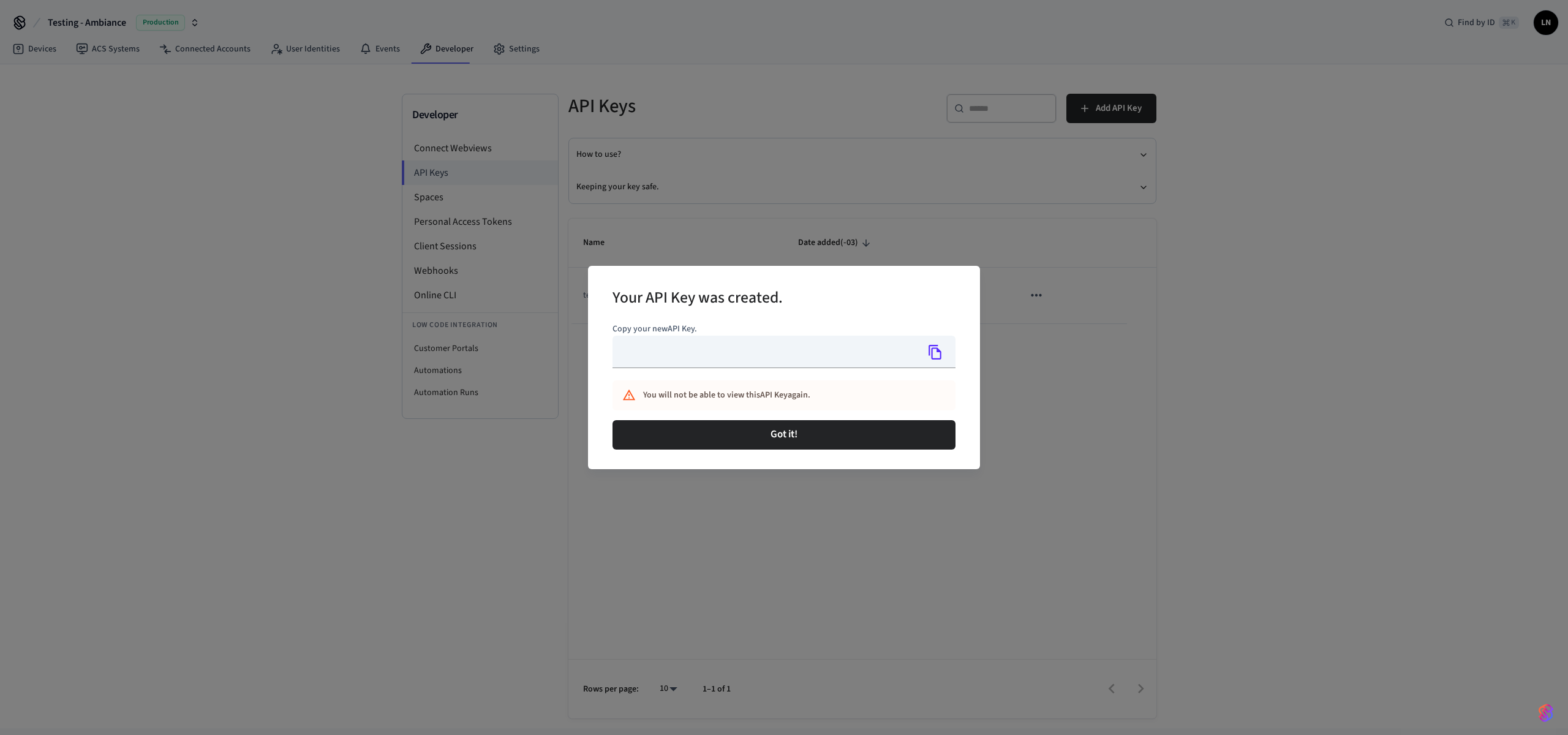
type input "**********"
click at [931, 348] on icon "Copy" at bounding box center [935, 352] width 16 height 16
click at [941, 357] on icon "Copy" at bounding box center [935, 351] width 13 height 14
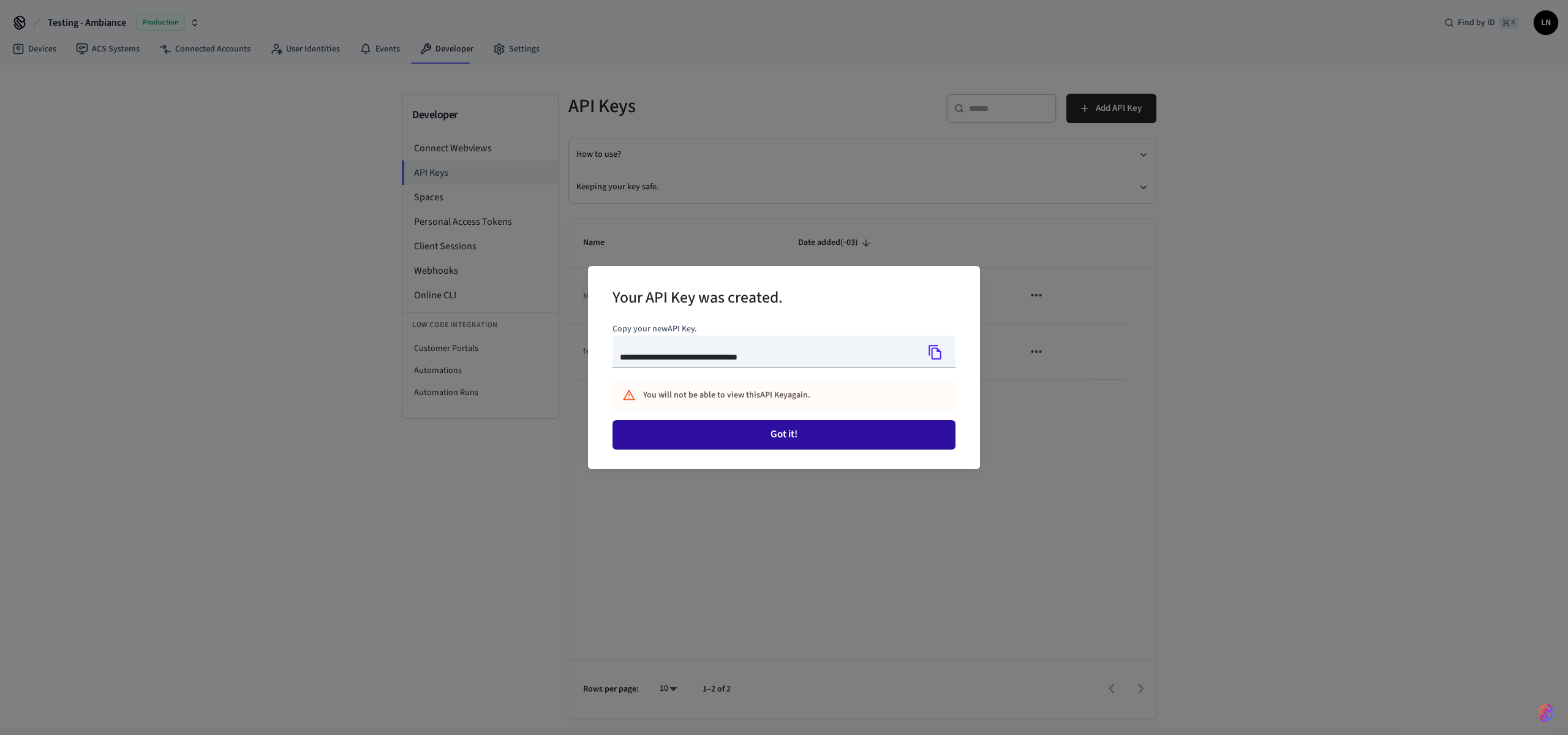
click at [892, 433] on button "Got it!" at bounding box center [784, 434] width 343 height 29
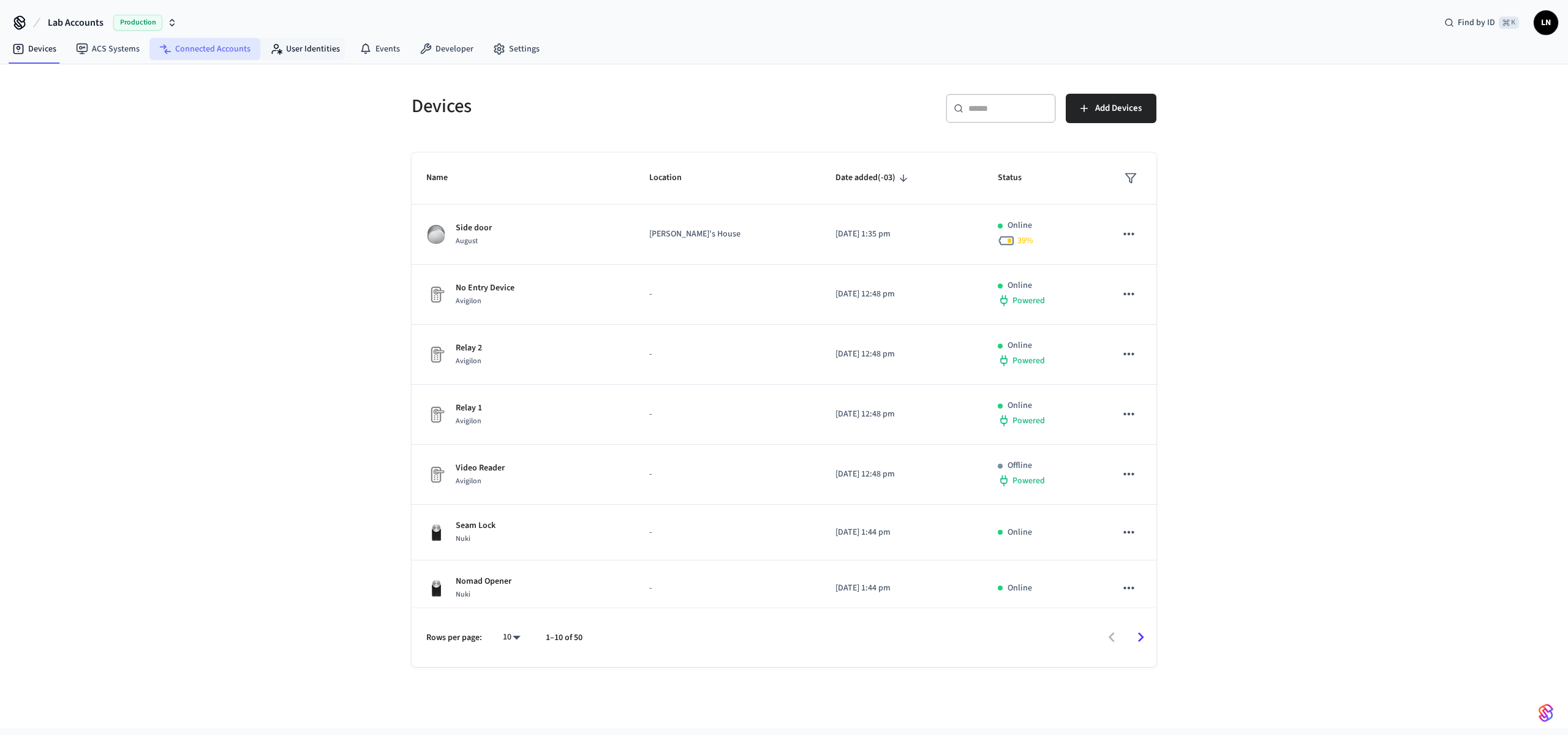
click at [248, 49] on link "Connected Accounts" at bounding box center [205, 48] width 111 height 22
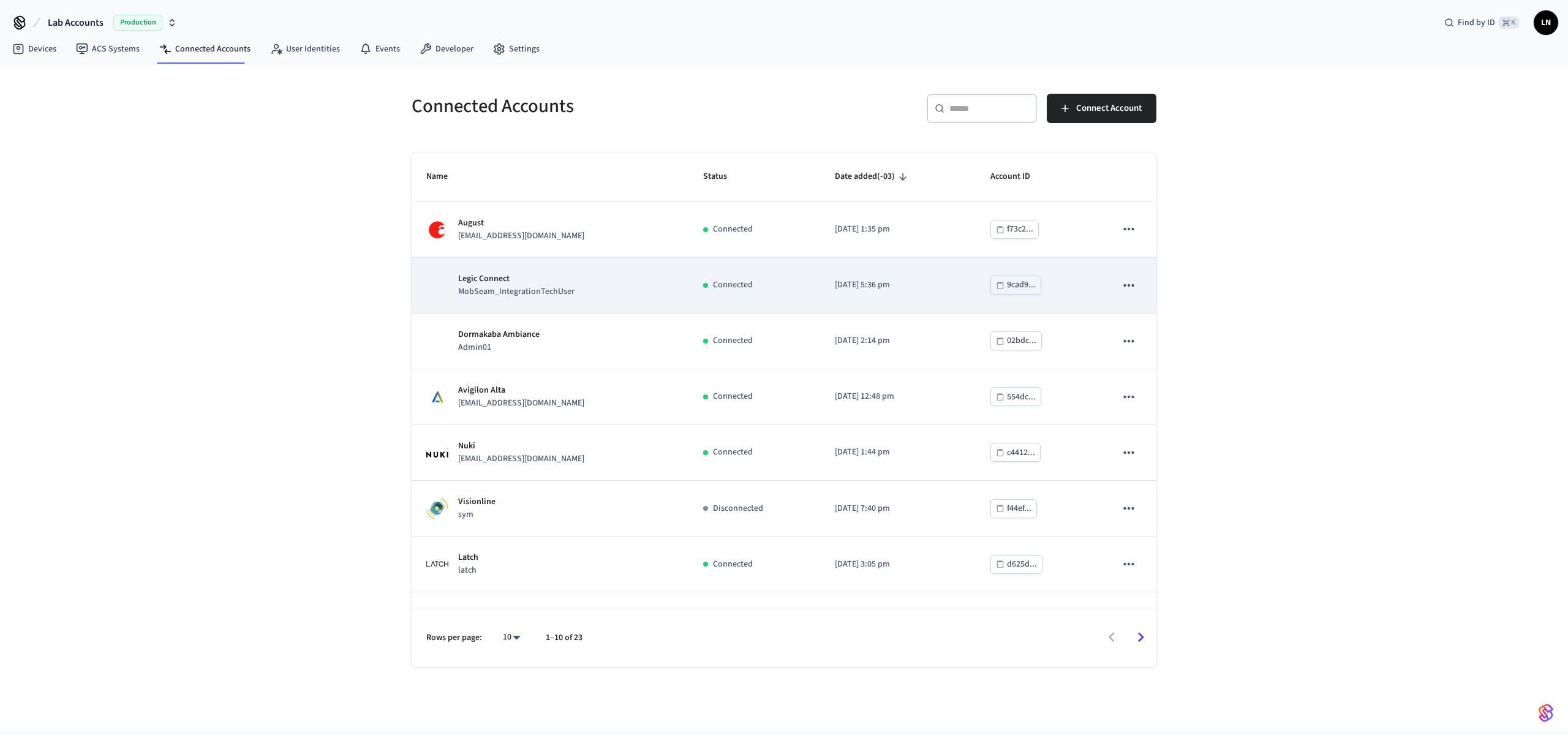
click at [587, 283] on div "Legic Connect MobSeam_IntegrationTechUser" at bounding box center [550, 286] width 248 height 26
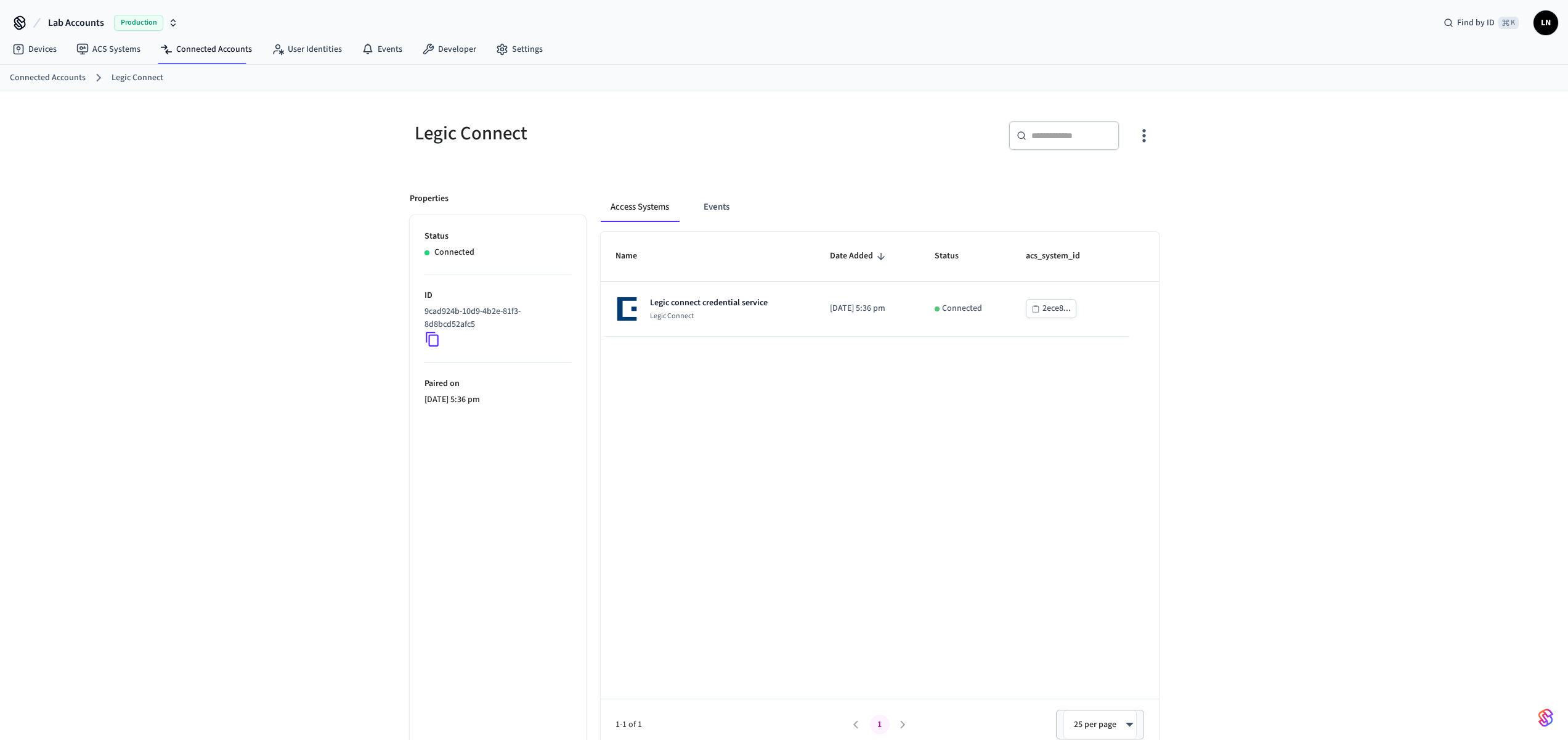
click at [433, 339] on icon at bounding box center [432, 338] width 16 height 16
click at [432, 335] on icon at bounding box center [432, 338] width 13 height 14
click at [172, 46] on link "Connected Accounts" at bounding box center [206, 49] width 112 height 22
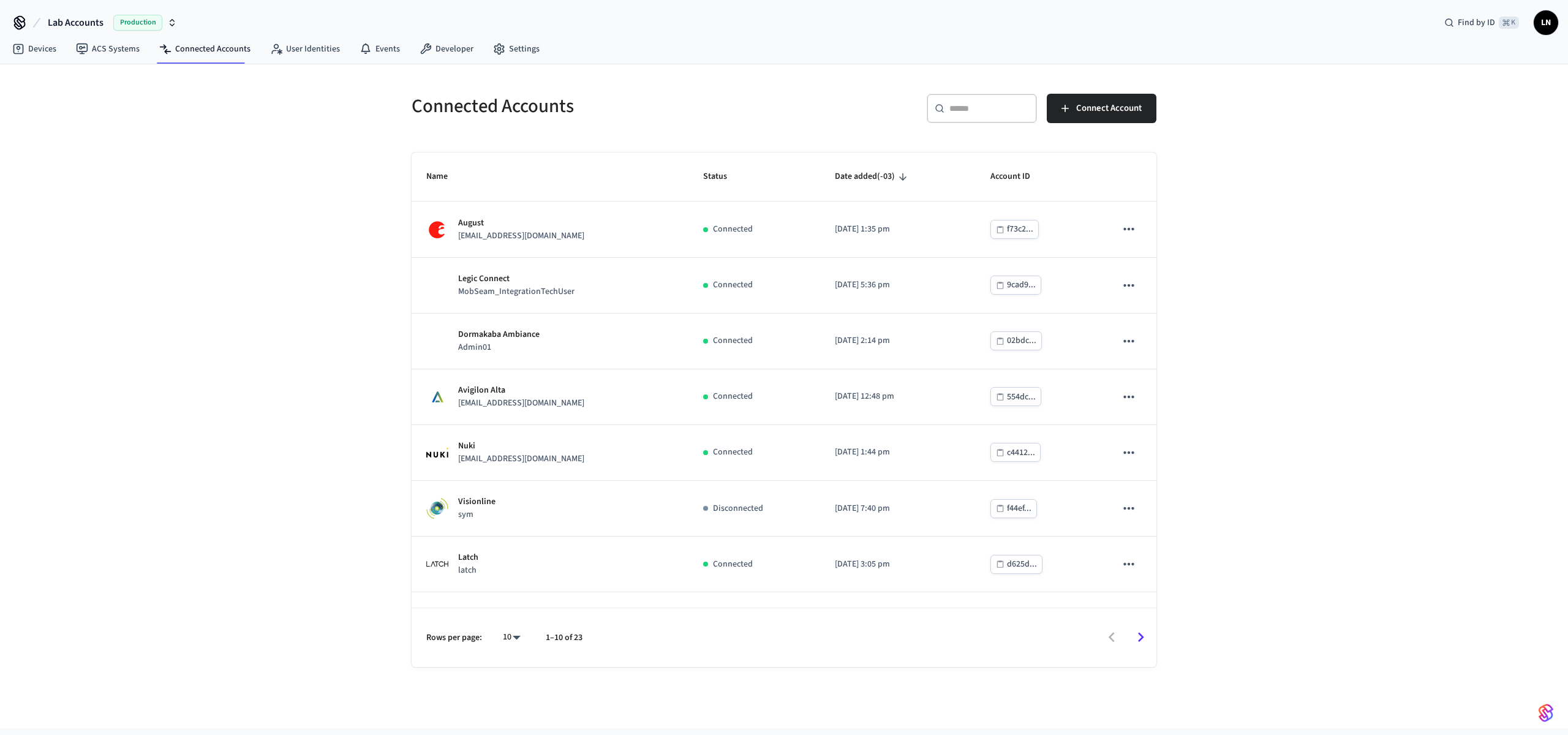
click at [124, 27] on span "Production" at bounding box center [138, 22] width 49 height 16
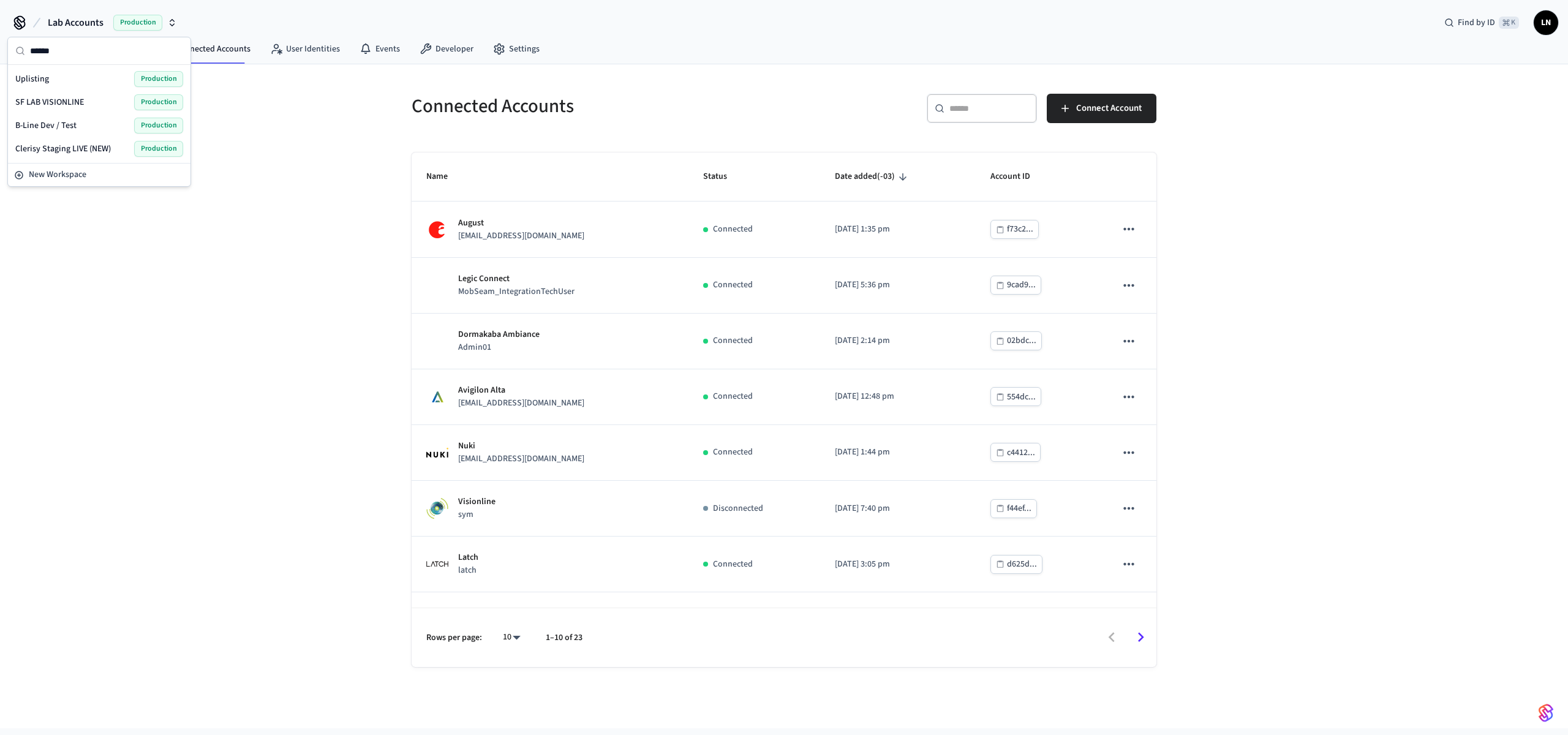
type input "*******"
click at [89, 79] on div "Testing - Ambiance Production" at bounding box center [99, 79] width 168 height 16
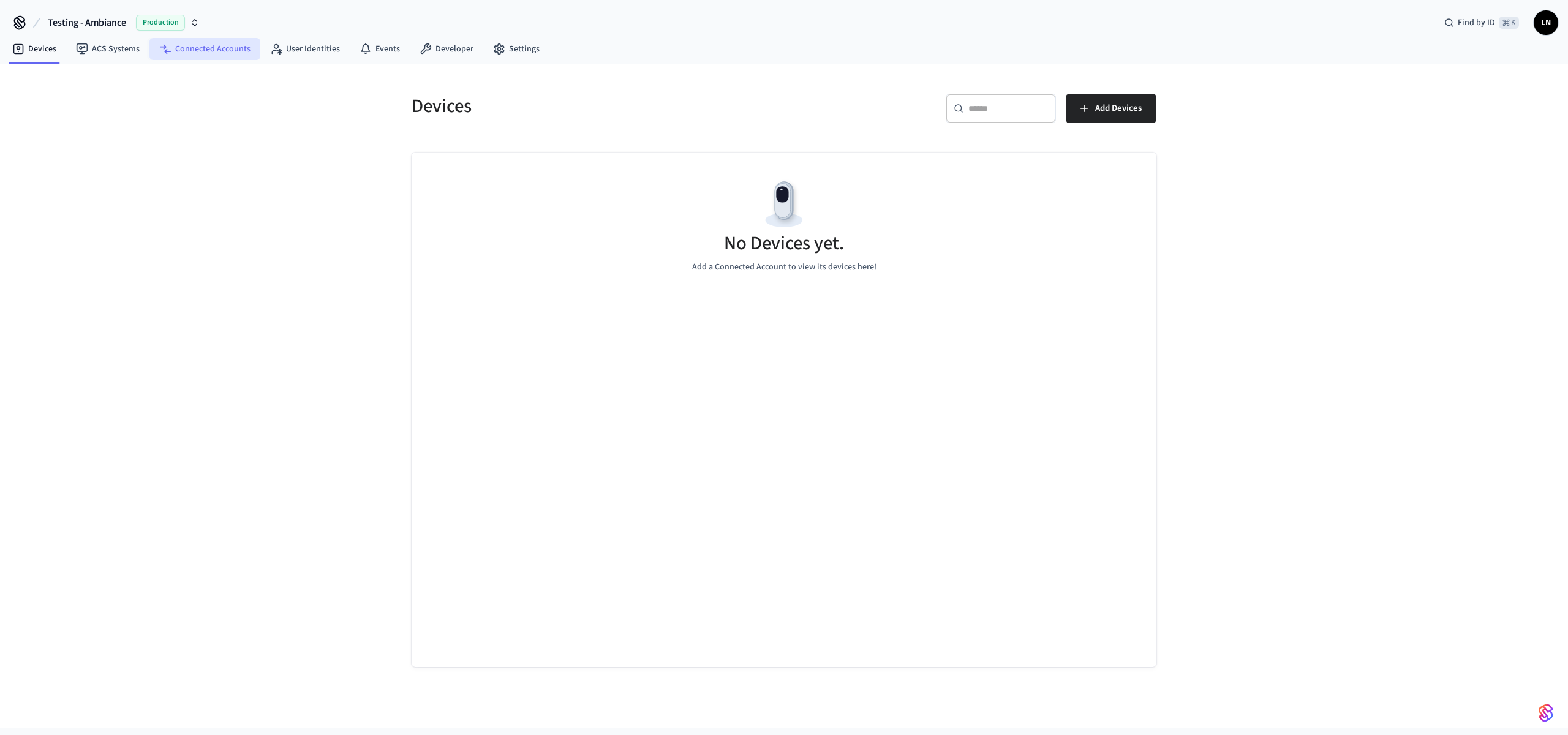
click at [223, 59] on link "Connected Accounts" at bounding box center [205, 48] width 111 height 22
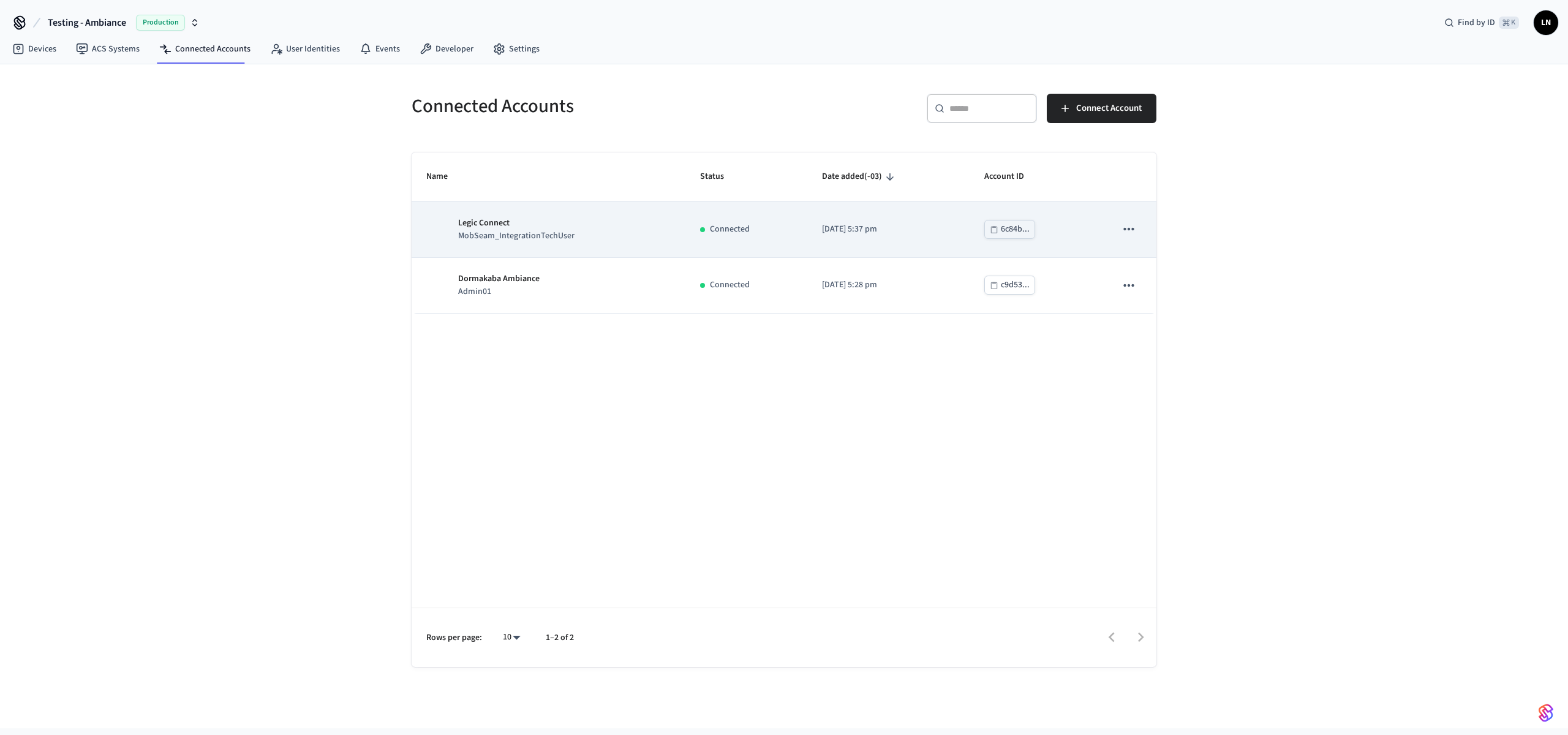
click at [611, 233] on div "Legic Connect MobSeam_IntegrationTechUser" at bounding box center [548, 230] width 244 height 26
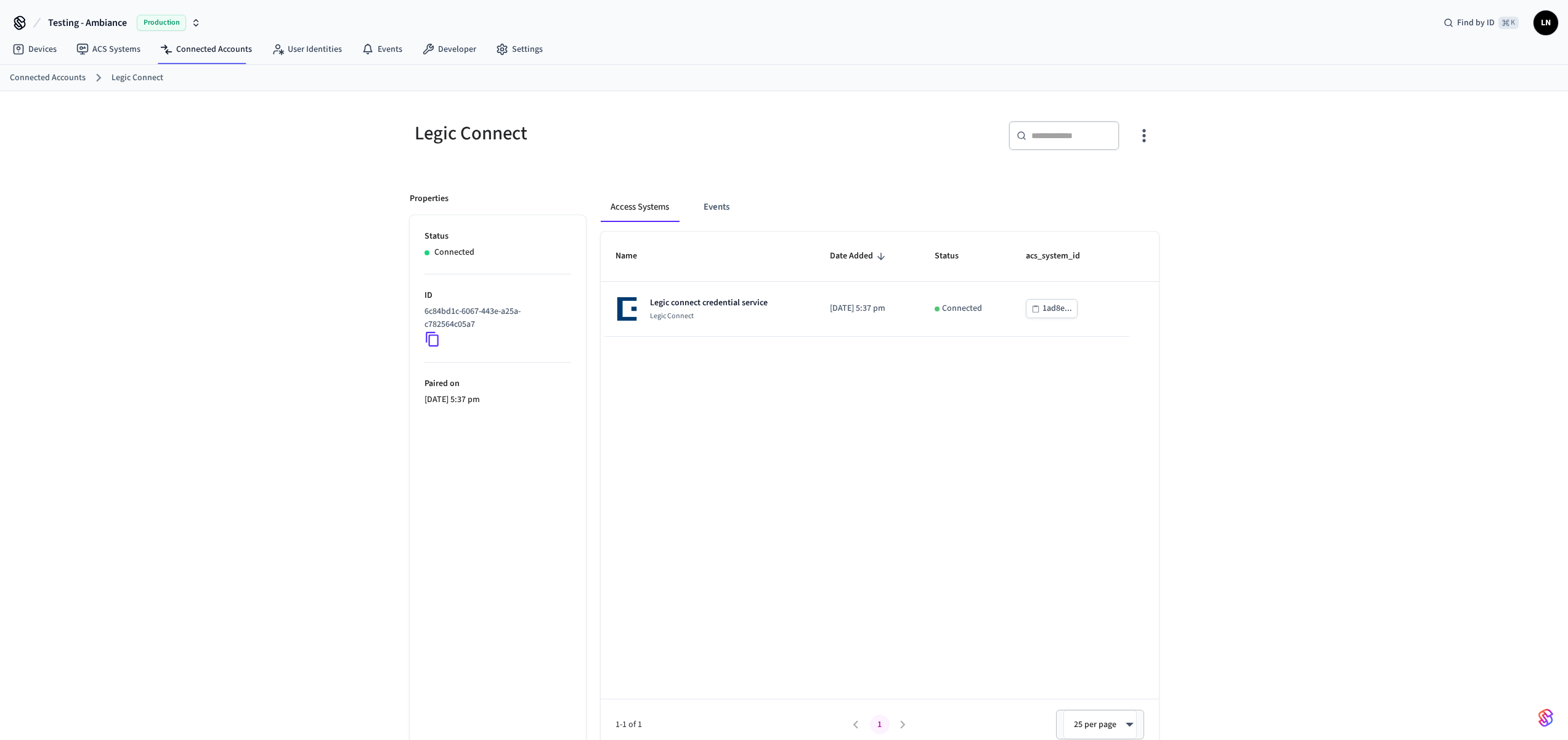
click at [435, 337] on icon at bounding box center [432, 338] width 16 height 16
click at [210, 49] on link "Connected Accounts" at bounding box center [206, 49] width 112 height 22
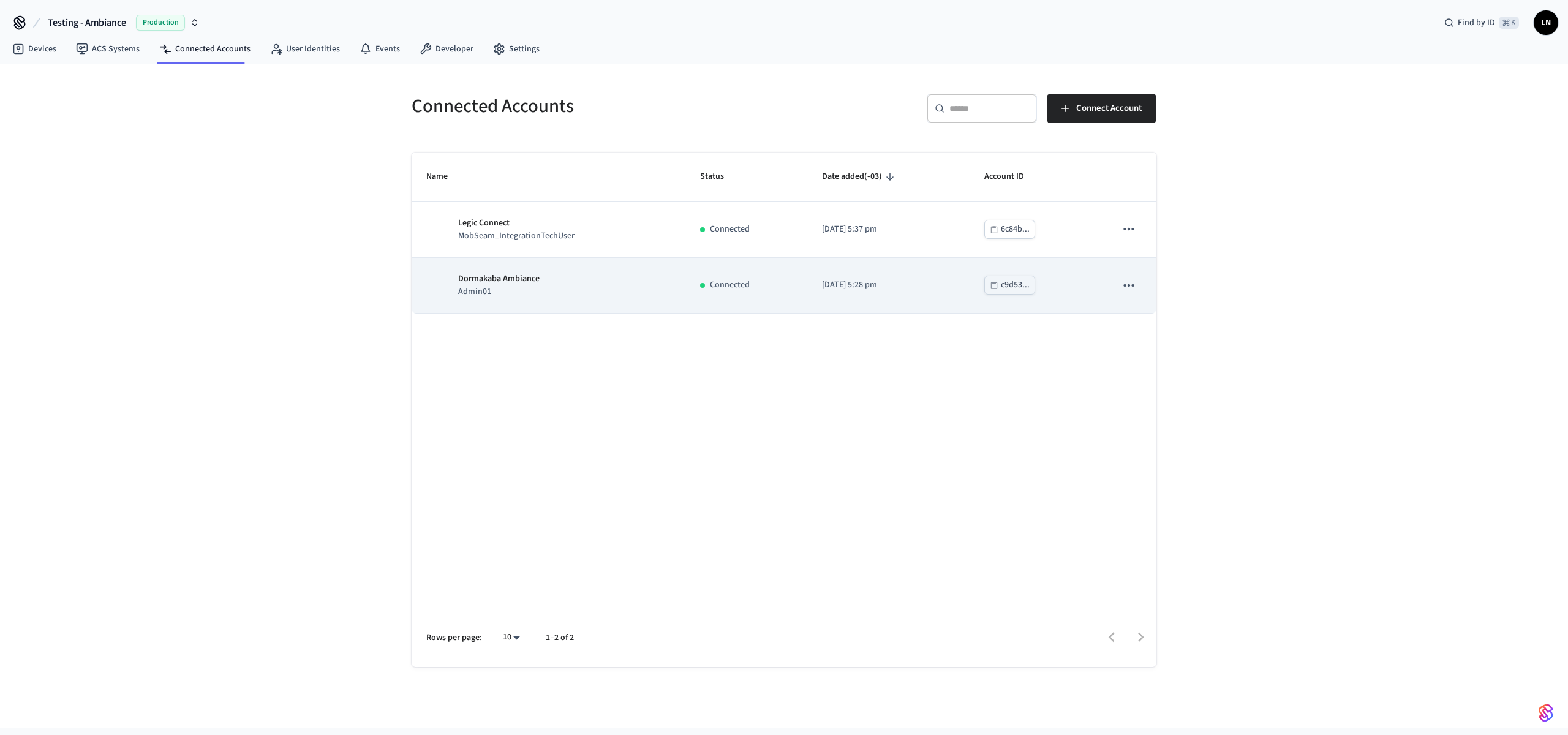
click at [578, 283] on div "Dormakaba Ambiance Admin01" at bounding box center [548, 286] width 244 height 26
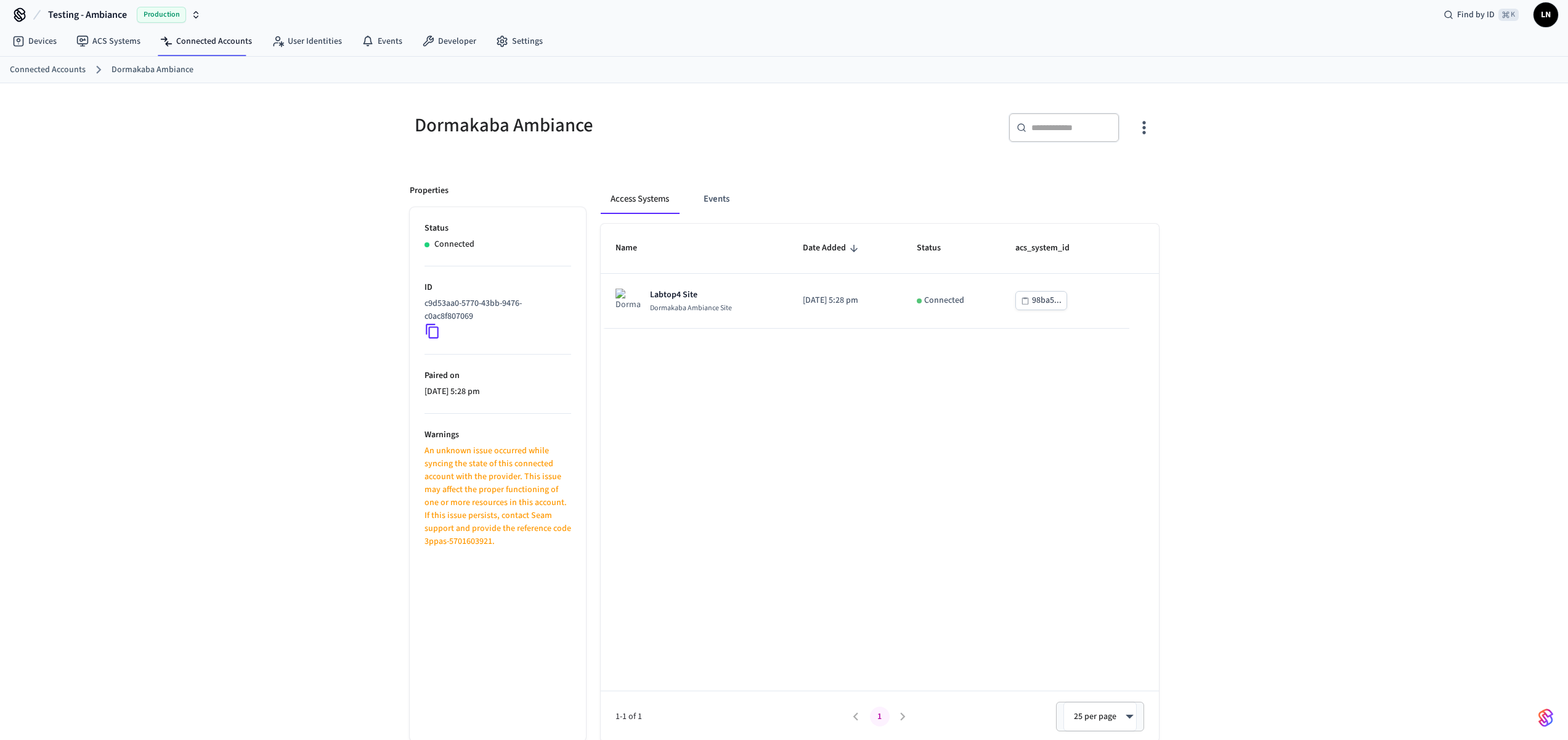
scroll to position [20, 0]
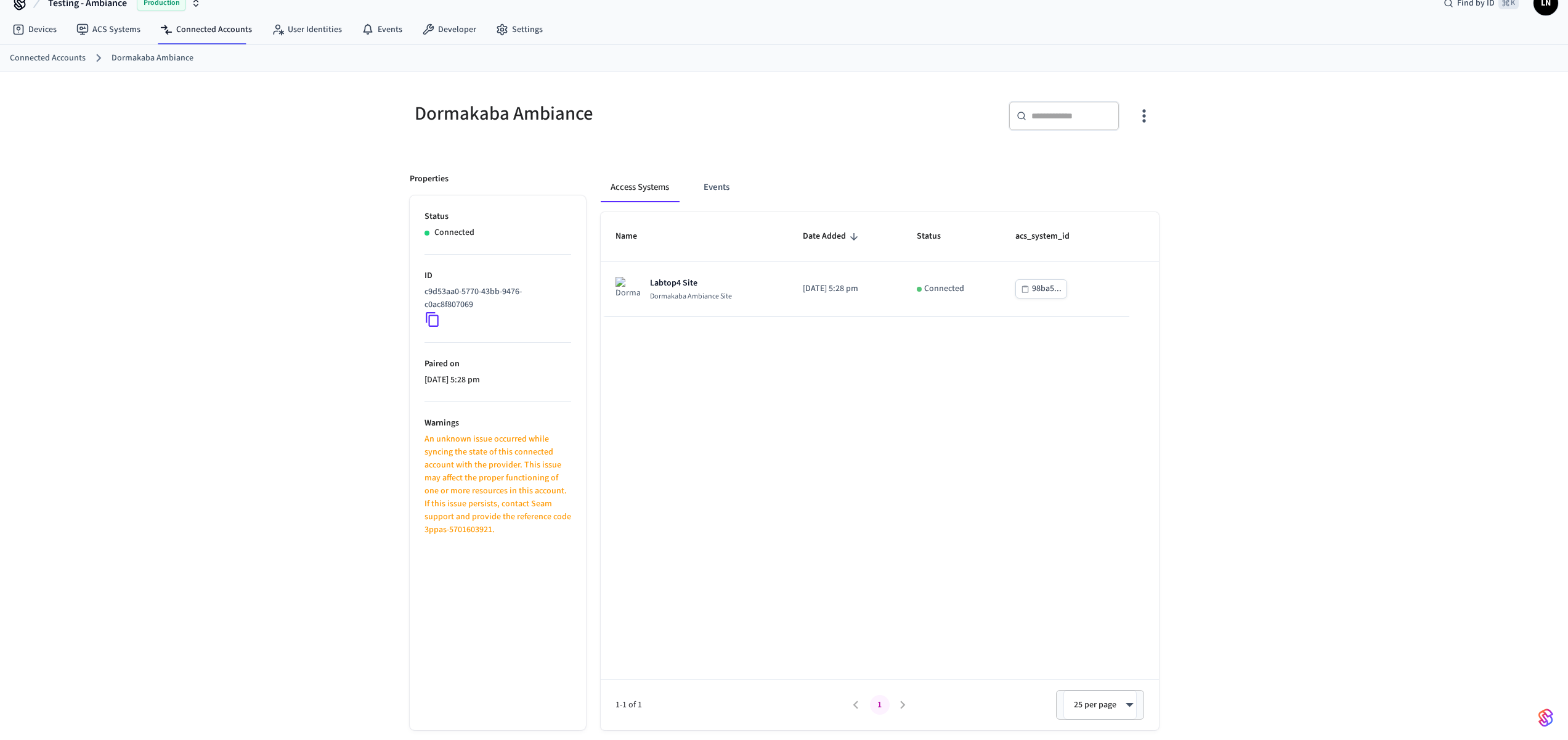
click at [437, 314] on icon at bounding box center [432, 319] width 13 height 14
click at [435, 318] on icon at bounding box center [432, 319] width 16 height 16
